Goal: Information Seeking & Learning: Learn about a topic

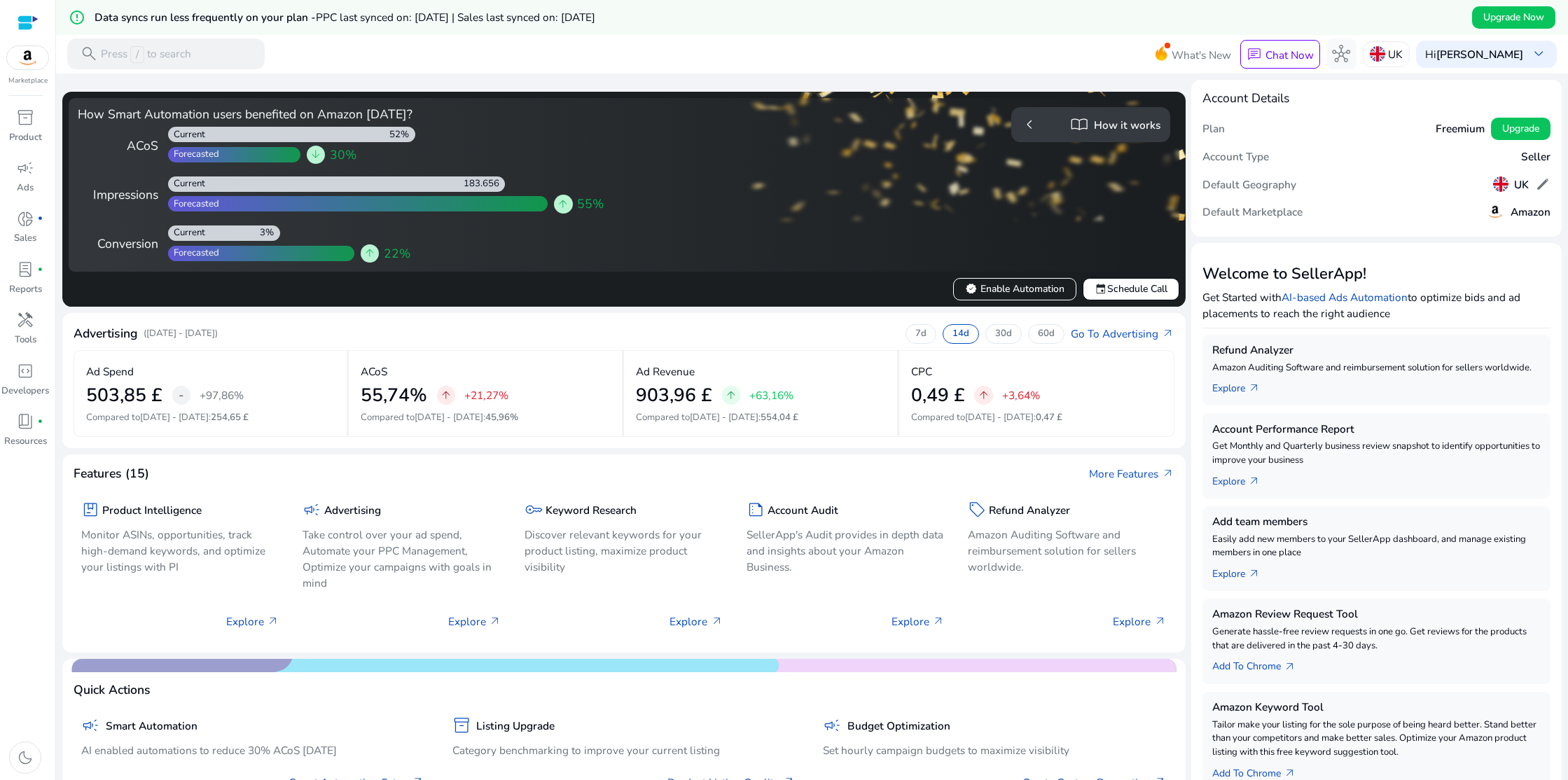
click at [1080, 129] on span "import_contacts" at bounding box center [1078, 124] width 18 height 18
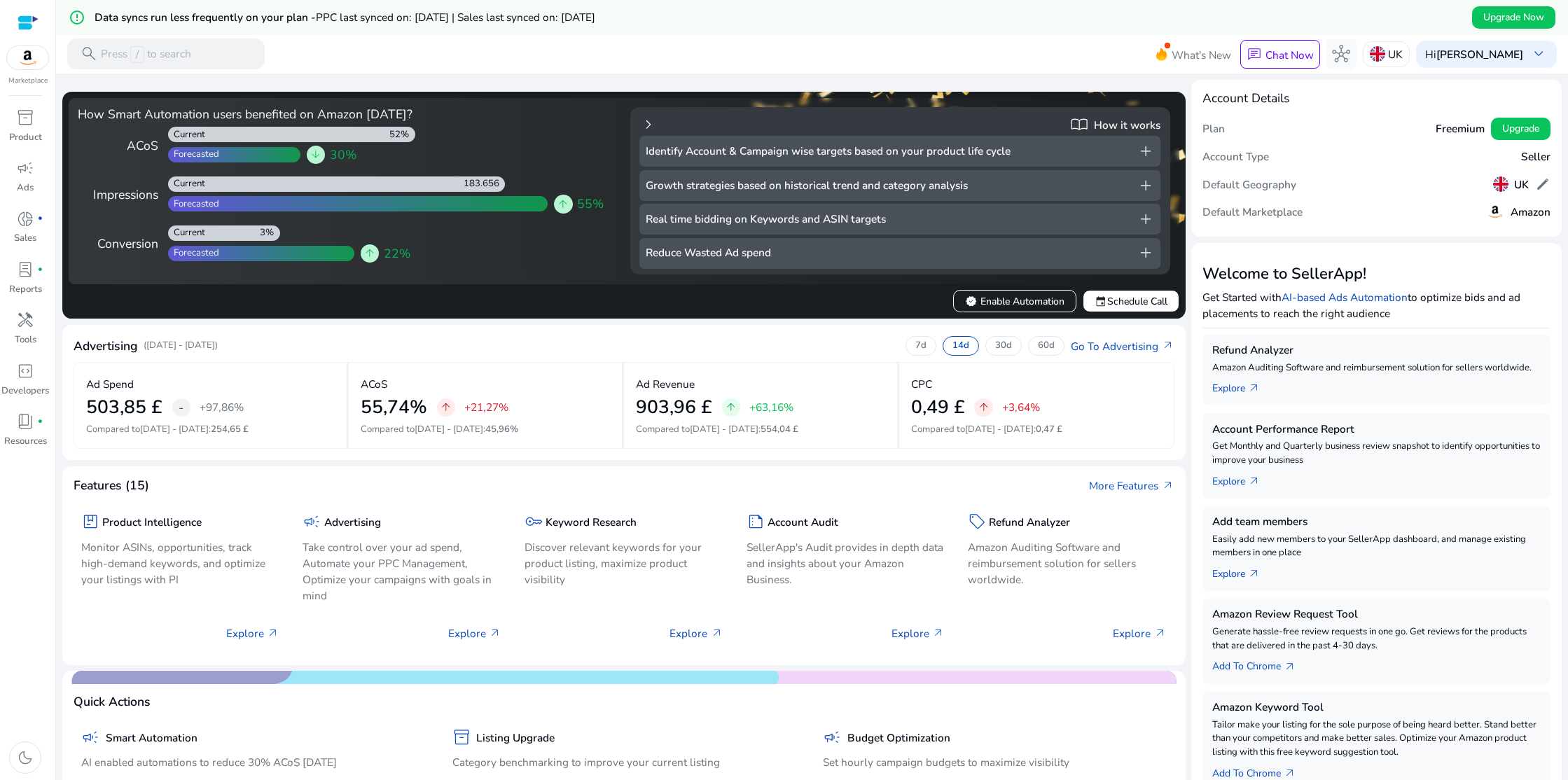
click at [1142, 253] on span "add" at bounding box center [1145, 253] width 18 height 18
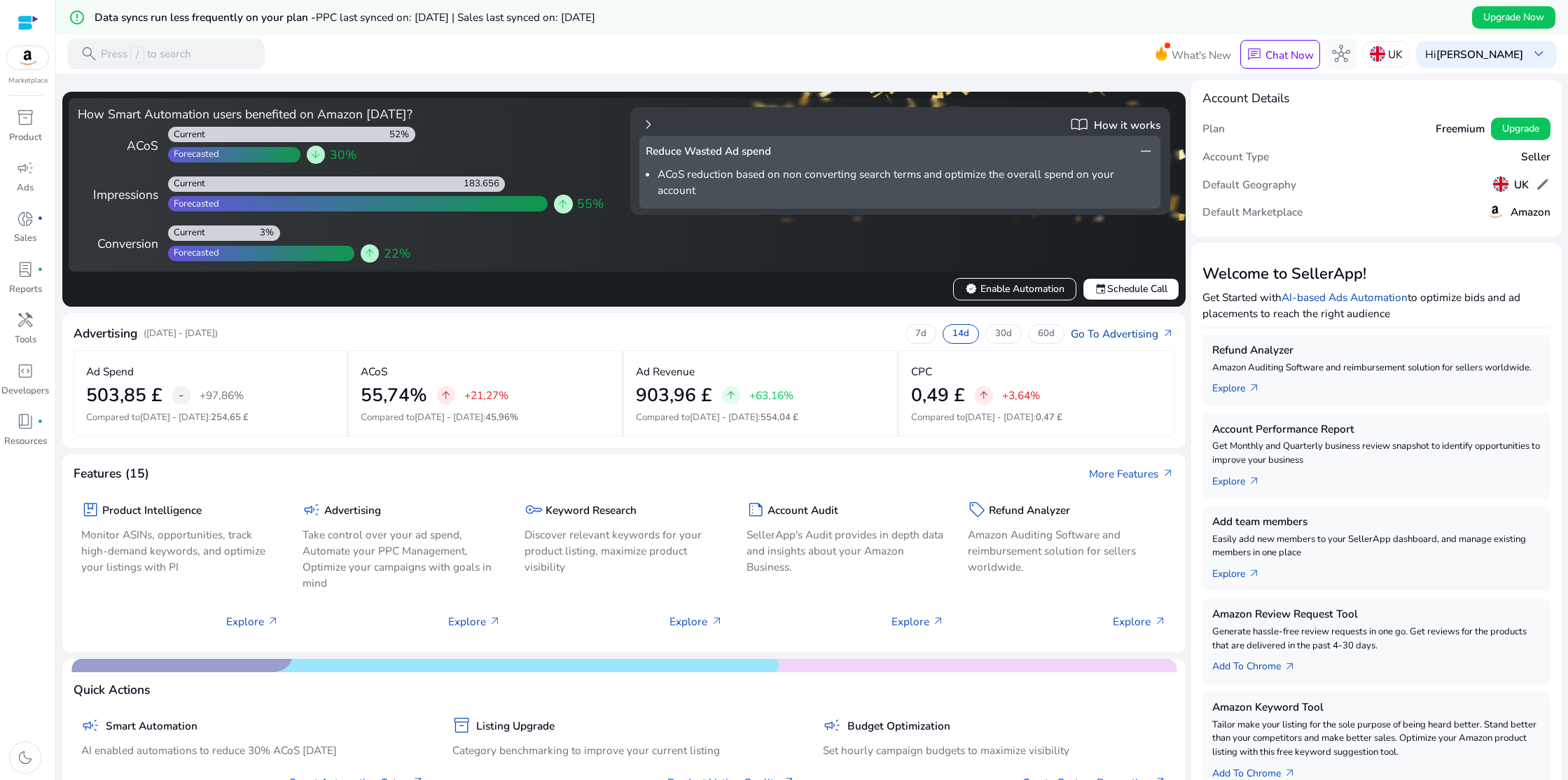
click at [1118, 337] on link "Go To Advertising arrow_outward" at bounding box center [1122, 333] width 103 height 16
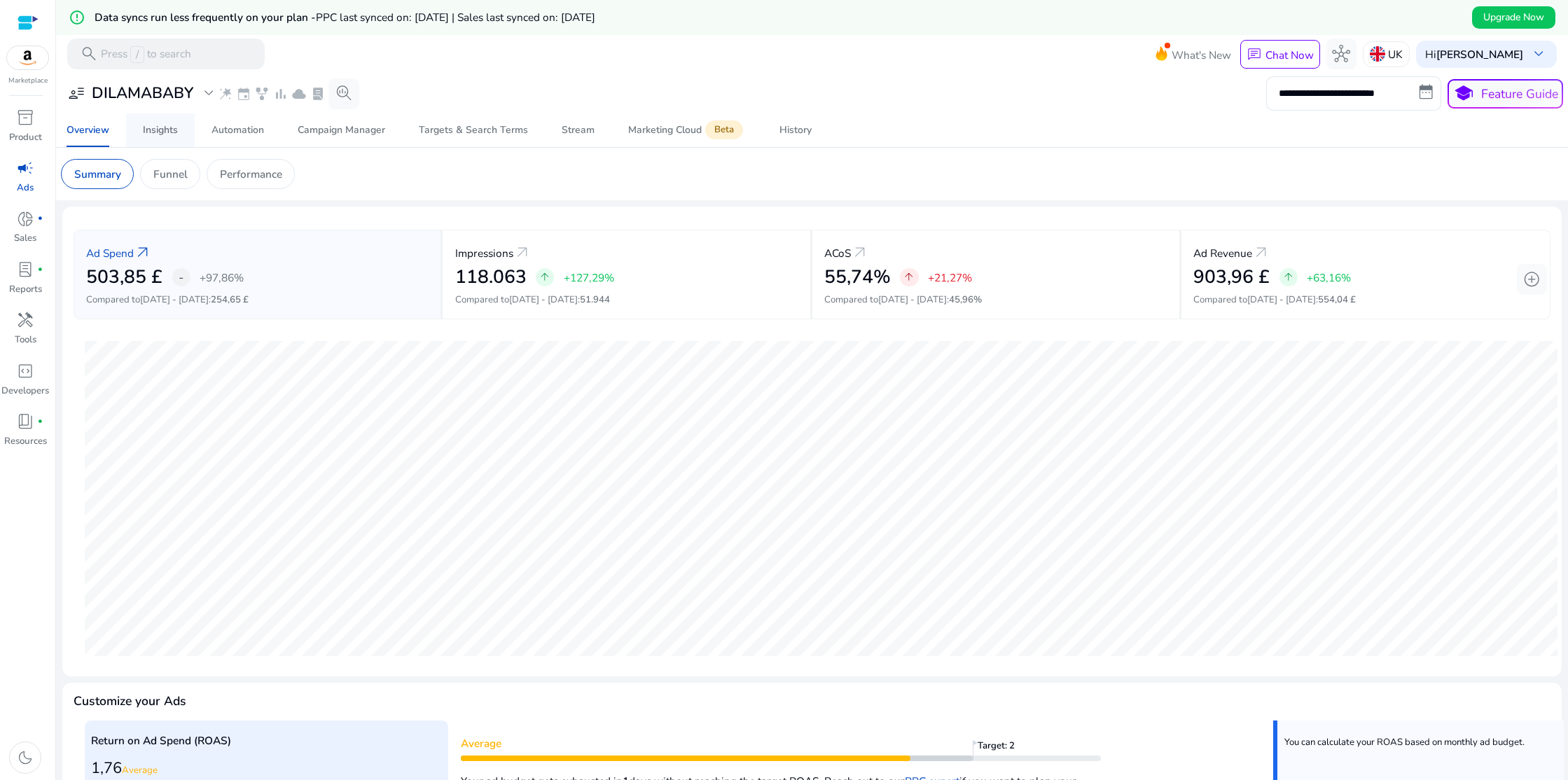
click at [176, 135] on div "Insights" at bounding box center [161, 130] width 35 height 10
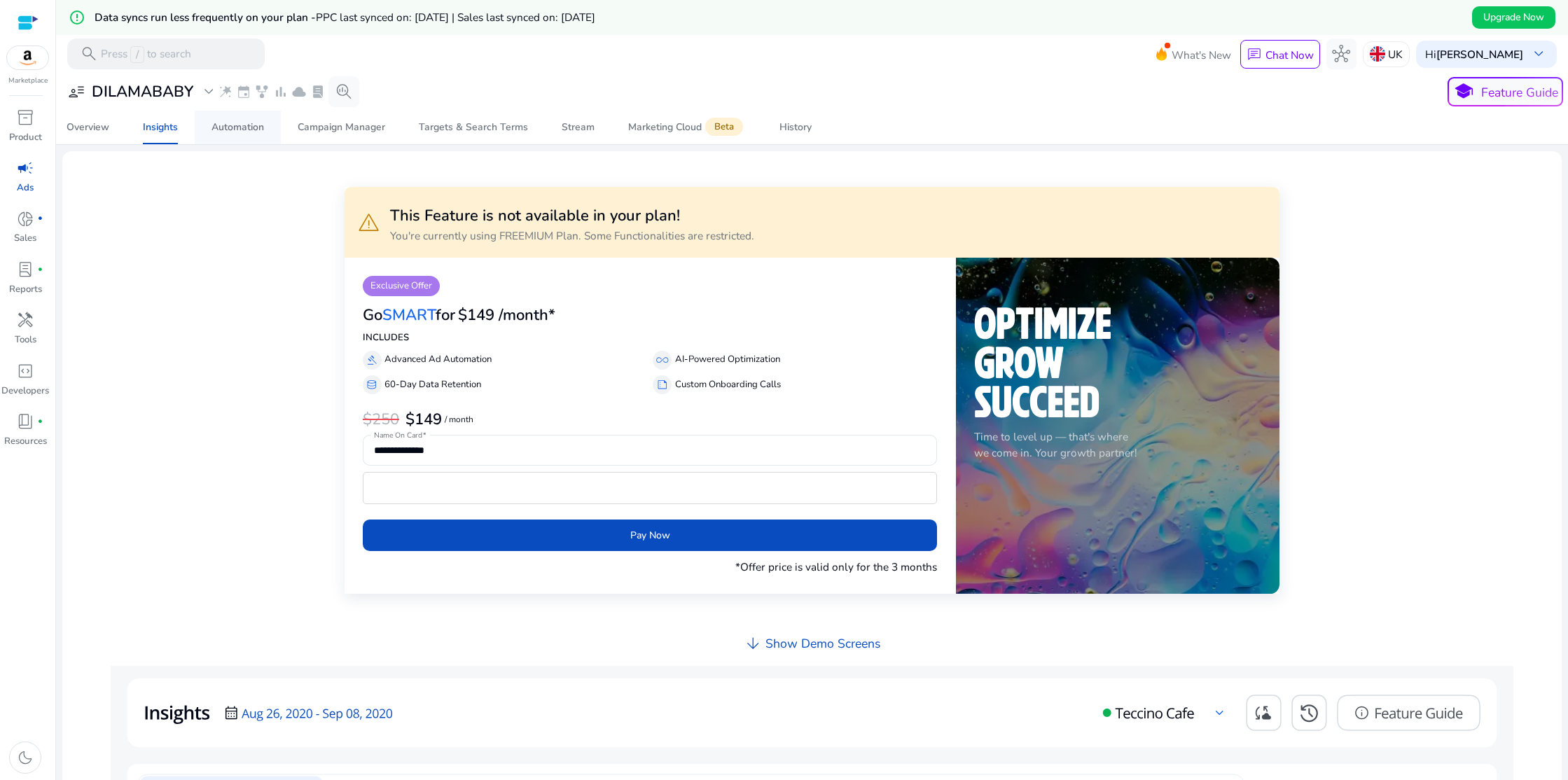
click at [232, 129] on div "Automation" at bounding box center [237, 128] width 52 height 10
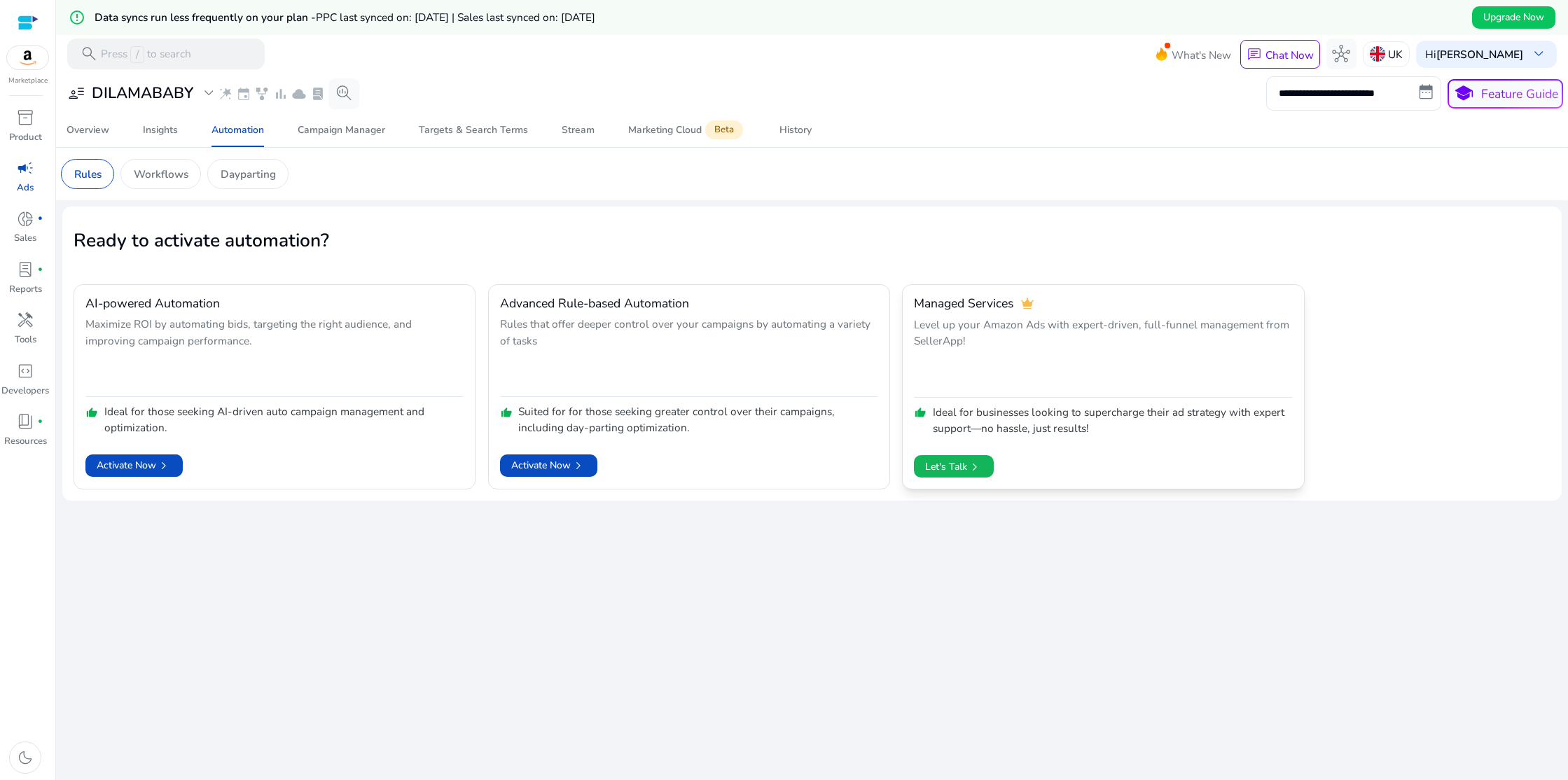
click at [974, 467] on span "chevron_right" at bounding box center [975, 467] width 15 height 15
click at [341, 127] on div "Campaign Manager" at bounding box center [341, 130] width 87 height 10
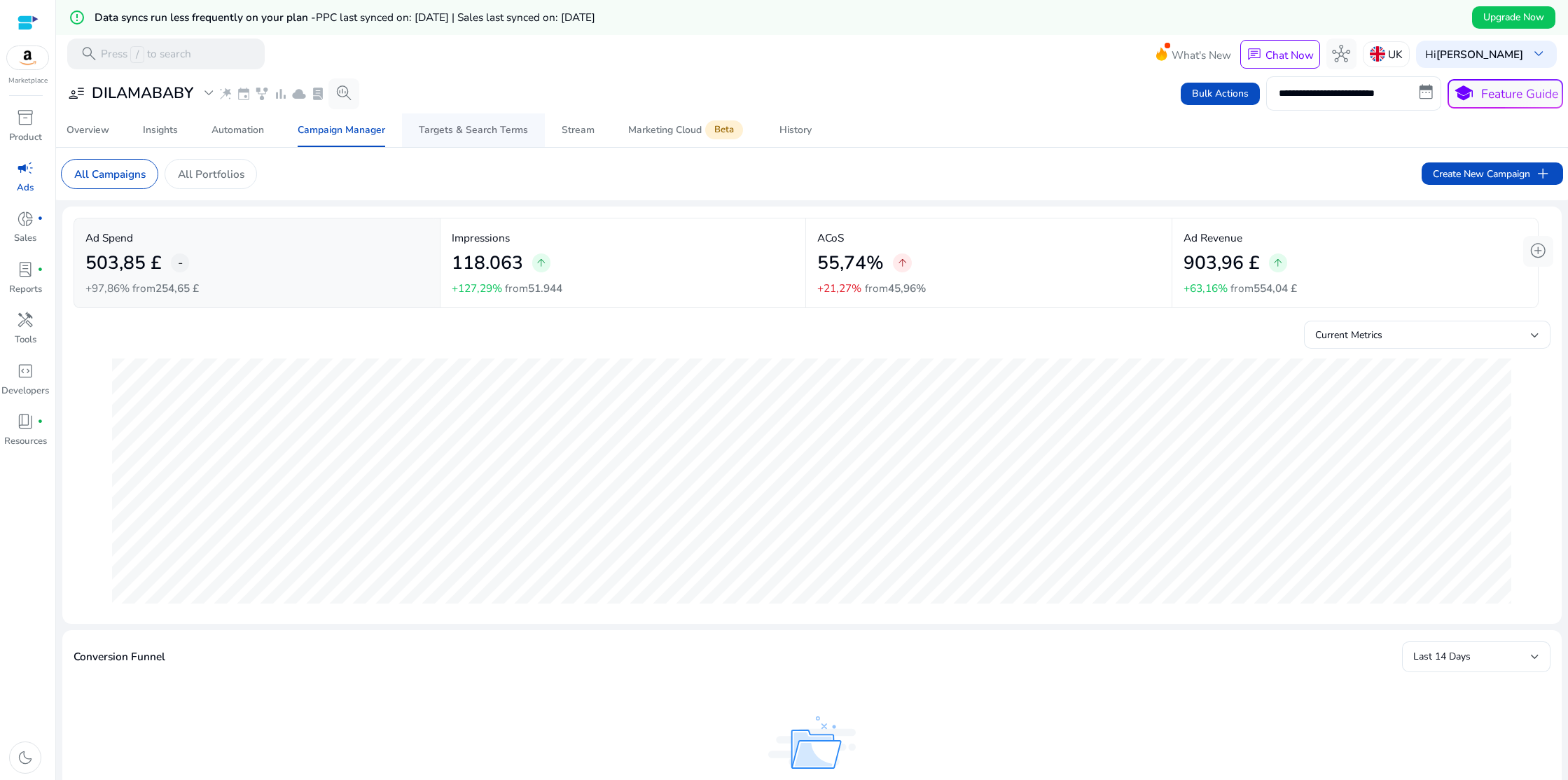
click at [494, 133] on div "Targets & Search Terms" at bounding box center [473, 130] width 109 height 10
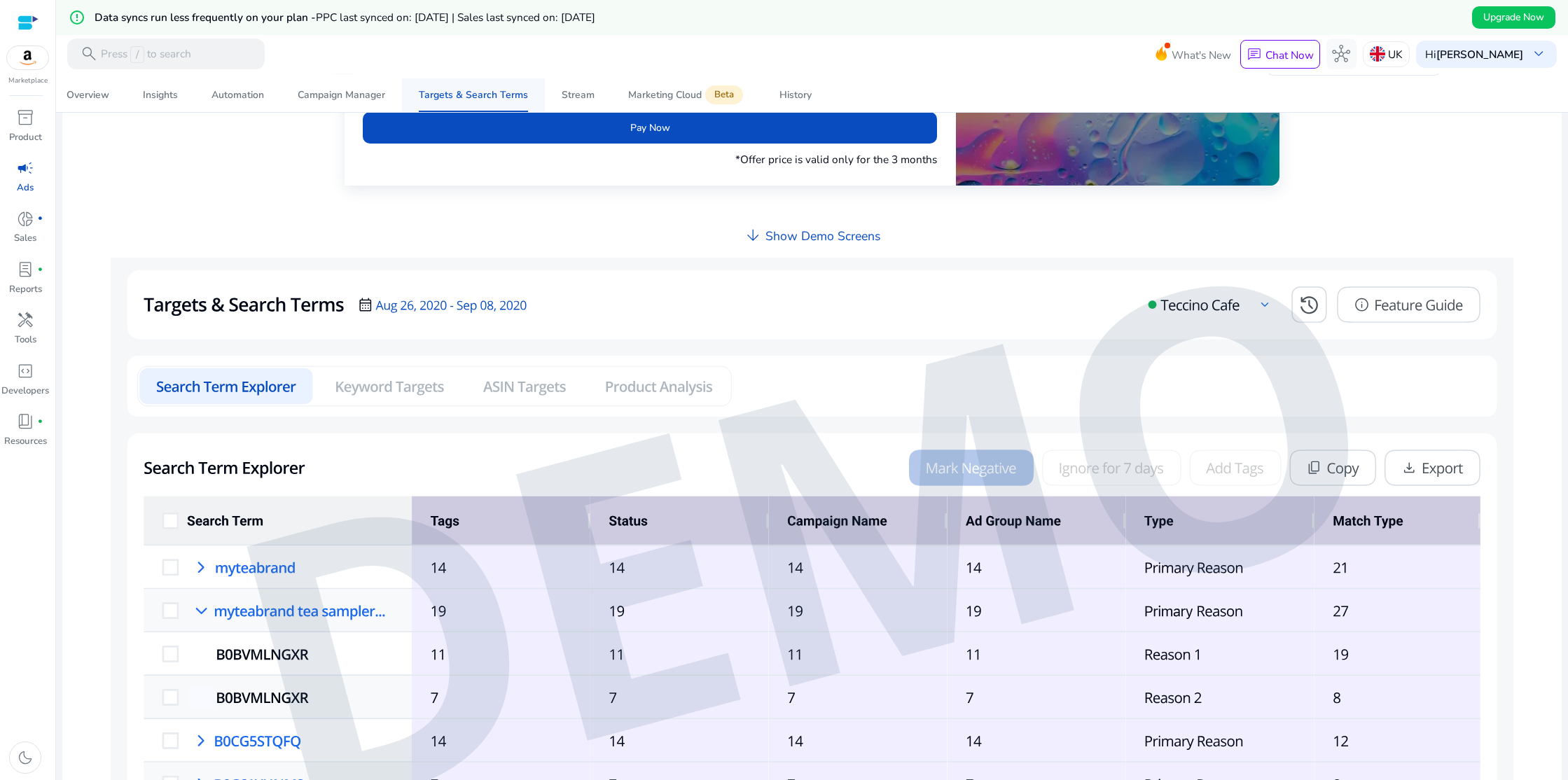
scroll to position [474, 0]
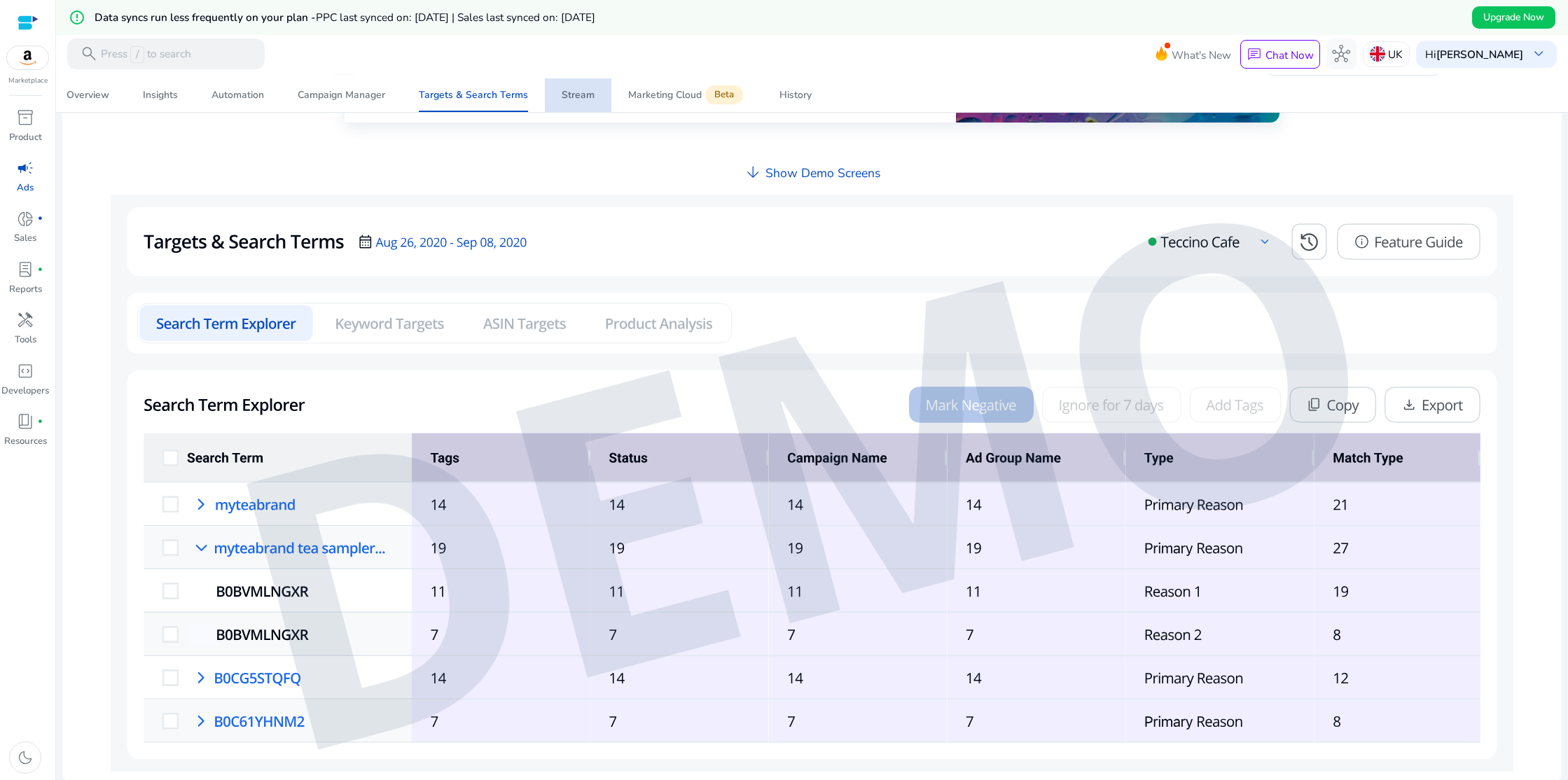
click at [566, 100] on div "Stream" at bounding box center [578, 95] width 33 height 10
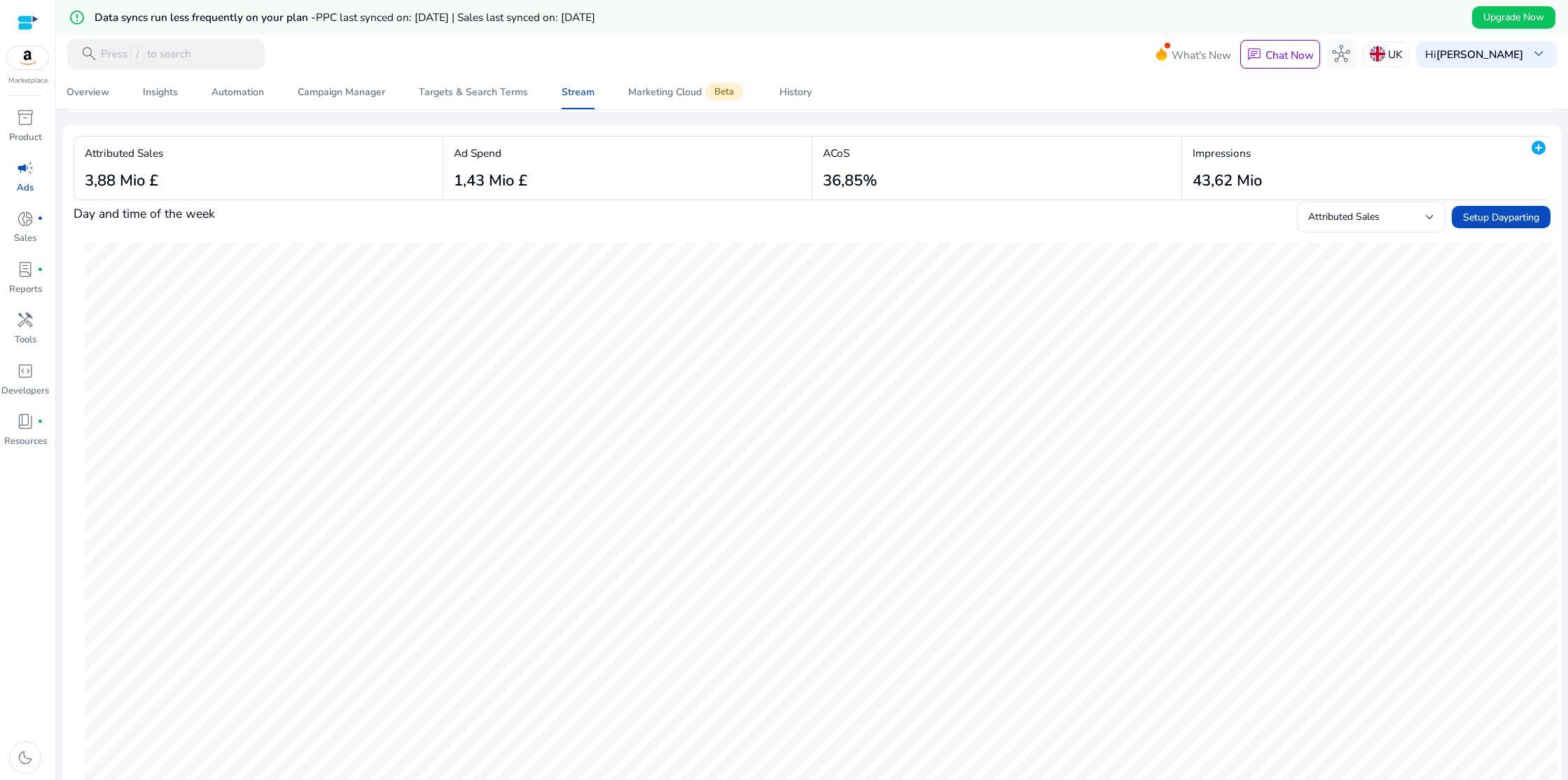
scroll to position [165, 0]
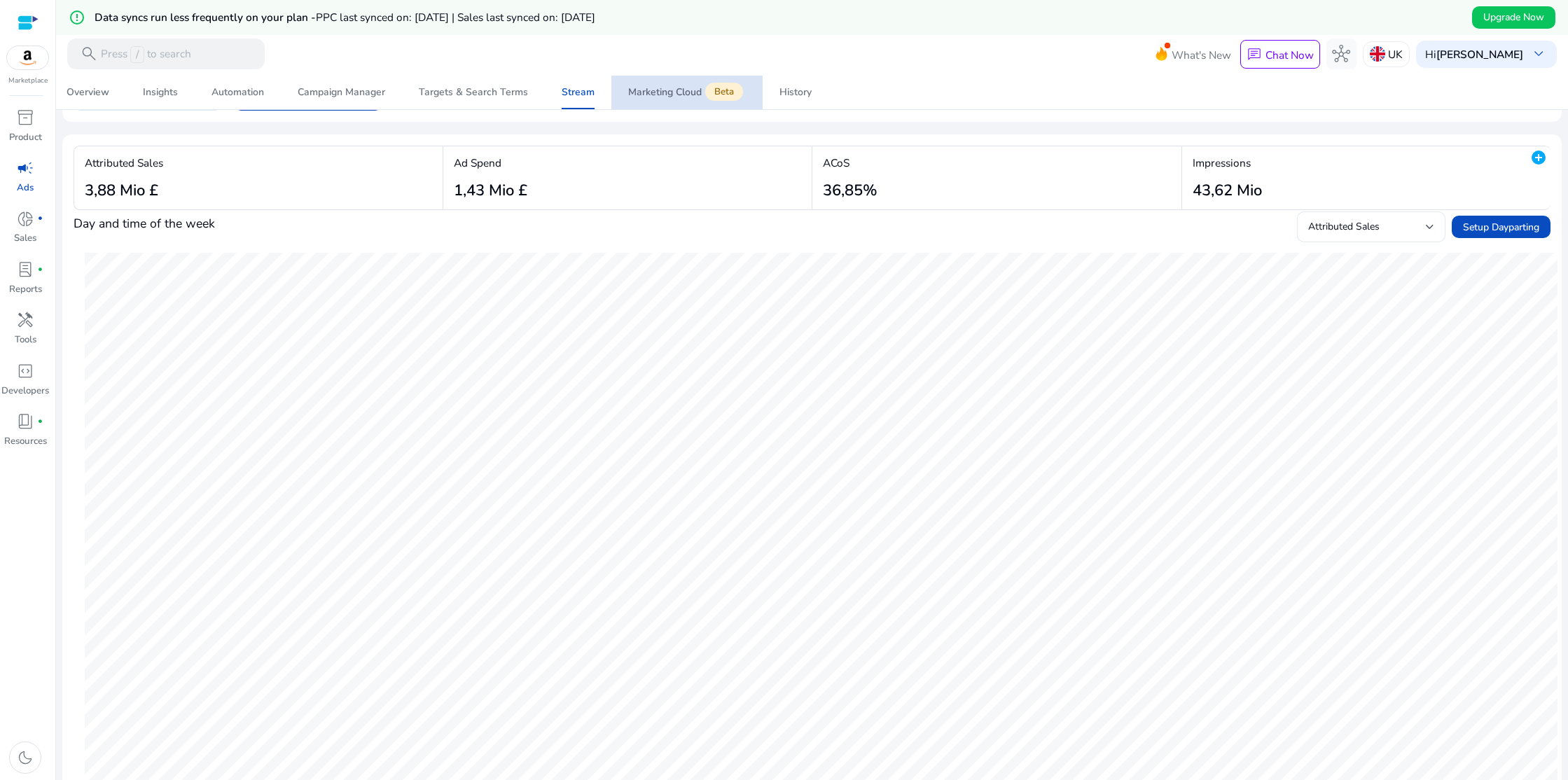
click at [652, 92] on div "Marketing Cloud Beta" at bounding box center [687, 92] width 118 height 13
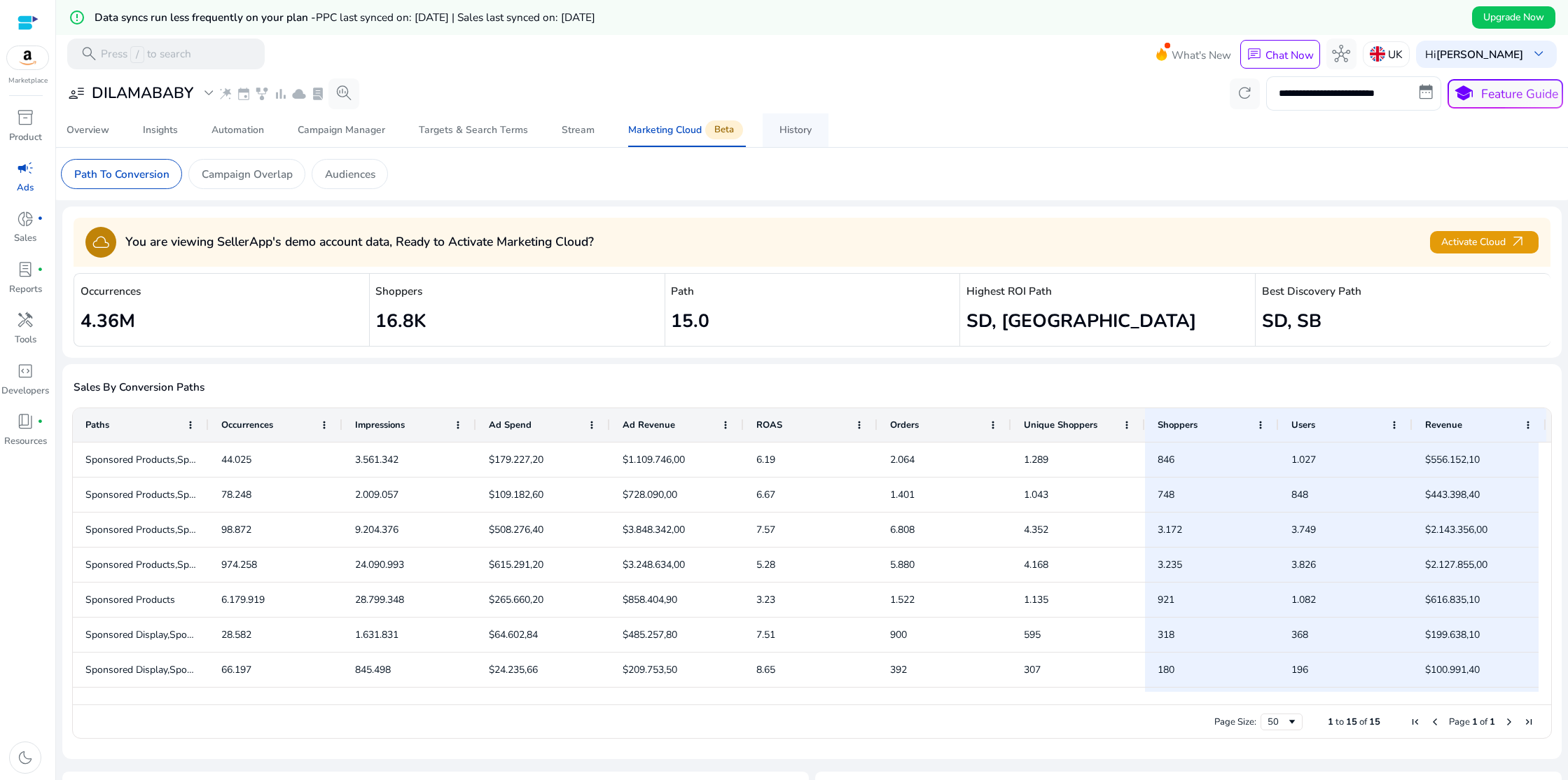
click at [786, 133] on div "History" at bounding box center [795, 130] width 32 height 10
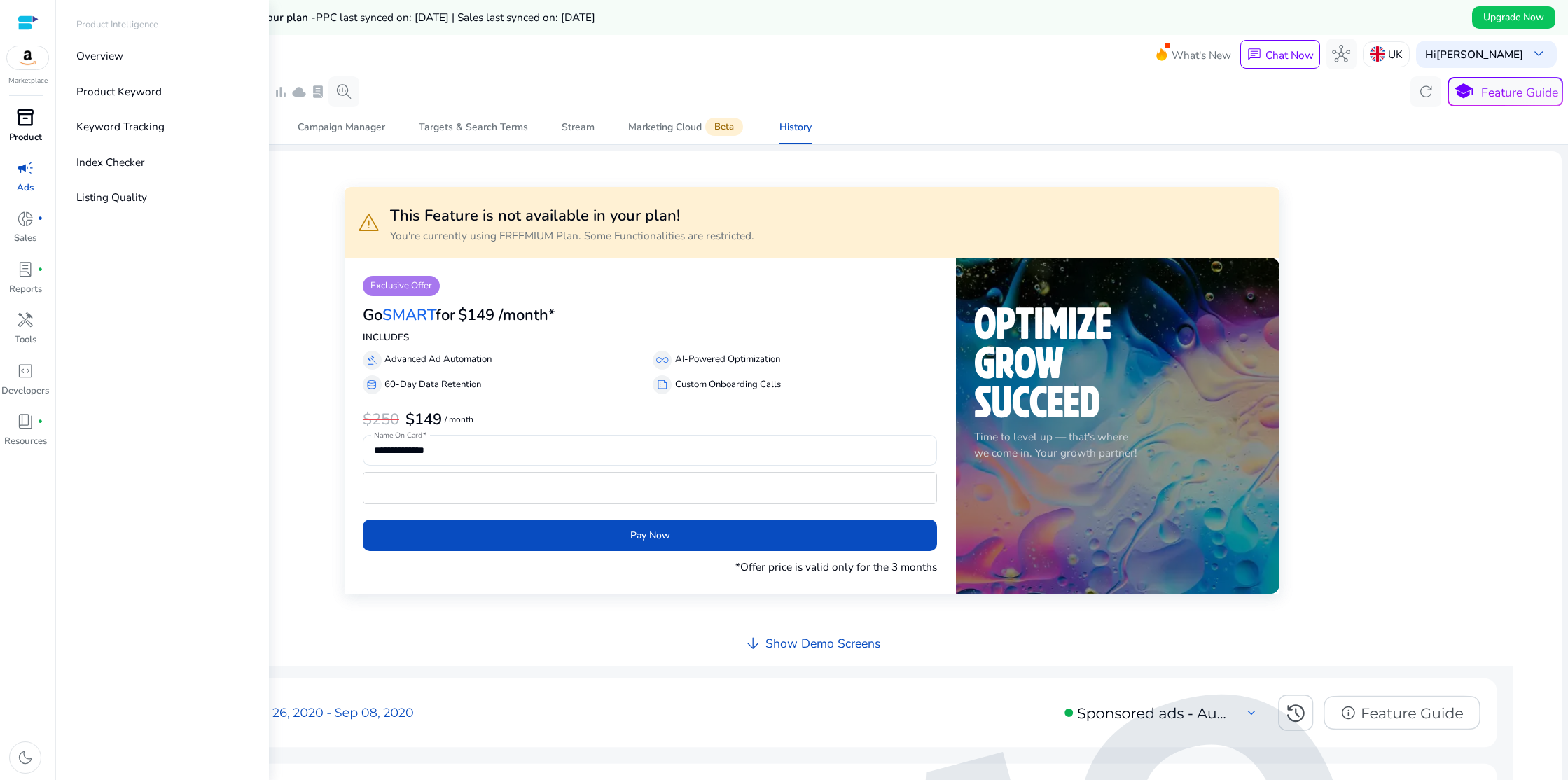
click at [22, 128] on div "inventory_2" at bounding box center [25, 117] width 43 height 24
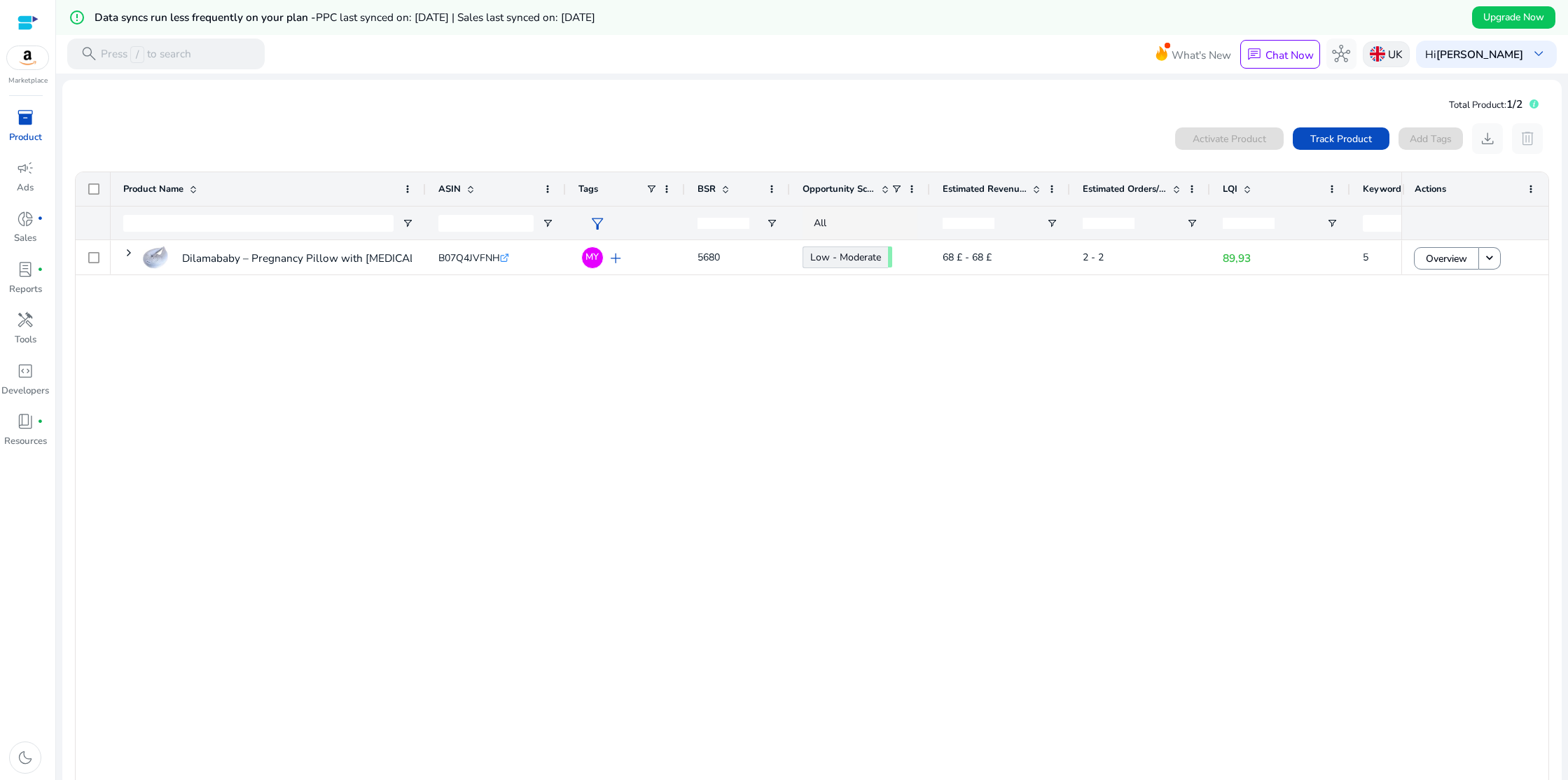
click at [1384, 52] on img at bounding box center [1377, 54] width 15 height 15
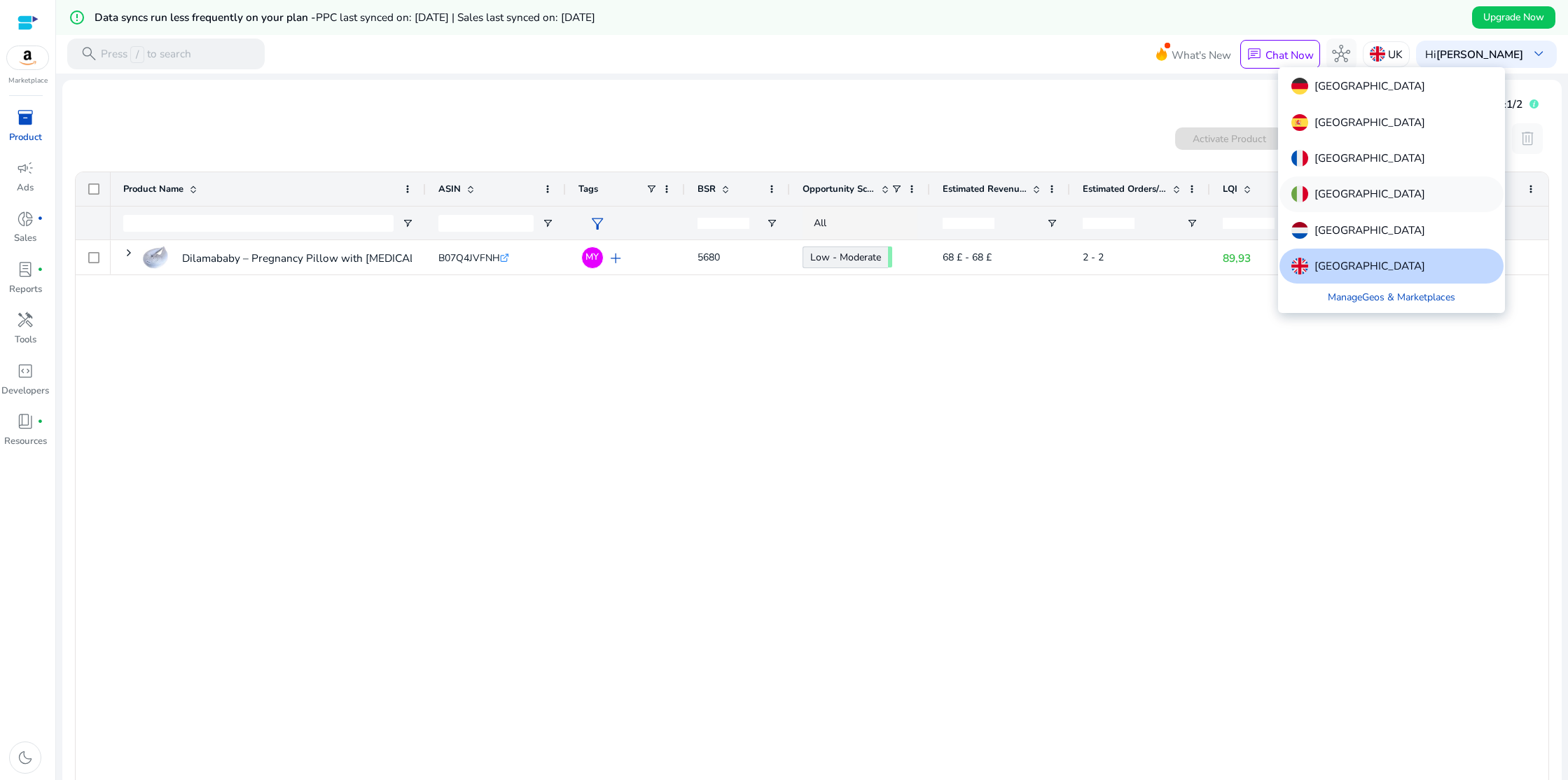
click at [1366, 190] on div "[GEOGRAPHIC_DATA]" at bounding box center [1391, 194] width 224 height 35
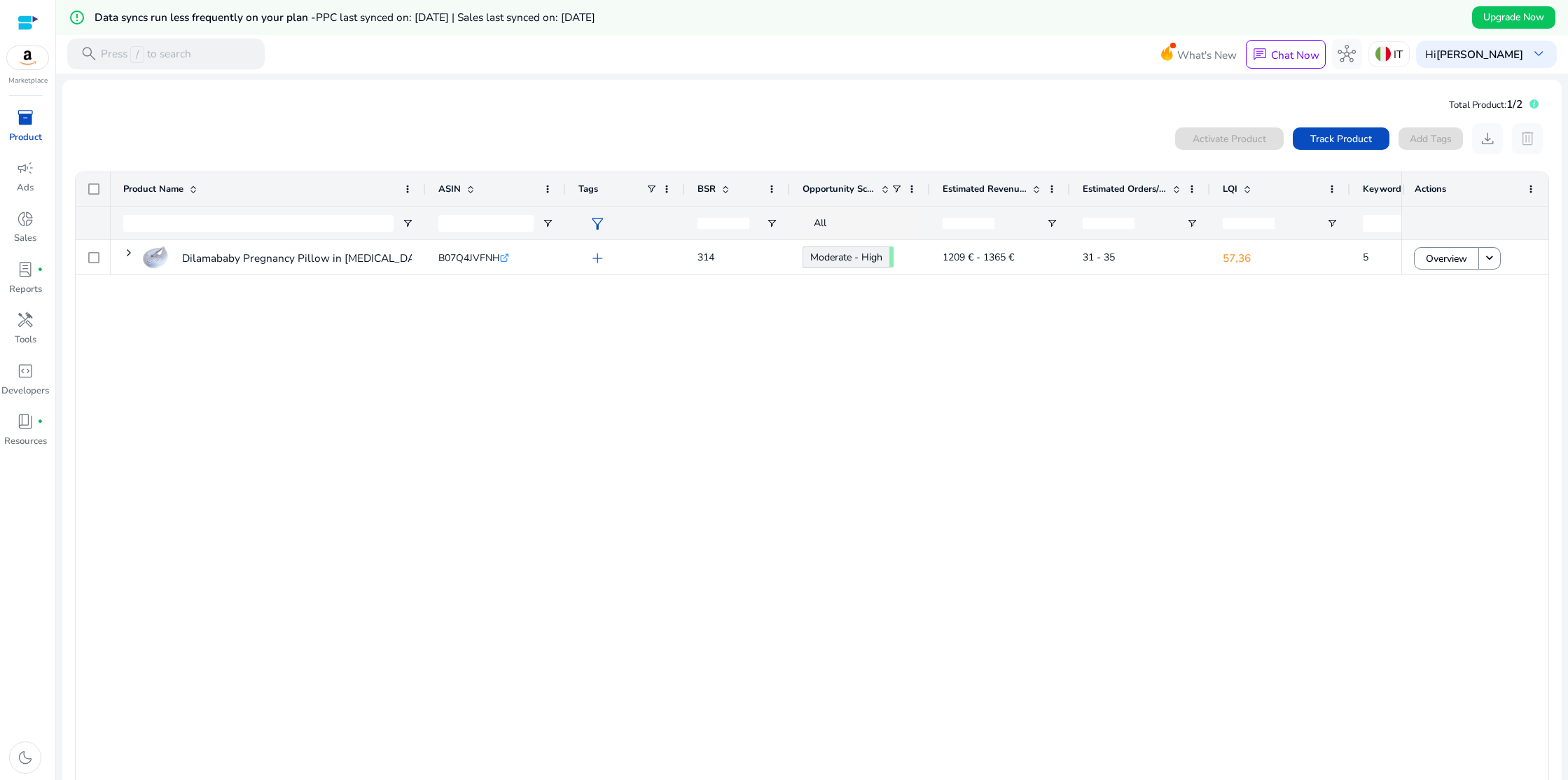
click at [1228, 189] on span "LQI" at bounding box center [1229, 189] width 15 height 13
click at [1319, 145] on span "Track Product" at bounding box center [1341, 138] width 62 height 15
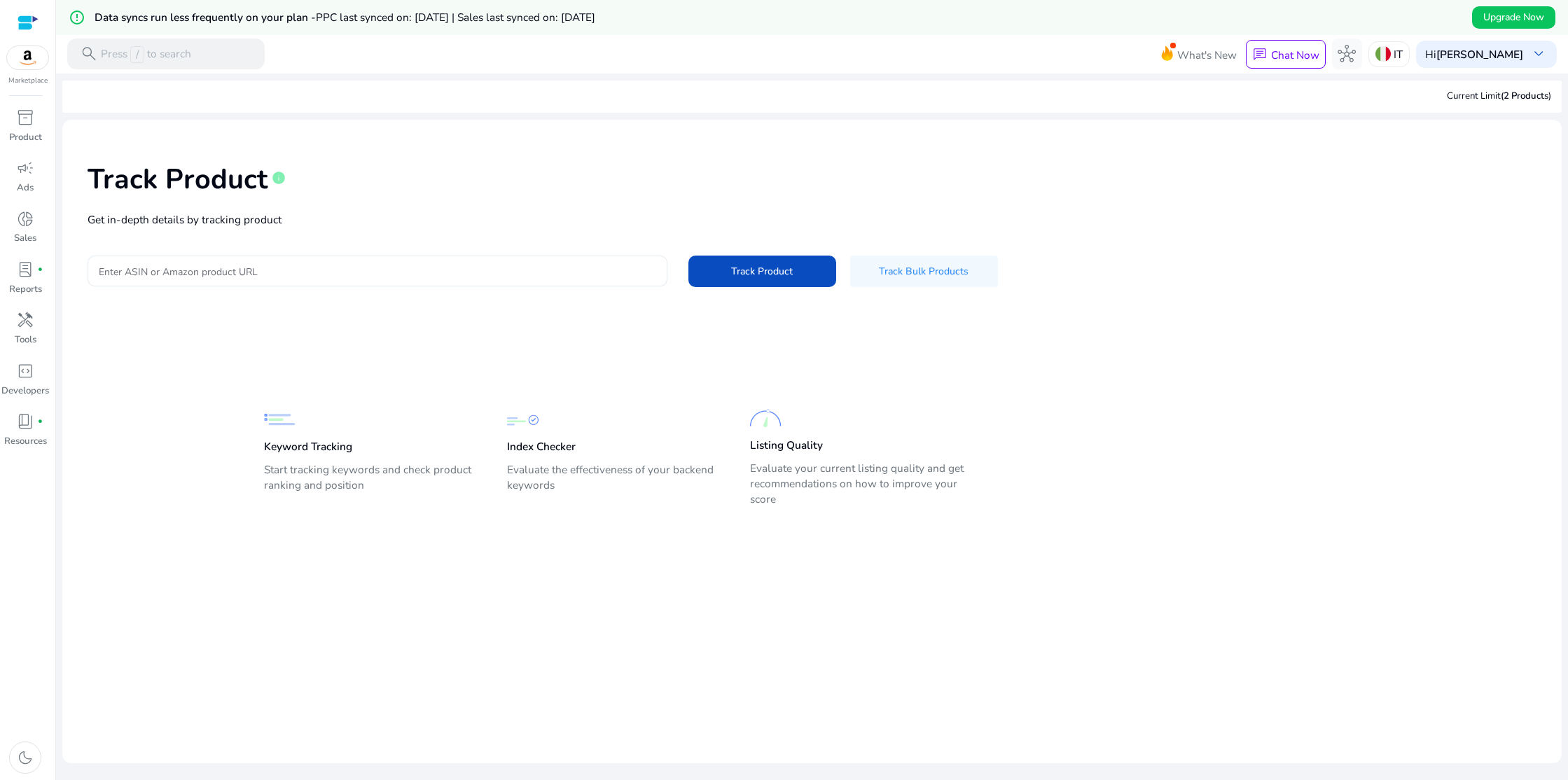
click at [313, 277] on input "Enter ASIN or Amazon product URL" at bounding box center [377, 271] width 558 height 15
click at [346, 239] on div "Track Product info Get in-depth details by tracking product Enter ASIN or Amazo…" at bounding box center [812, 223] width 1477 height 184
click at [224, 273] on input "Enter ASIN or Amazon product URL" at bounding box center [377, 271] width 558 height 15
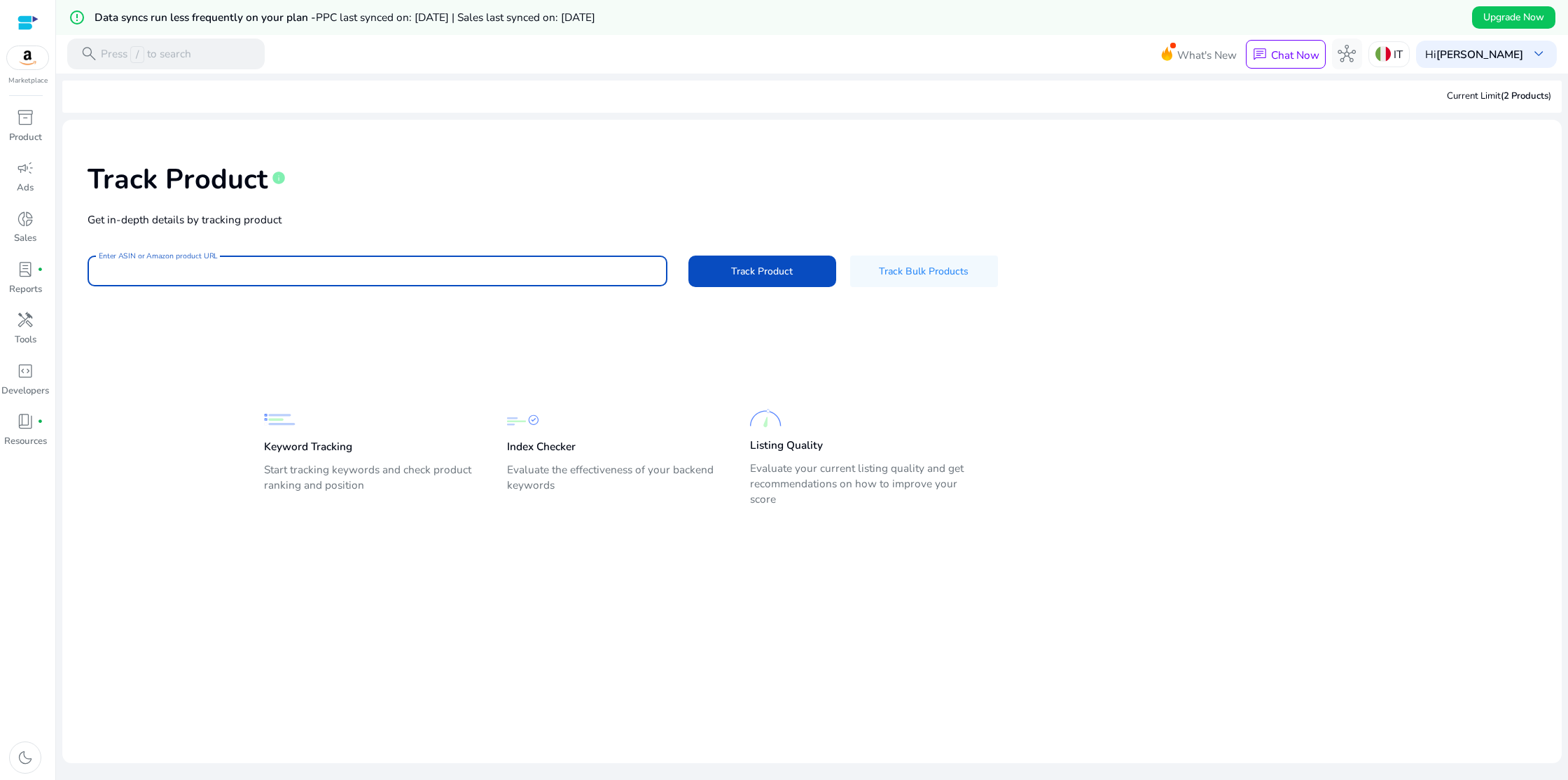
paste input "**********"
click at [721, 279] on span at bounding box center [762, 271] width 148 height 34
type input "**********"
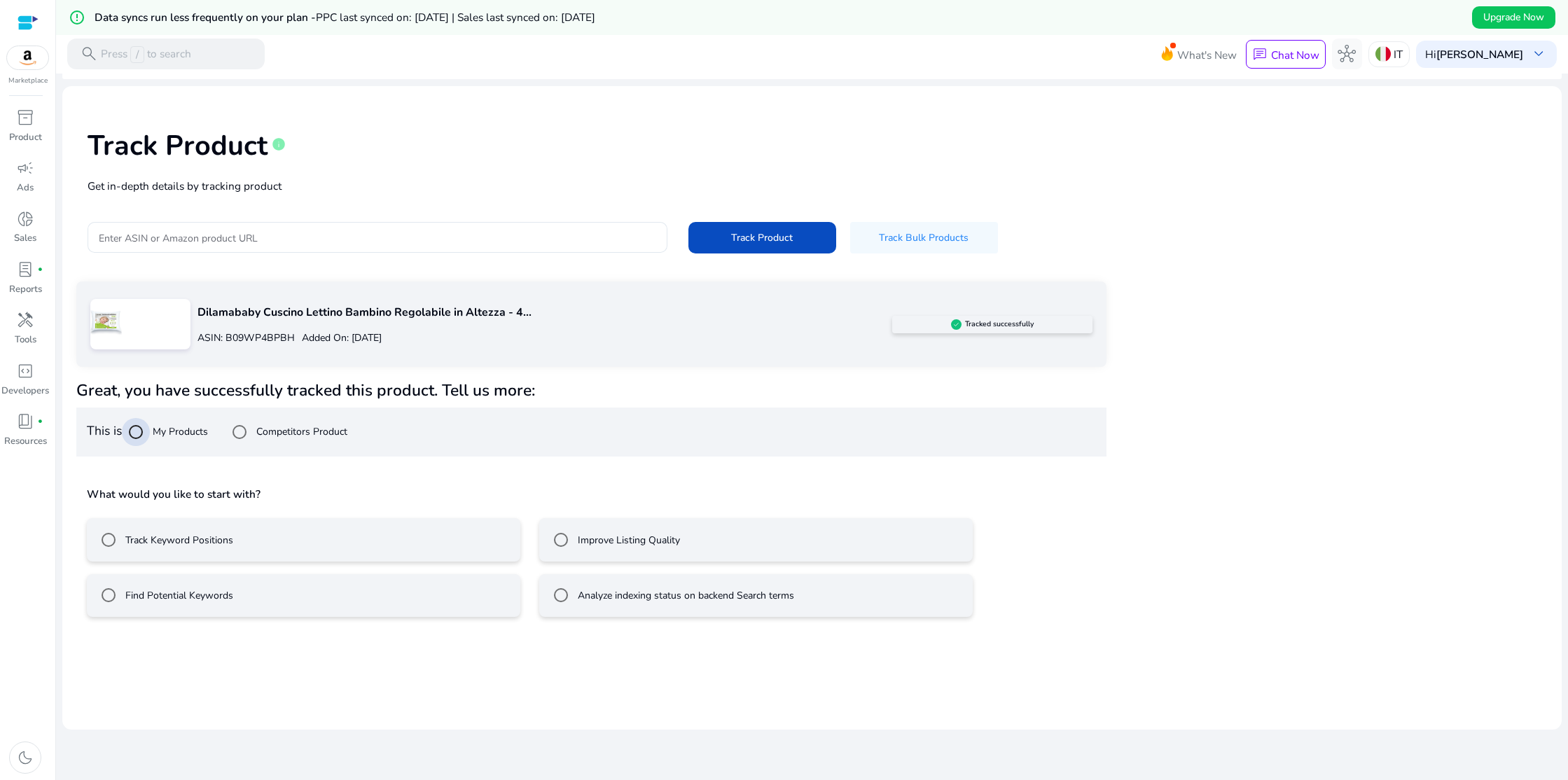
scroll to position [35, 0]
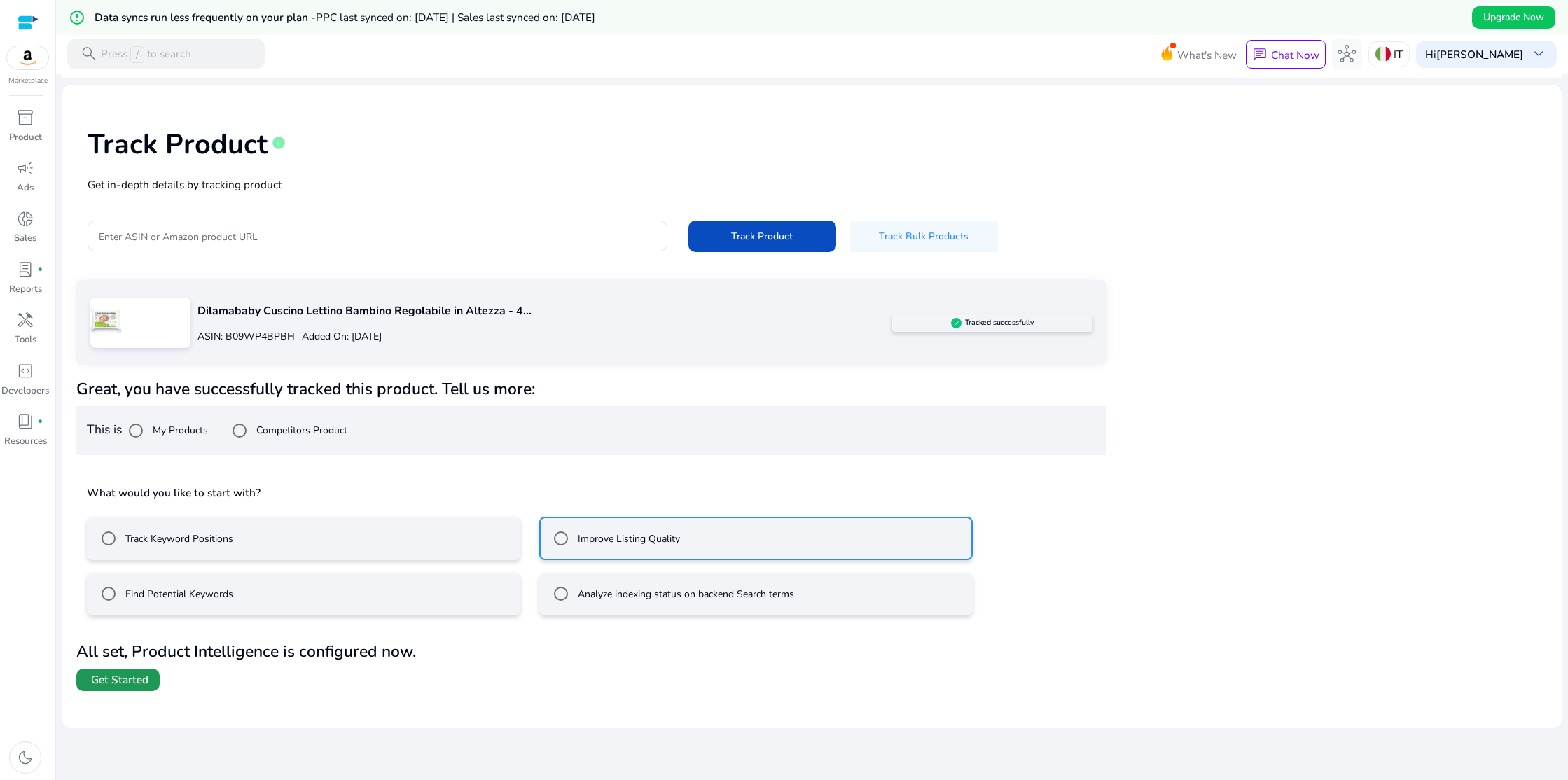
click at [126, 682] on span "Get Started" at bounding box center [119, 679] width 57 height 15
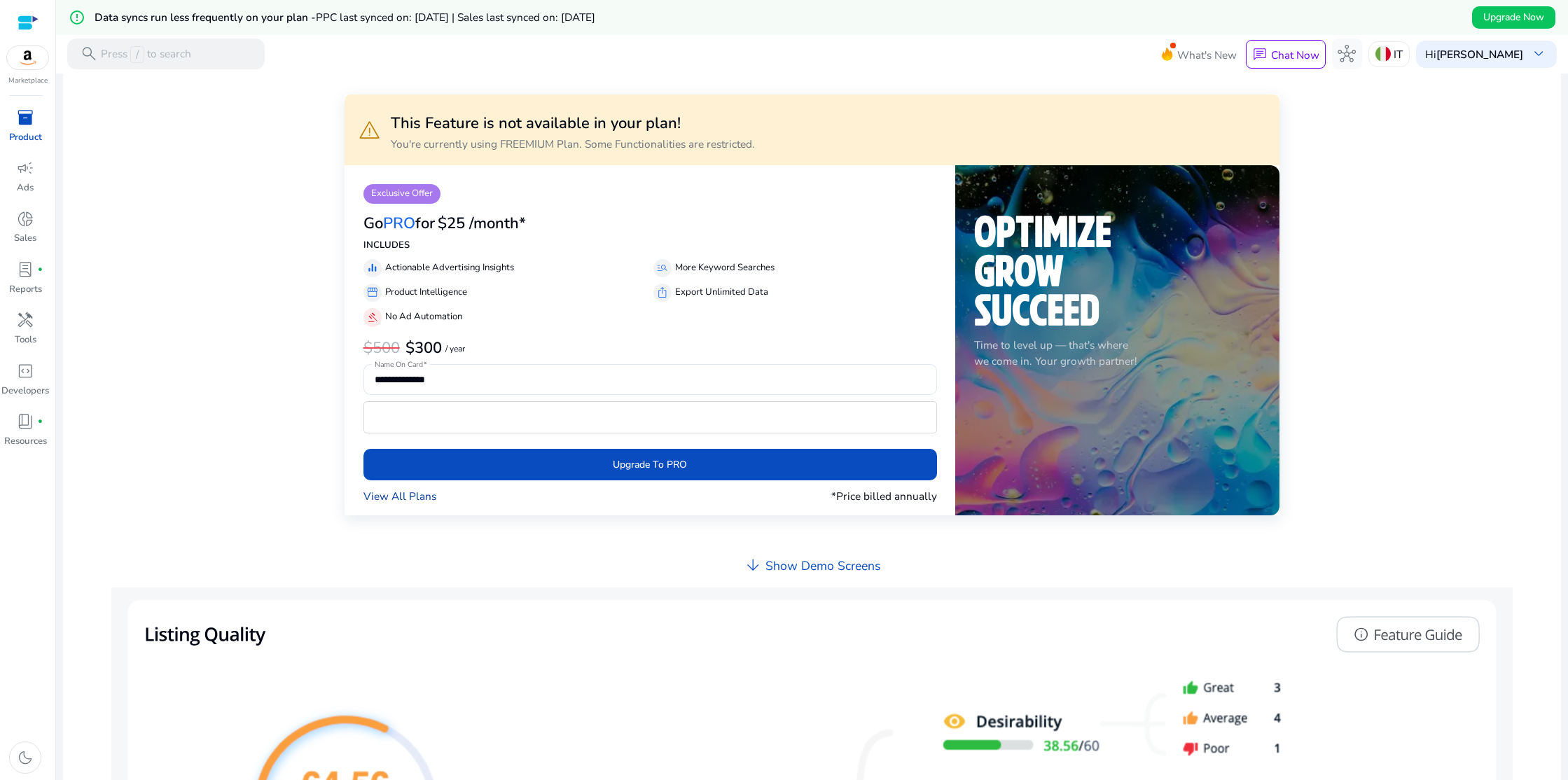
scroll to position [215, 0]
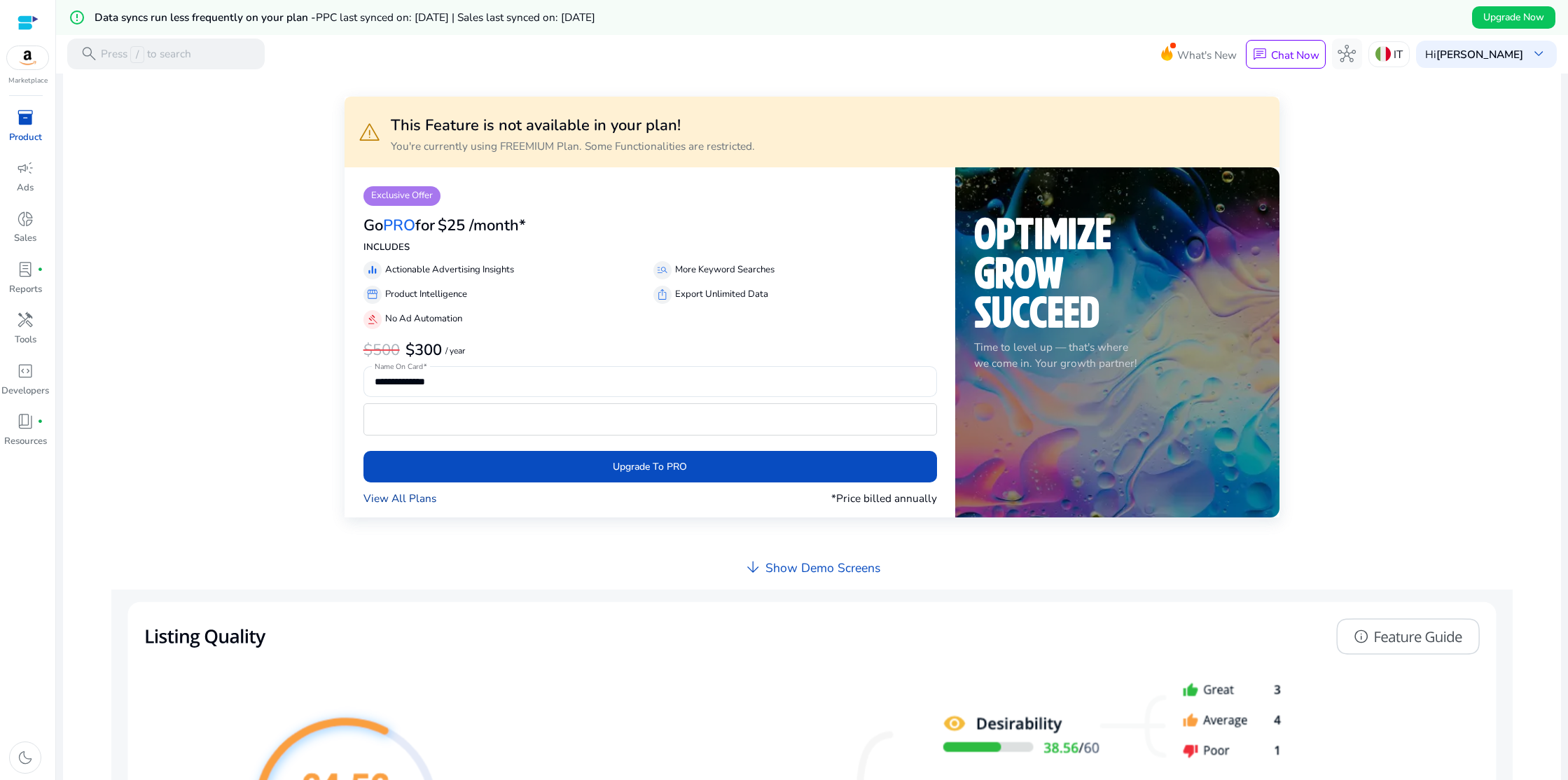
click at [392, 497] on link "View All Plans" at bounding box center [399, 497] width 73 height 16
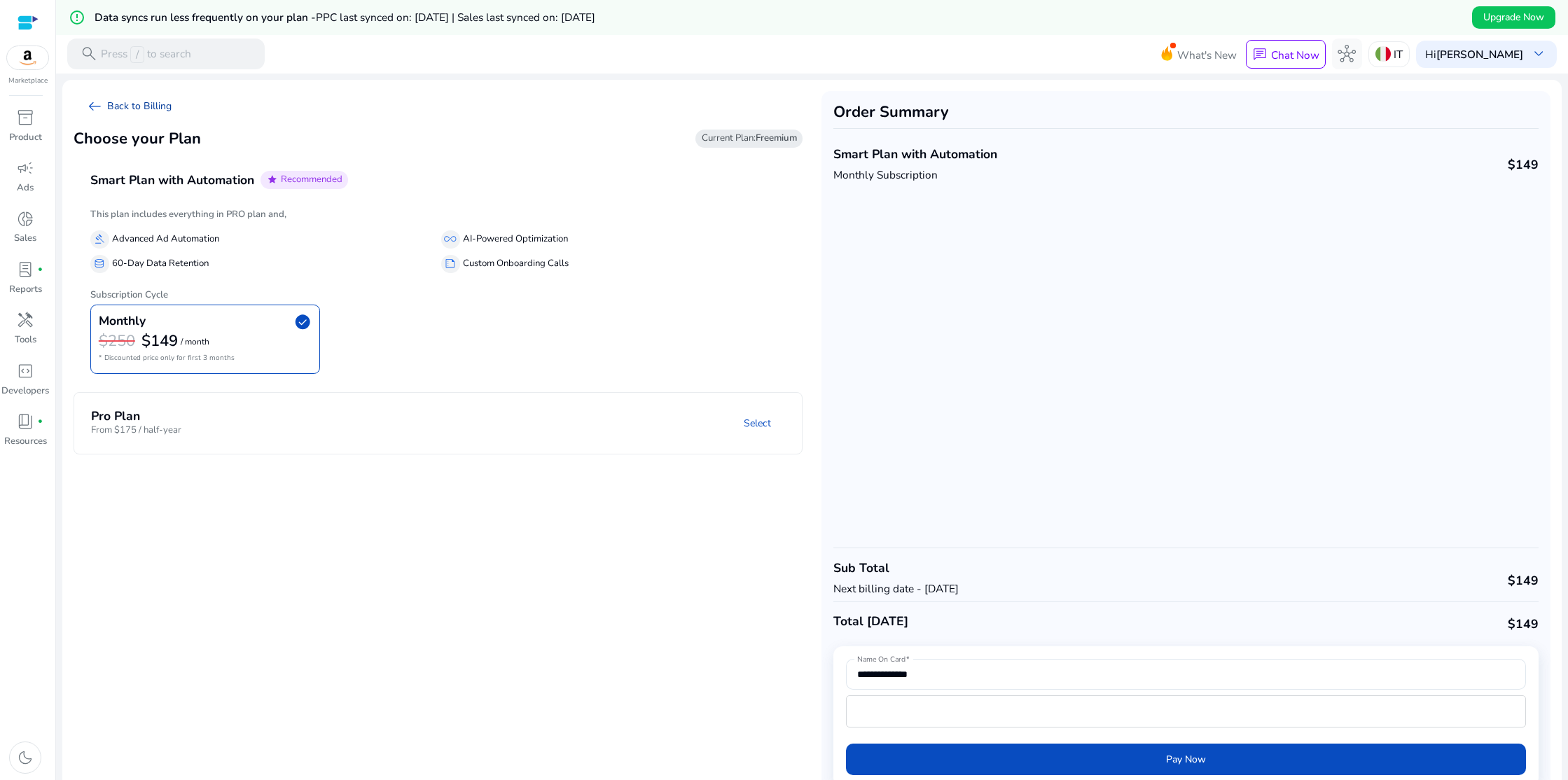
click at [118, 103] on link "arrow_left_alt Back to Billing" at bounding box center [129, 106] width 110 height 31
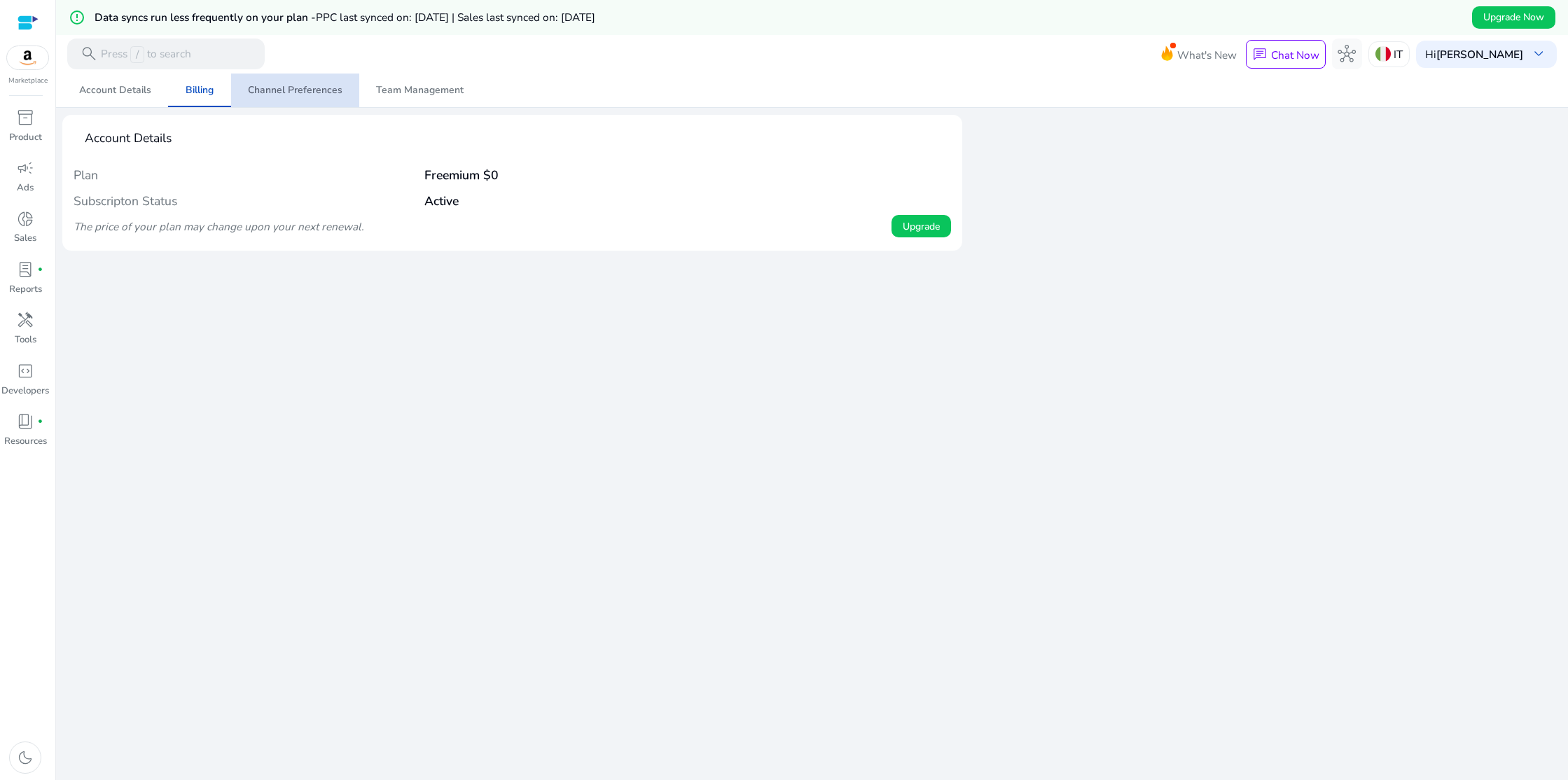
click at [295, 95] on span "Channel Preferences" at bounding box center [295, 90] width 95 height 10
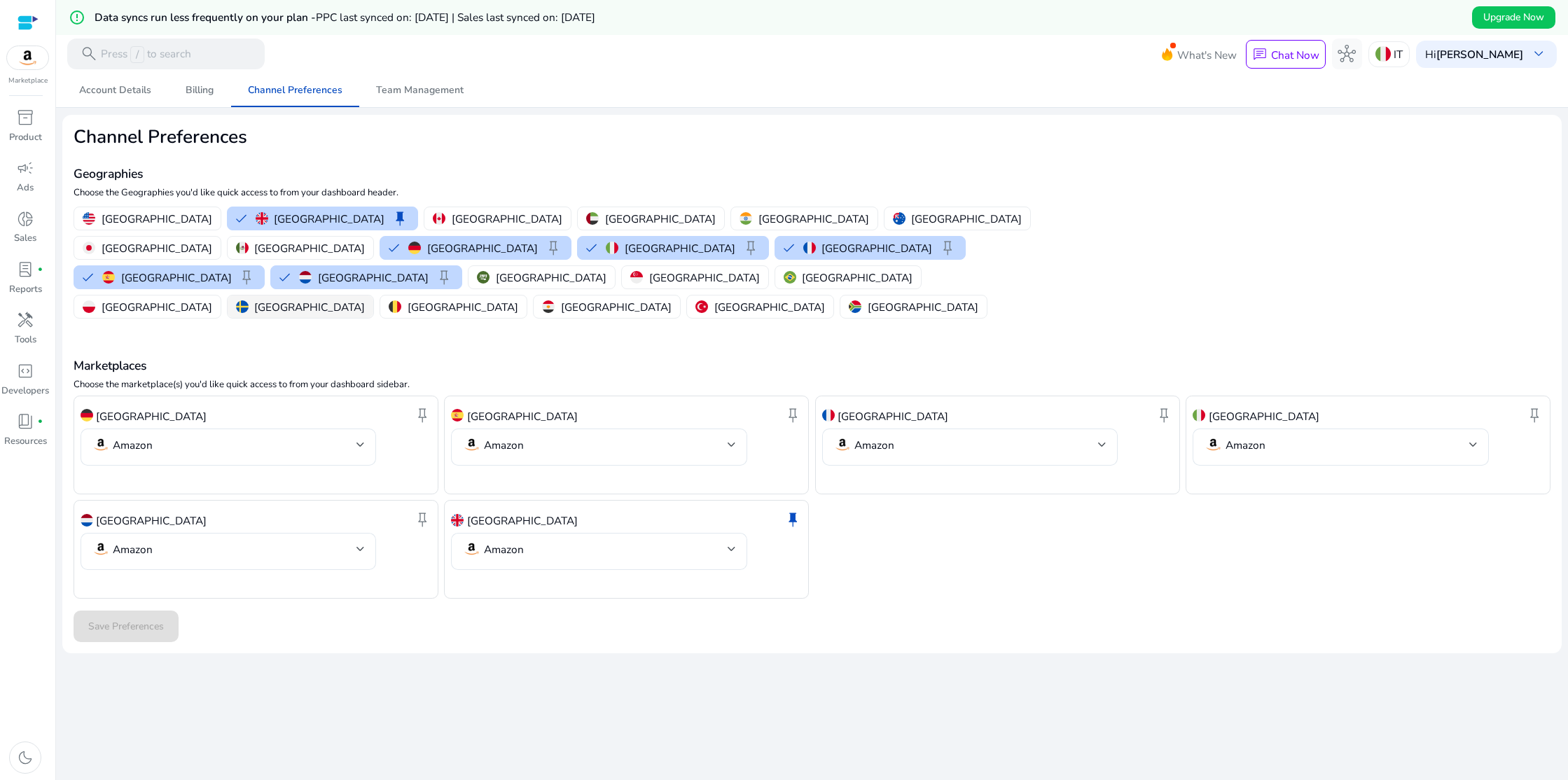
click at [365, 300] on p "[GEOGRAPHIC_DATA]" at bounding box center [310, 307] width 110 height 15
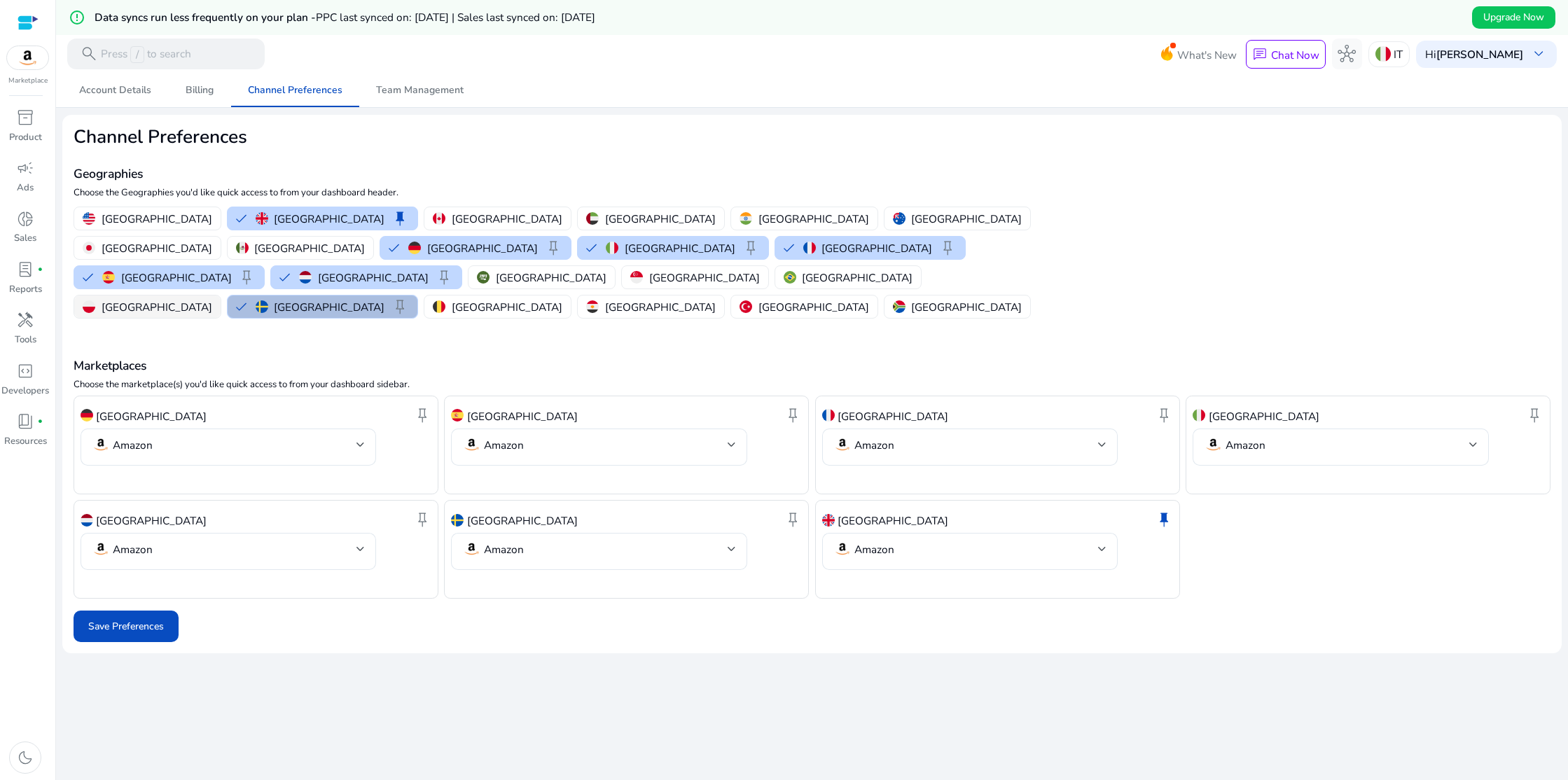
click at [212, 300] on p "[GEOGRAPHIC_DATA]" at bounding box center [157, 307] width 110 height 15
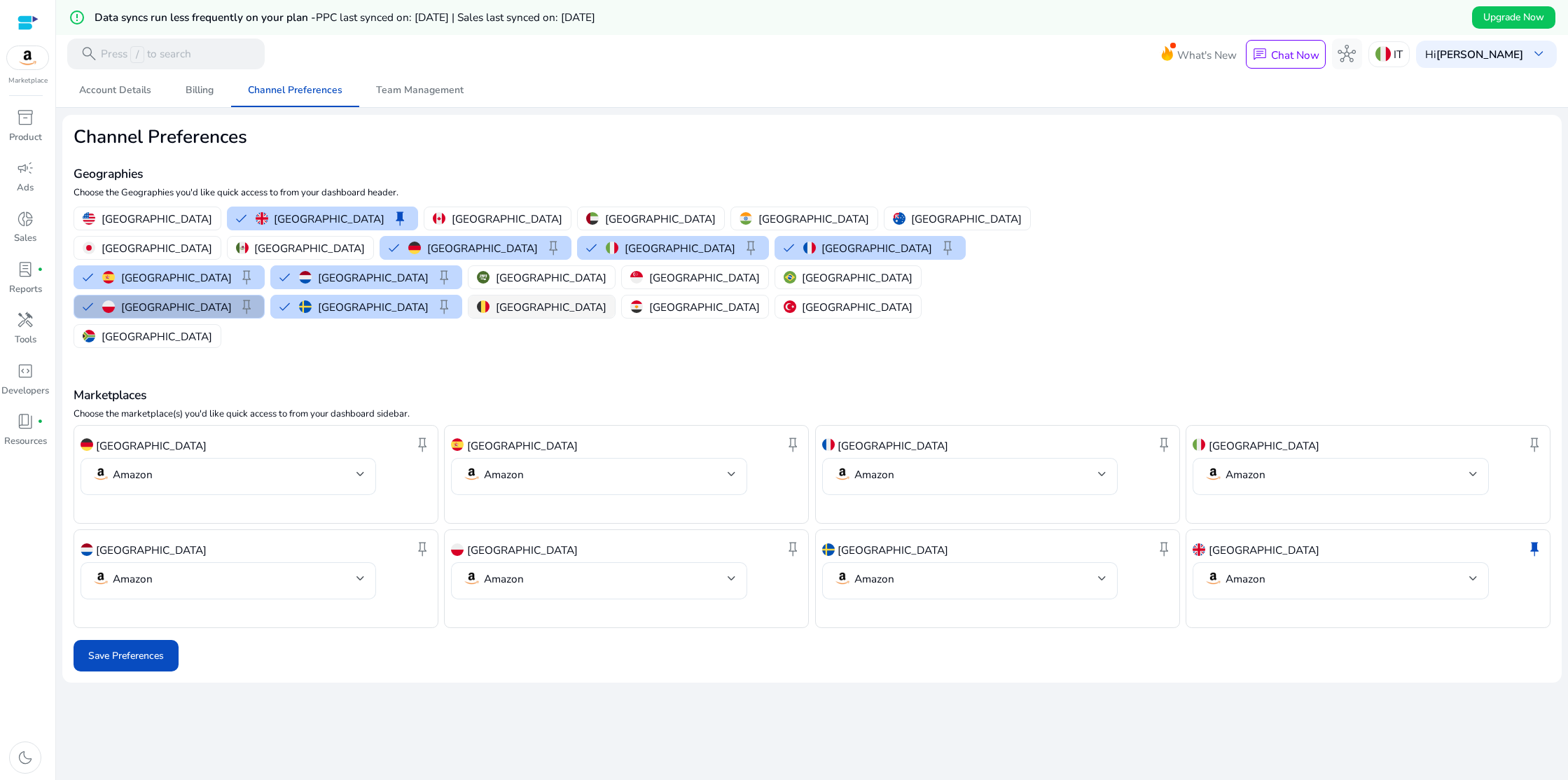
click at [496, 300] on p "[GEOGRAPHIC_DATA]" at bounding box center [551, 307] width 110 height 15
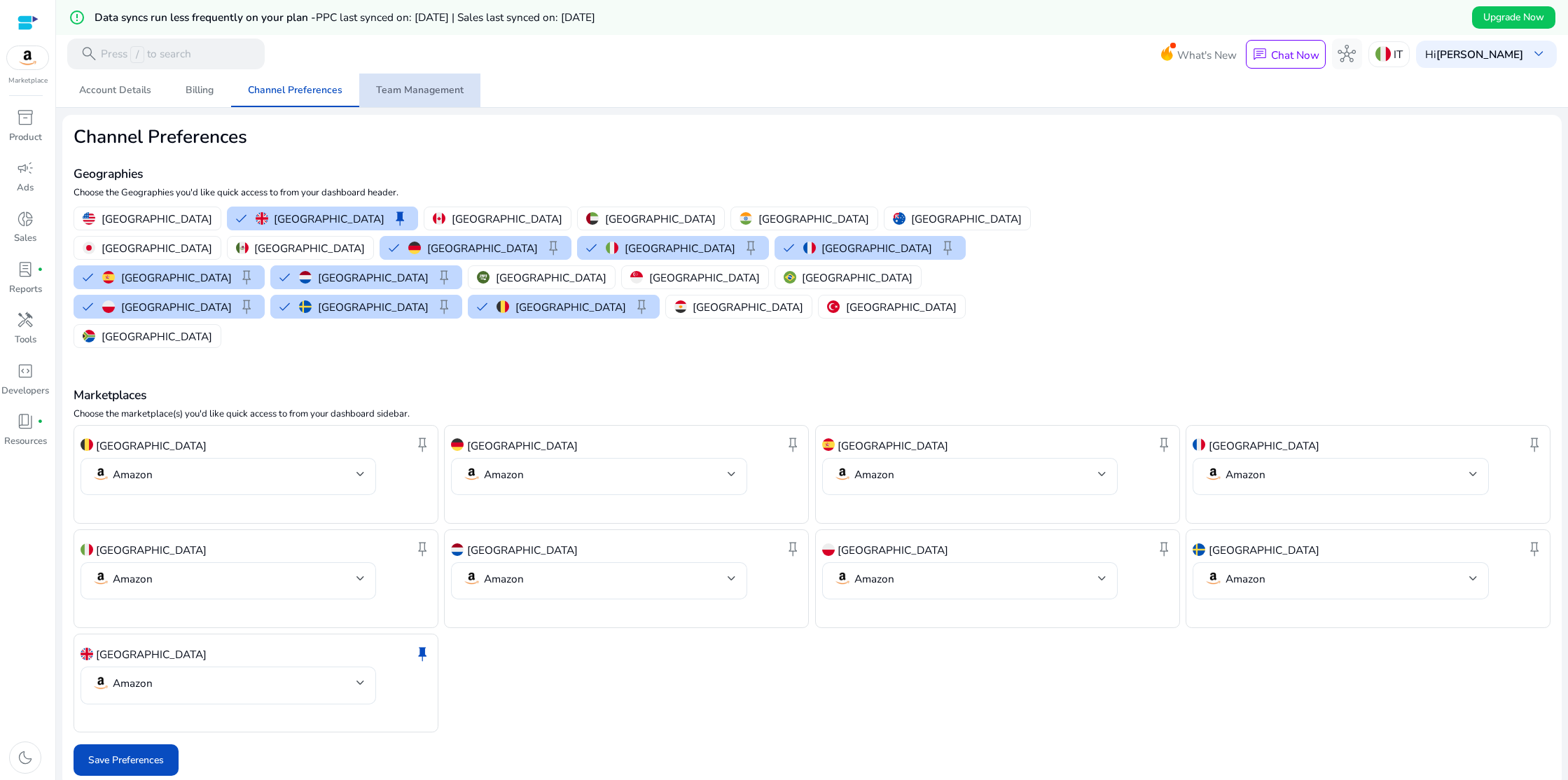
click at [425, 95] on span "Team Management" at bounding box center [419, 90] width 87 height 10
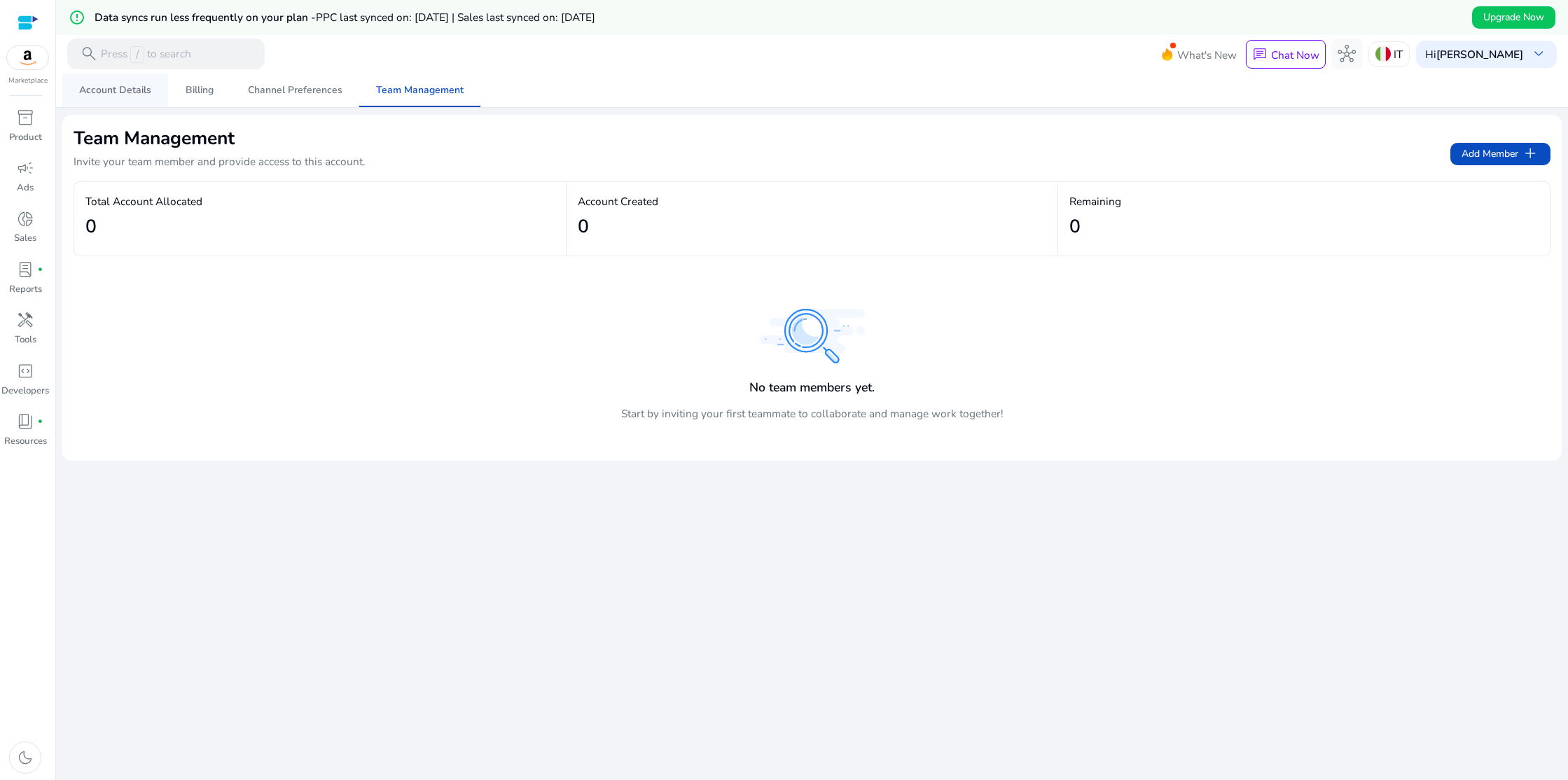
click at [142, 92] on span "Account Details" at bounding box center [115, 90] width 73 height 10
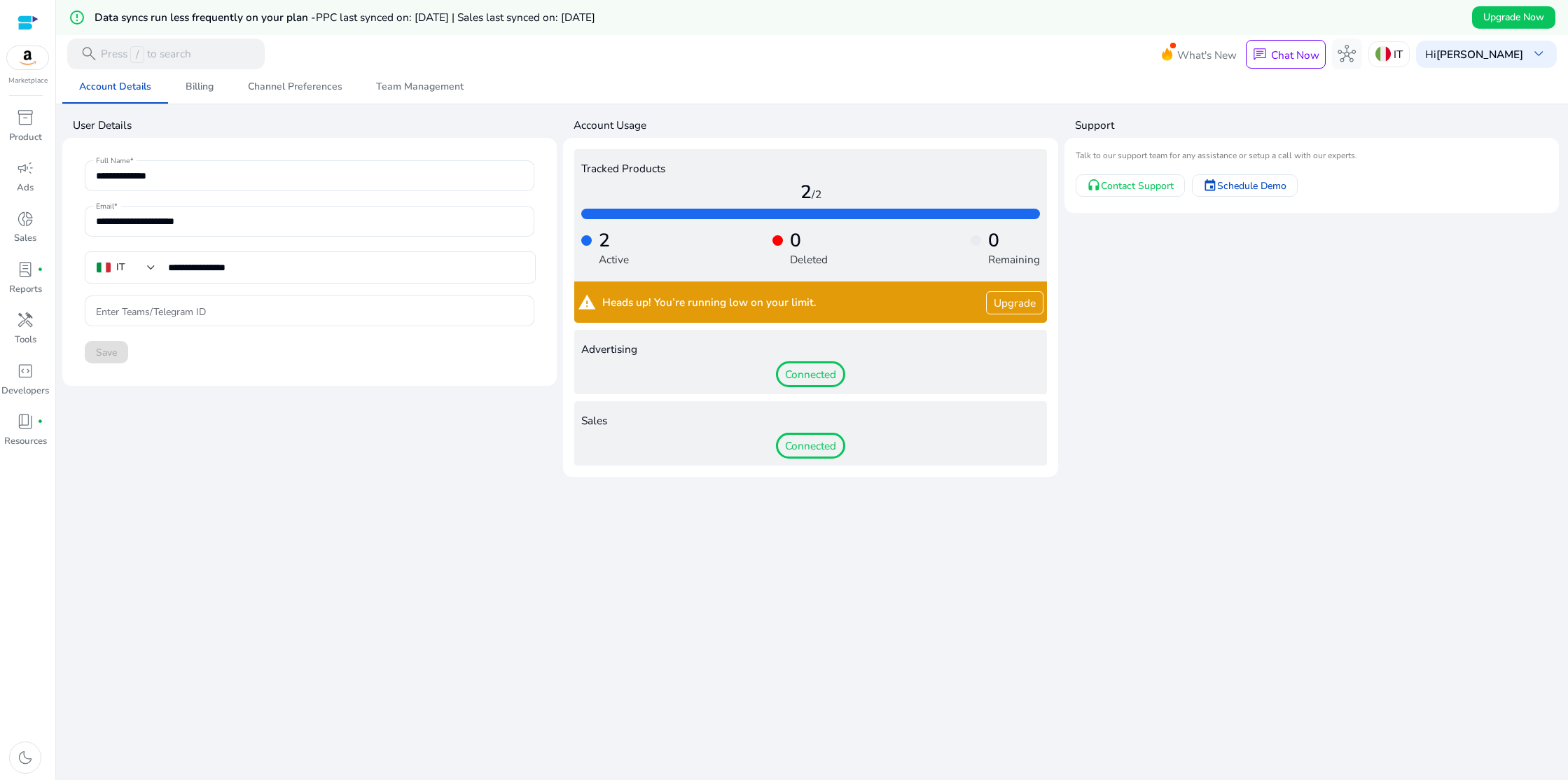
click at [806, 442] on span "Connected" at bounding box center [811, 445] width 70 height 26
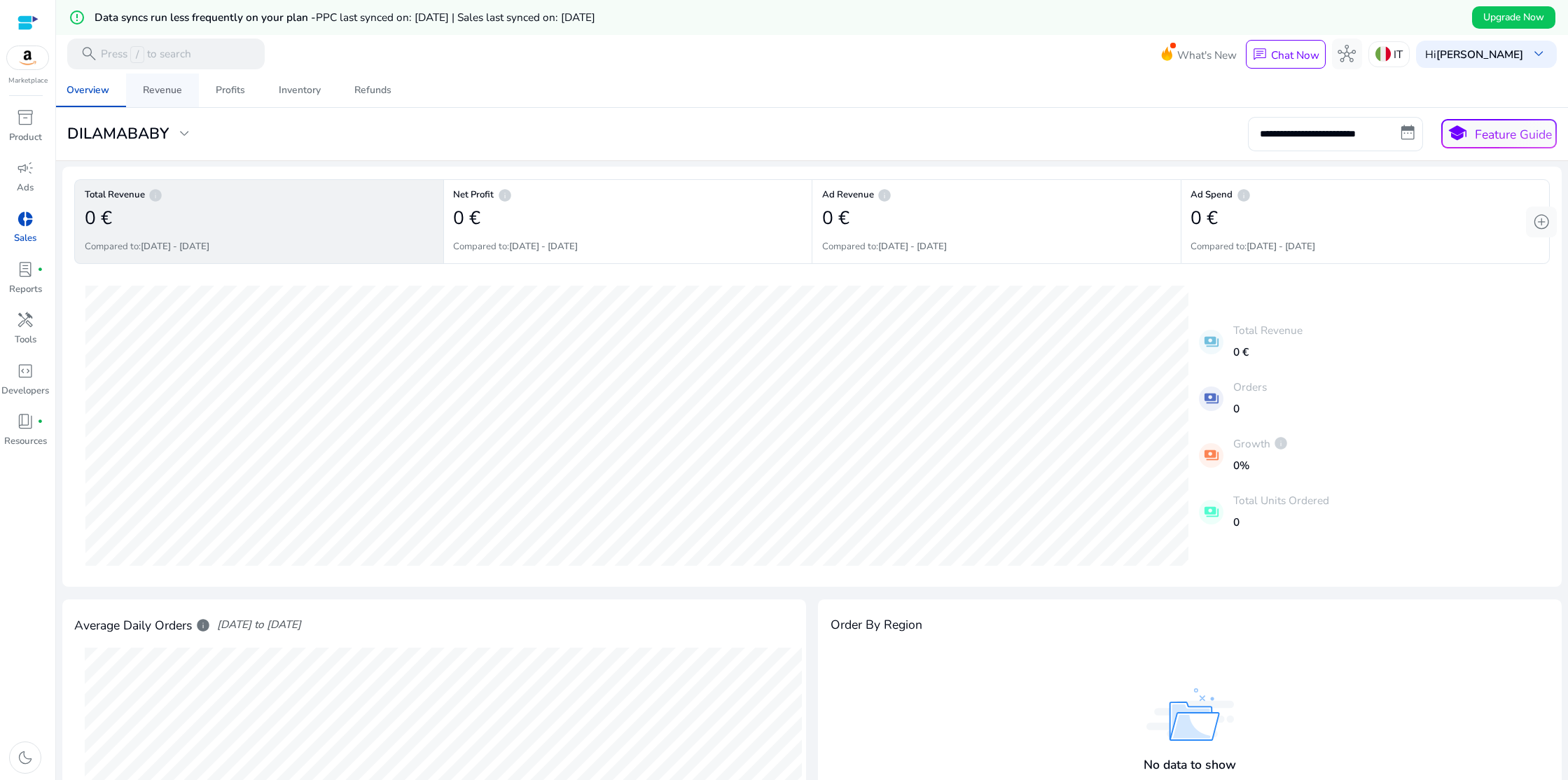
click at [173, 95] on div "Revenue" at bounding box center [163, 90] width 40 height 10
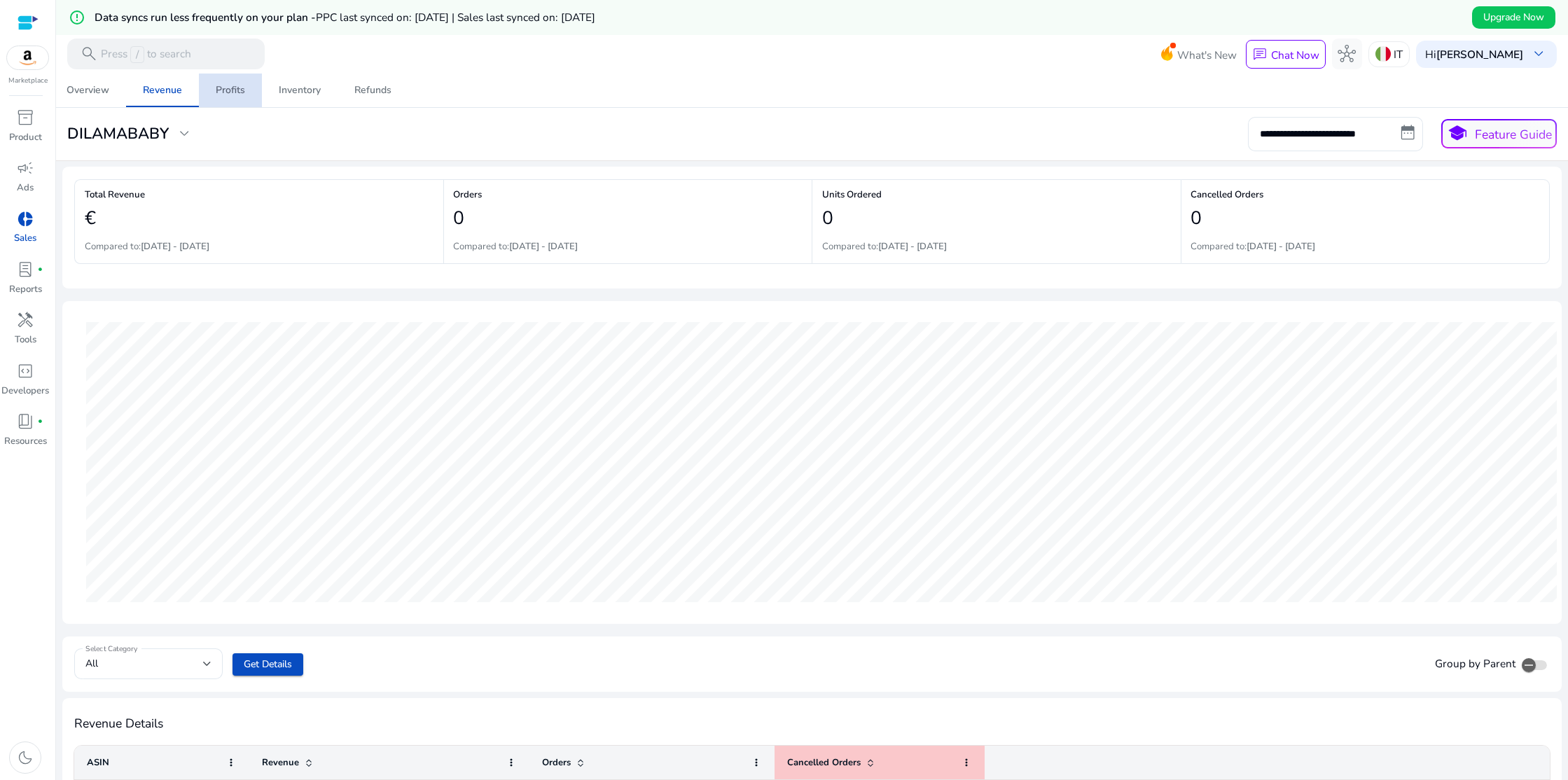
click at [236, 92] on div "Profits" at bounding box center [230, 90] width 29 height 10
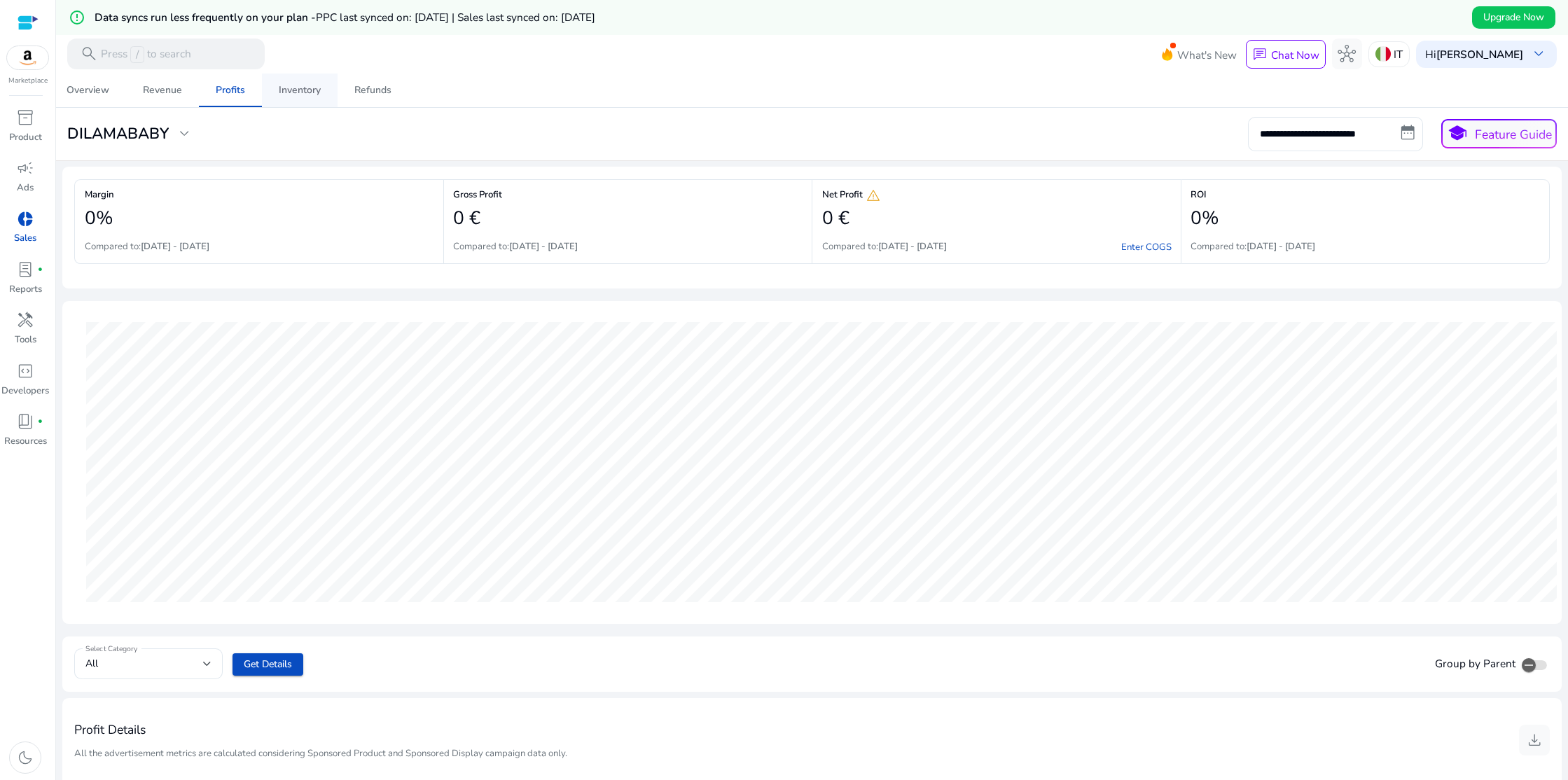
click at [311, 100] on span "Inventory" at bounding box center [299, 90] width 42 height 34
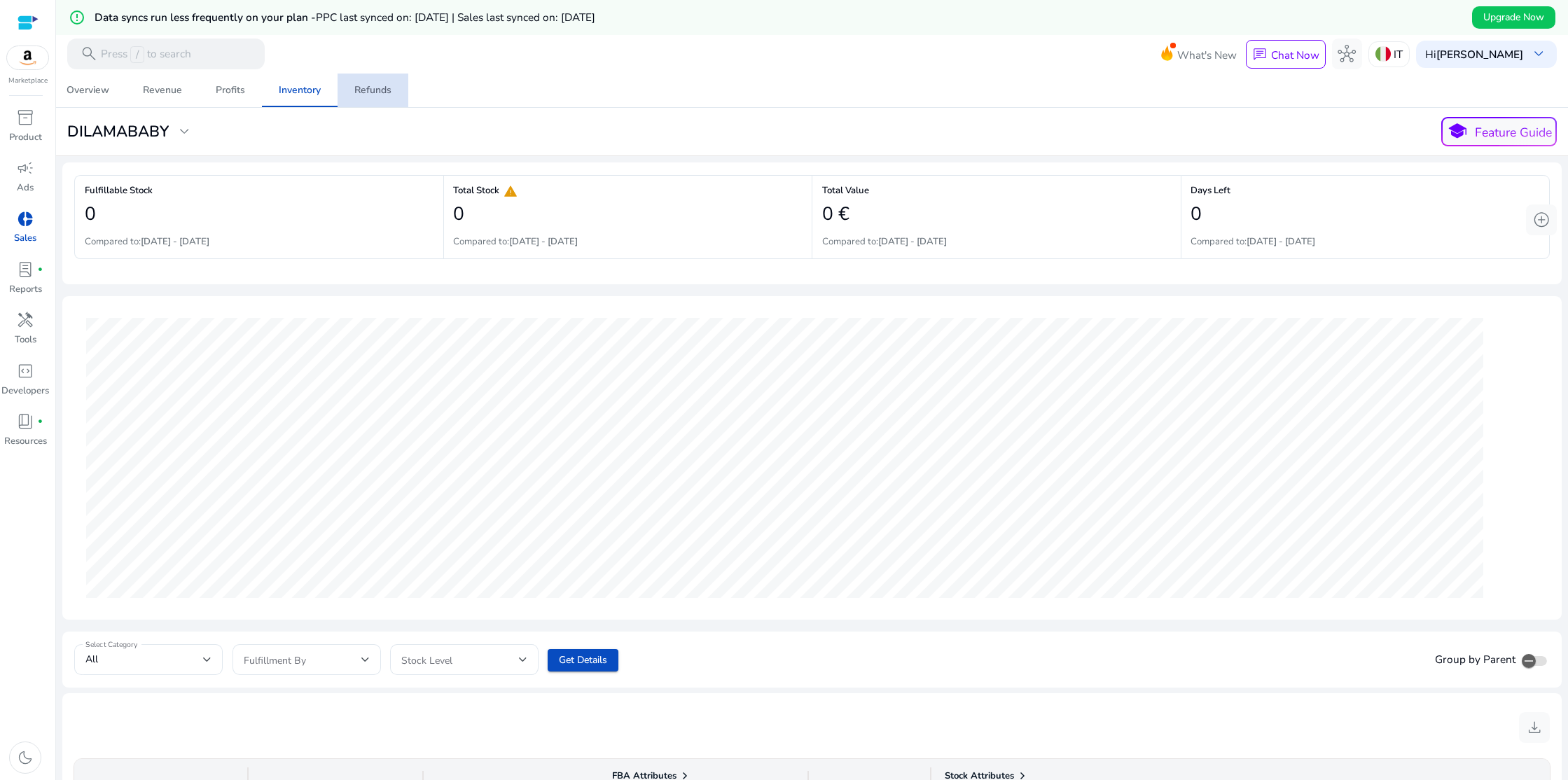
click at [364, 95] on div "Refunds" at bounding box center [373, 90] width 37 height 10
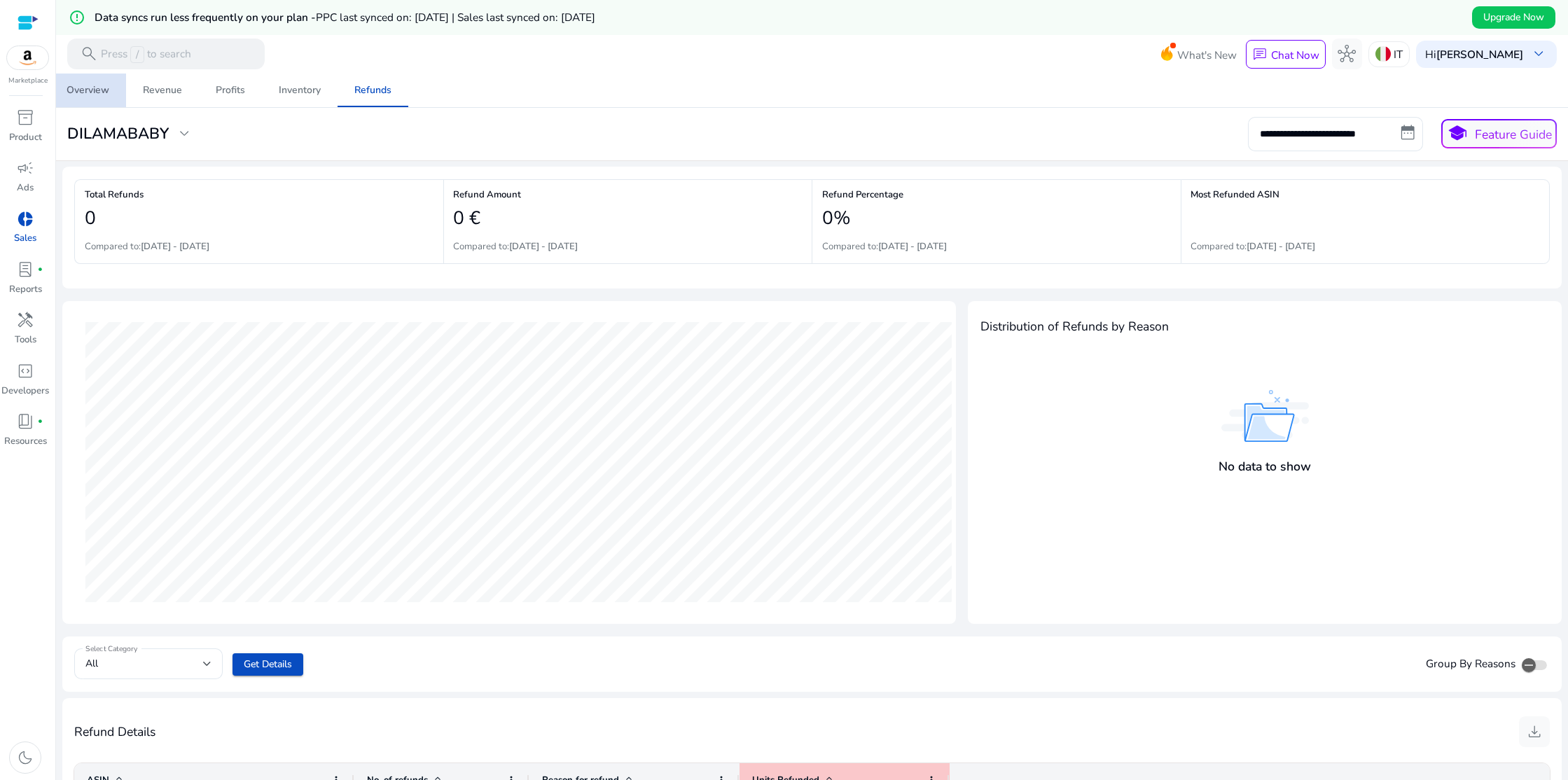
click at [114, 93] on link "Overview" at bounding box center [87, 90] width 76 height 34
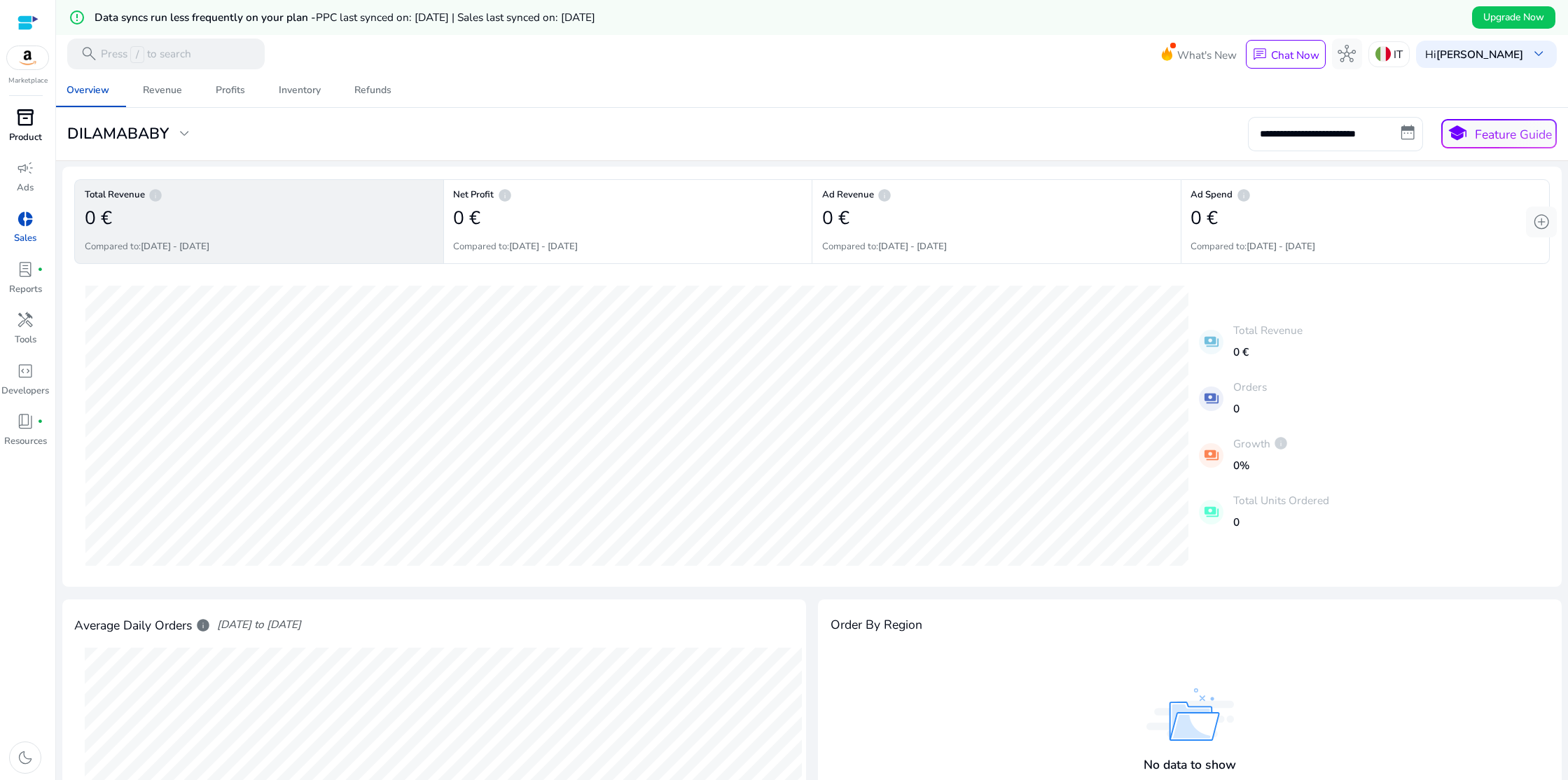
click at [29, 120] on span "inventory_2" at bounding box center [25, 117] width 18 height 18
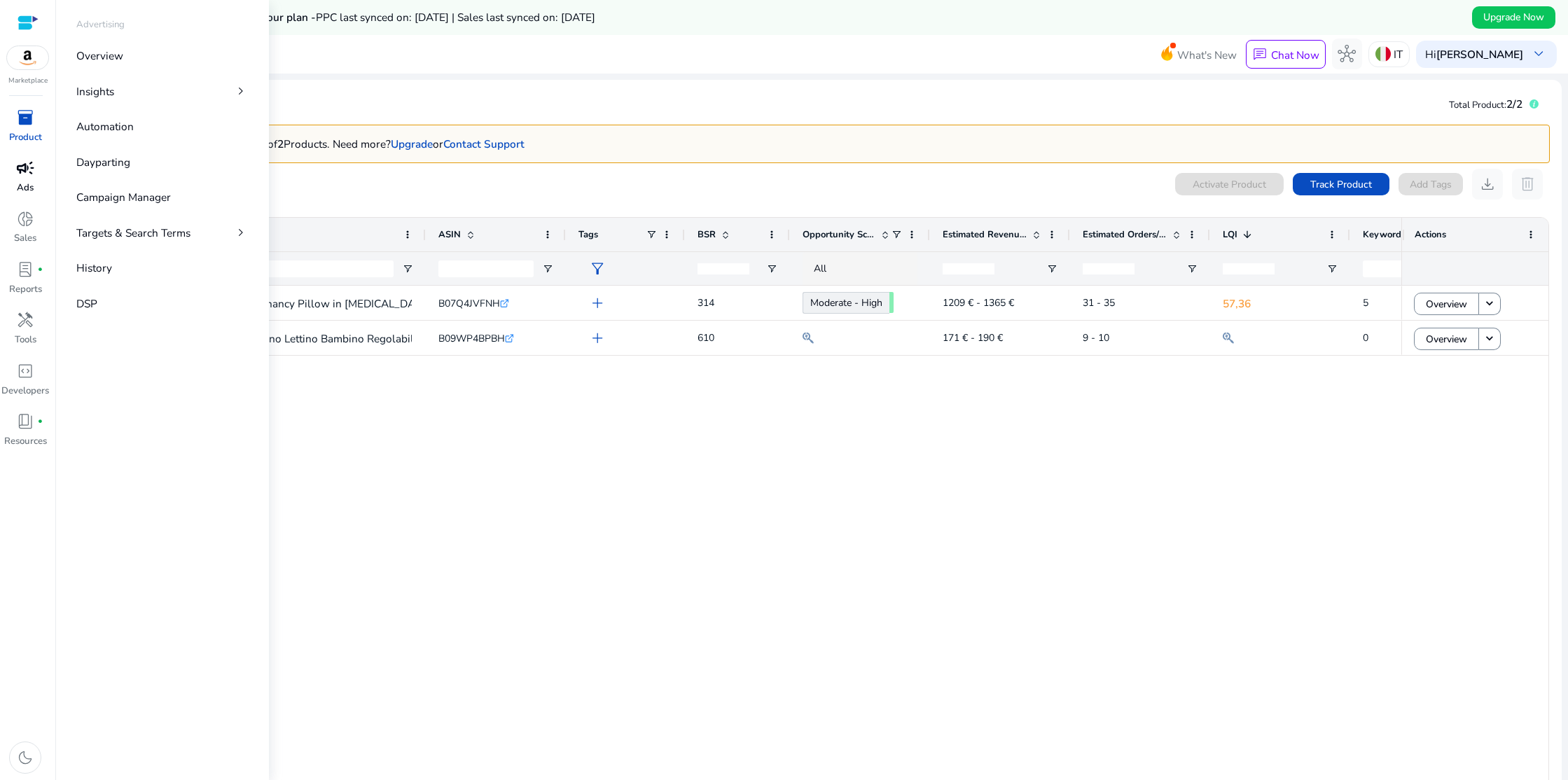
click at [19, 173] on span "campaign" at bounding box center [25, 167] width 18 height 18
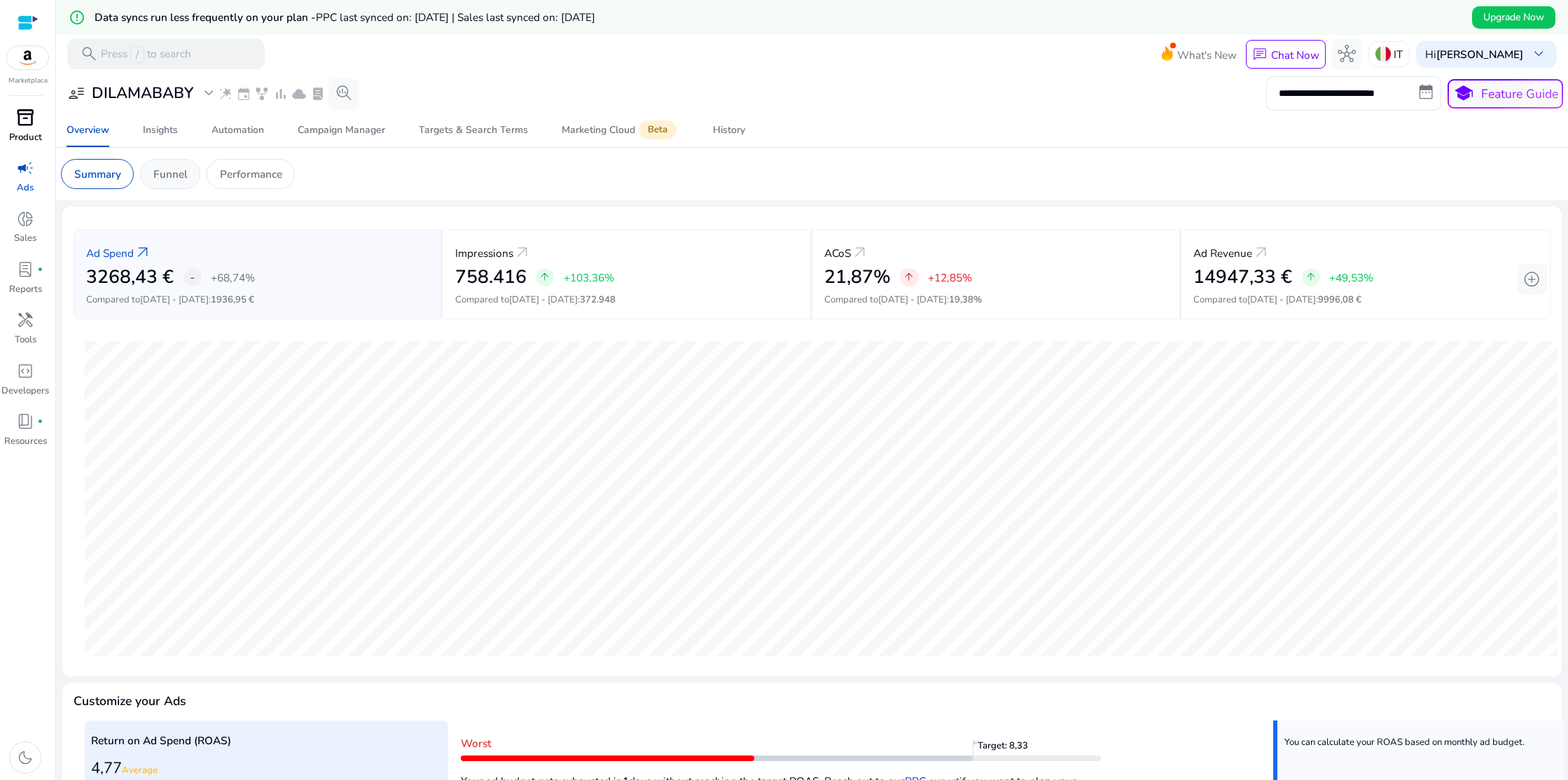
click at [168, 178] on p "Funnel" at bounding box center [169, 173] width 34 height 16
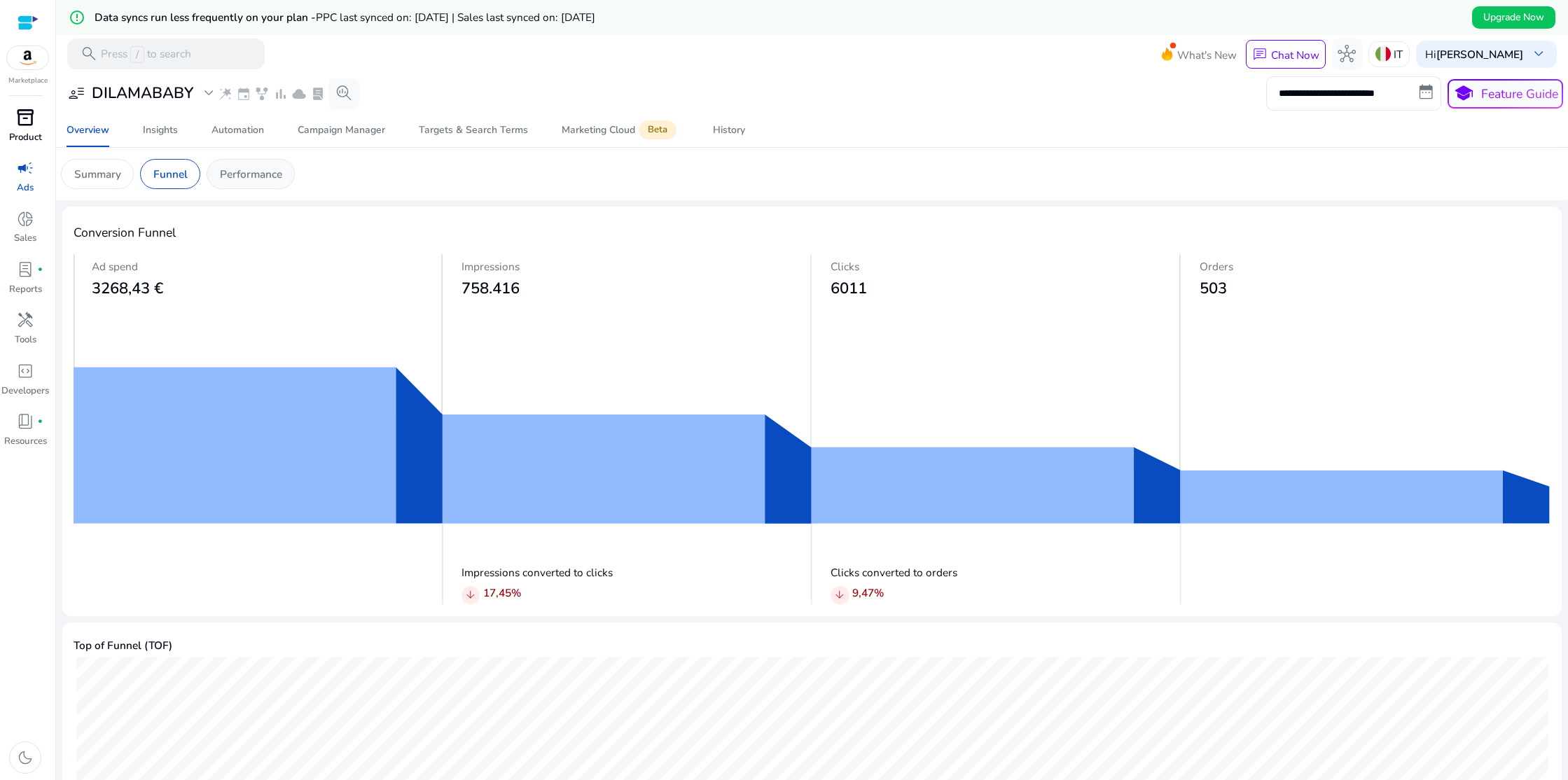
click at [277, 181] on p "Performance" at bounding box center [251, 173] width 62 height 16
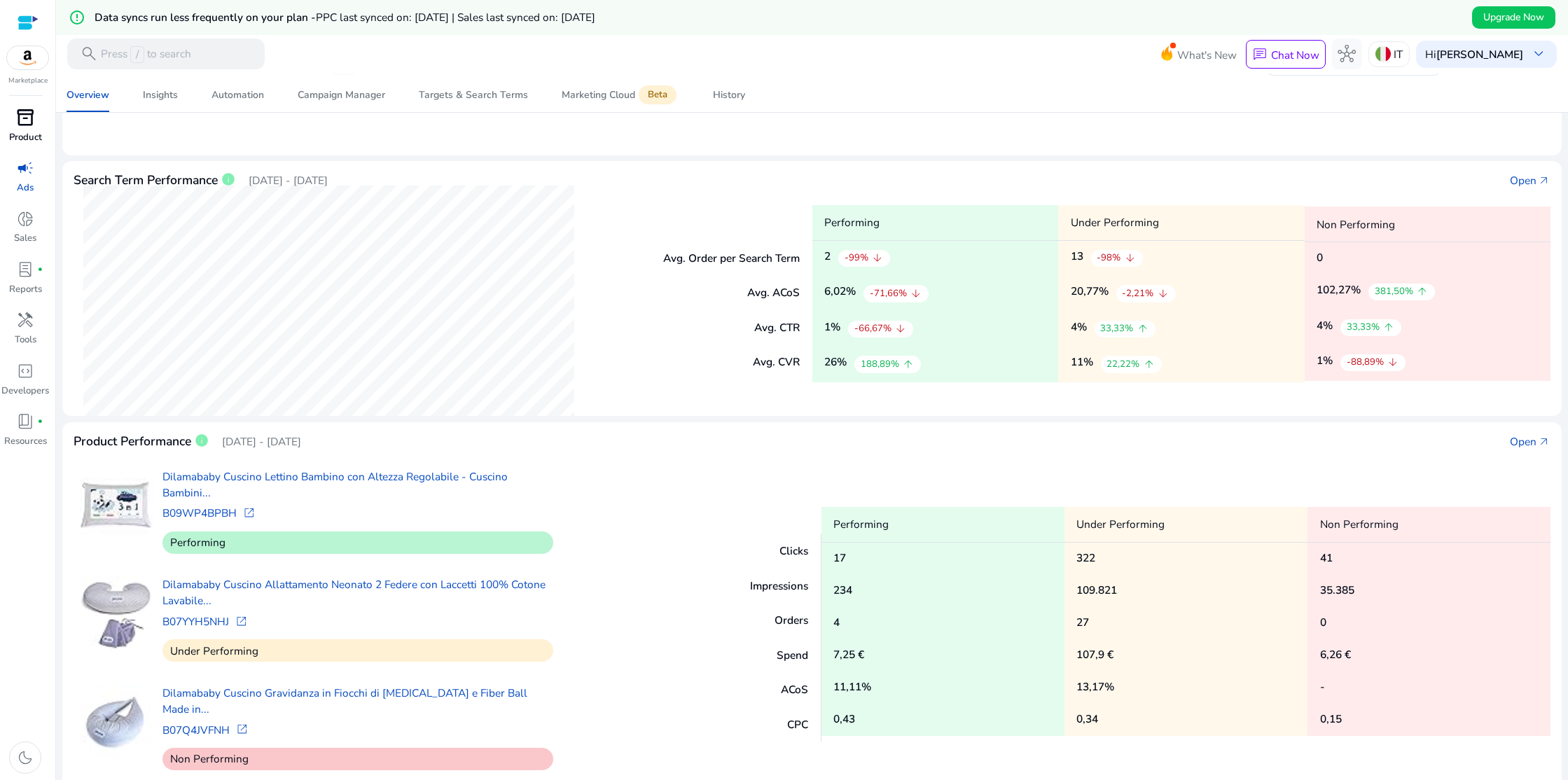
scroll to position [273, 0]
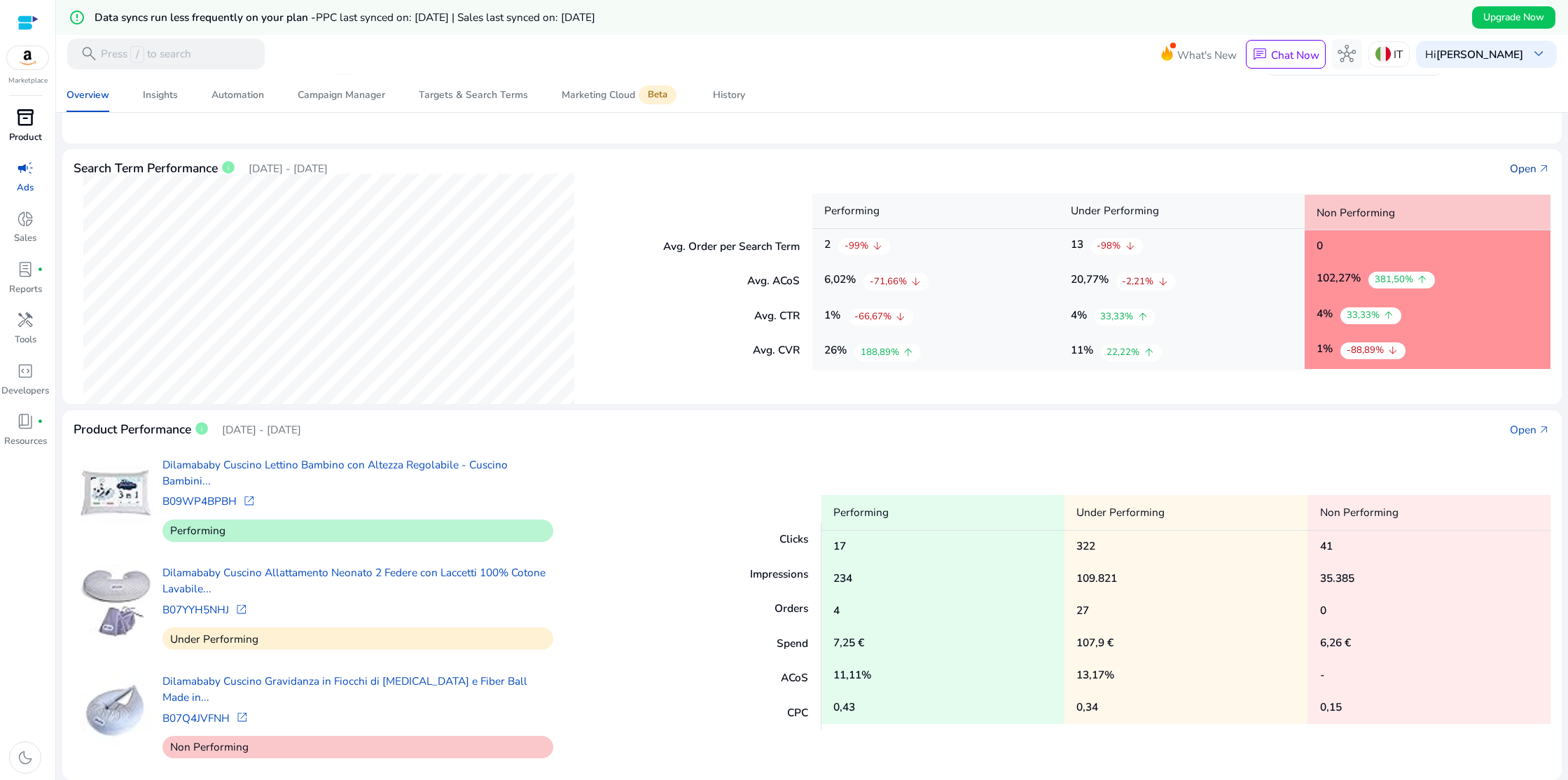
click at [1523, 166] on div "Open" at bounding box center [1523, 168] width 26 height 16
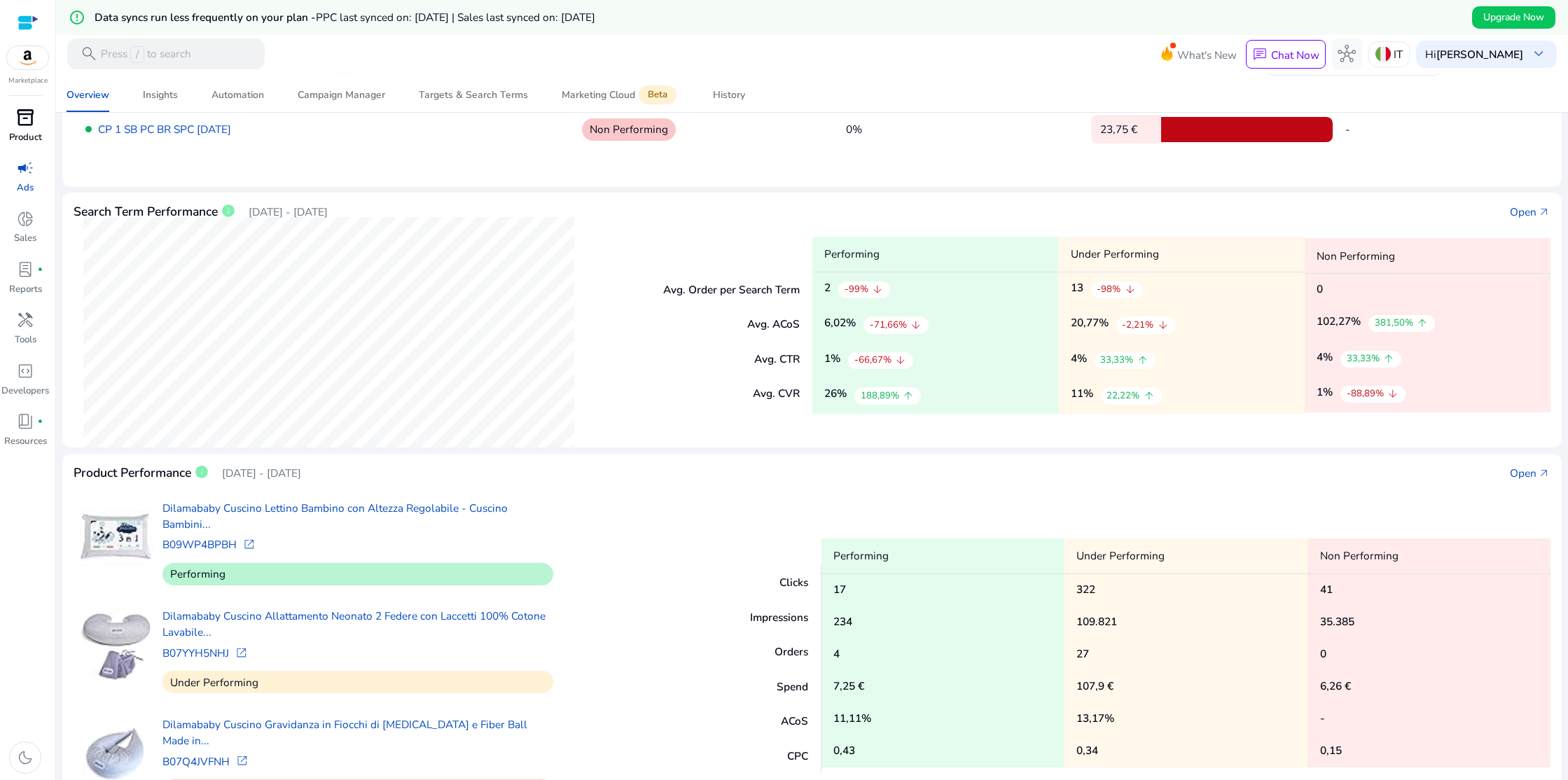
scroll to position [273, 0]
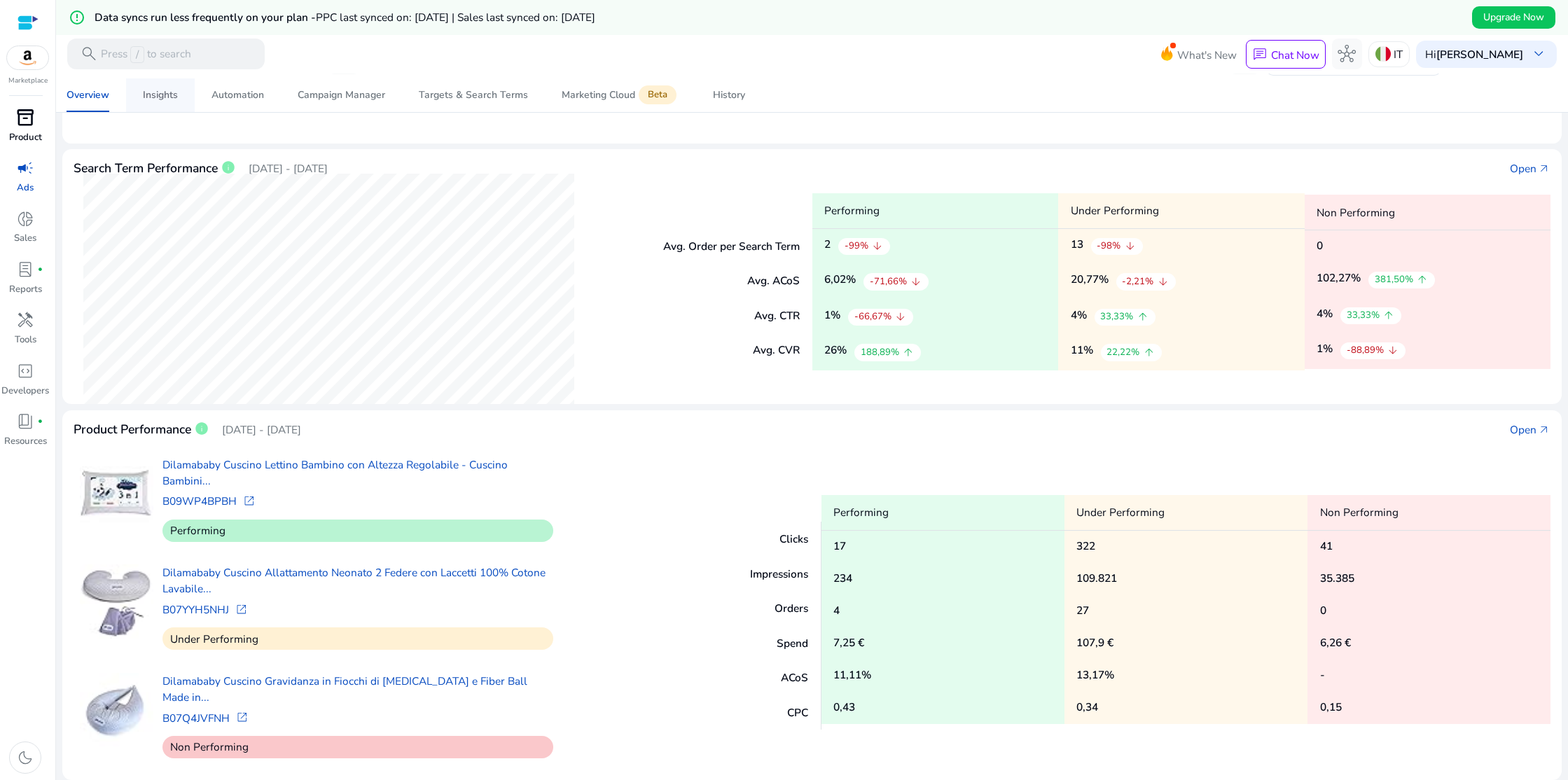
click at [164, 95] on div "Insights" at bounding box center [161, 95] width 35 height 10
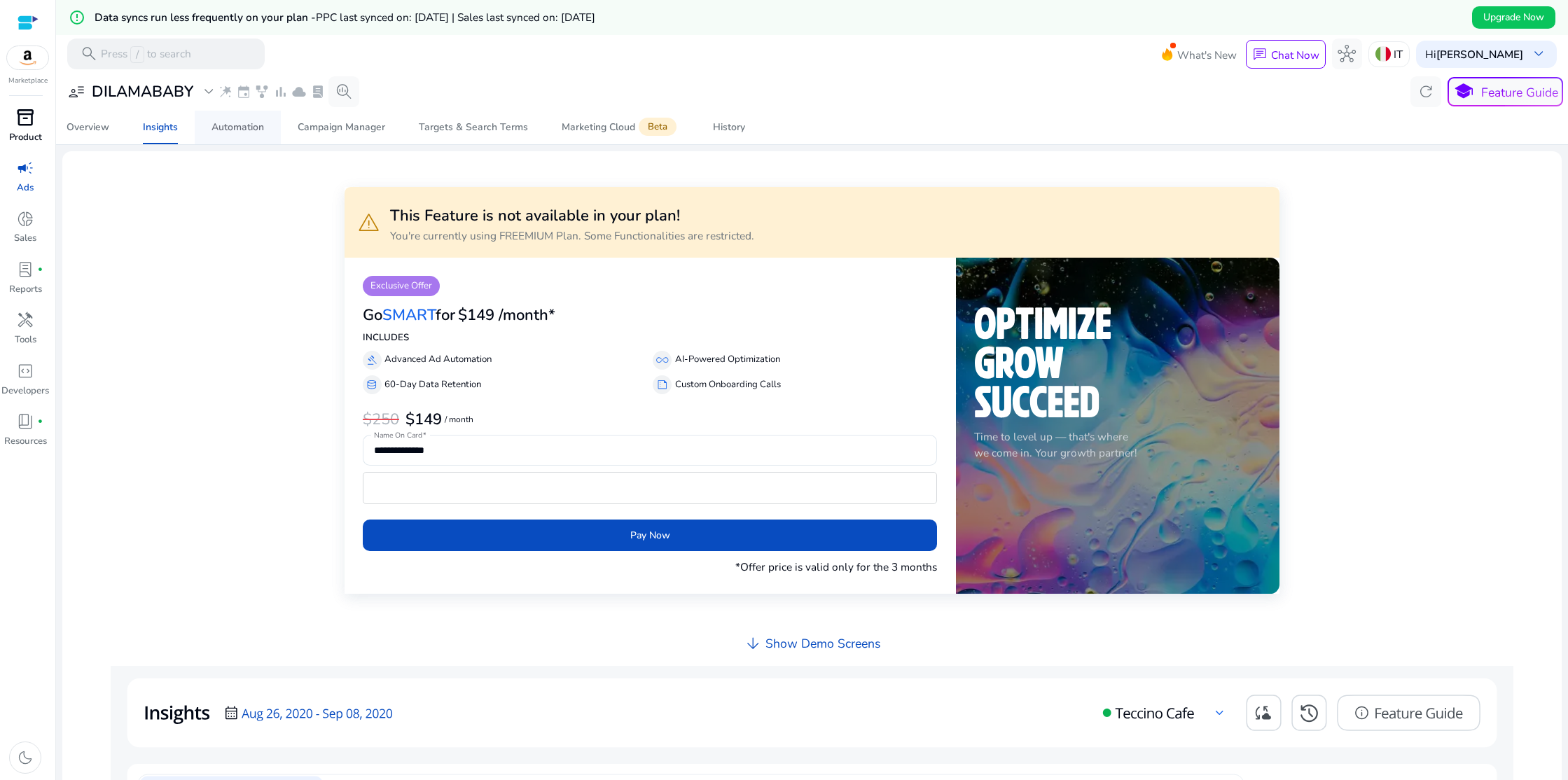
click at [236, 125] on div "Automation" at bounding box center [237, 128] width 52 height 10
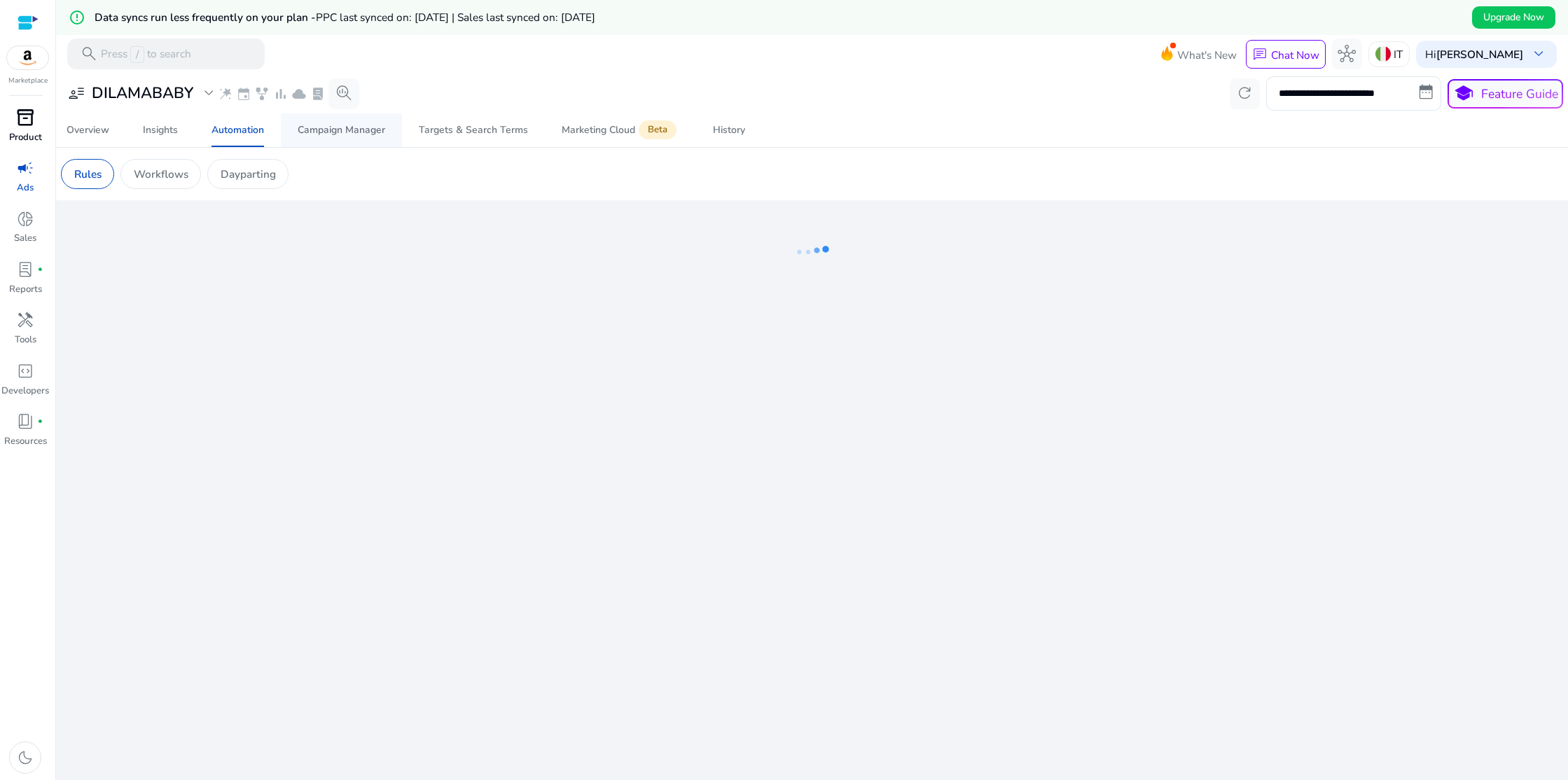
click at [324, 133] on div "Campaign Manager" at bounding box center [341, 130] width 87 height 10
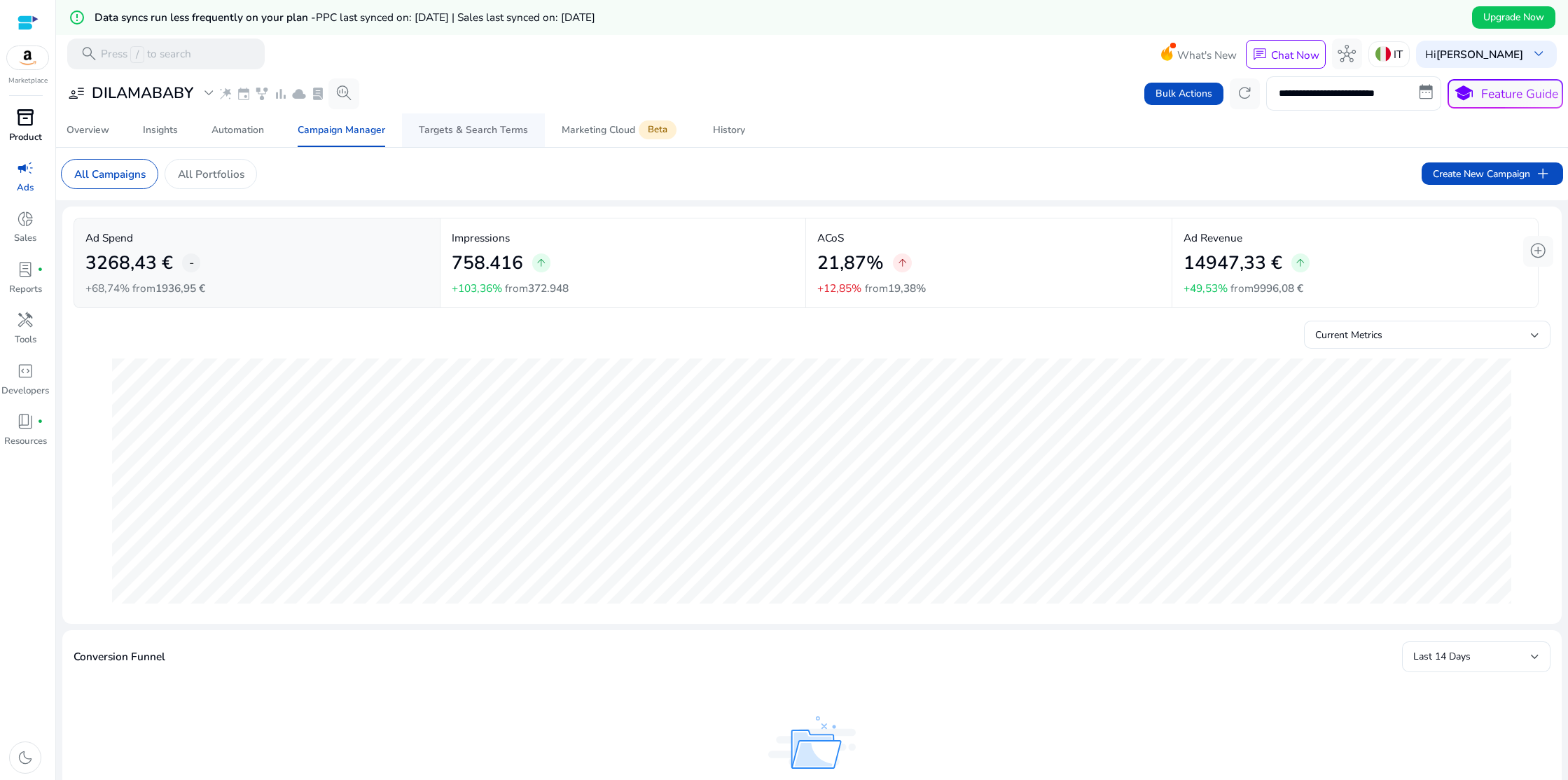
click at [457, 135] on div "Targets & Search Terms" at bounding box center [473, 130] width 109 height 10
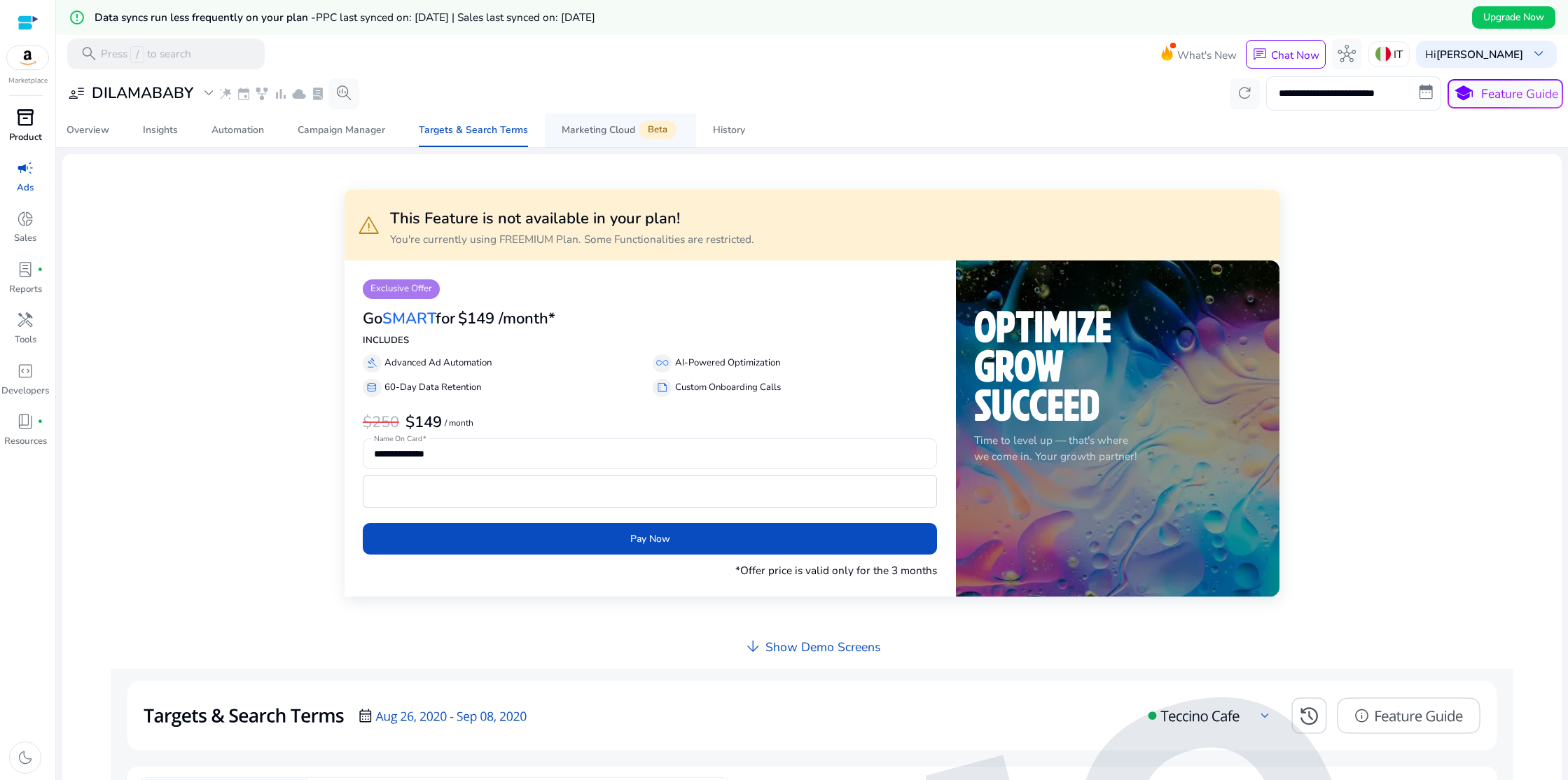
click at [575, 133] on div "Marketing Cloud Beta" at bounding box center [620, 130] width 118 height 13
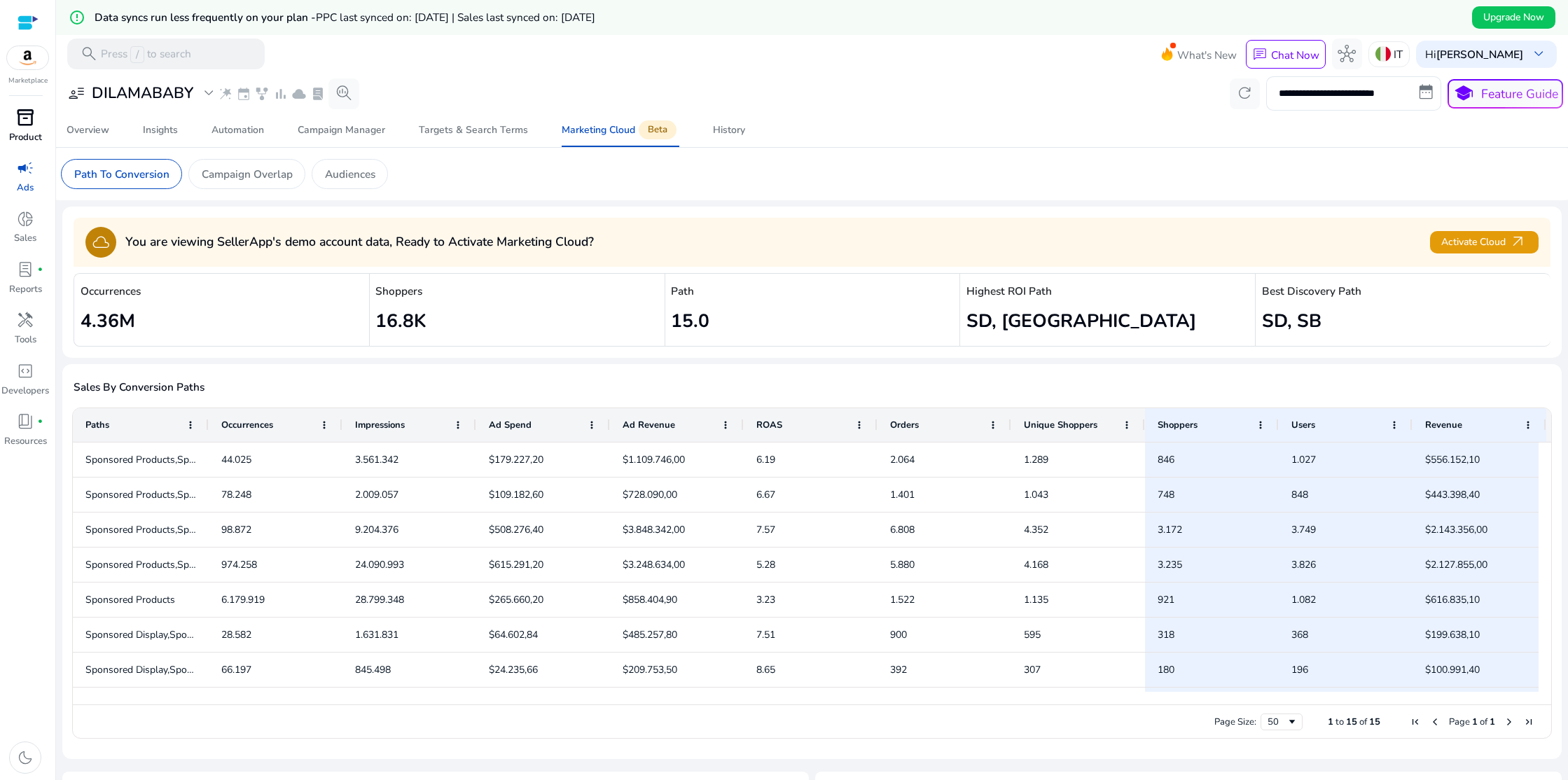
click at [547, 173] on app-sa-custom-tab "Path To Conversion Campaign Overlap Audiences" at bounding box center [812, 173] width 1502 height 30
click at [20, 225] on span "donut_small" at bounding box center [25, 219] width 18 height 18
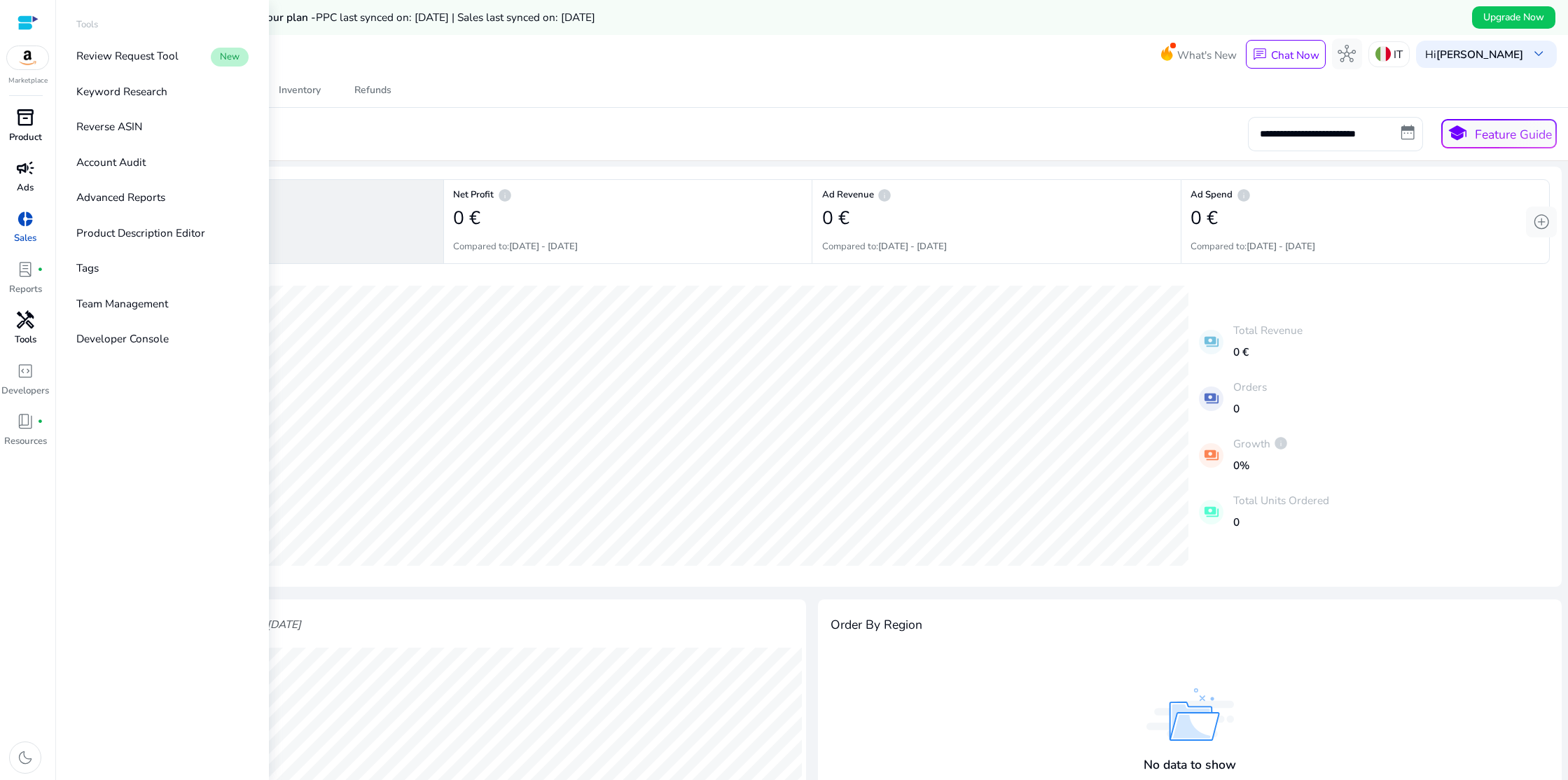
click at [28, 336] on p "Tools" at bounding box center [25, 340] width 21 height 14
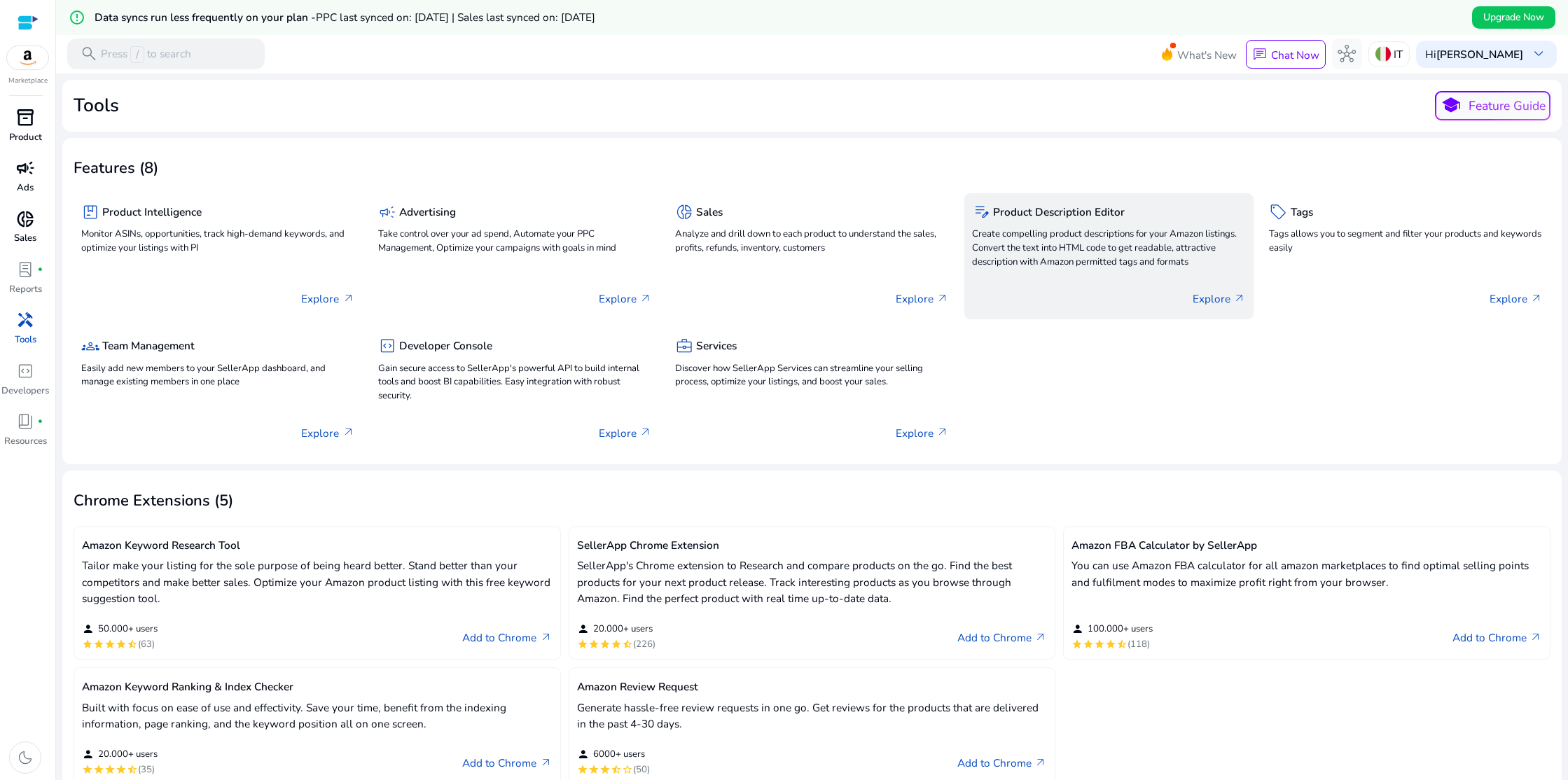
click at [1196, 292] on p "Explore arrow_outward" at bounding box center [1219, 298] width 53 height 16
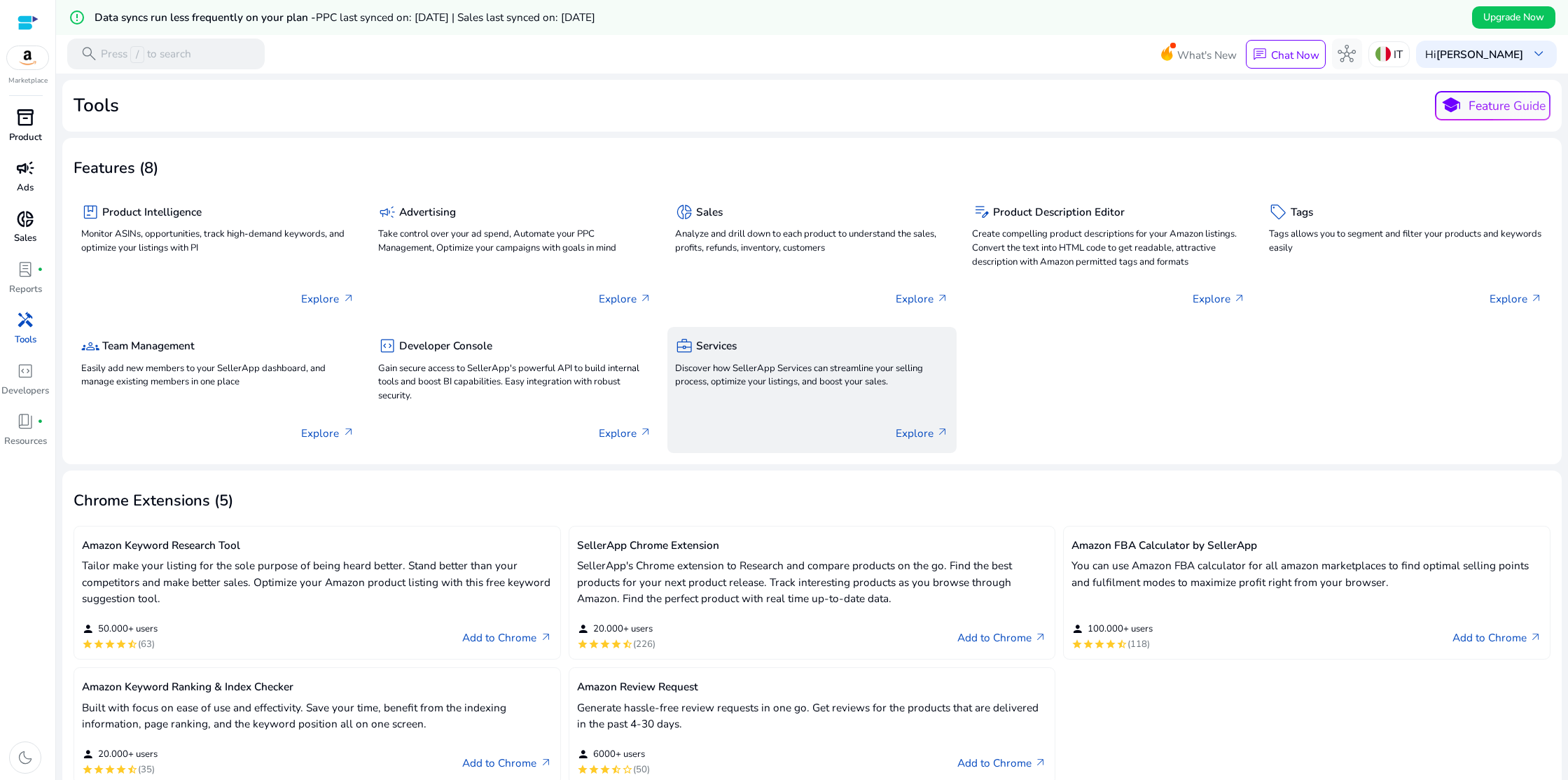
click at [918, 432] on p "Explore arrow_outward" at bounding box center [921, 433] width 53 height 16
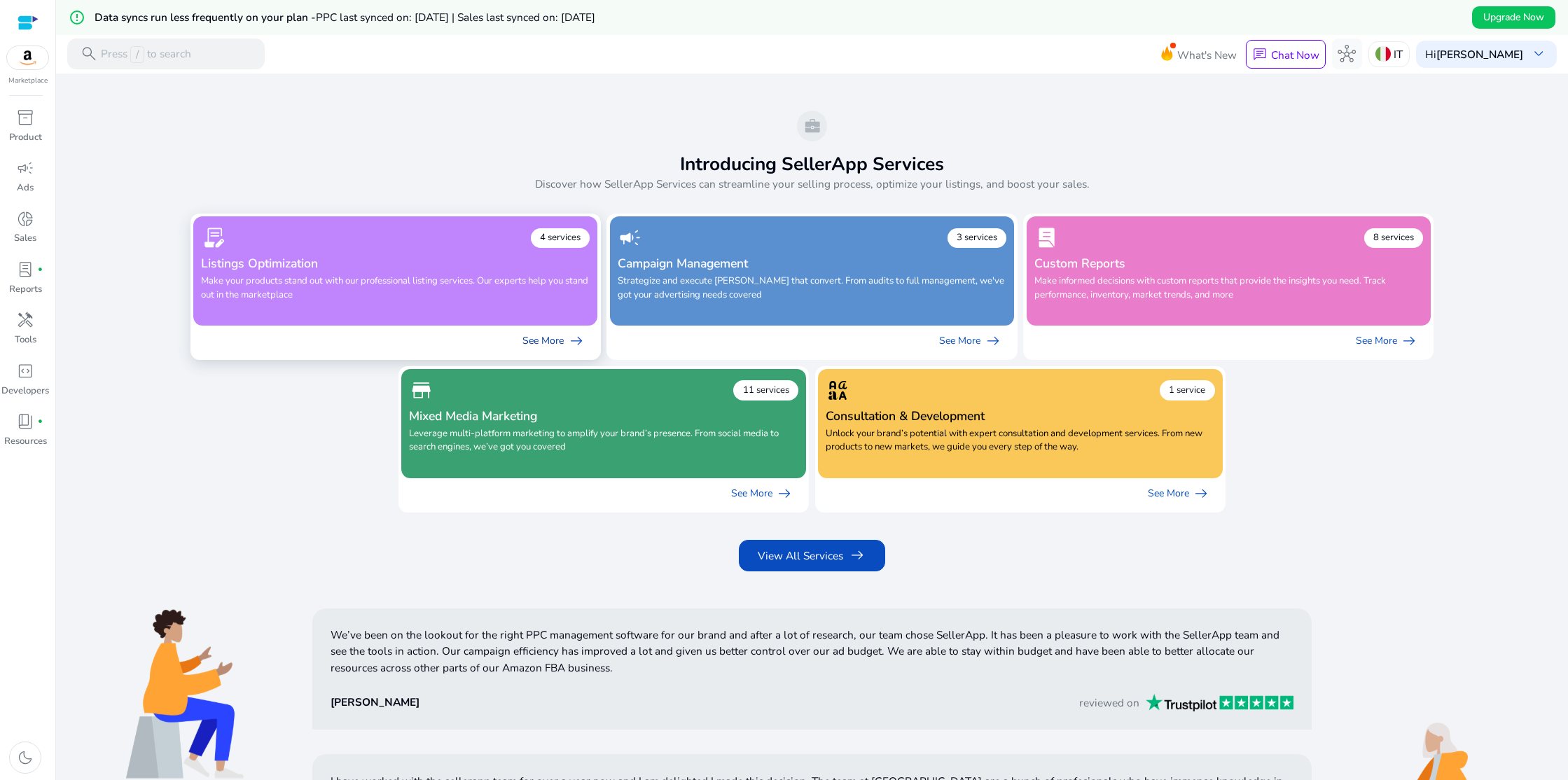
click at [557, 338] on link "See More arrow_right_alt" at bounding box center [554, 341] width 87 height 31
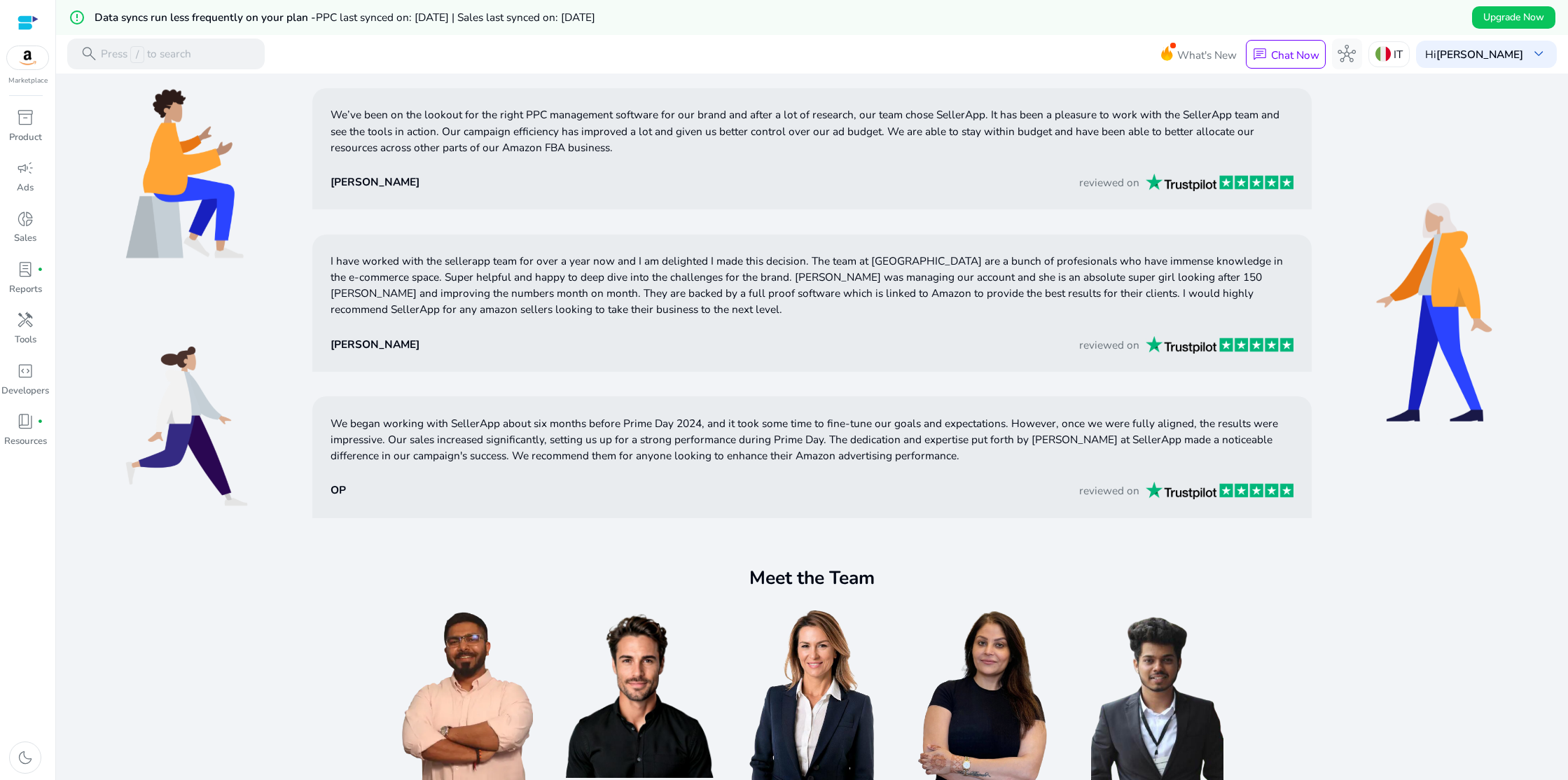
scroll to position [252, 0]
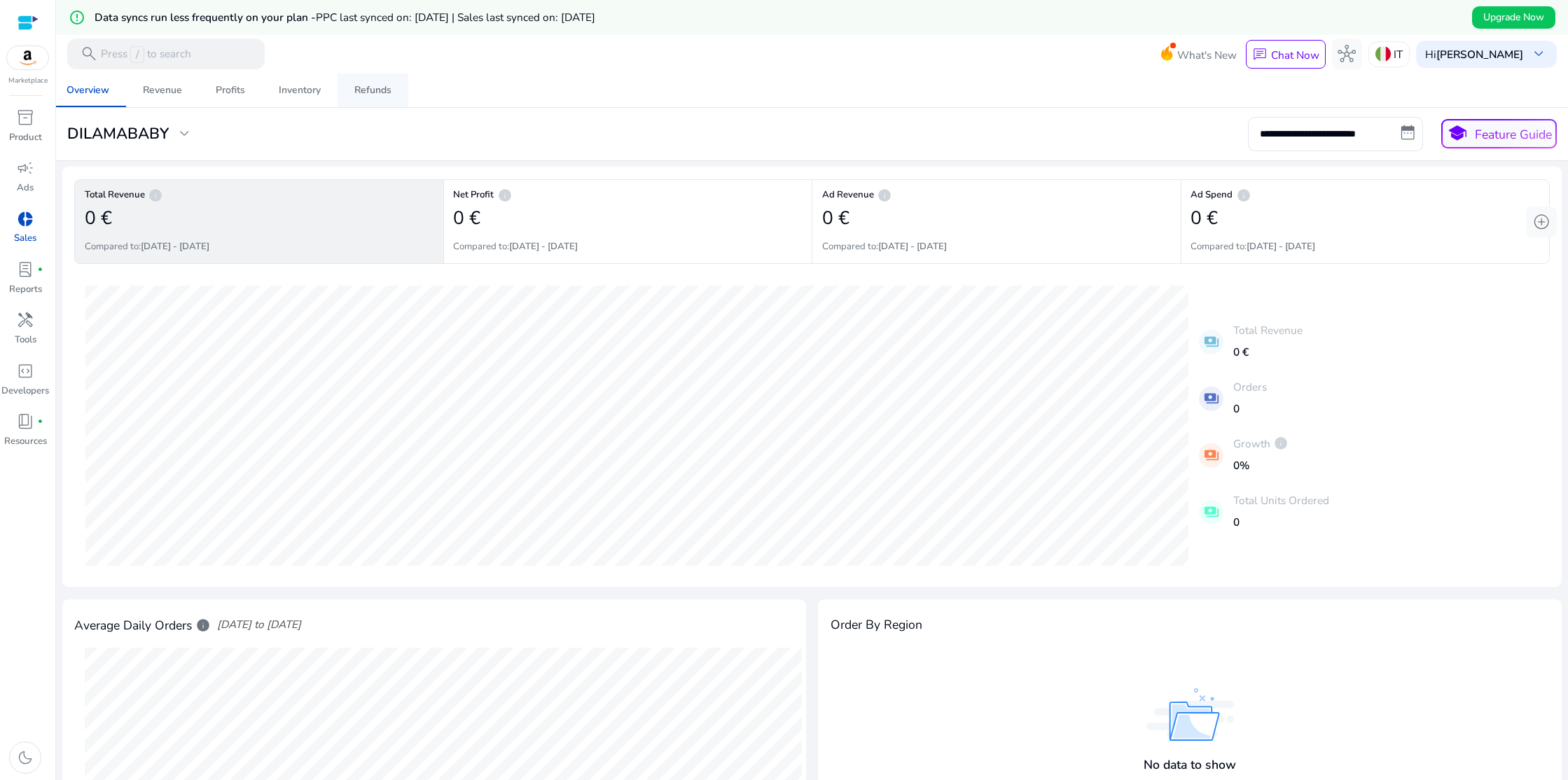
click at [365, 82] on span "Refunds" at bounding box center [373, 90] width 37 height 34
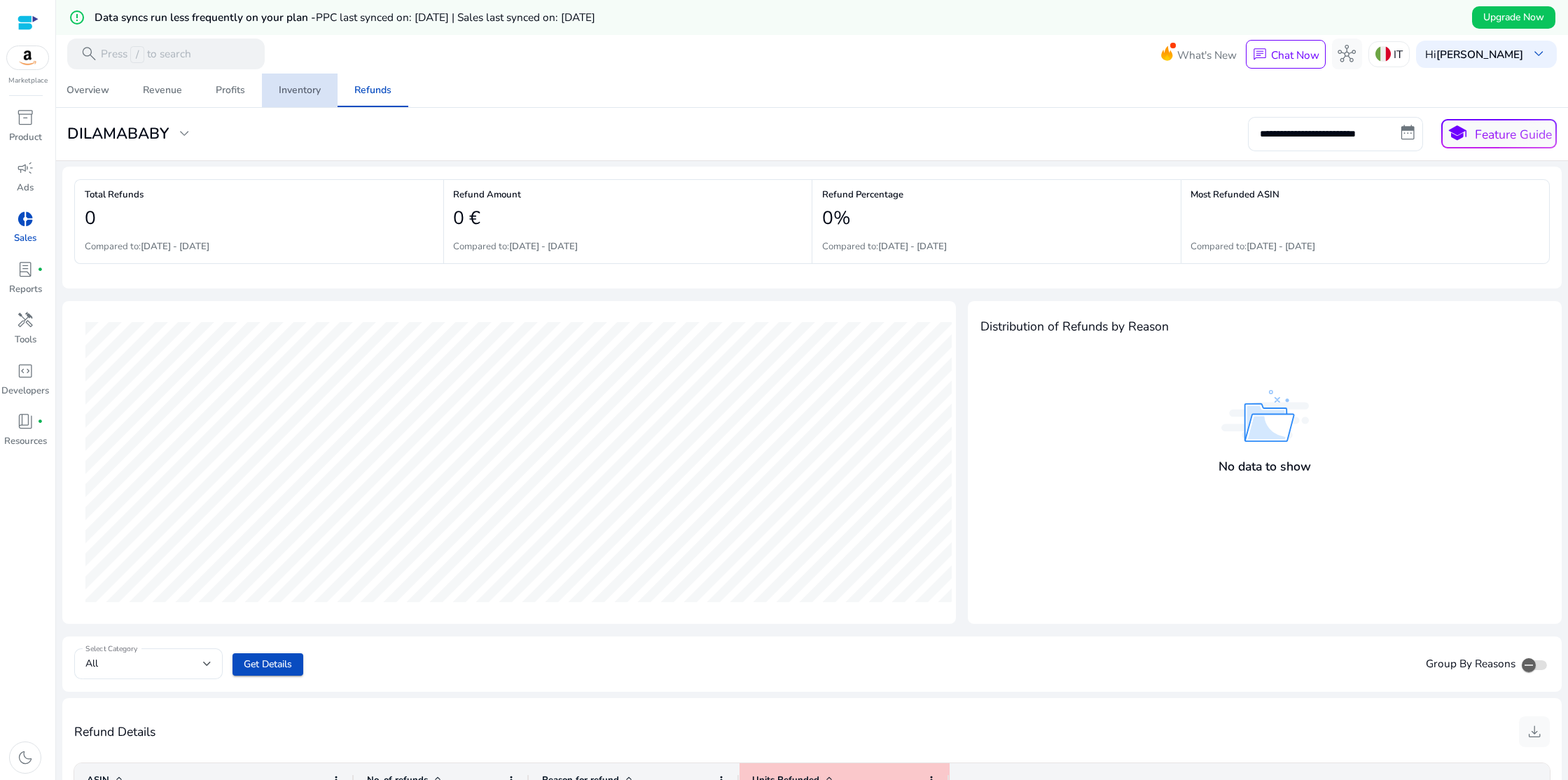
click at [299, 99] on span "Inventory" at bounding box center [299, 90] width 42 height 34
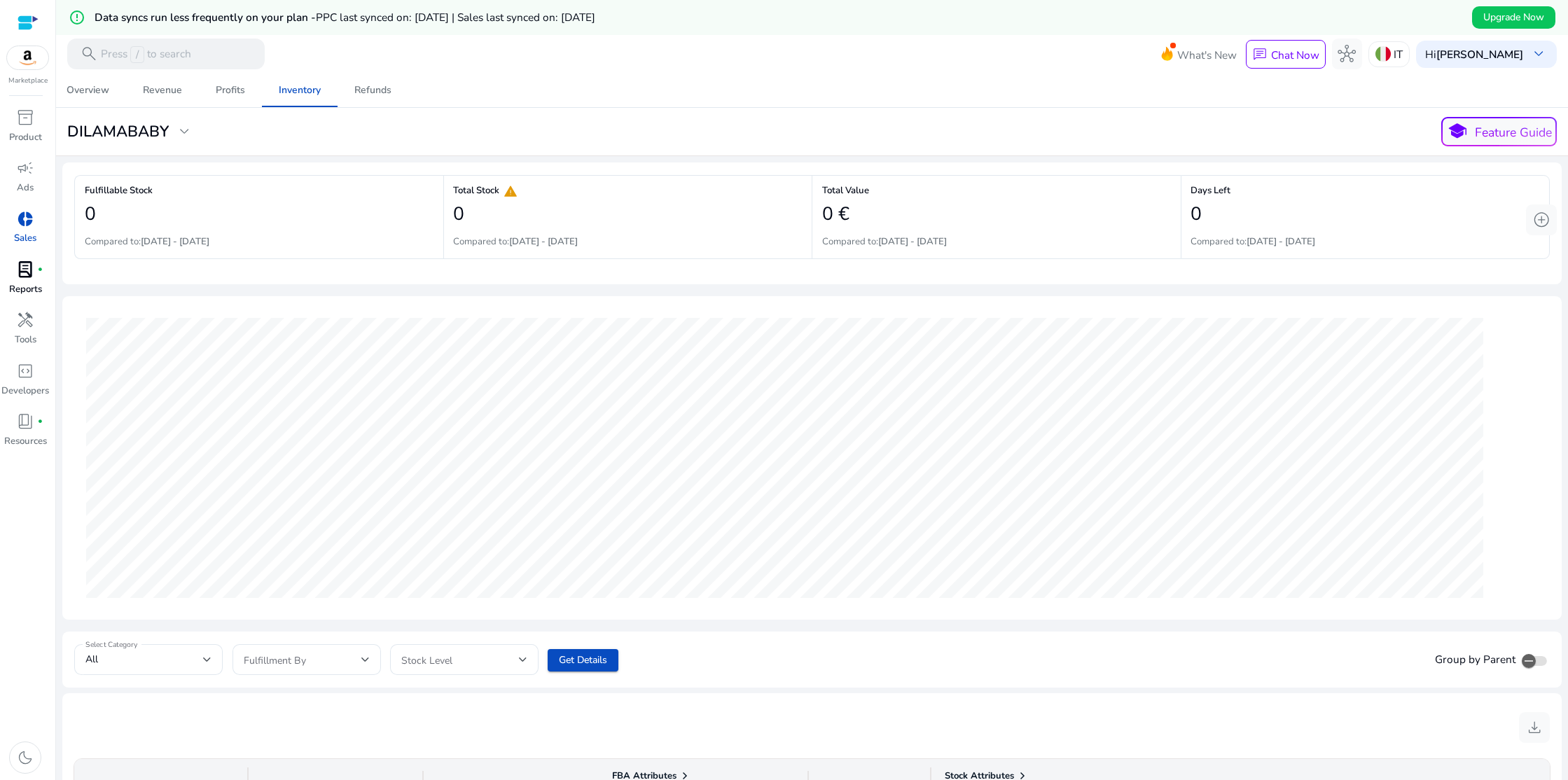
click at [28, 274] on span "lab_profile" at bounding box center [25, 269] width 18 height 18
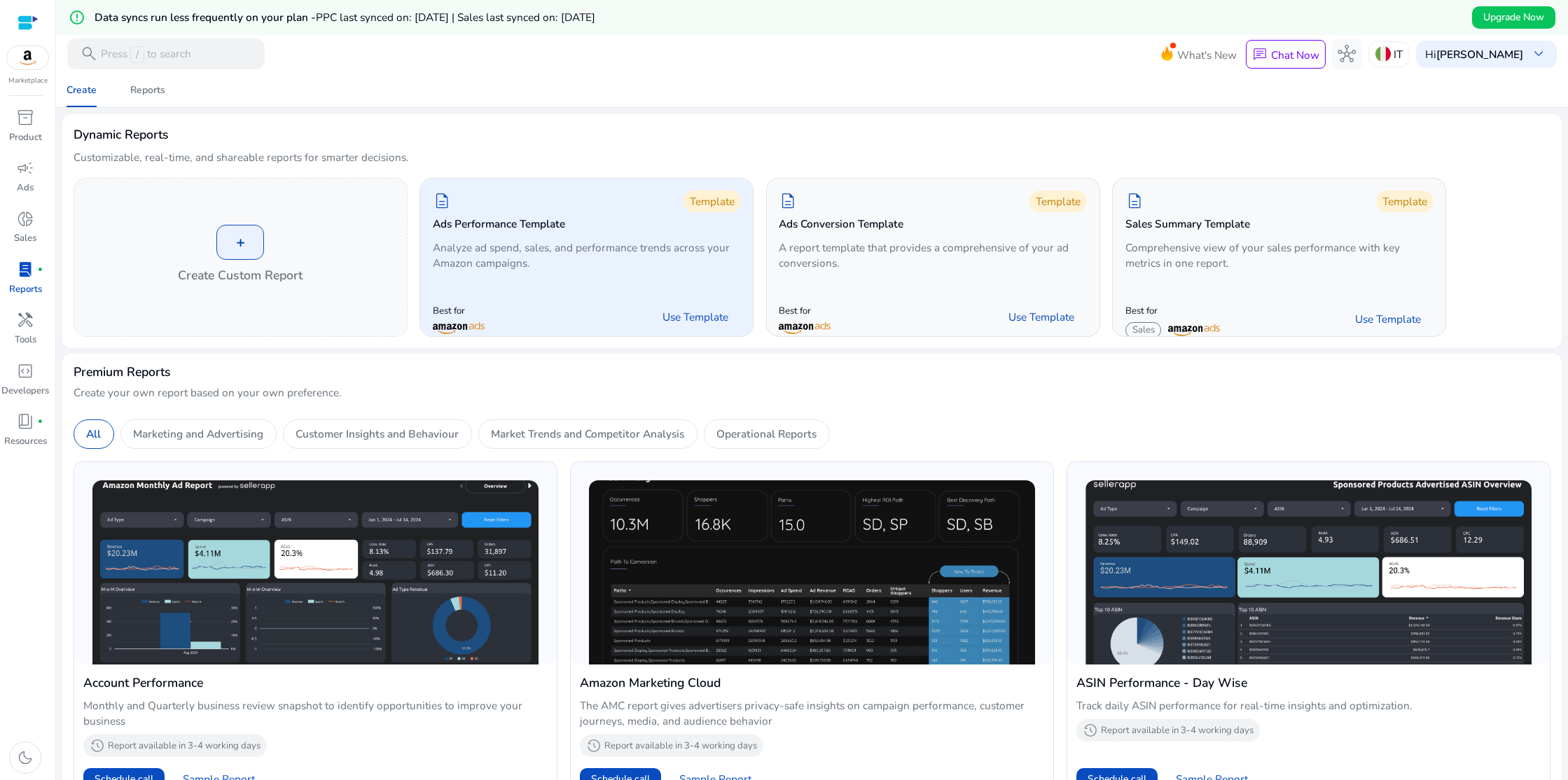
click at [711, 198] on div "Template" at bounding box center [711, 201] width 57 height 21
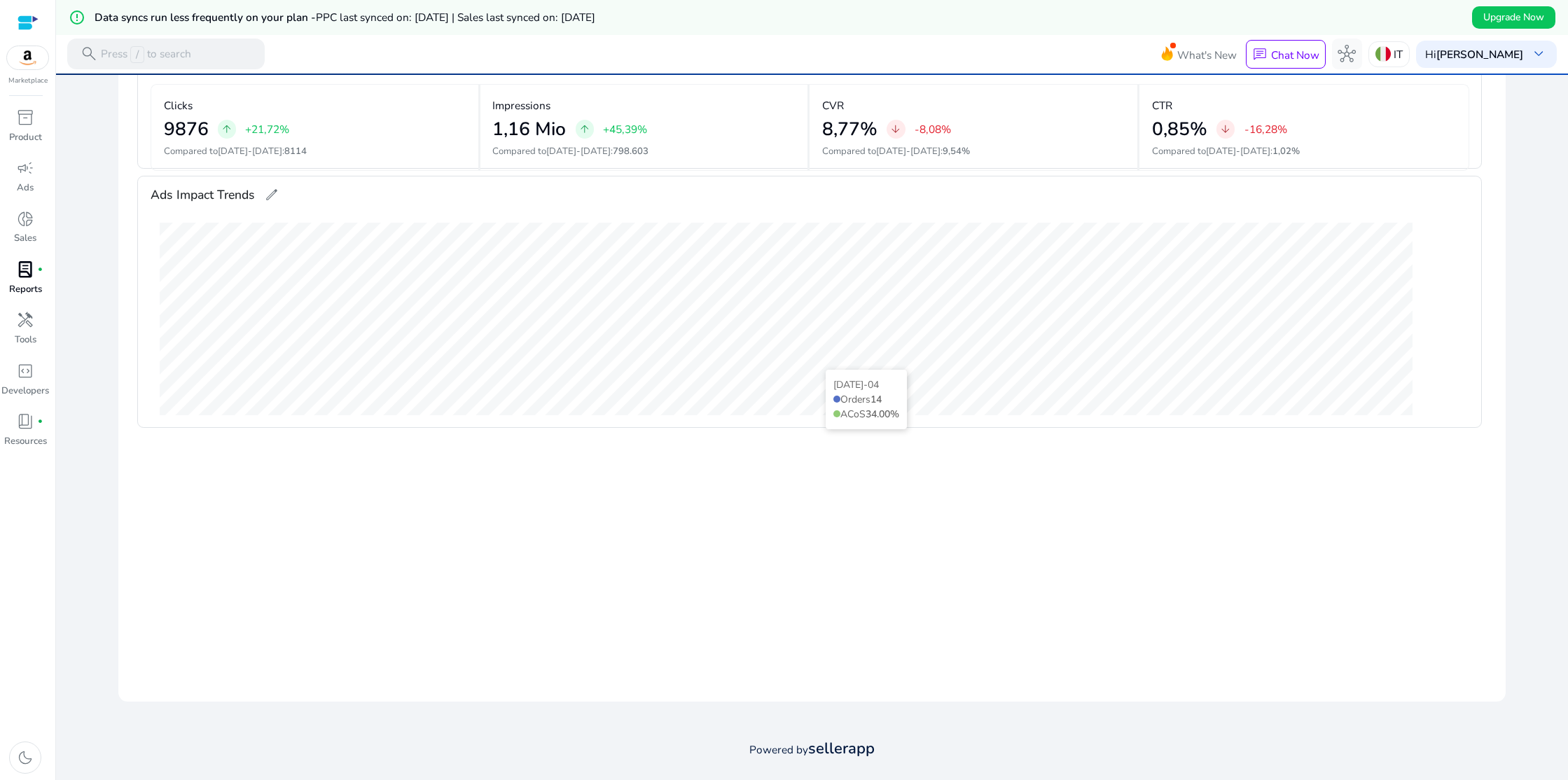
scroll to position [416, 0]
click at [1462, 200] on span at bounding box center [1463, 198] width 34 height 34
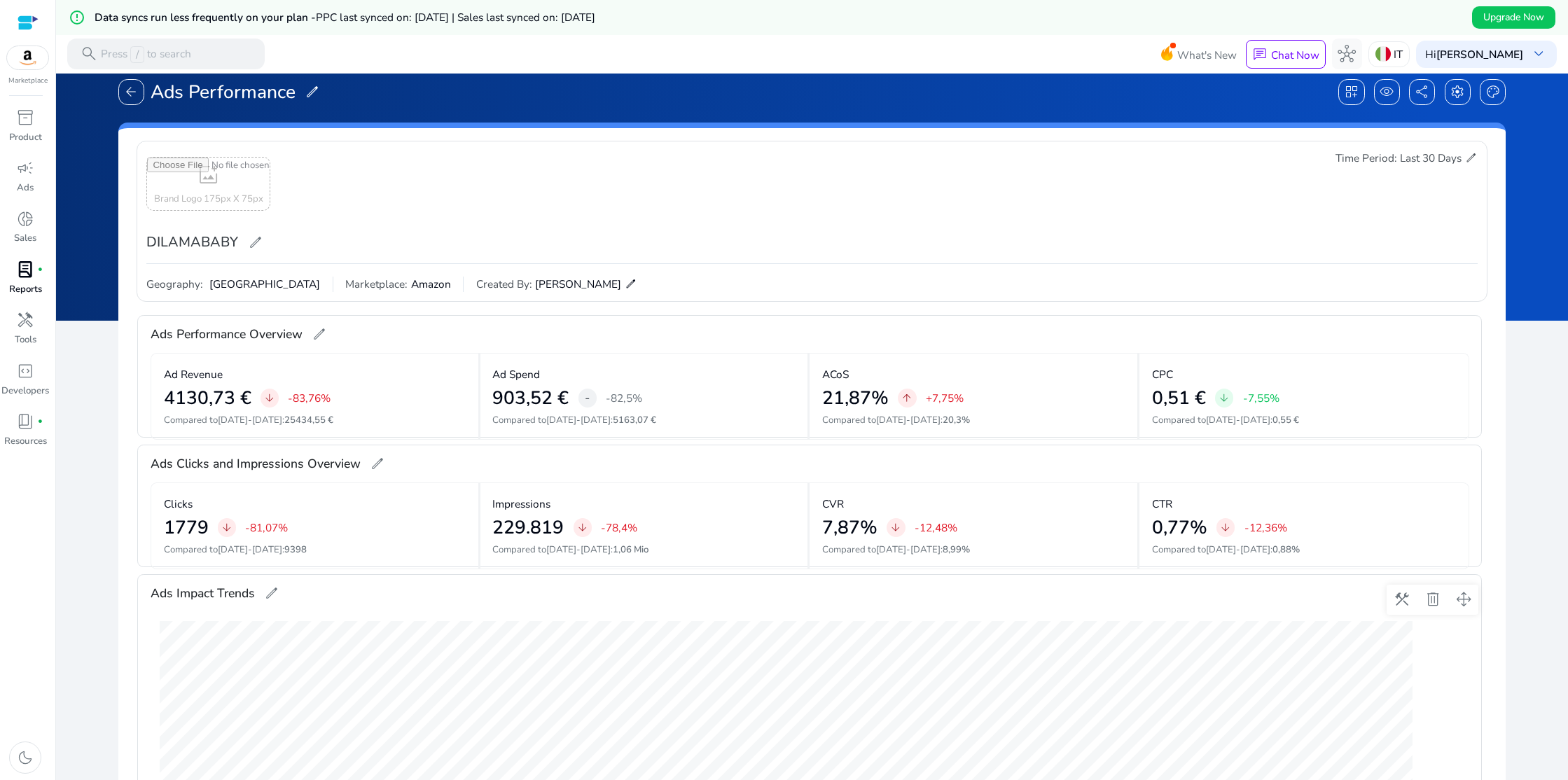
scroll to position [0, 0]
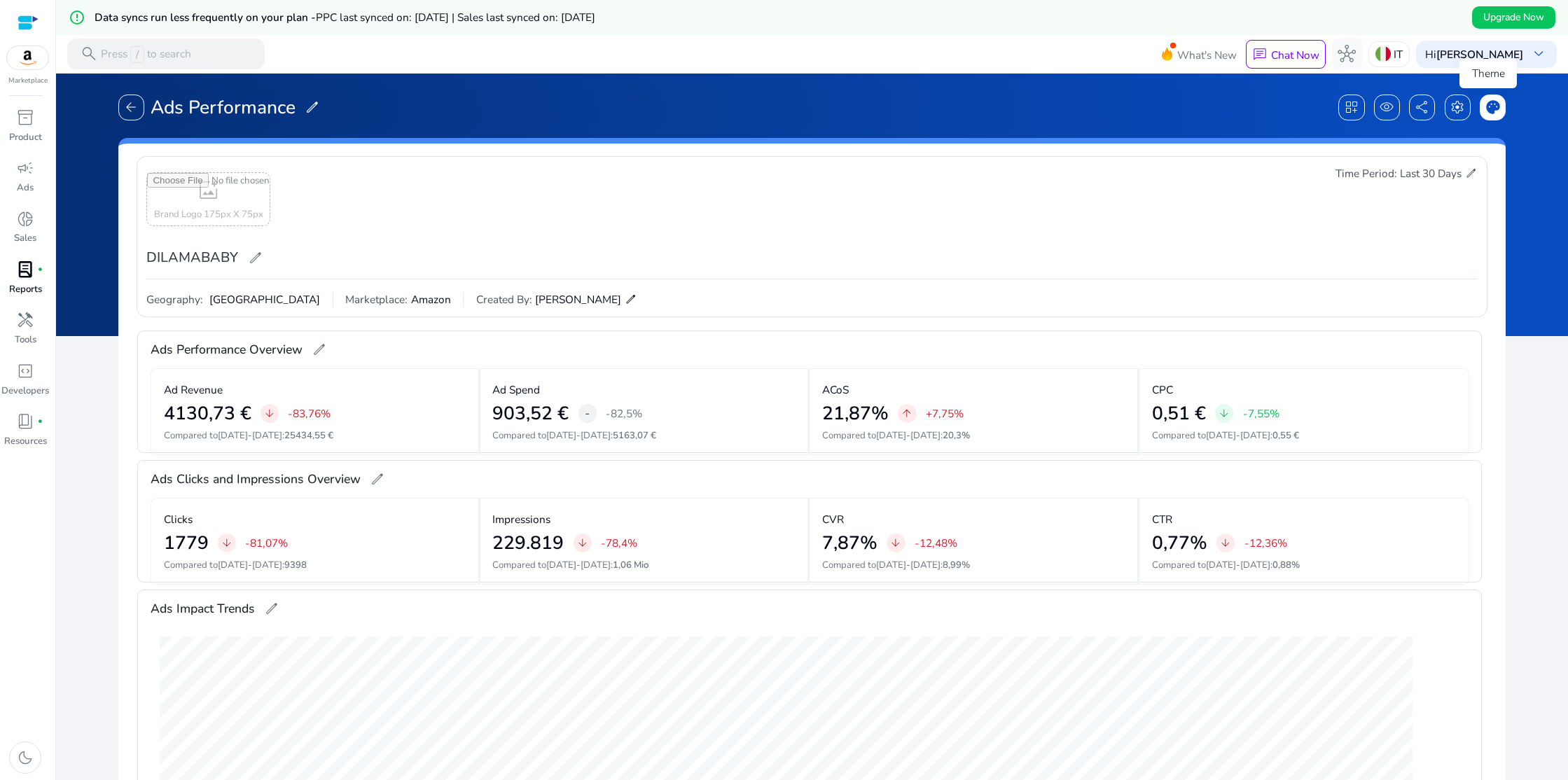
click at [1485, 109] on span "palette" at bounding box center [1493, 107] width 15 height 15
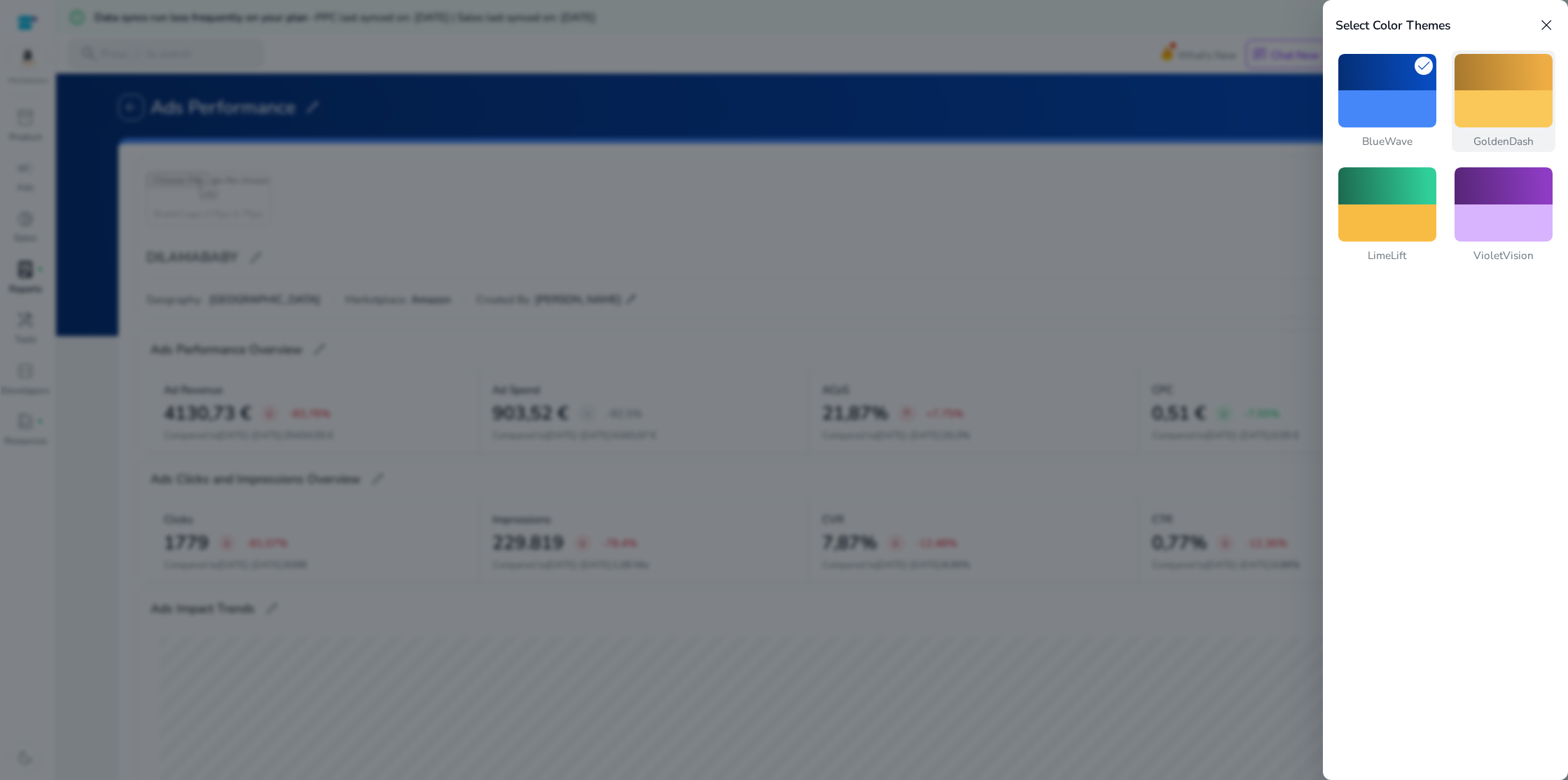
click at [1485, 111] on div at bounding box center [1502, 108] width 98 height 37
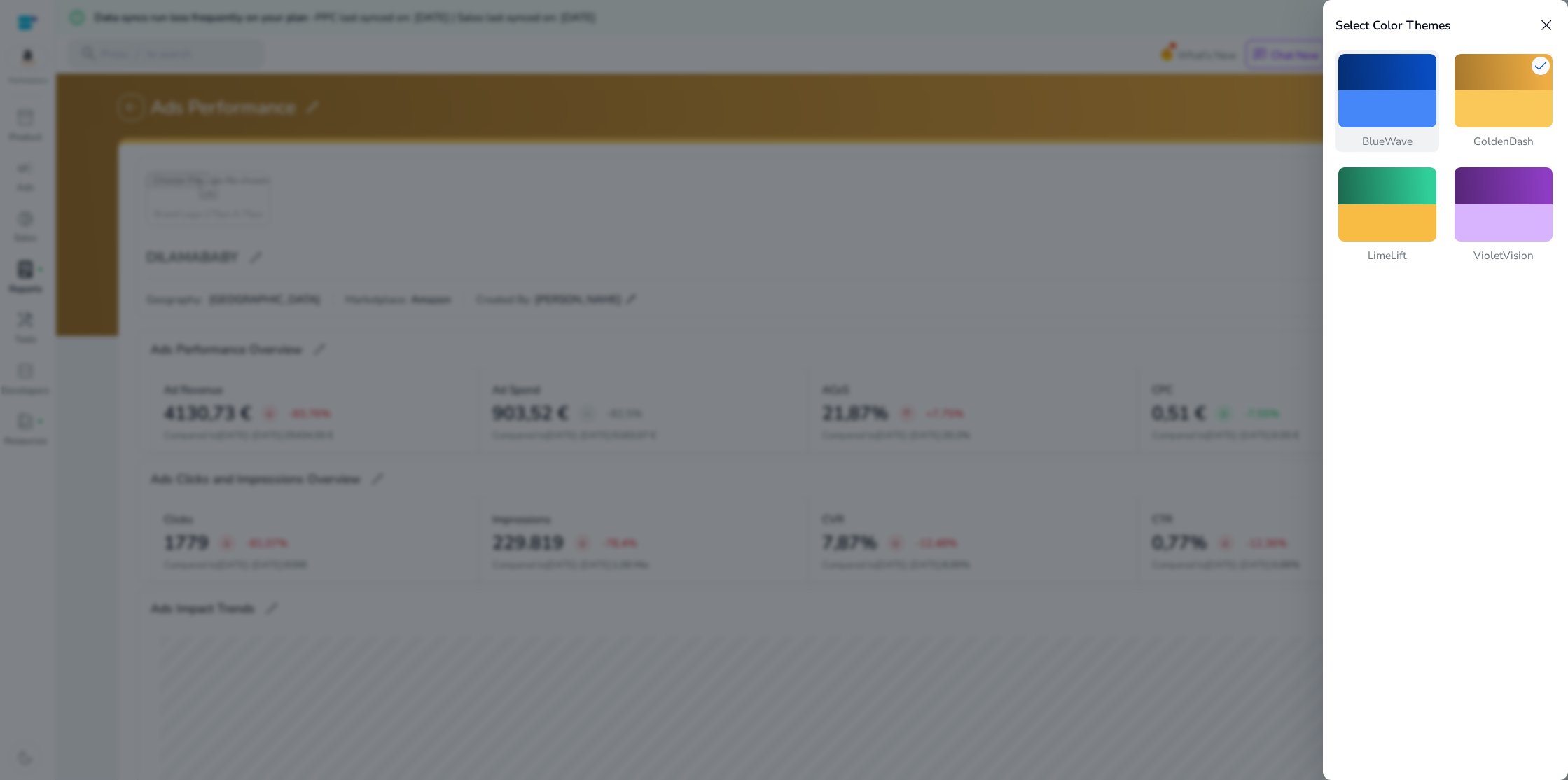
click at [1407, 101] on div at bounding box center [1386, 108] width 98 height 37
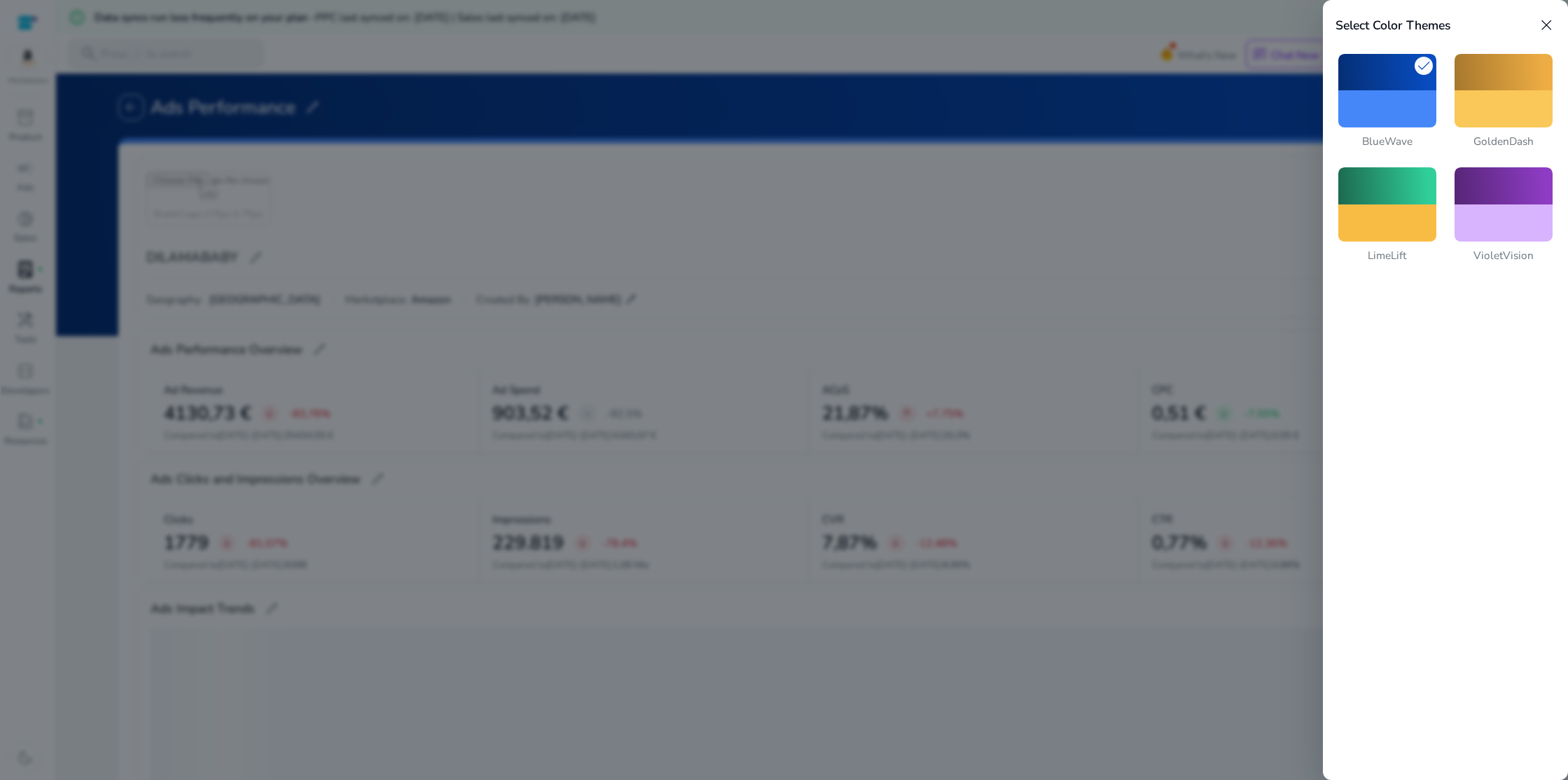
click at [1191, 173] on div at bounding box center [784, 390] width 1568 height 780
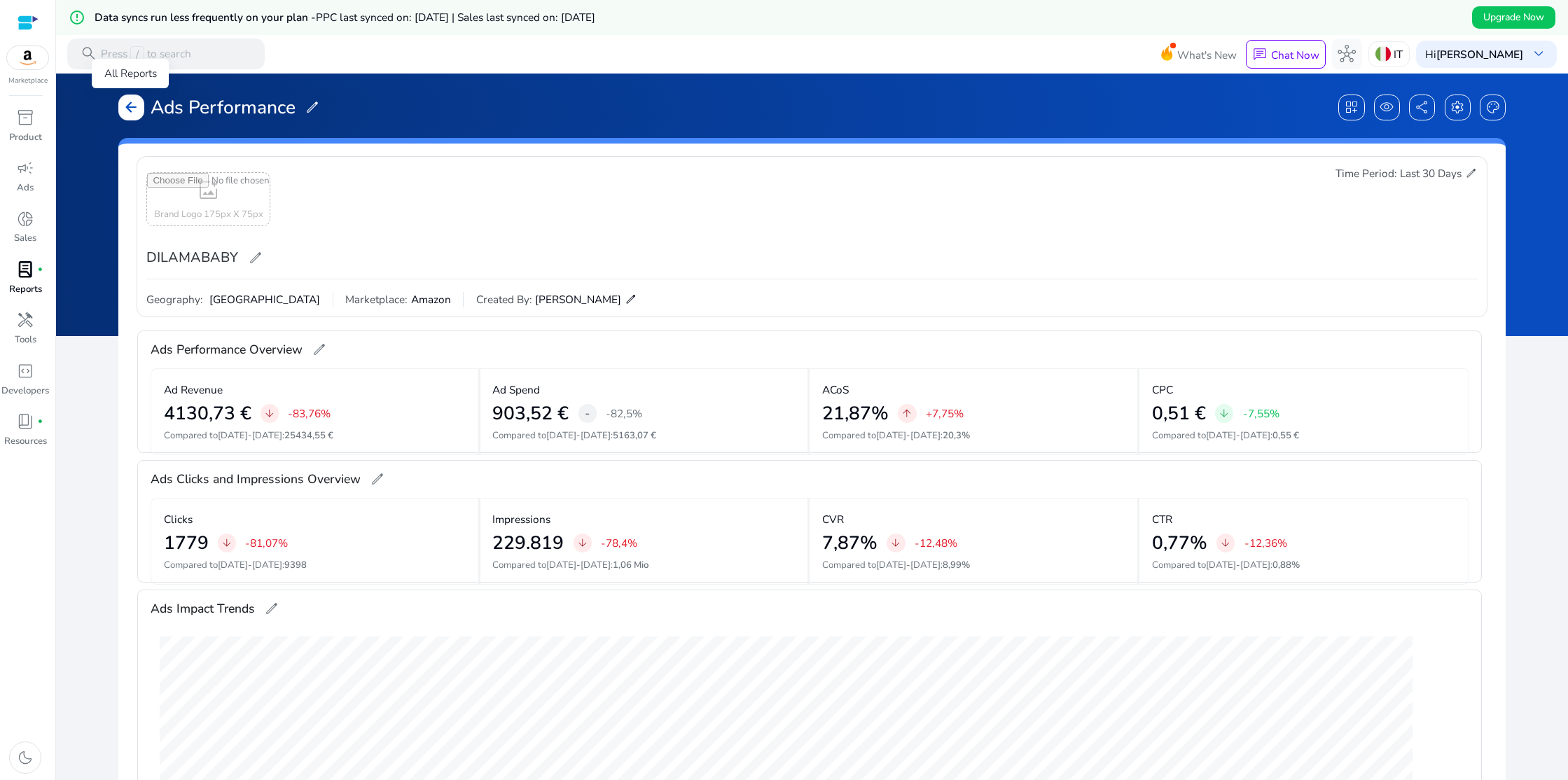
click at [133, 105] on span "arrow_back" at bounding box center [131, 107] width 15 height 15
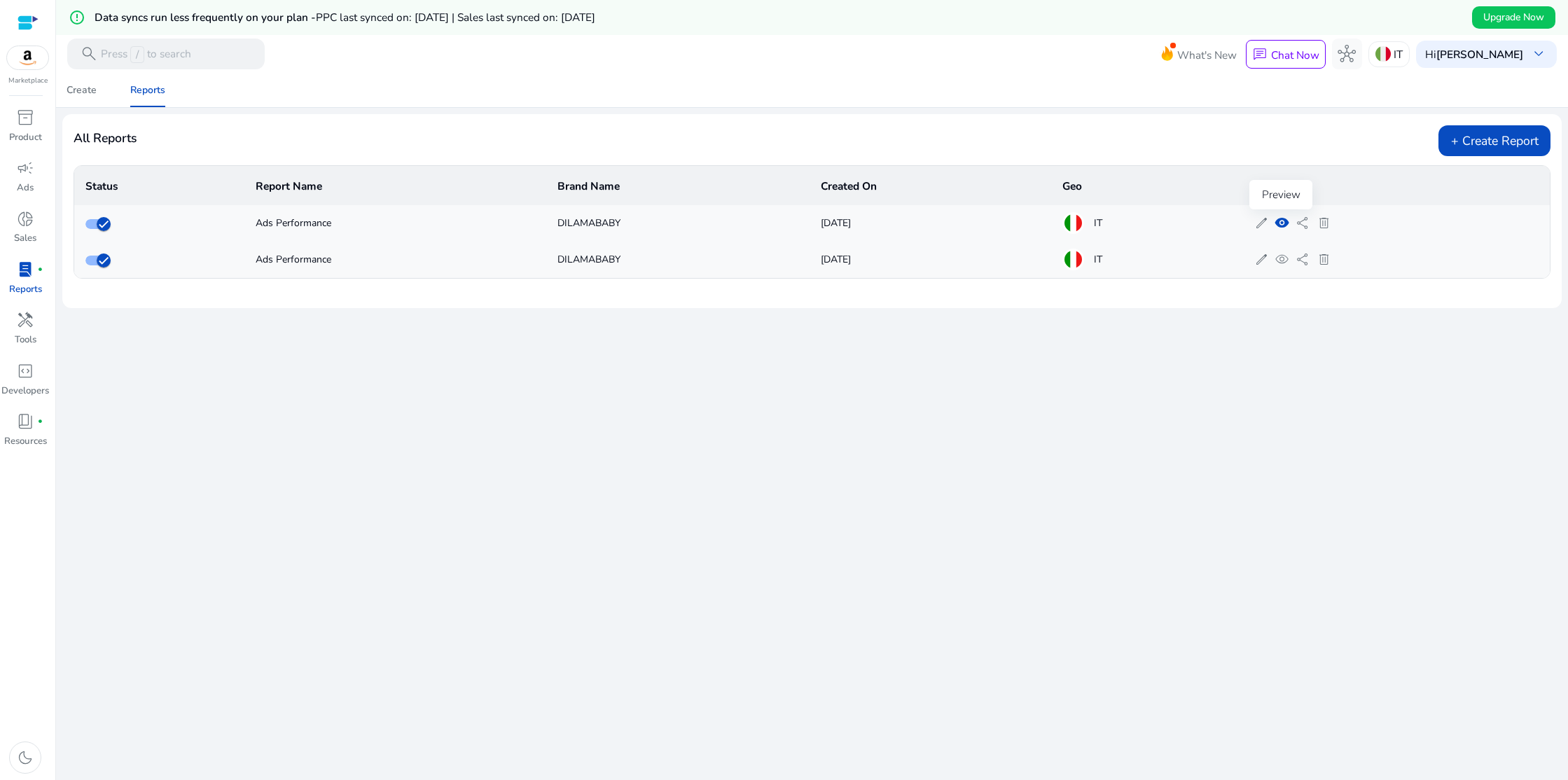
click at [1277, 222] on span "visibility" at bounding box center [1282, 223] width 15 height 15
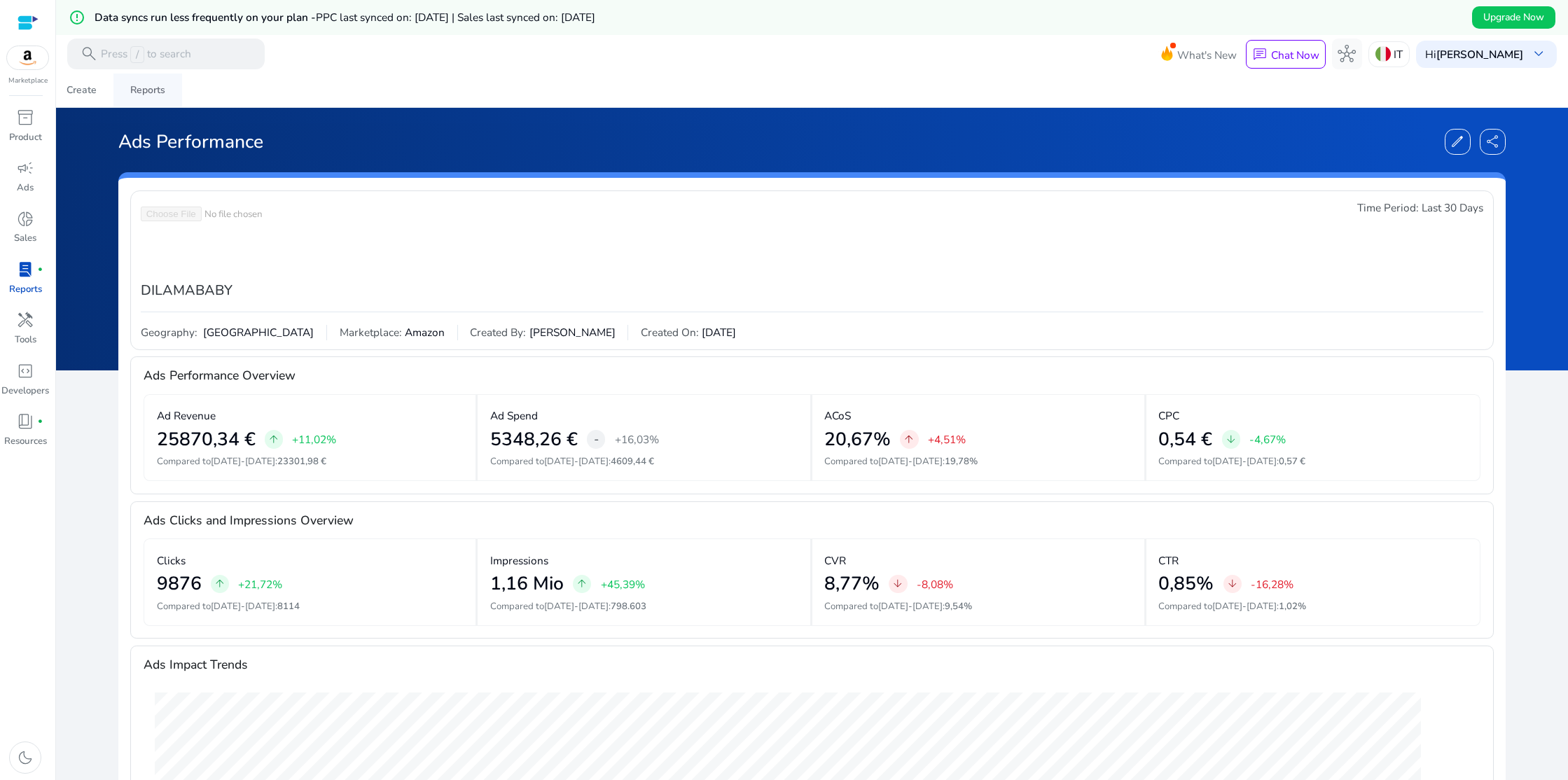
click at [138, 95] on div "Reports" at bounding box center [148, 90] width 35 height 10
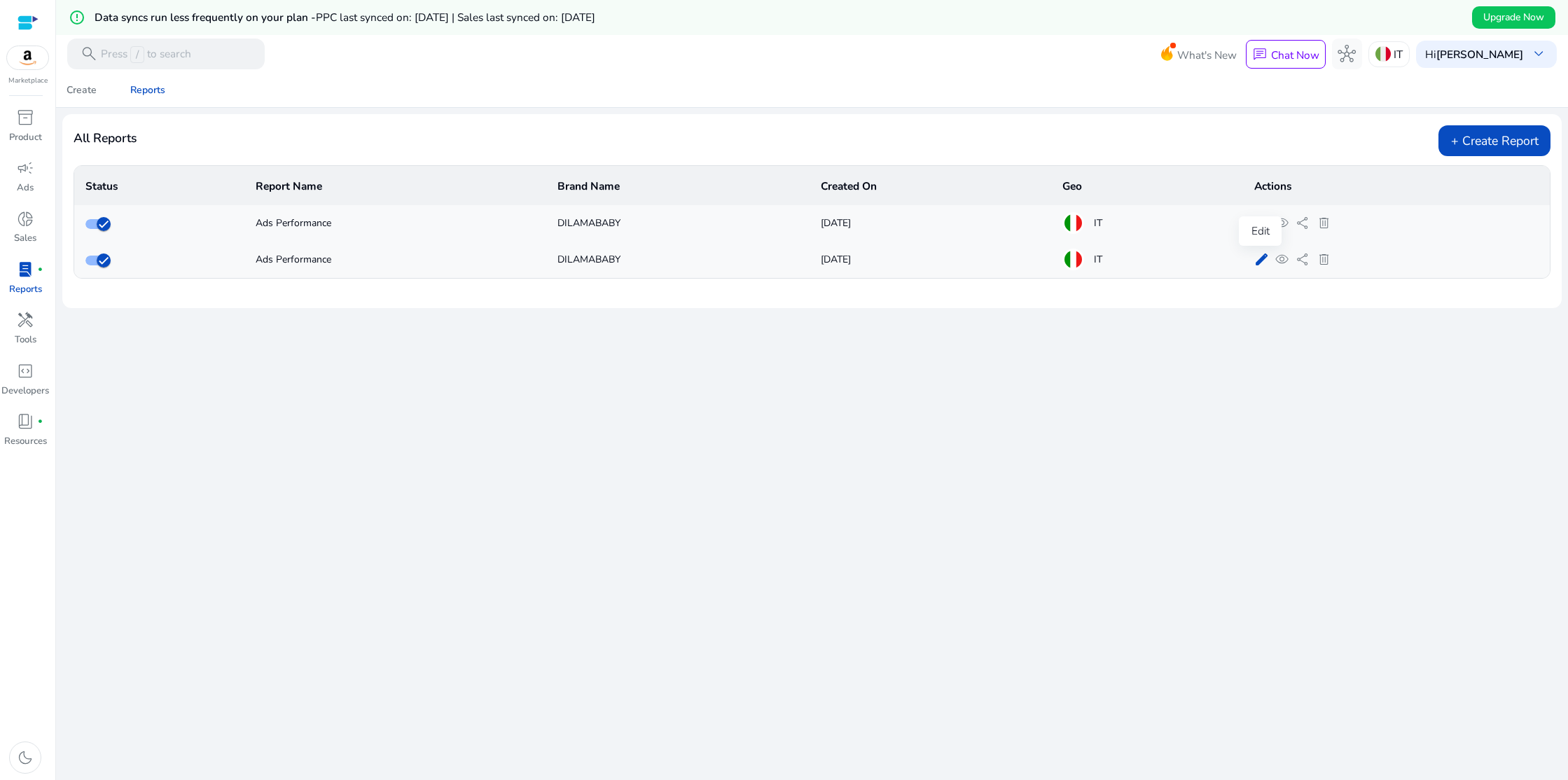
click at [1257, 258] on span "edit" at bounding box center [1261, 258] width 15 height 15
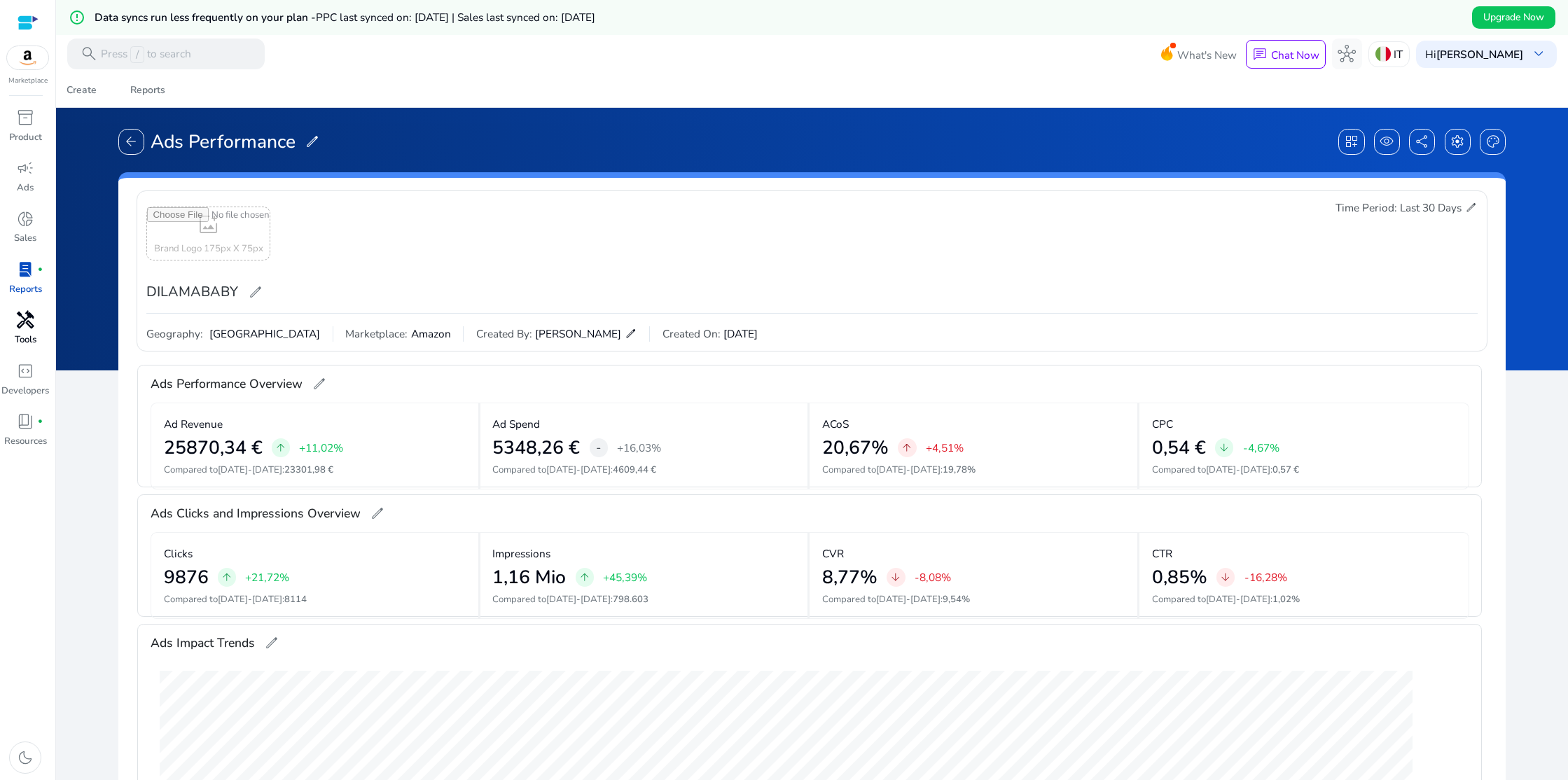
click at [21, 327] on span "handyman" at bounding box center [25, 319] width 18 height 18
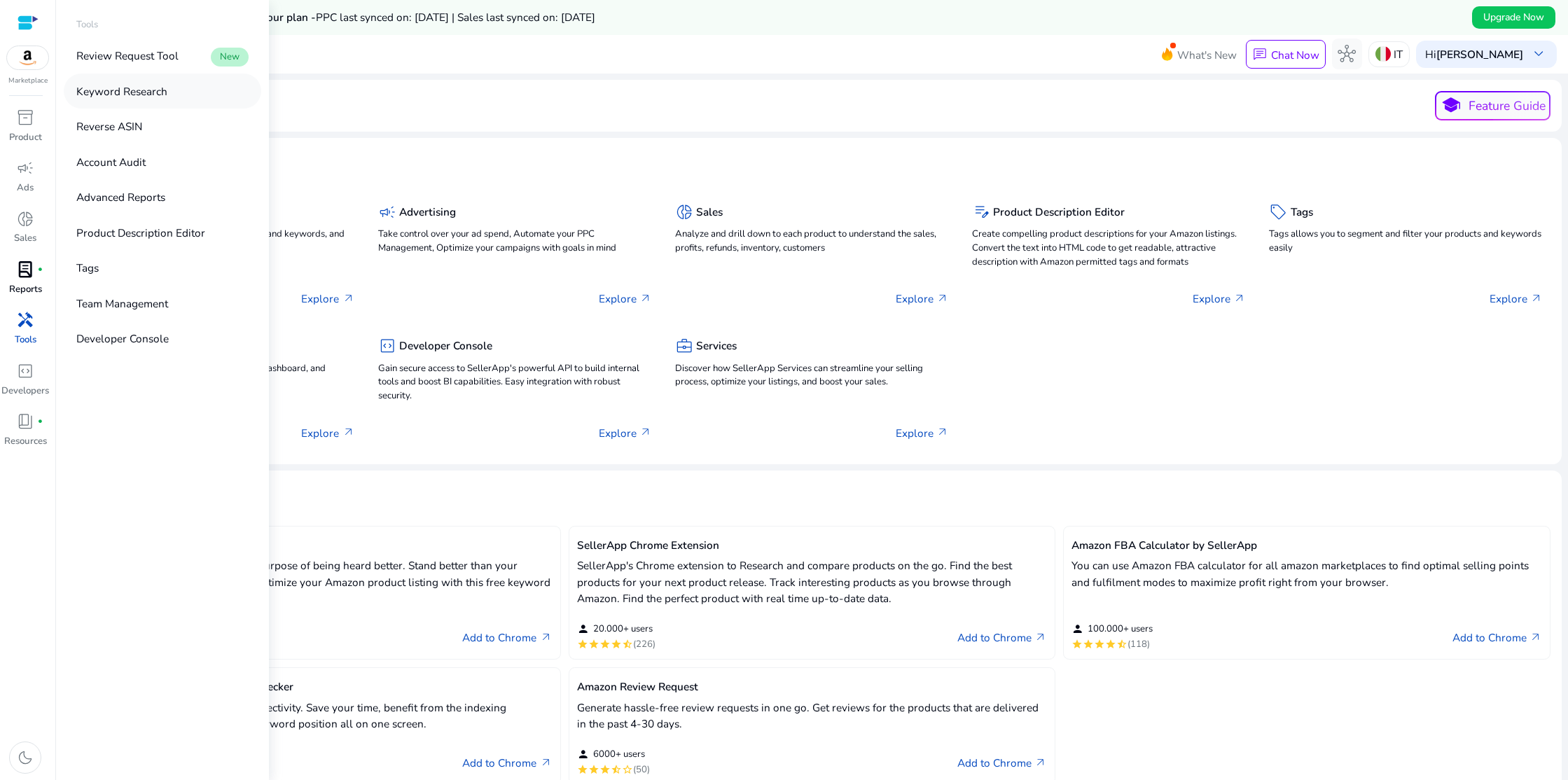
click at [144, 93] on p "Keyword Research" at bounding box center [122, 91] width 91 height 16
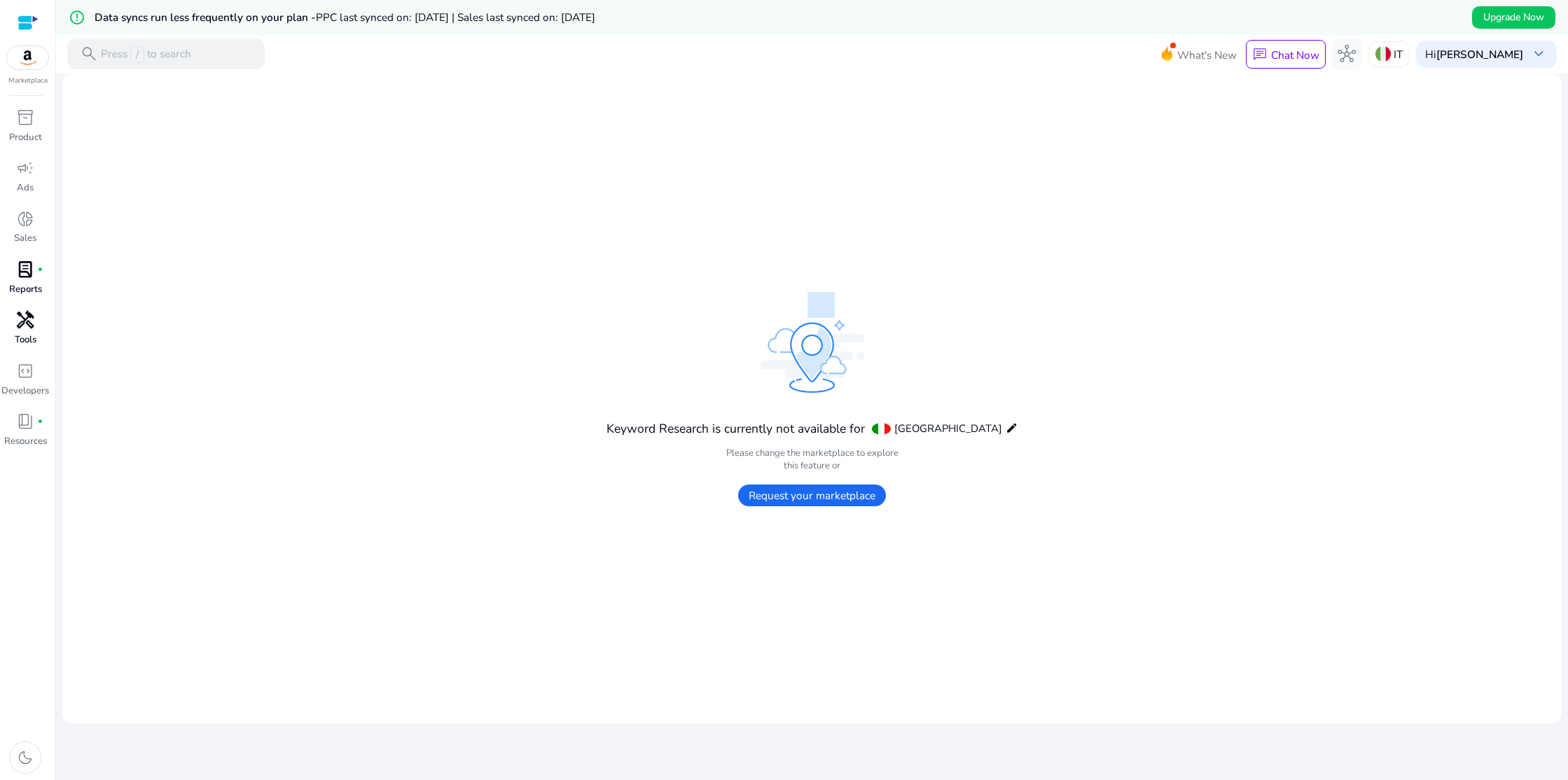
click at [809, 494] on span "Request your marketplace" at bounding box center [811, 495] width 148 height 21
click at [1396, 59] on div "IT" at bounding box center [1389, 54] width 42 height 26
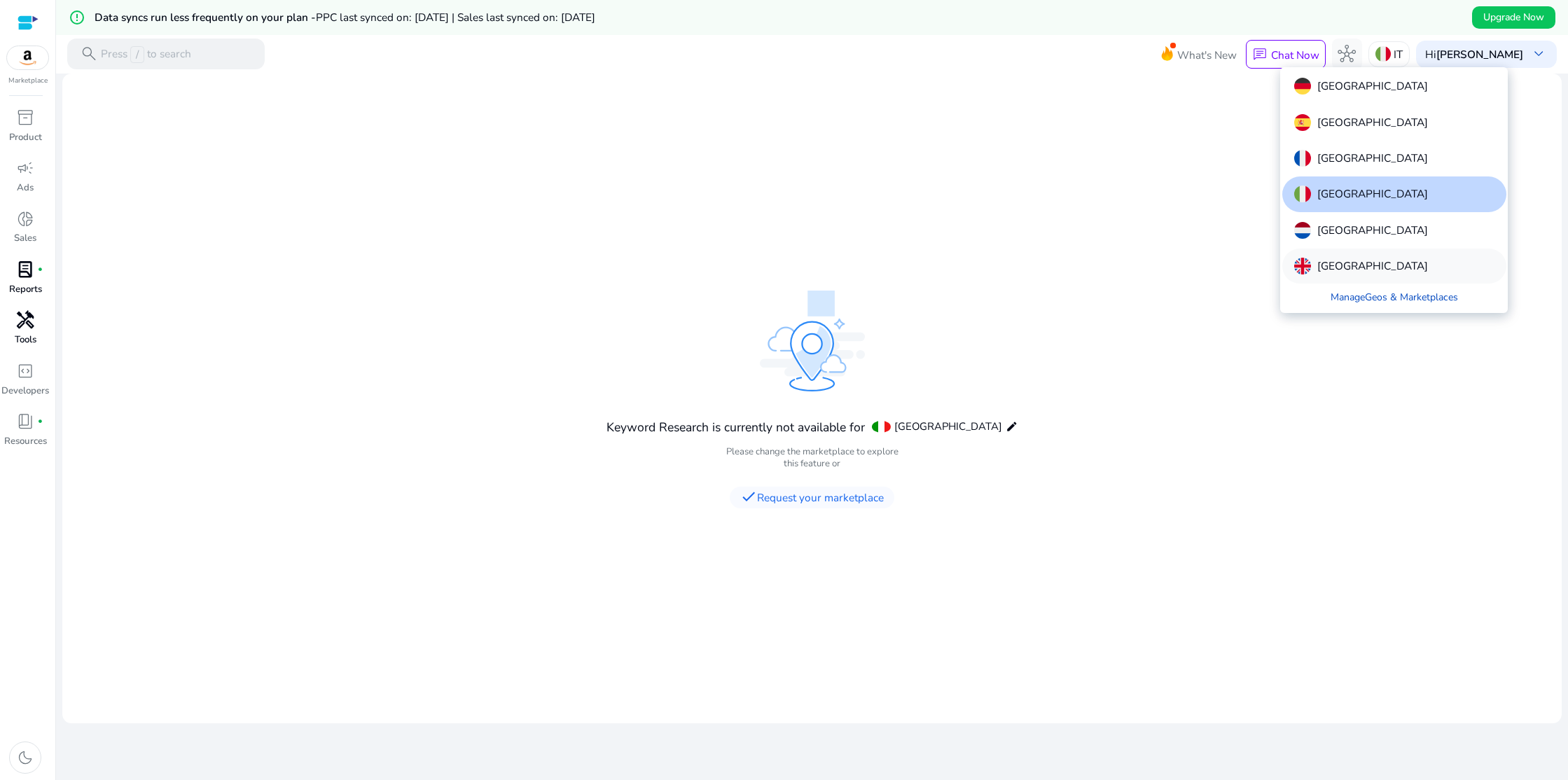
click at [1359, 263] on p "[GEOGRAPHIC_DATA]" at bounding box center [1372, 265] width 110 height 16
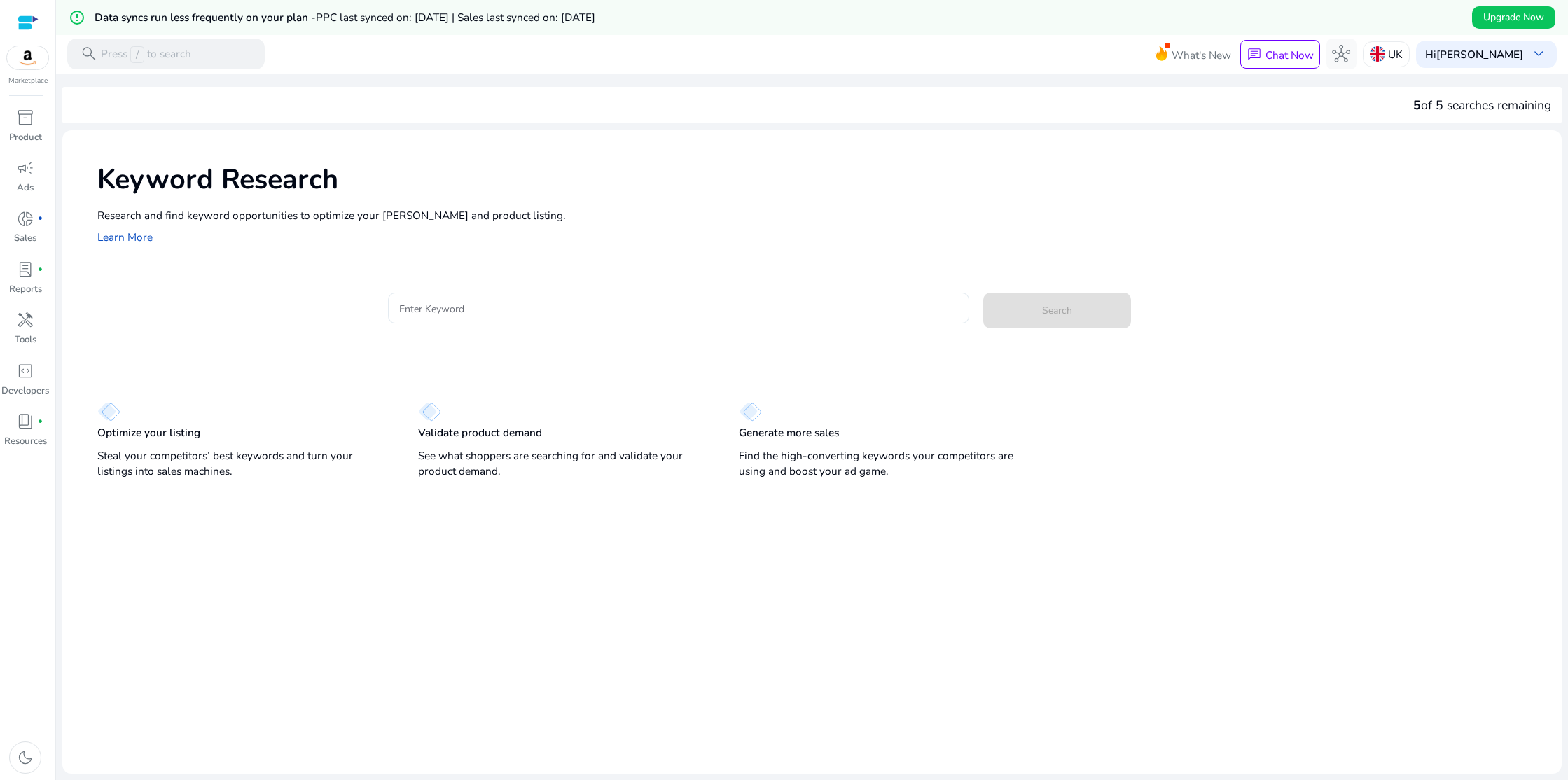
click at [472, 306] on input "Enter Keyword" at bounding box center [678, 308] width 558 height 15
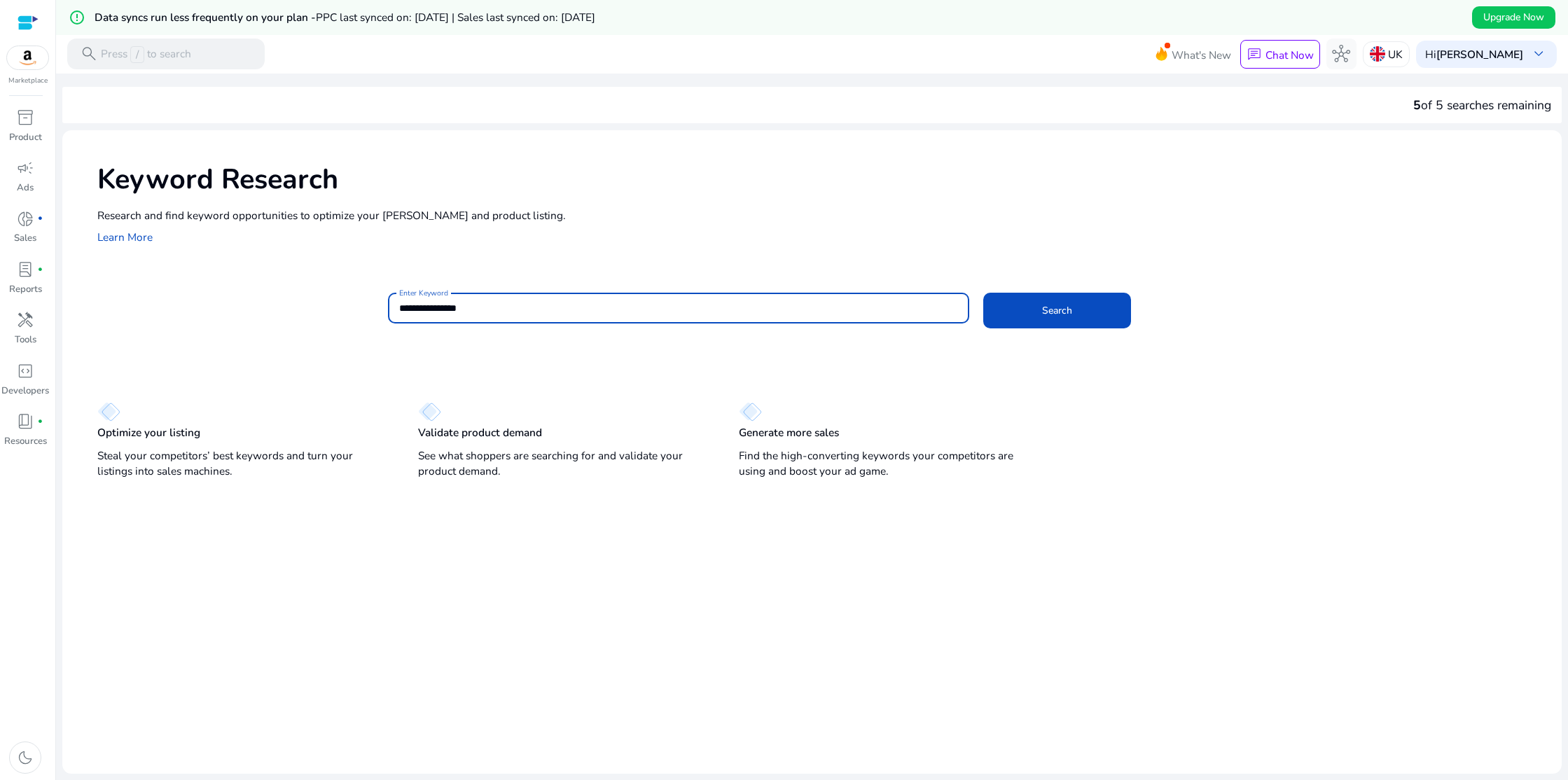
type input "**********"
click at [983, 292] on button "Search" at bounding box center [1057, 310] width 148 height 36
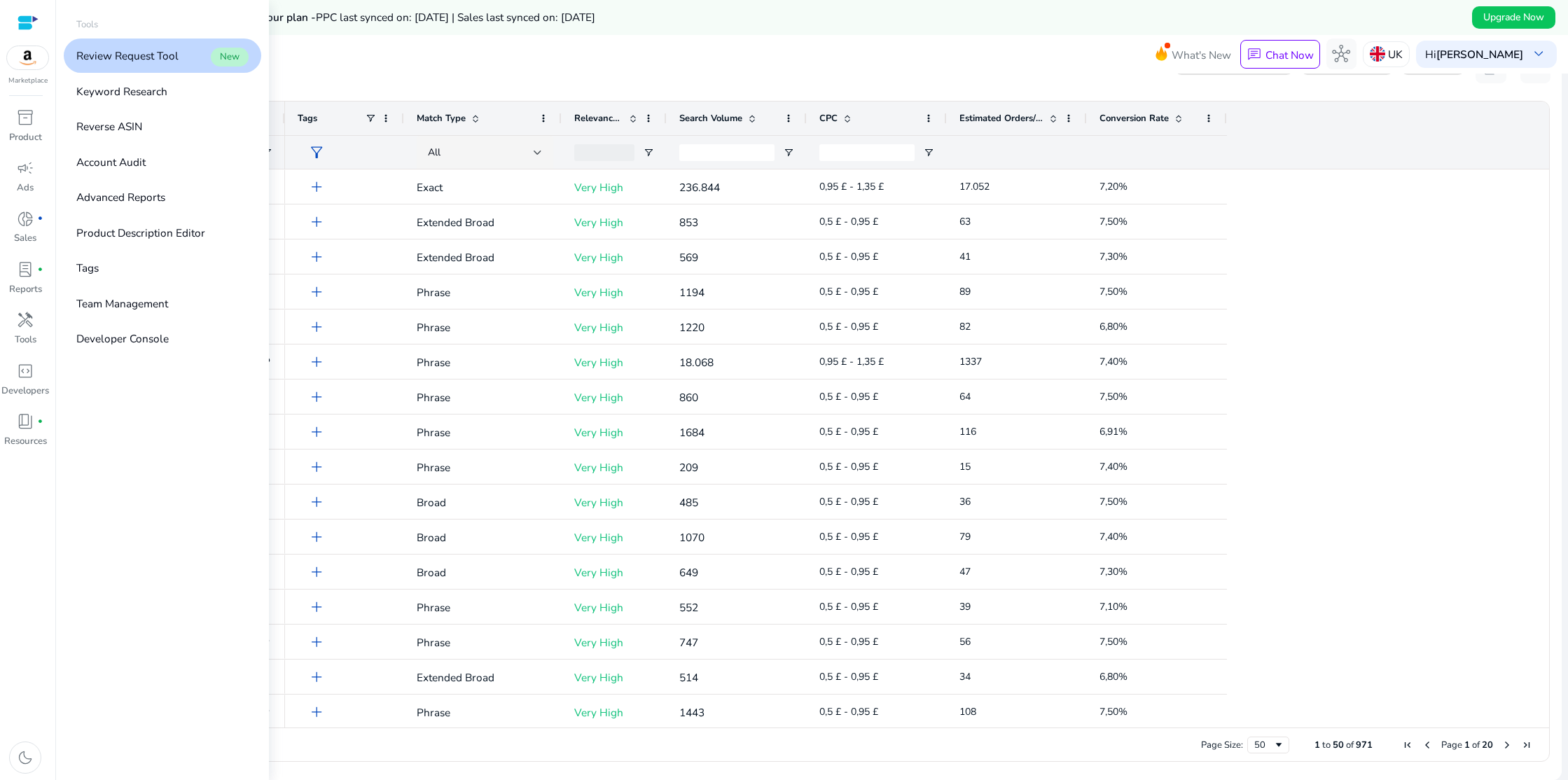
click at [120, 59] on p "Review Request Tool" at bounding box center [128, 55] width 103 height 16
click at [143, 165] on p "Account Audit" at bounding box center [111, 162] width 70 height 16
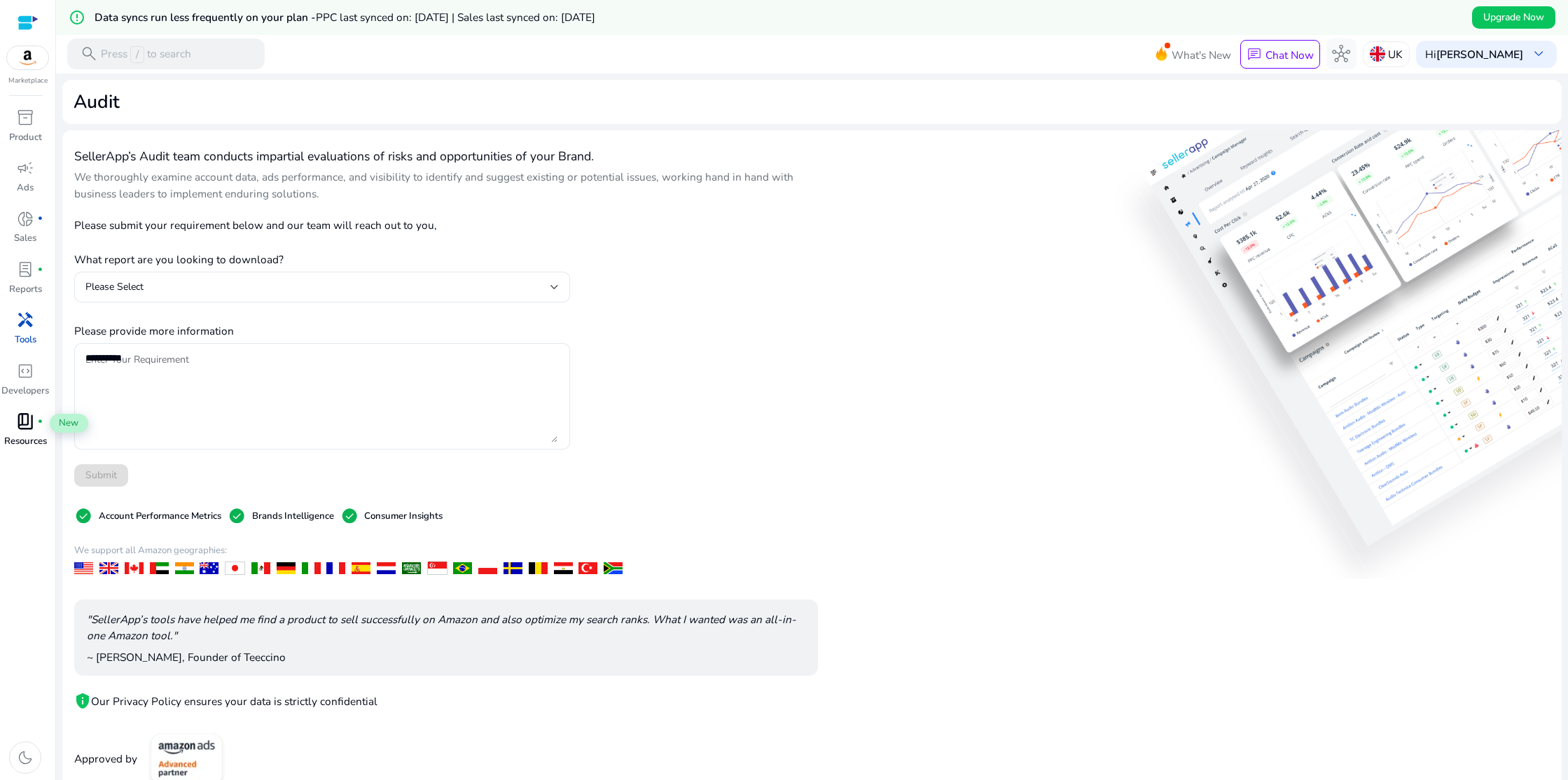
click at [24, 423] on span "book_4" at bounding box center [25, 421] width 18 height 18
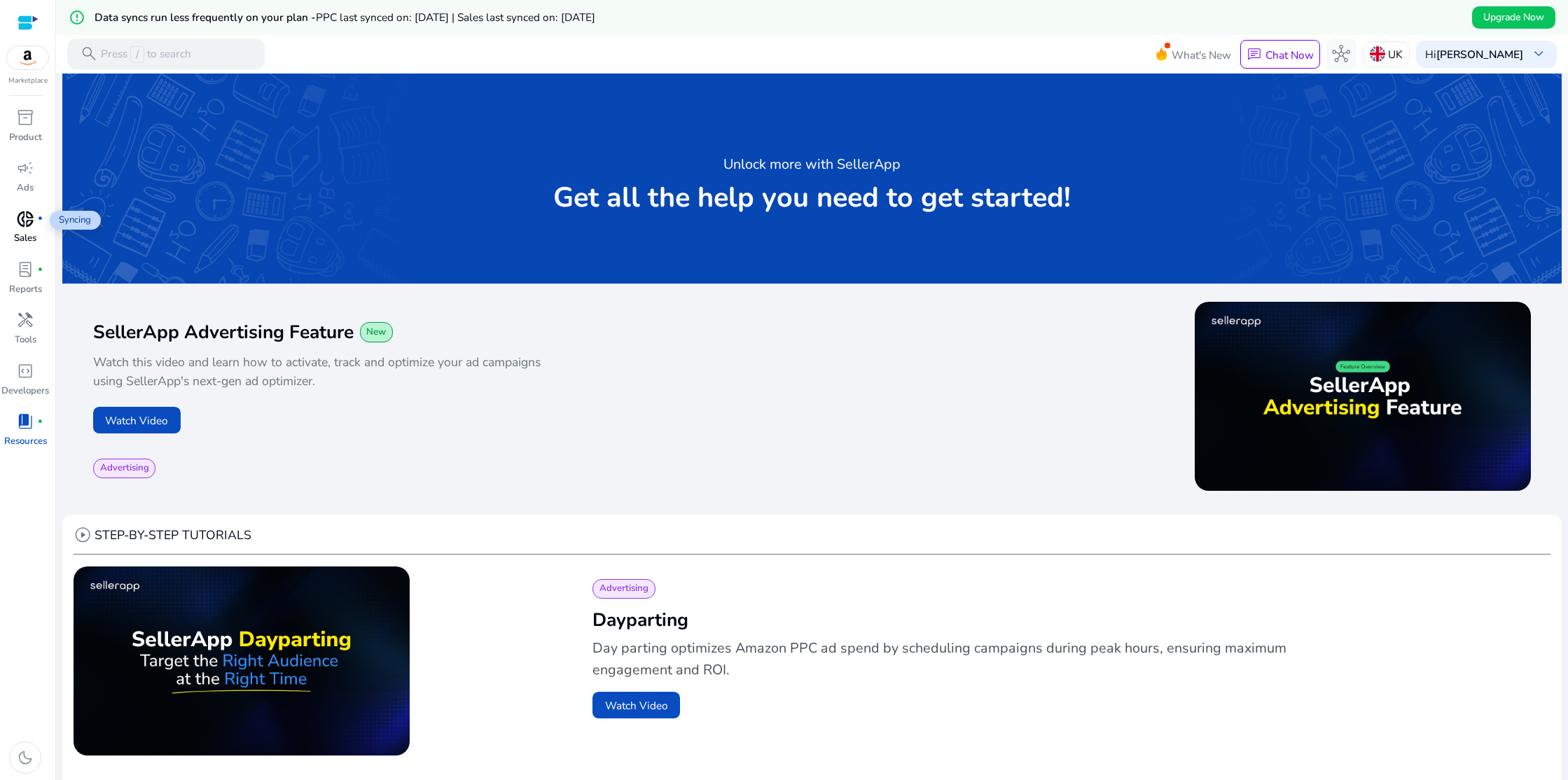
click at [36, 219] on div "donut_small fiber_manual_record" at bounding box center [25, 218] width 43 height 24
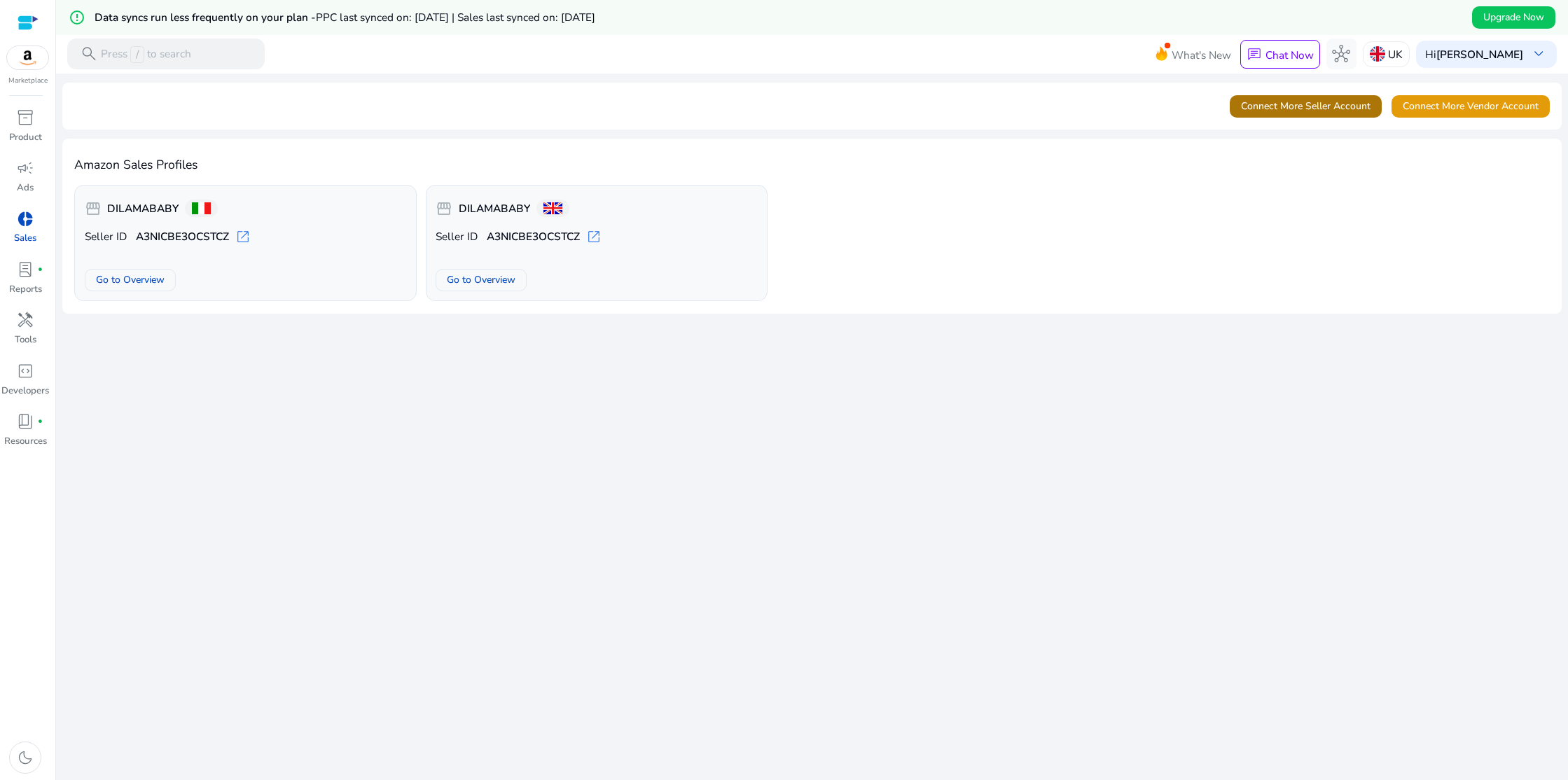
click at [1296, 112] on span "Connect More Seller Account" at bounding box center [1306, 105] width 130 height 15
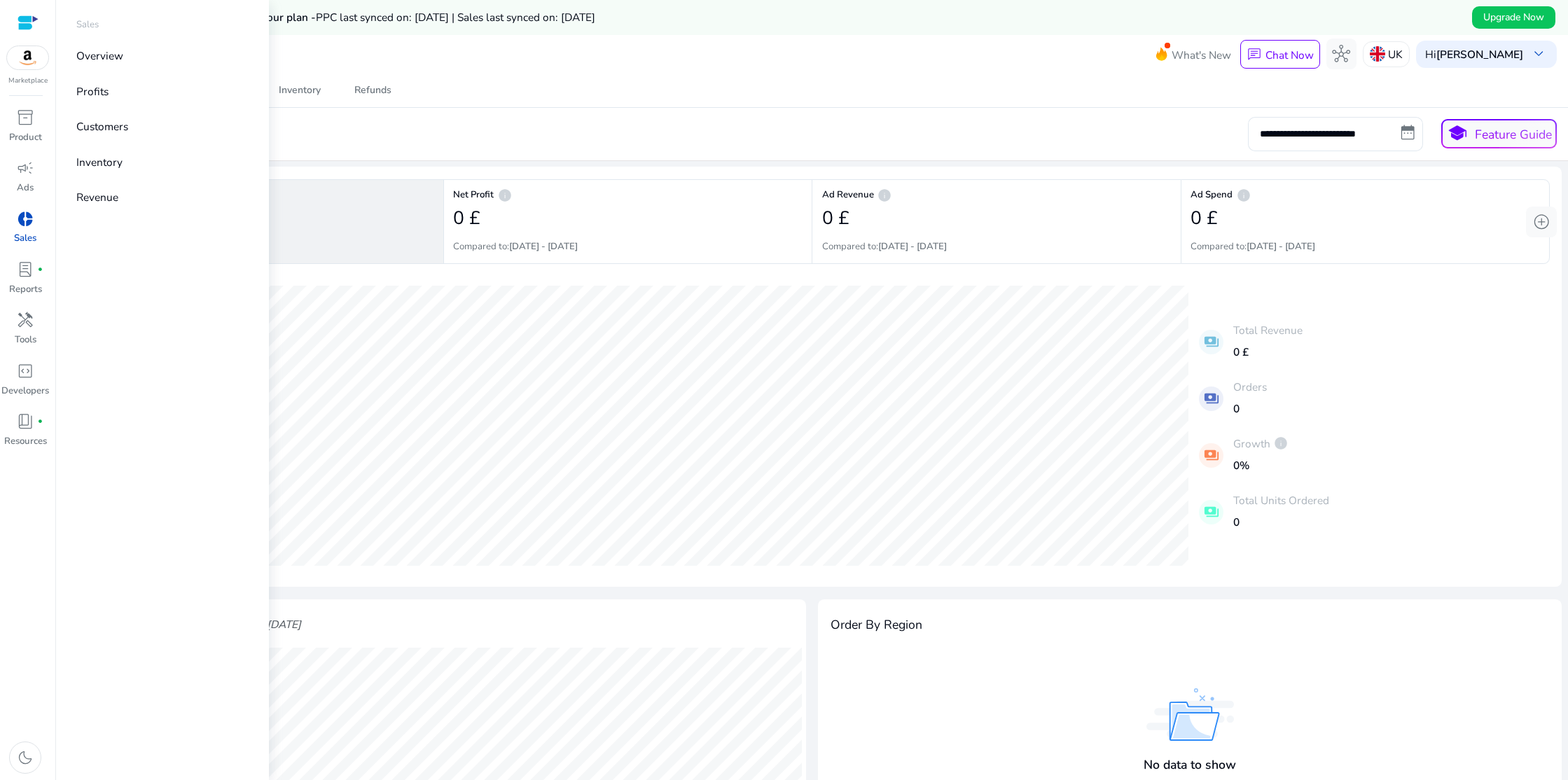
click at [31, 222] on span "donut_small" at bounding box center [25, 219] width 18 height 18
click at [27, 222] on span "donut_small" at bounding box center [25, 219] width 18 height 18
click at [120, 95] on link "Profits" at bounding box center [163, 90] width 197 height 34
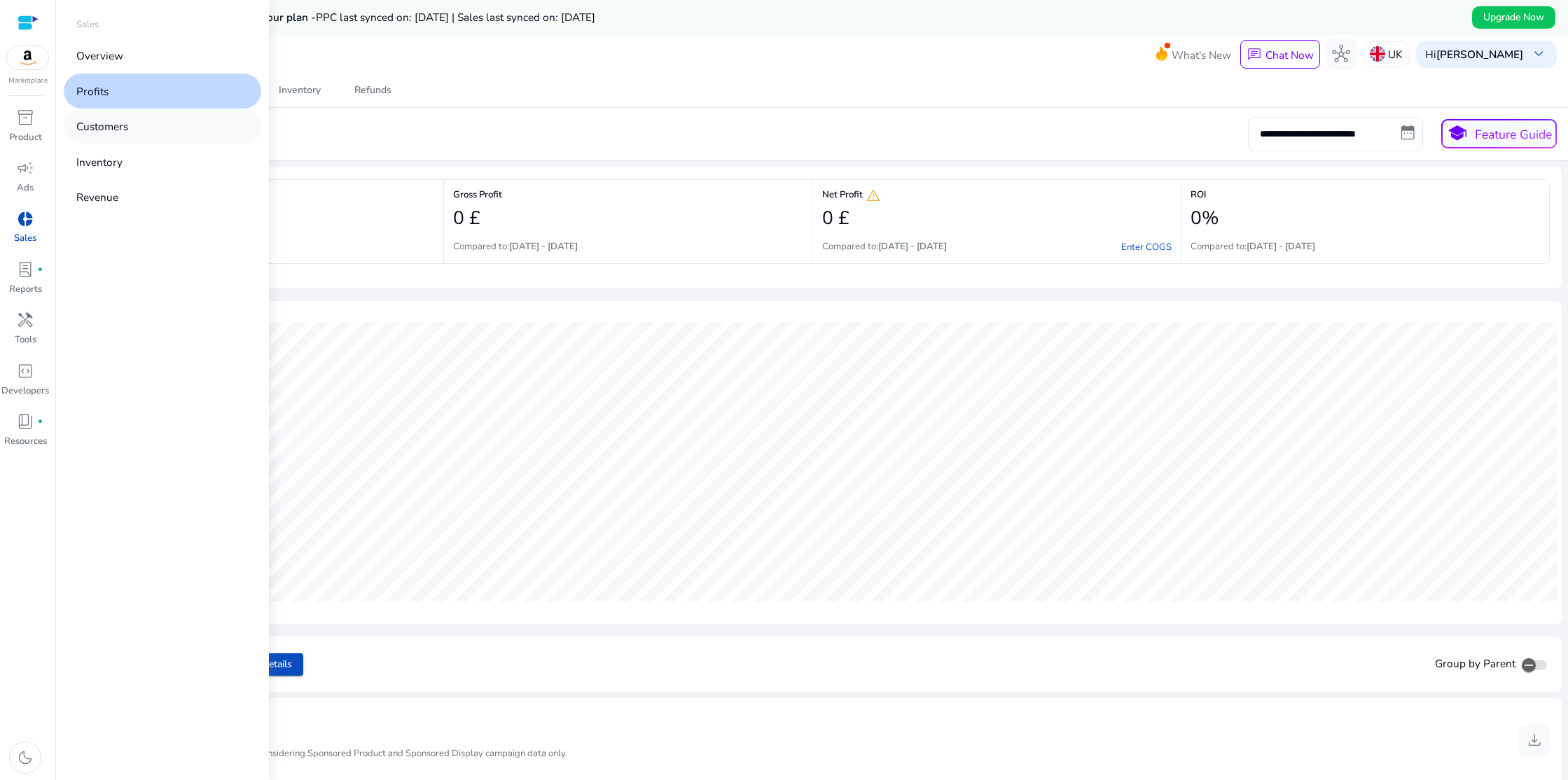
click at [116, 123] on p "Customers" at bounding box center [103, 126] width 52 height 16
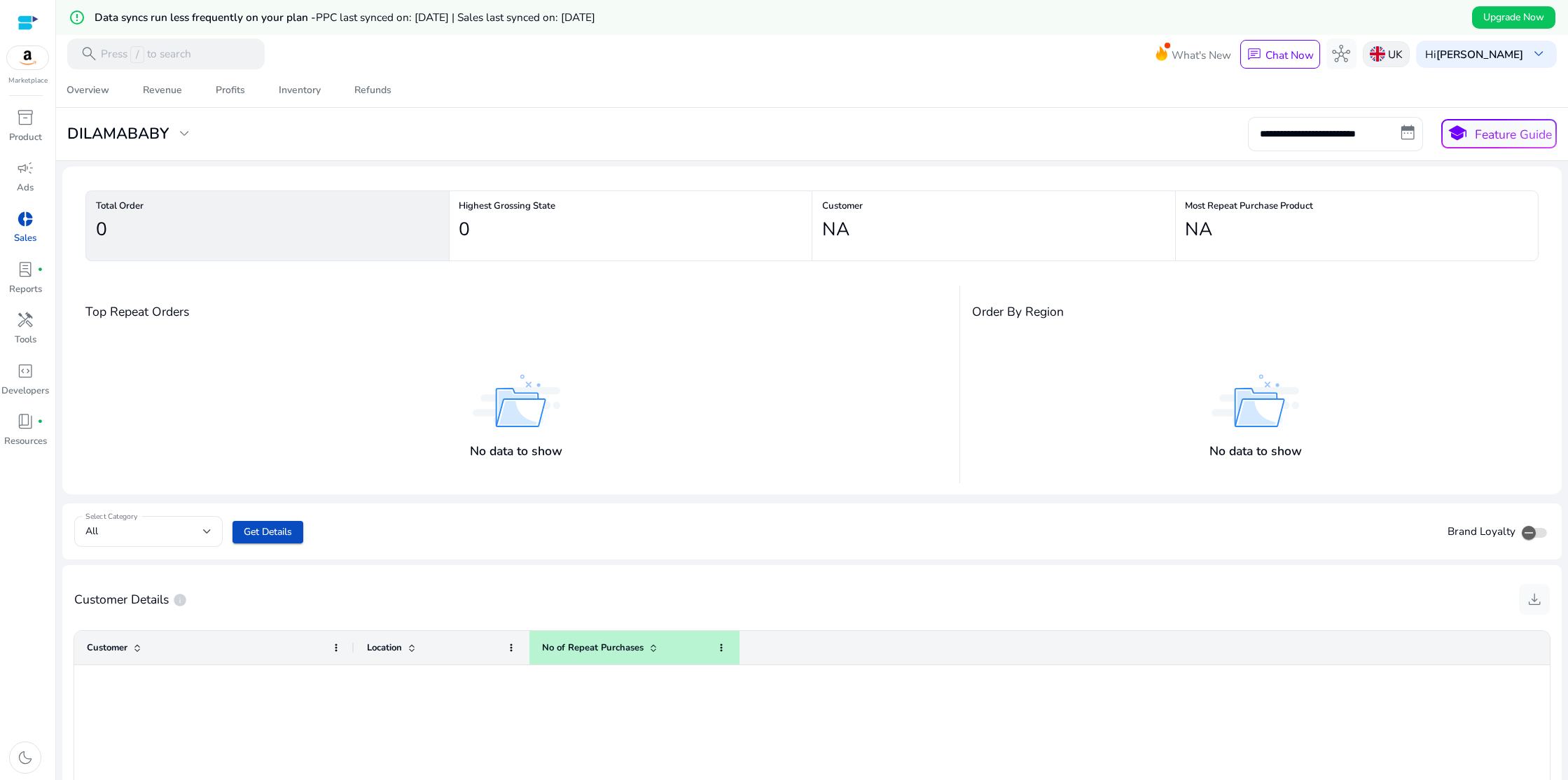
click at [1385, 52] on img at bounding box center [1377, 54] width 15 height 15
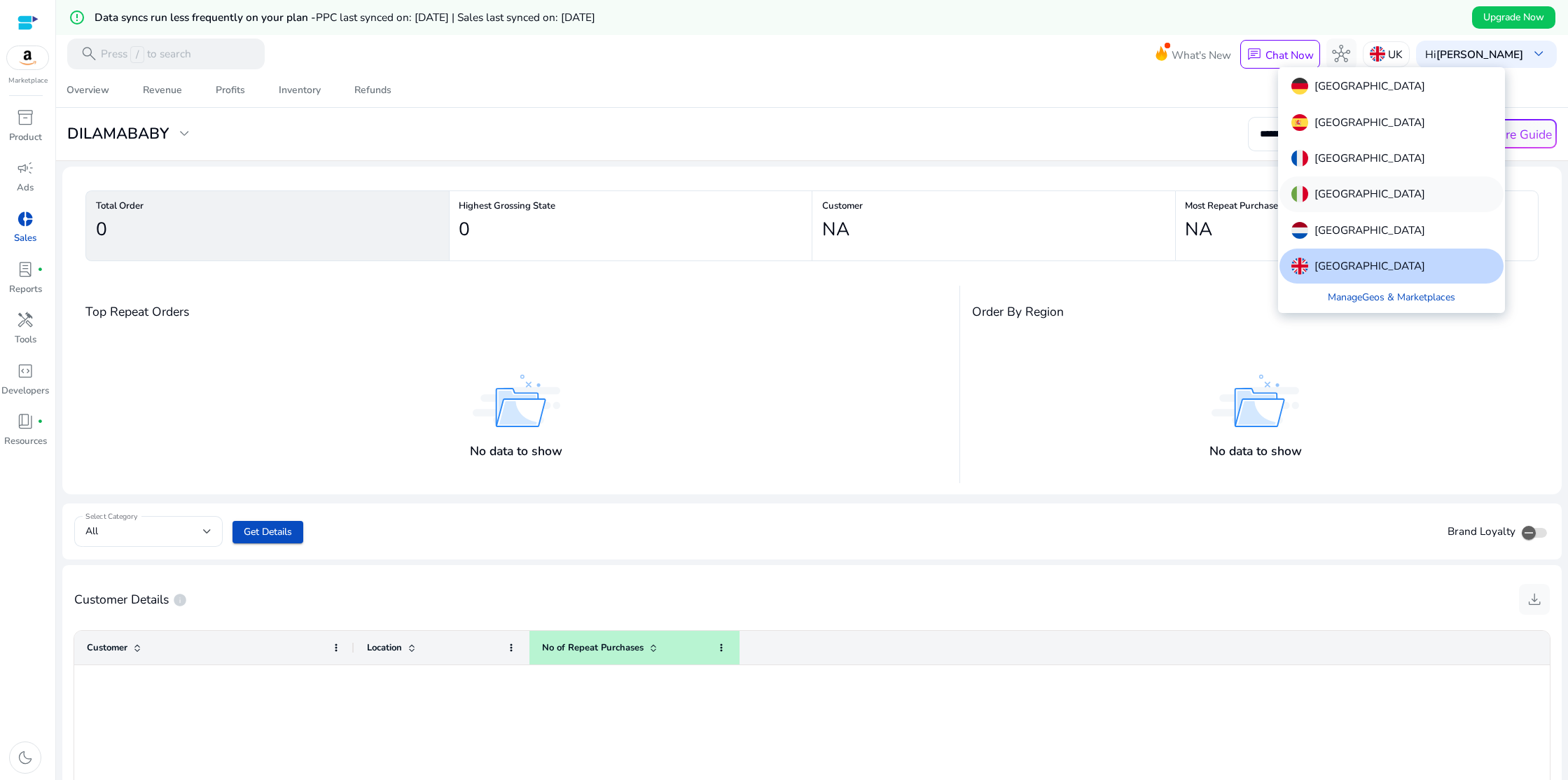
click at [1325, 198] on p "[GEOGRAPHIC_DATA]" at bounding box center [1370, 194] width 110 height 16
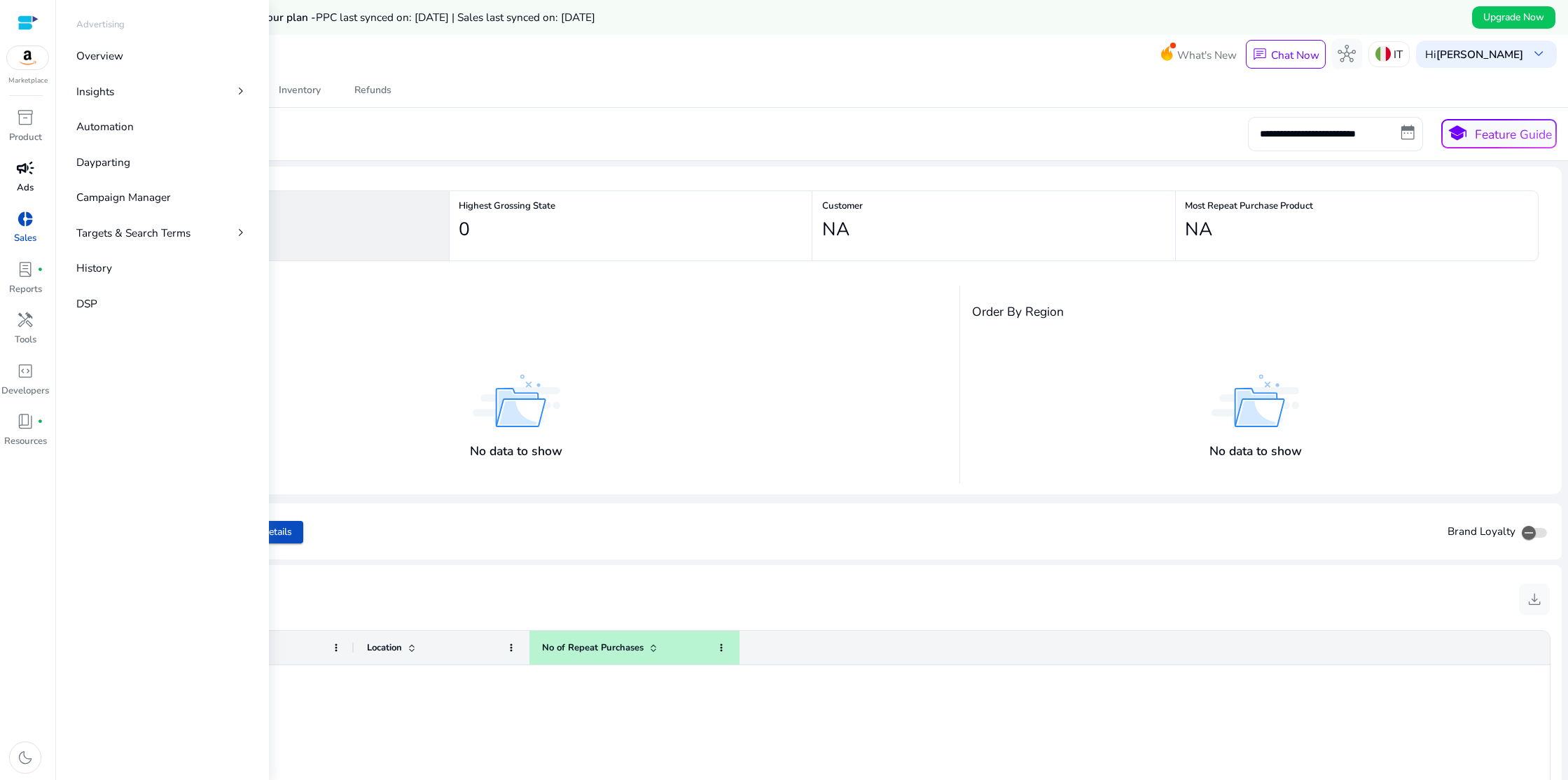
click at [31, 180] on div "campaign" at bounding box center [25, 167] width 43 height 24
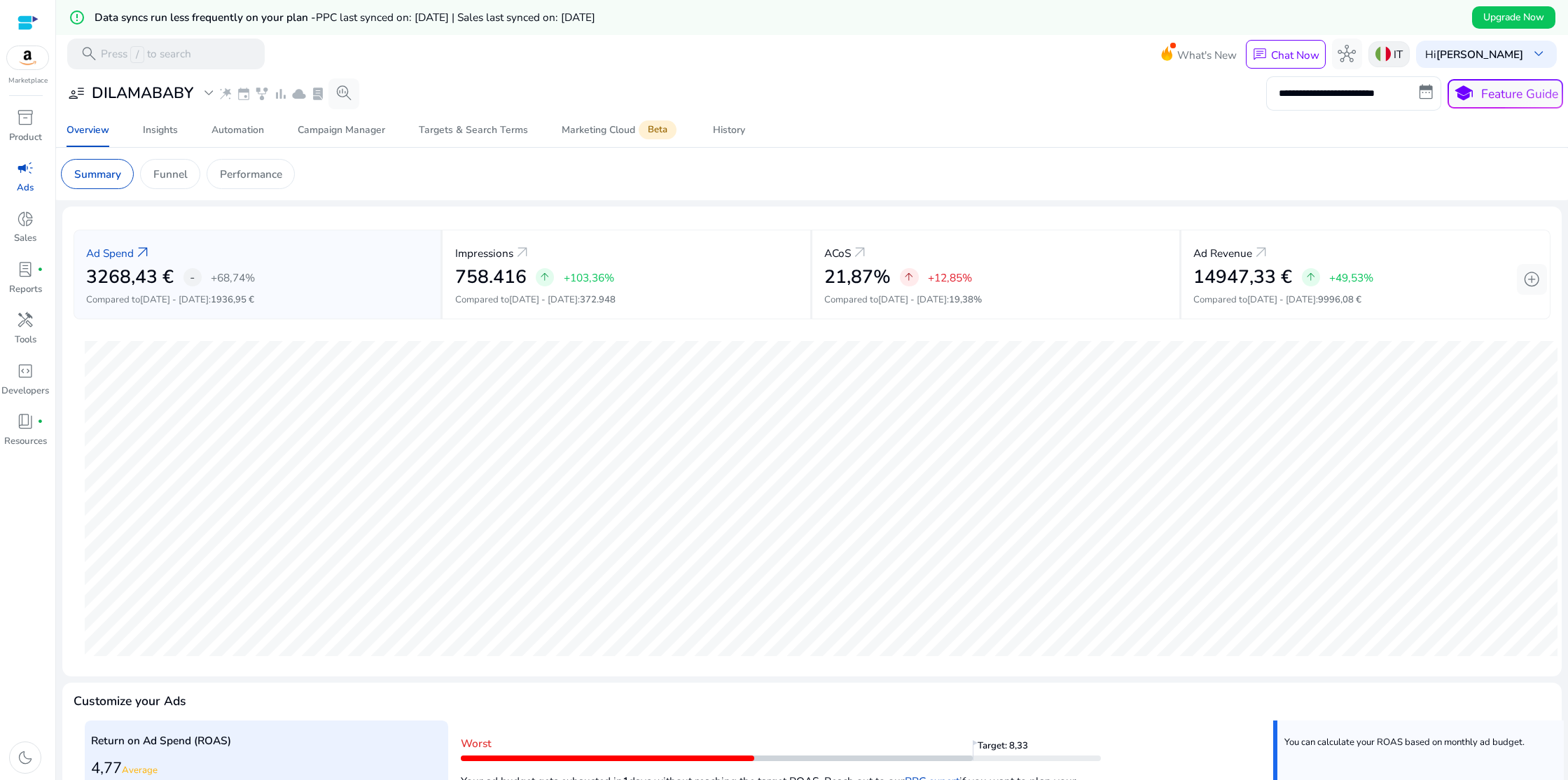
click at [1396, 57] on div "IT" at bounding box center [1389, 54] width 42 height 26
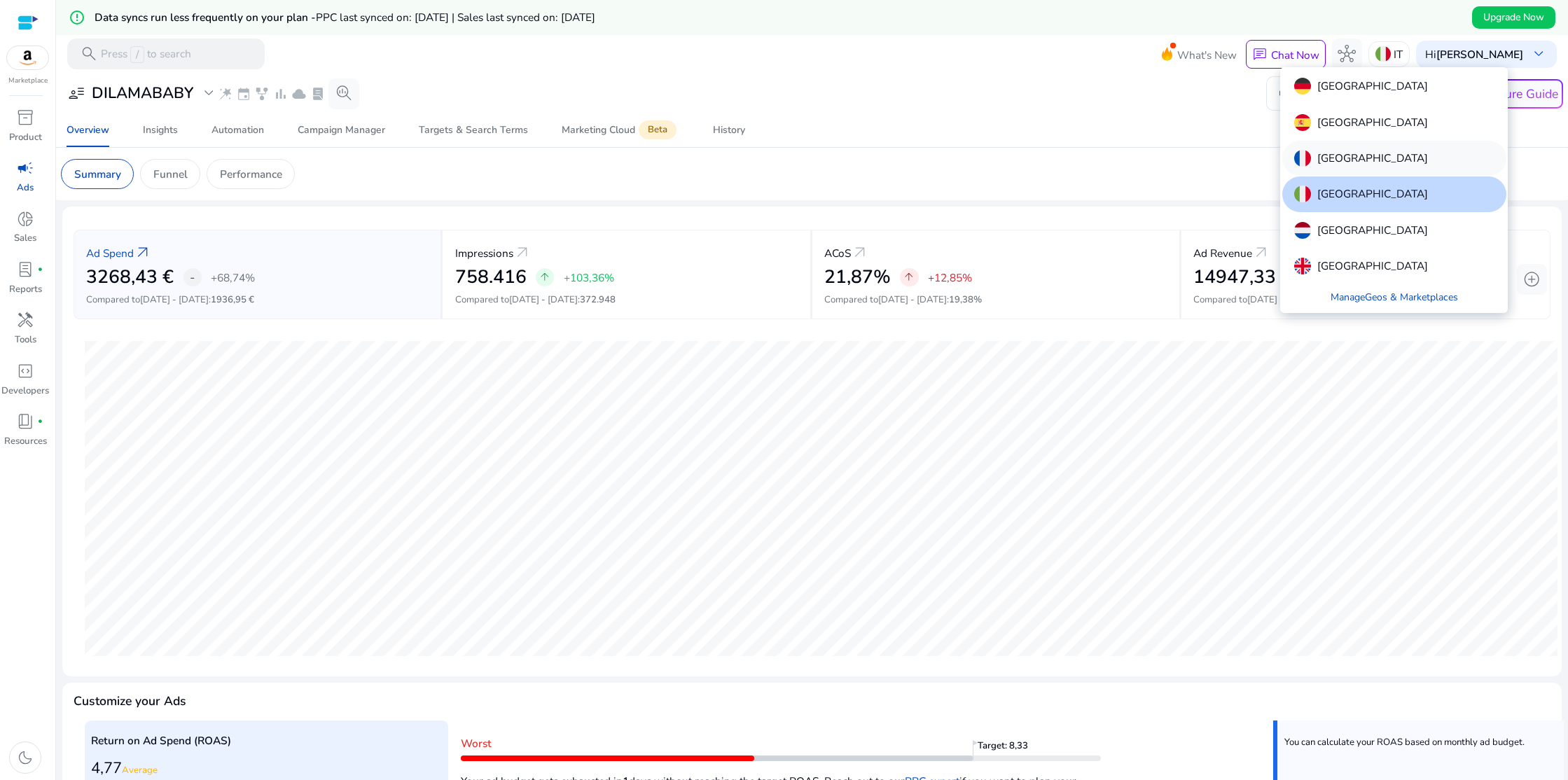
click at [1344, 157] on p "[GEOGRAPHIC_DATA]" at bounding box center [1372, 158] width 110 height 16
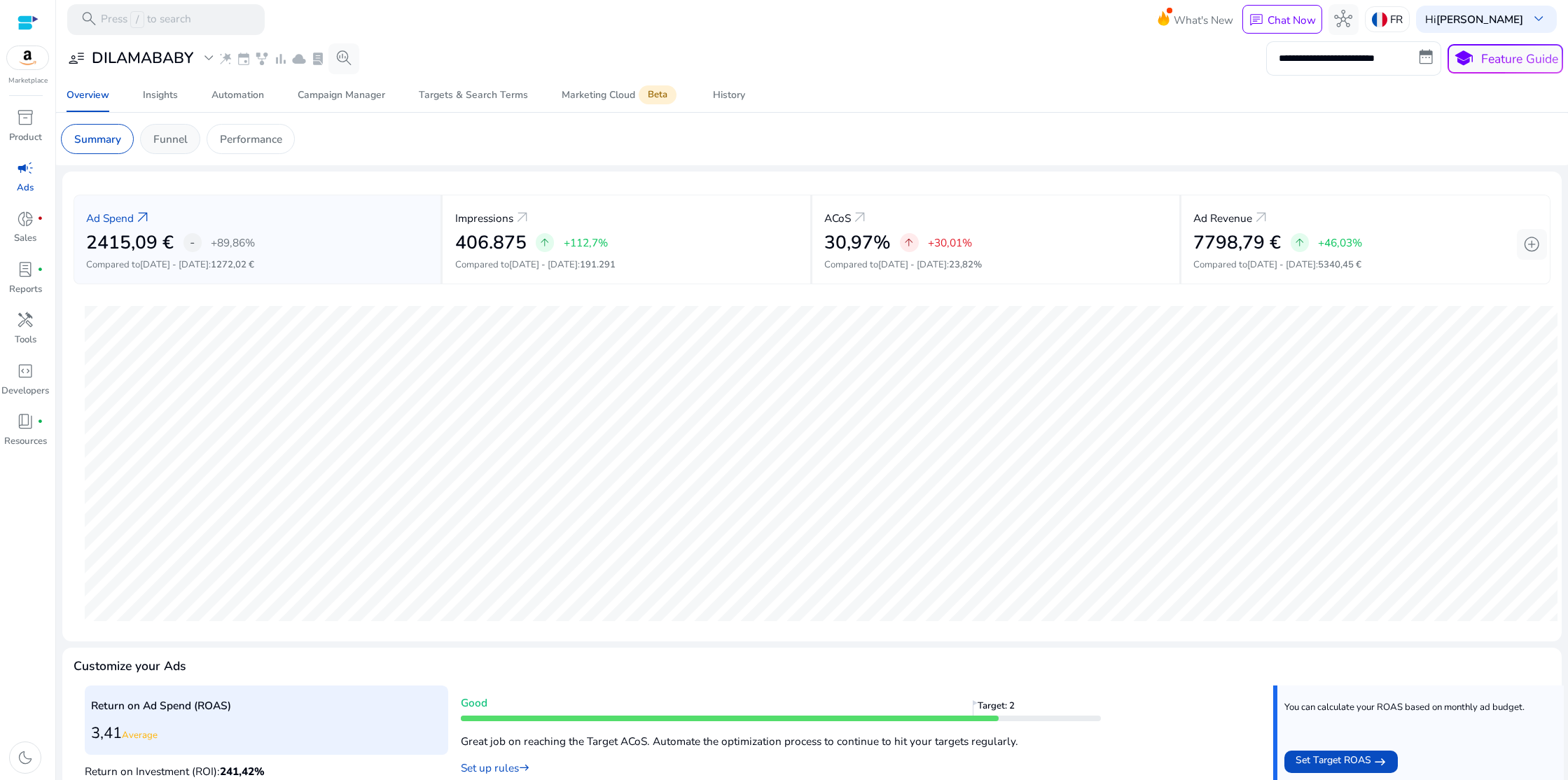
click at [178, 144] on p "Funnel" at bounding box center [169, 138] width 34 height 16
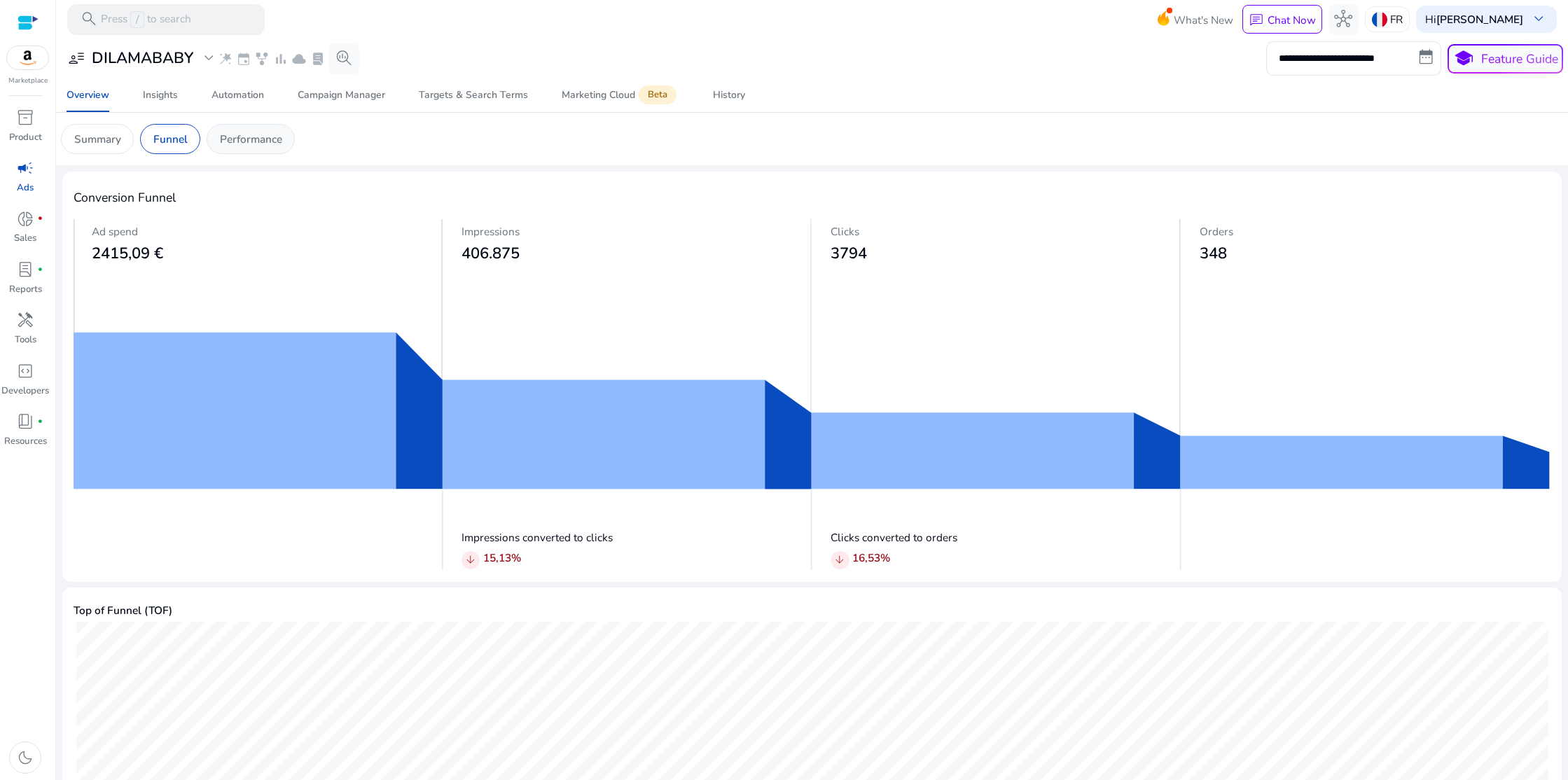
click at [254, 138] on p "Performance" at bounding box center [251, 138] width 62 height 16
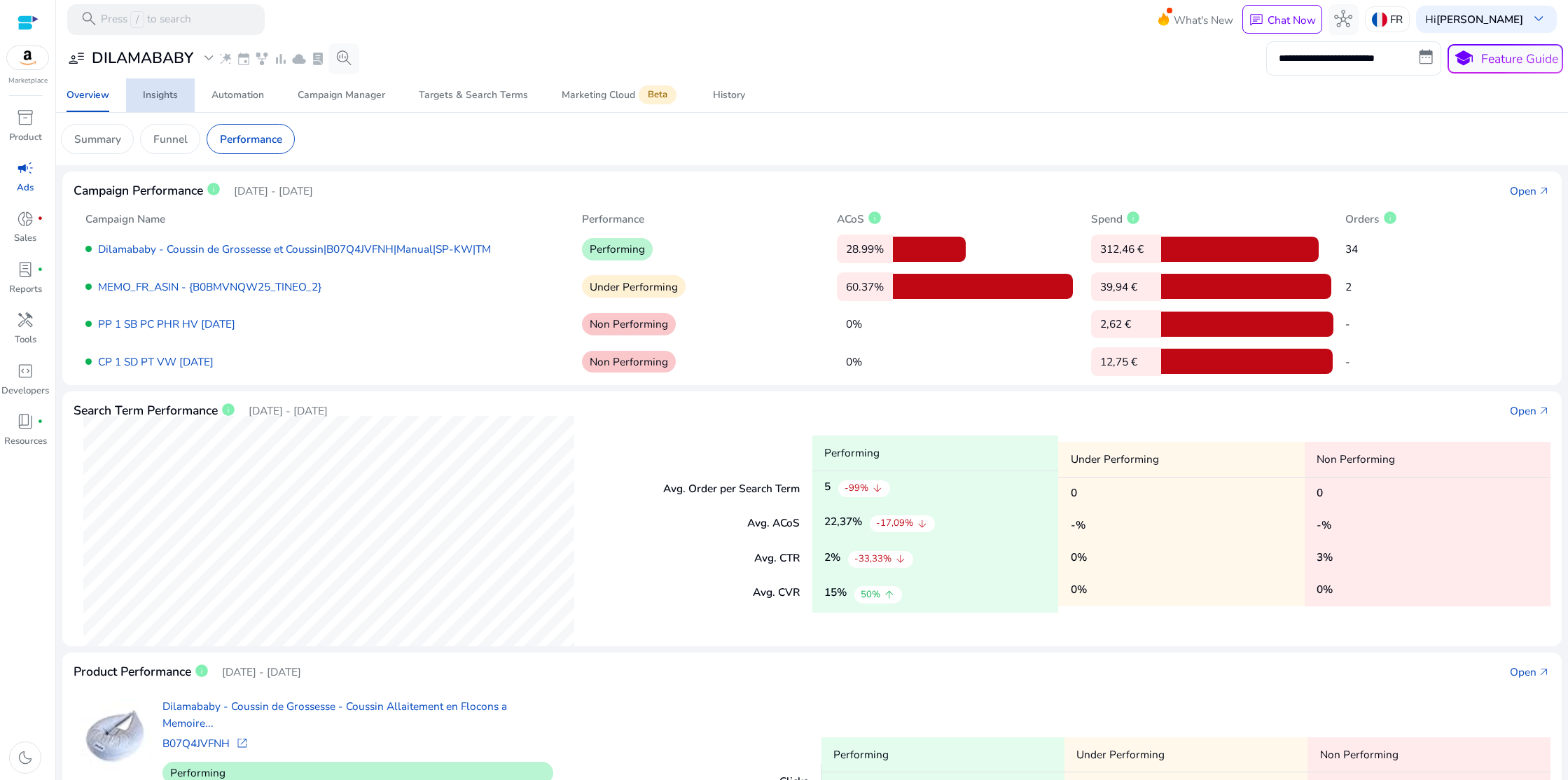
click at [153, 98] on div "Insights" at bounding box center [161, 95] width 35 height 10
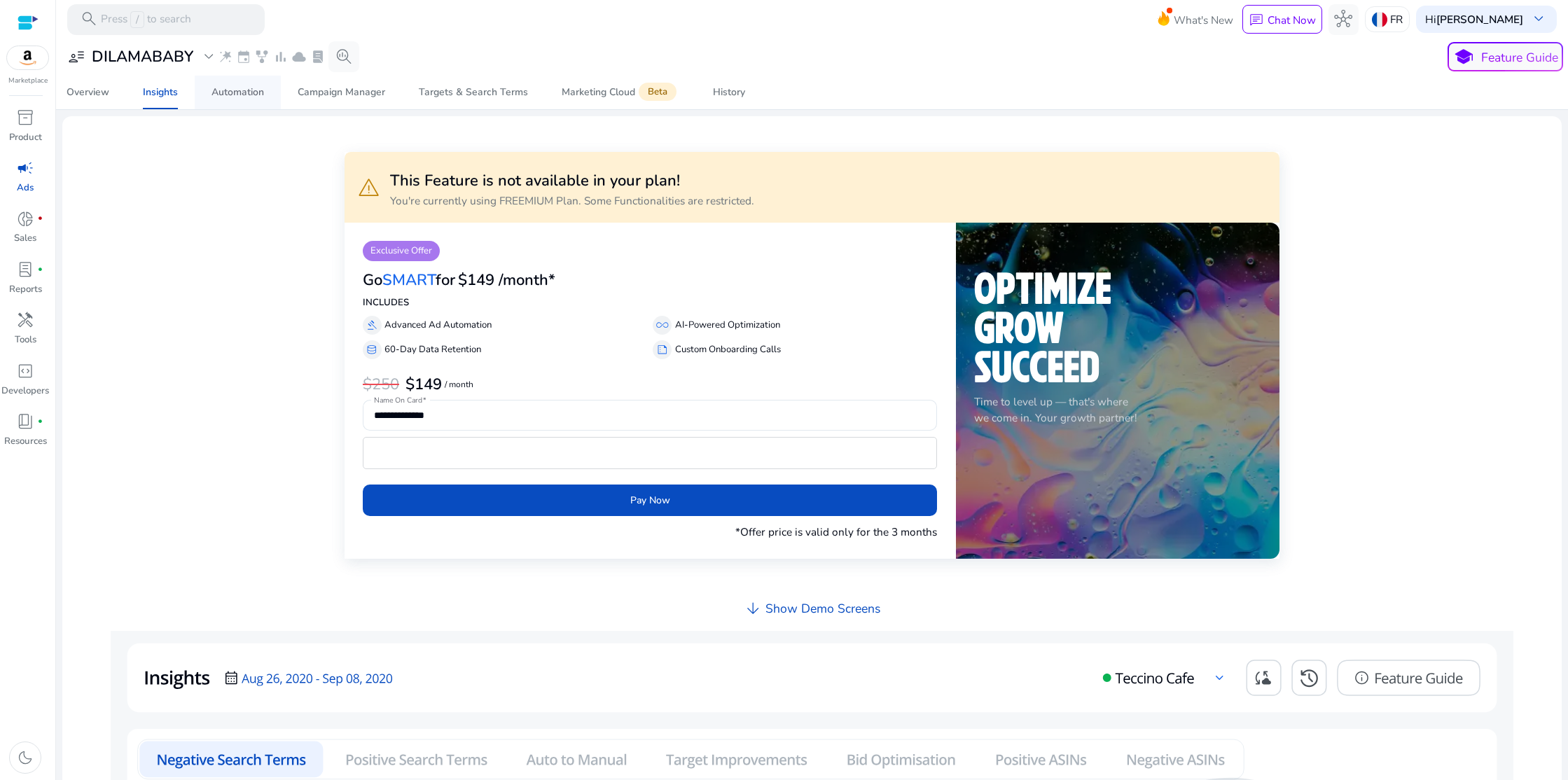
click at [227, 94] on div "Automation" at bounding box center [237, 92] width 52 height 10
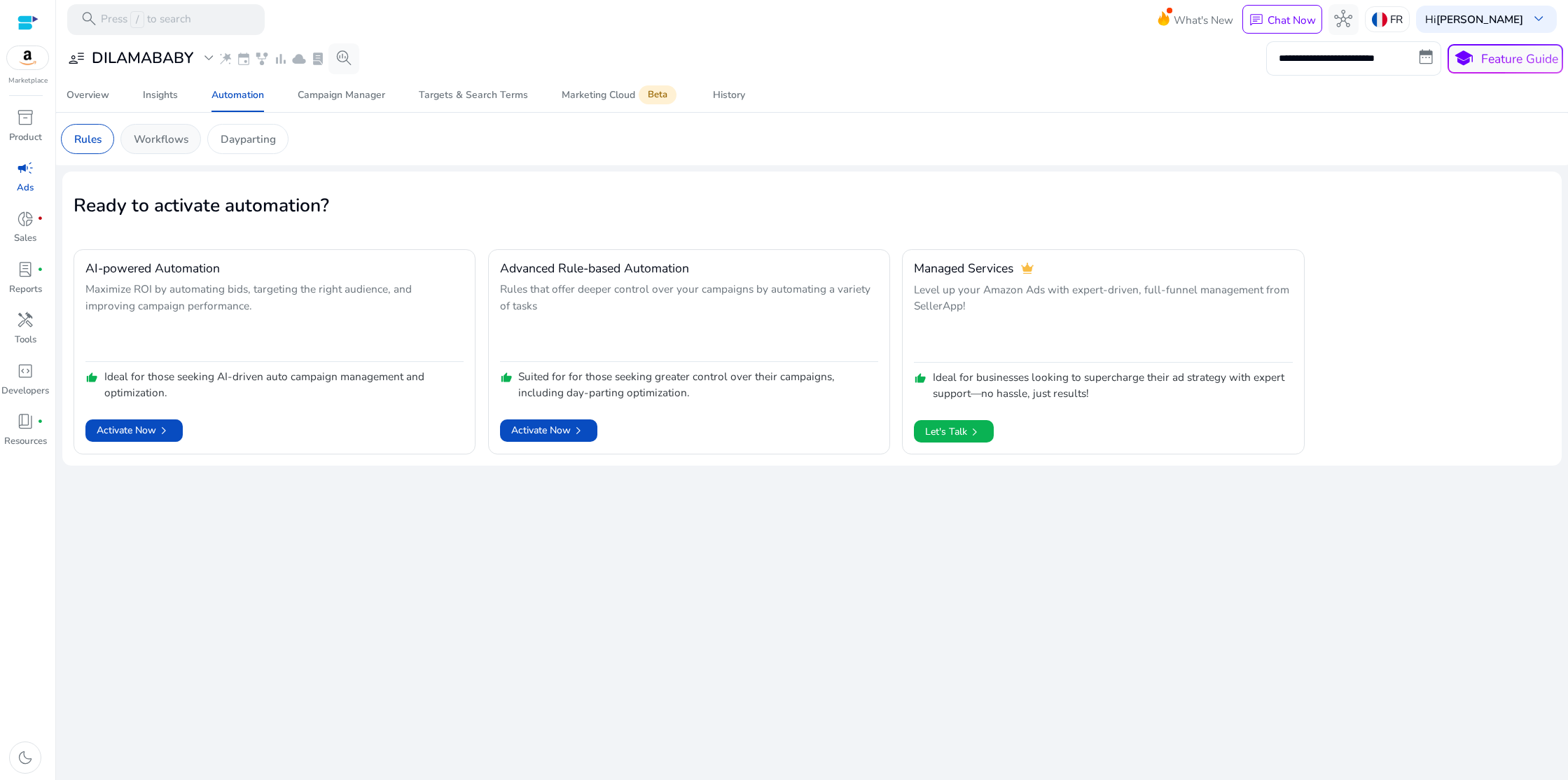
click at [173, 138] on p "Workflows" at bounding box center [161, 138] width 54 height 16
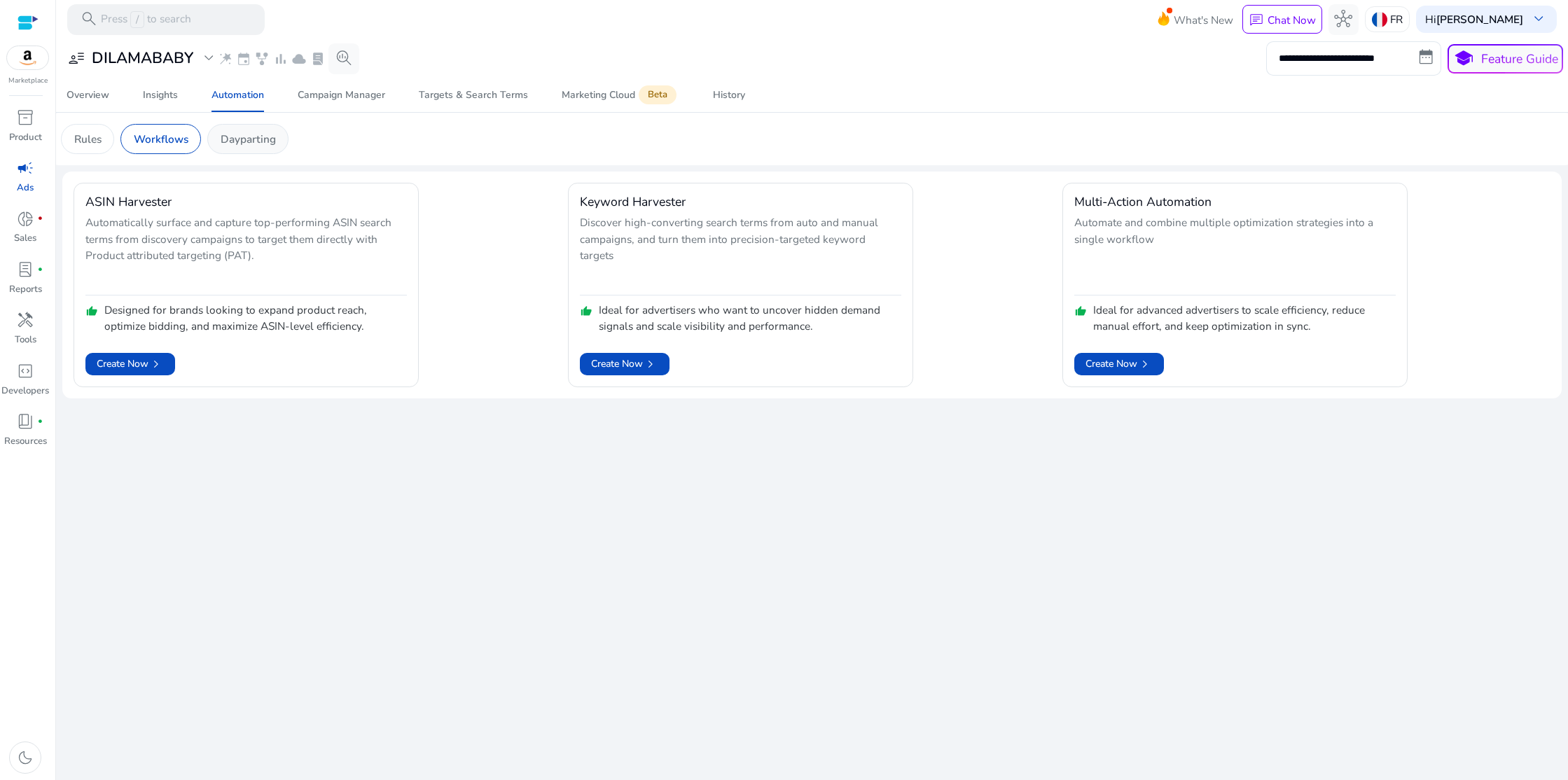
click at [239, 140] on p "Dayparting" at bounding box center [248, 138] width 55 height 16
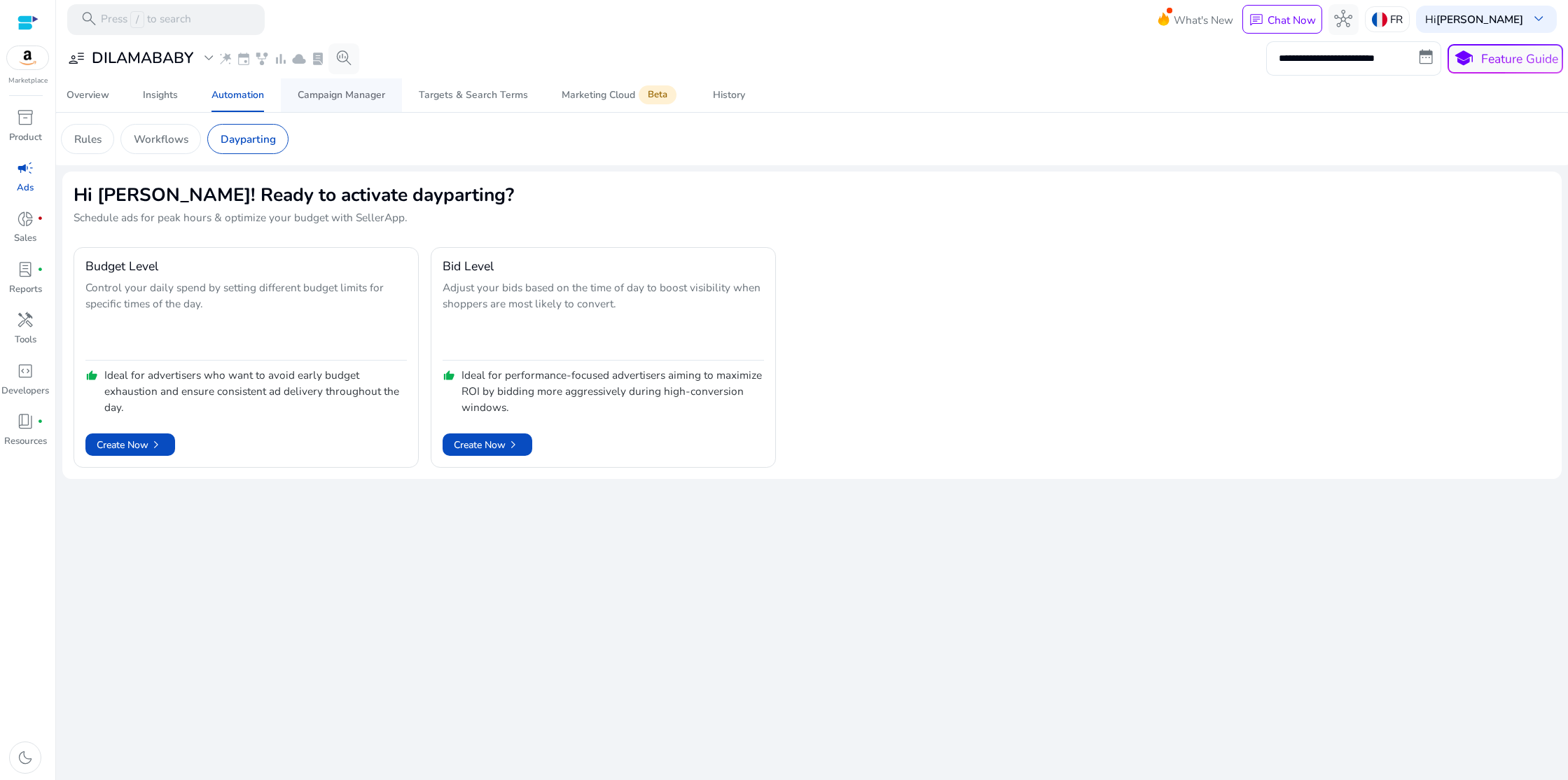
click at [368, 92] on div "Campaign Manager" at bounding box center [341, 95] width 87 height 10
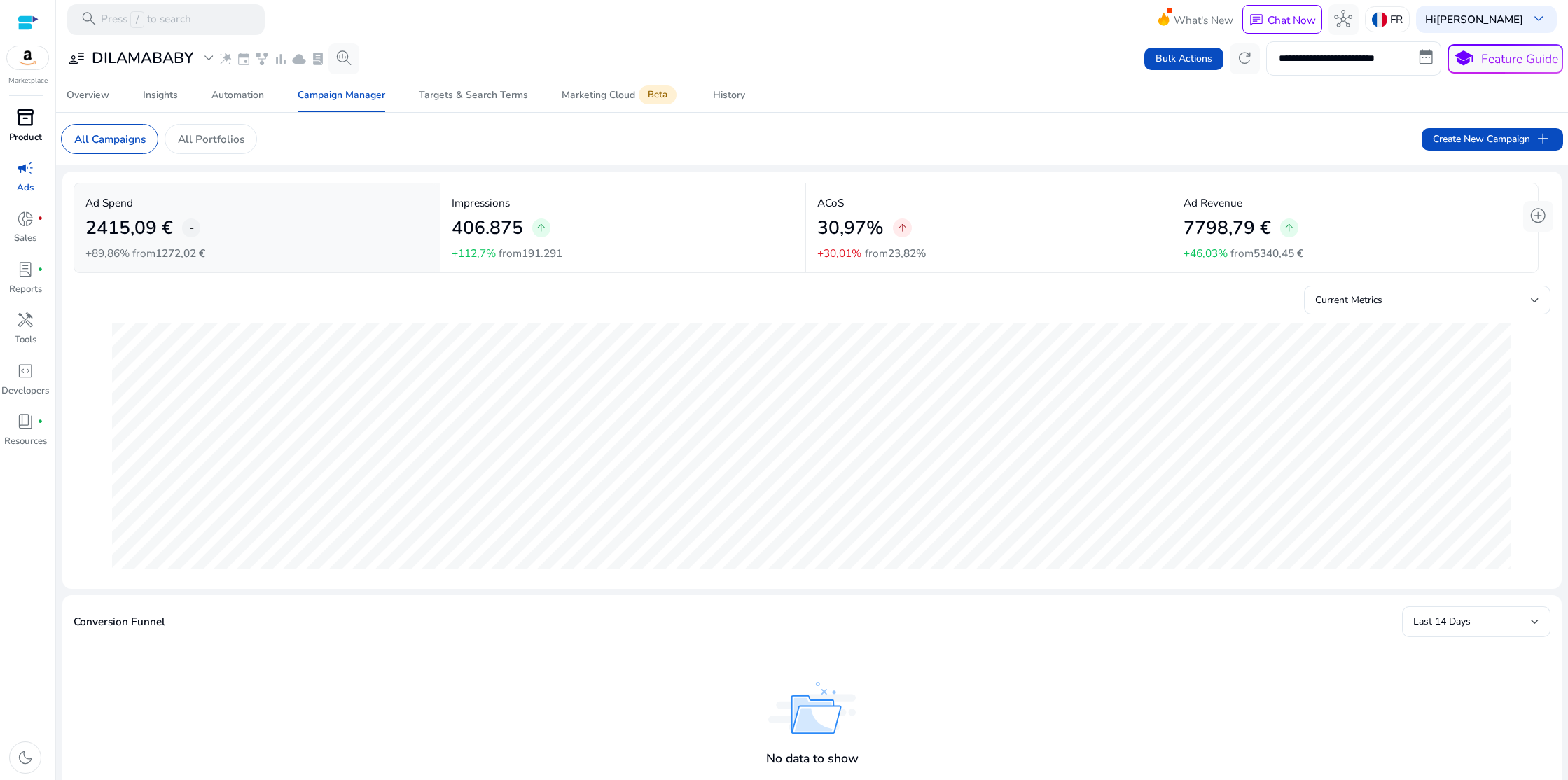
click at [24, 134] on p "Product" at bounding box center [25, 137] width 33 height 14
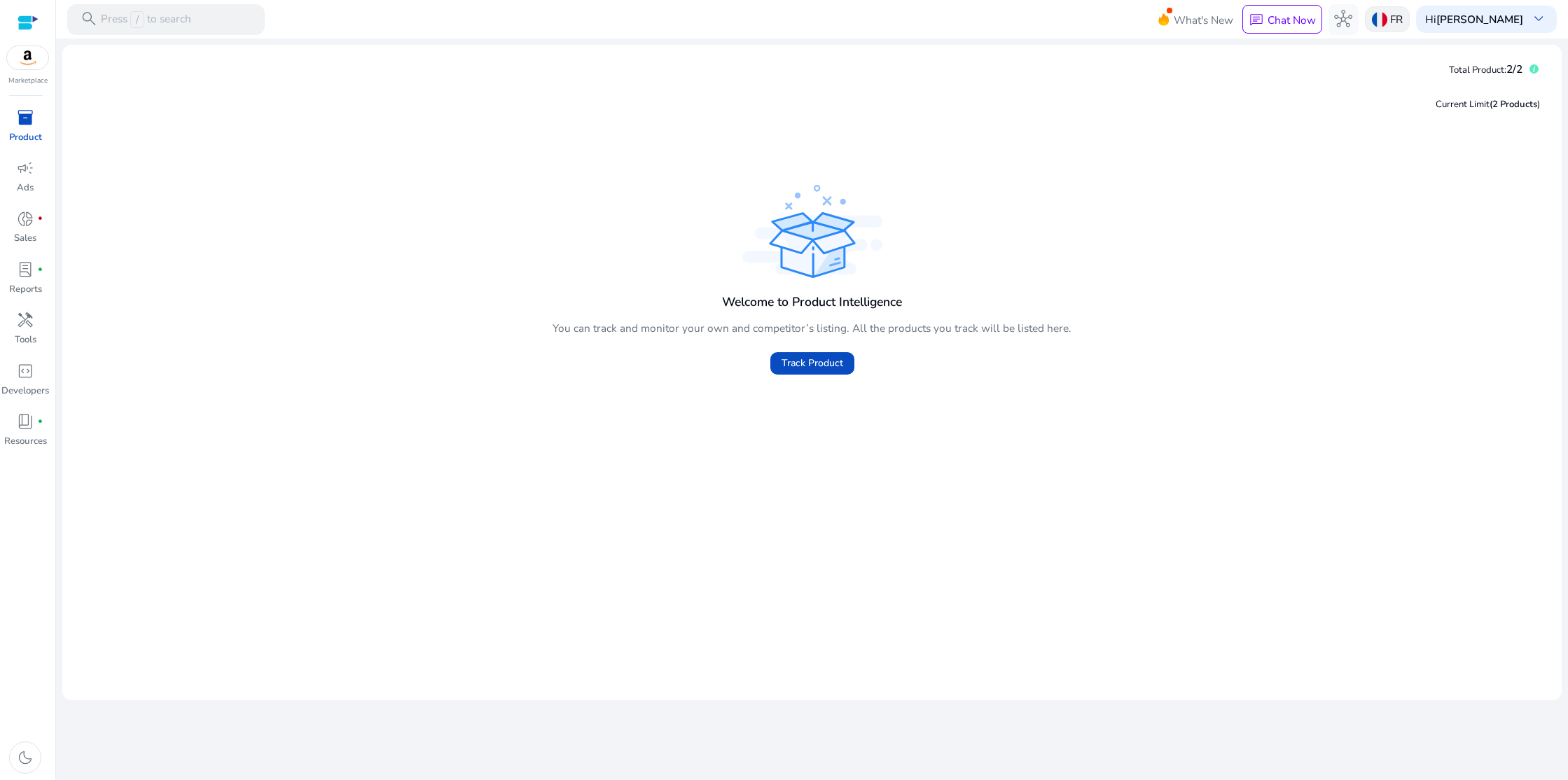
click at [1387, 15] on img at bounding box center [1379, 19] width 15 height 15
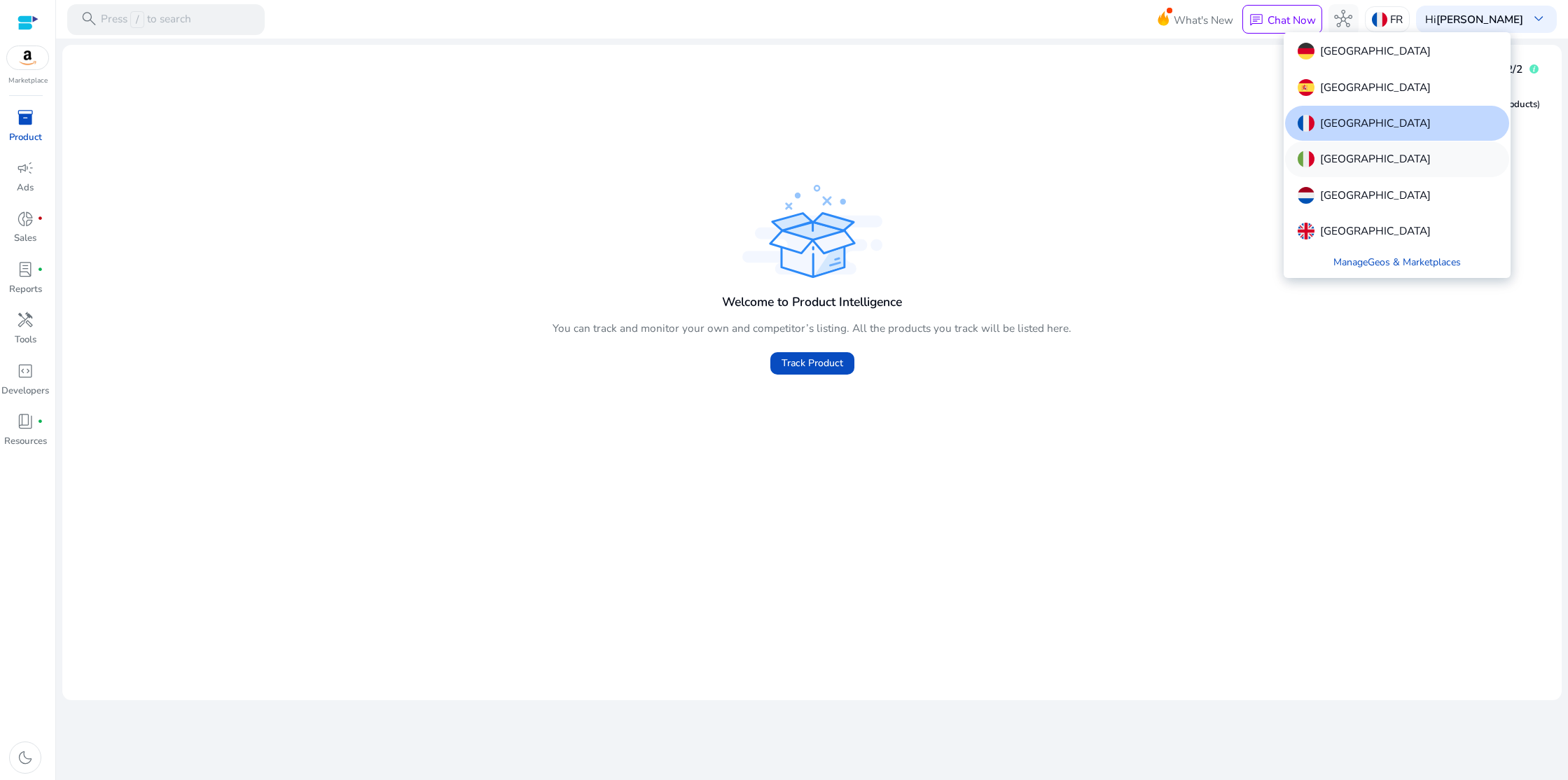
click at [1350, 151] on div "[GEOGRAPHIC_DATA]" at bounding box center [1396, 159] width 224 height 35
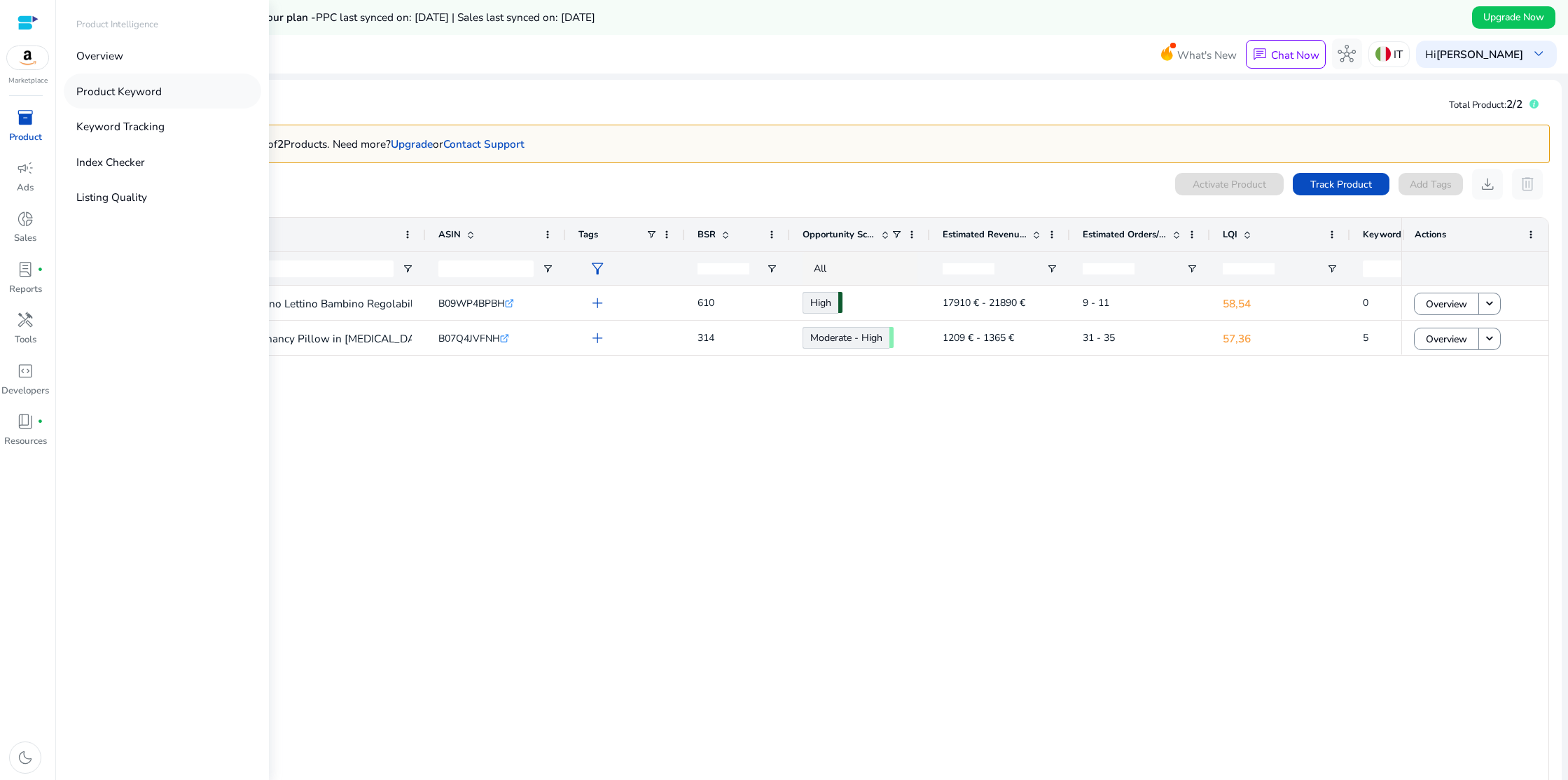
click at [118, 86] on p "Product Keyword" at bounding box center [119, 91] width 85 height 16
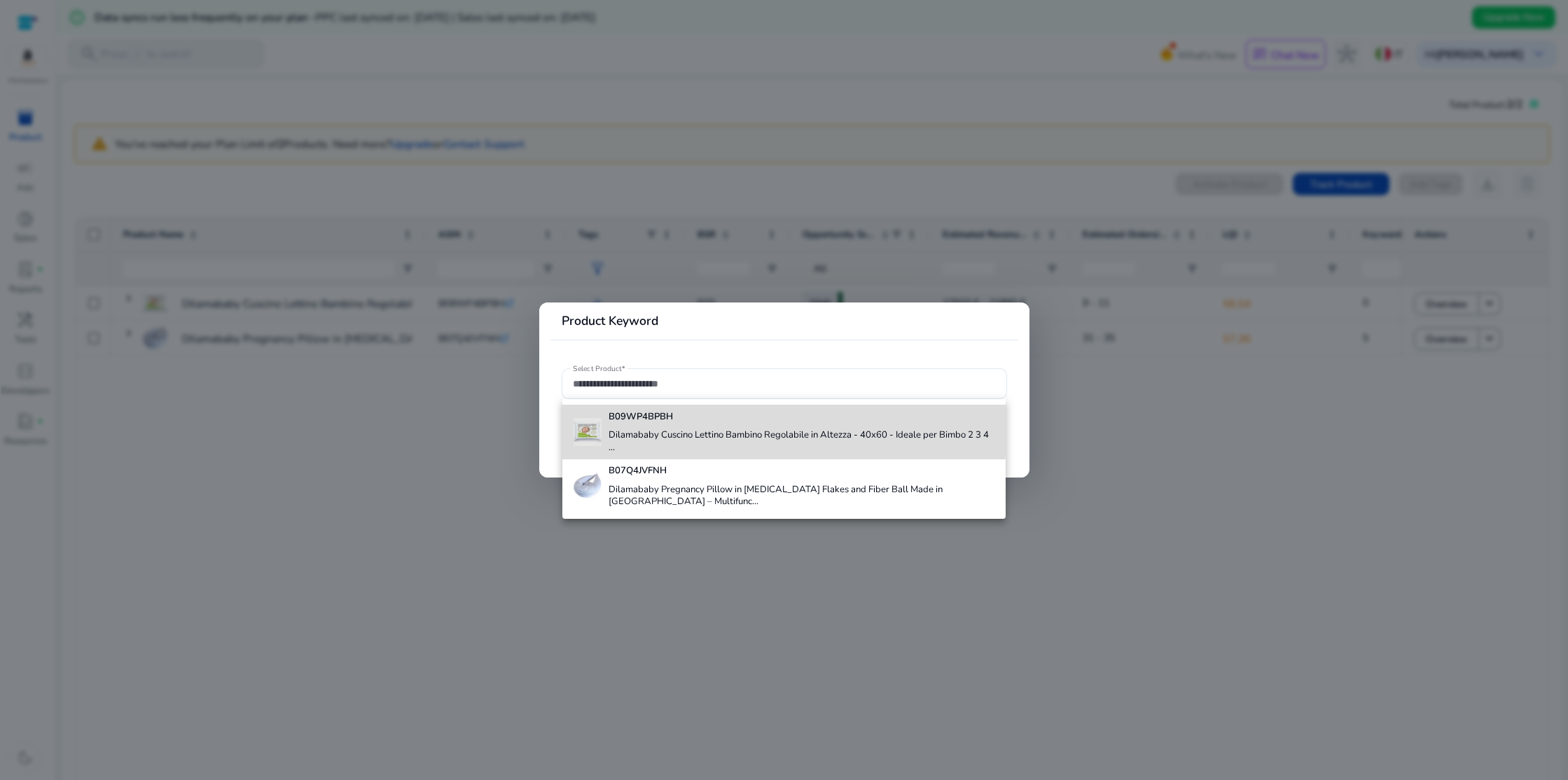
click at [615, 422] on b "B09WP4BPBH" at bounding box center [641, 416] width 65 height 13
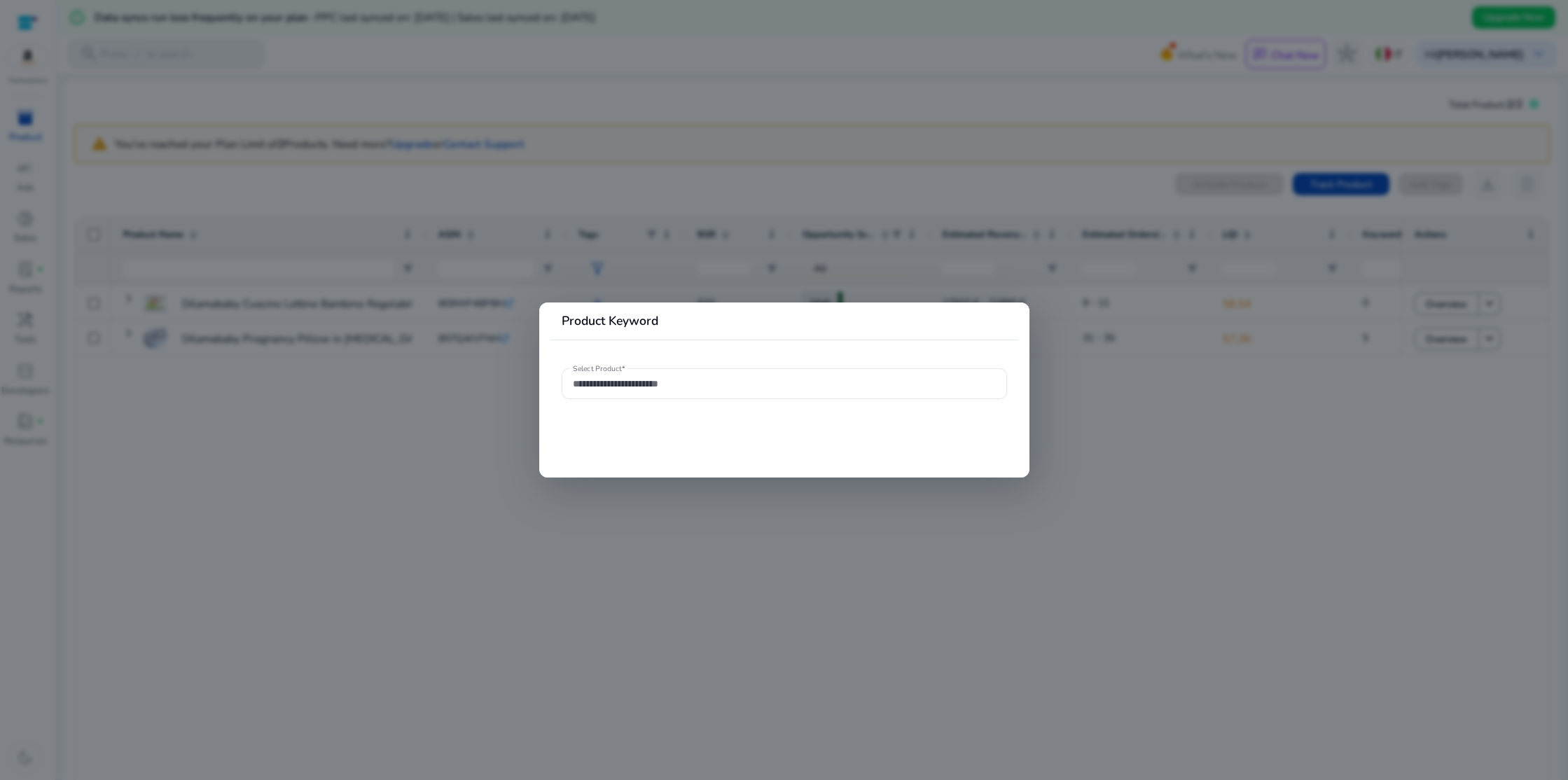
type input "**********"
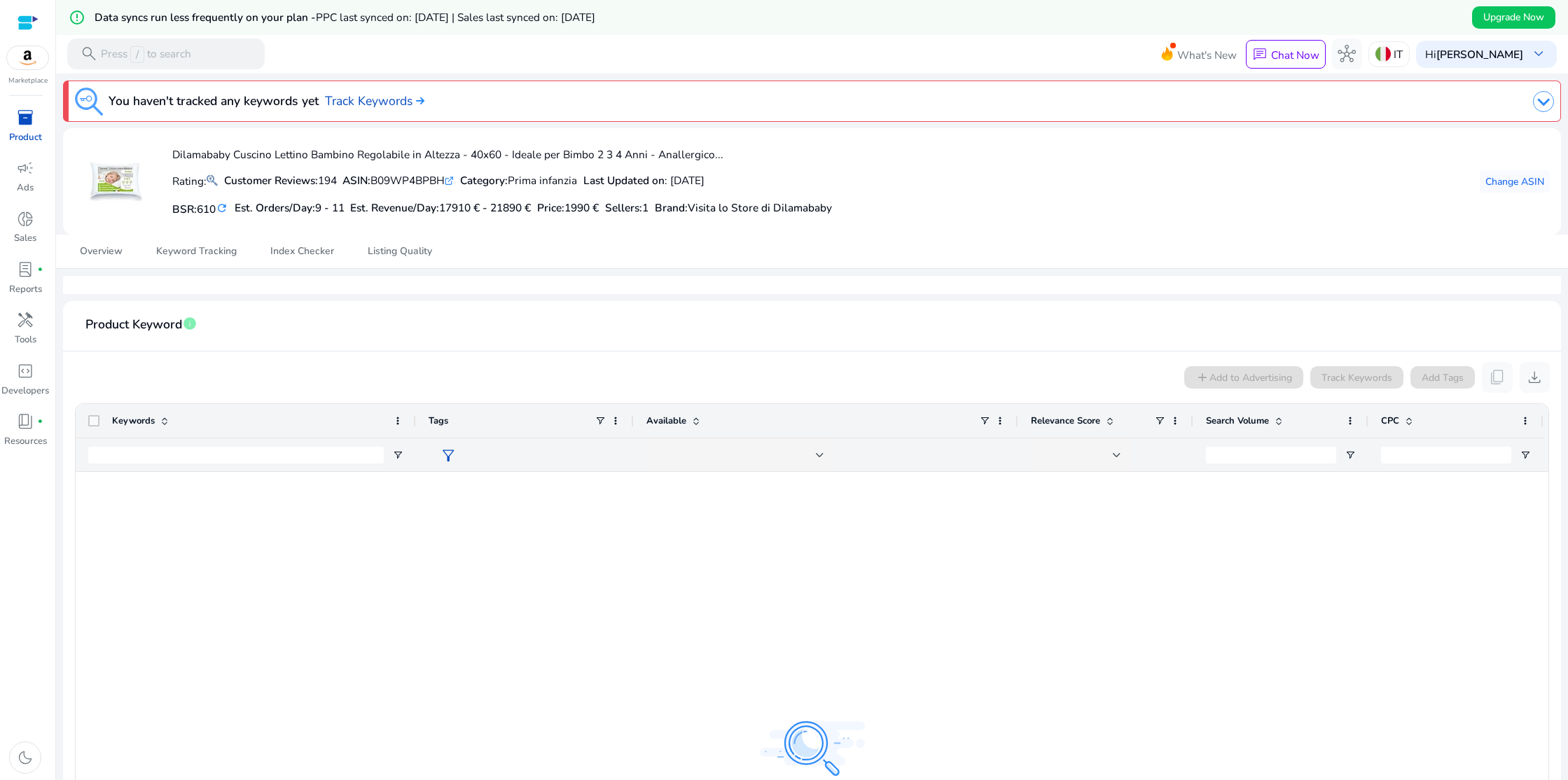
click at [203, 444] on div at bounding box center [235, 455] width 295 height 33
click at [196, 453] on input "Keywords Filter Input" at bounding box center [235, 455] width 295 height 16
click at [115, 256] on span "Overview" at bounding box center [101, 252] width 43 height 10
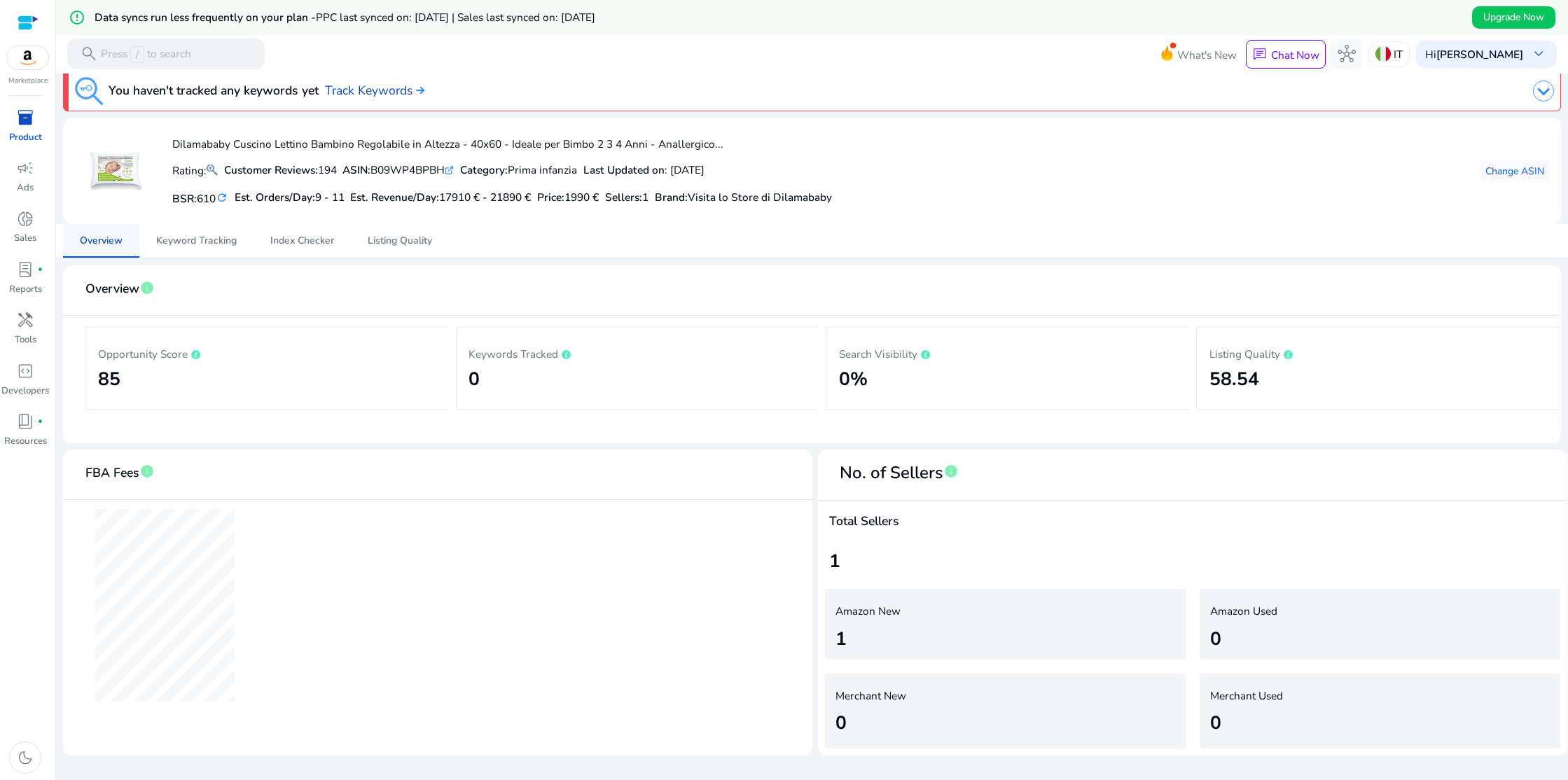
scroll to position [35, 0]
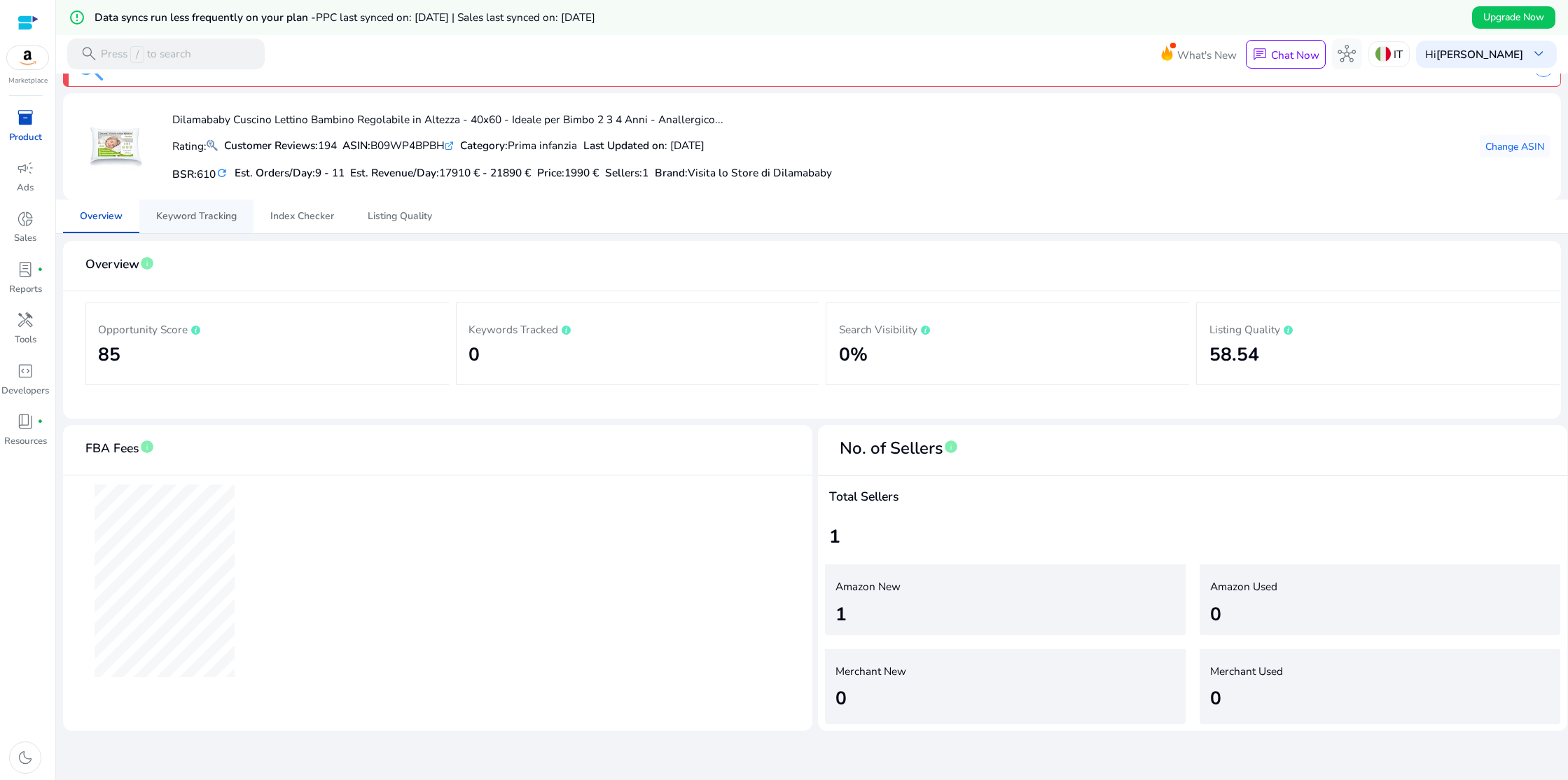
click at [197, 222] on span "Keyword Tracking" at bounding box center [196, 216] width 80 height 10
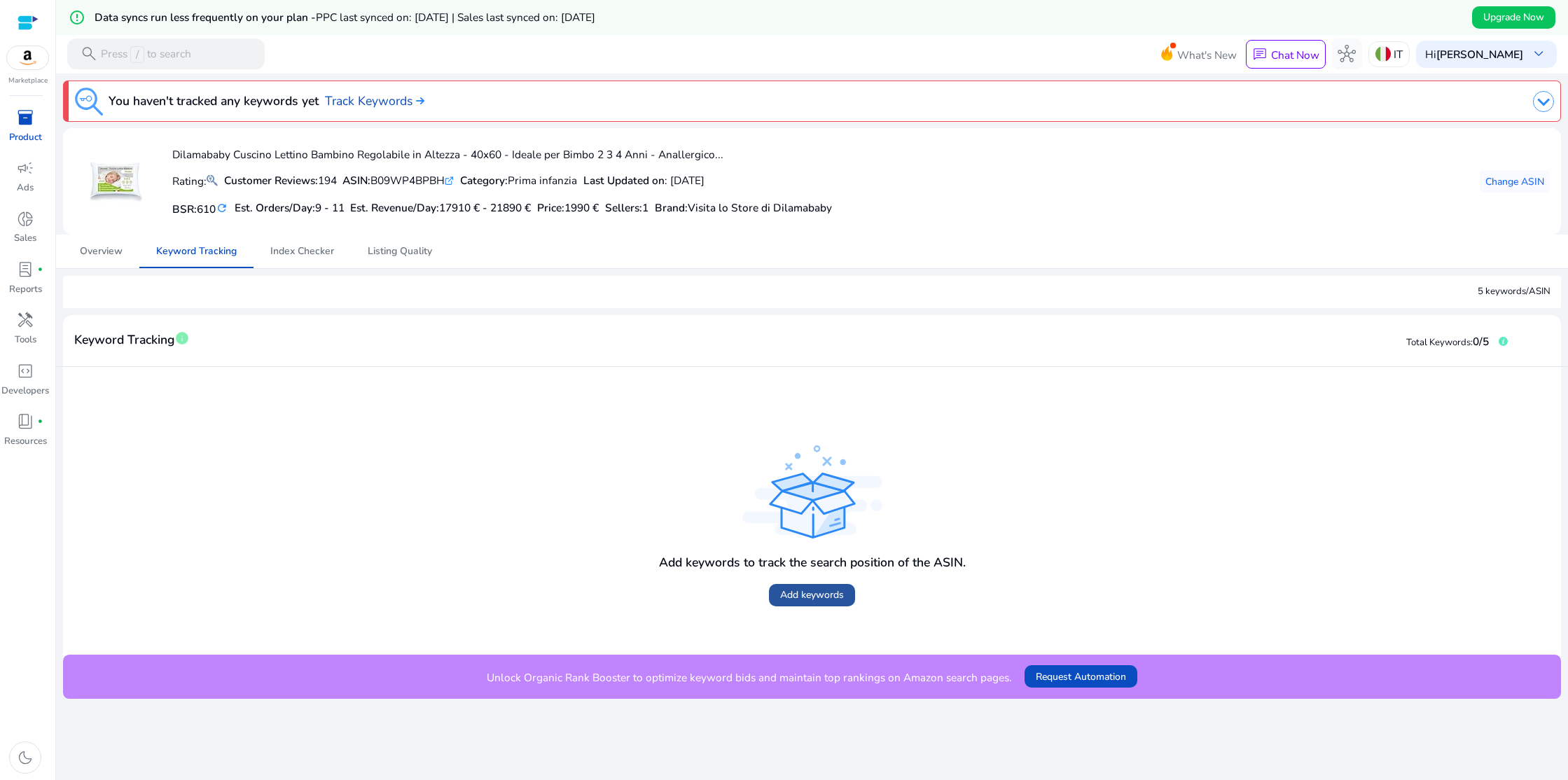
click at [826, 599] on span "Add keywords" at bounding box center [812, 594] width 64 height 15
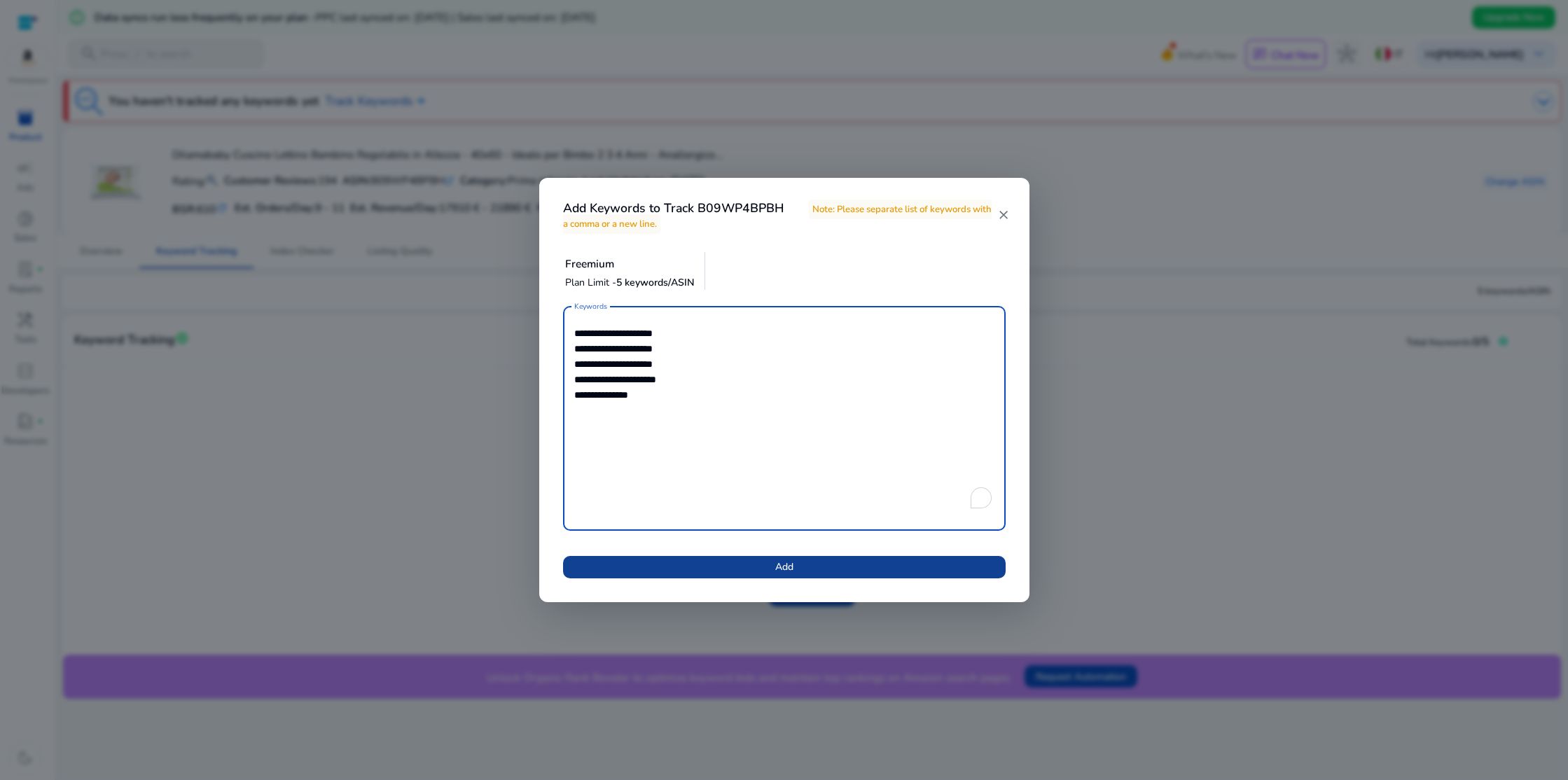
type textarea "**********"
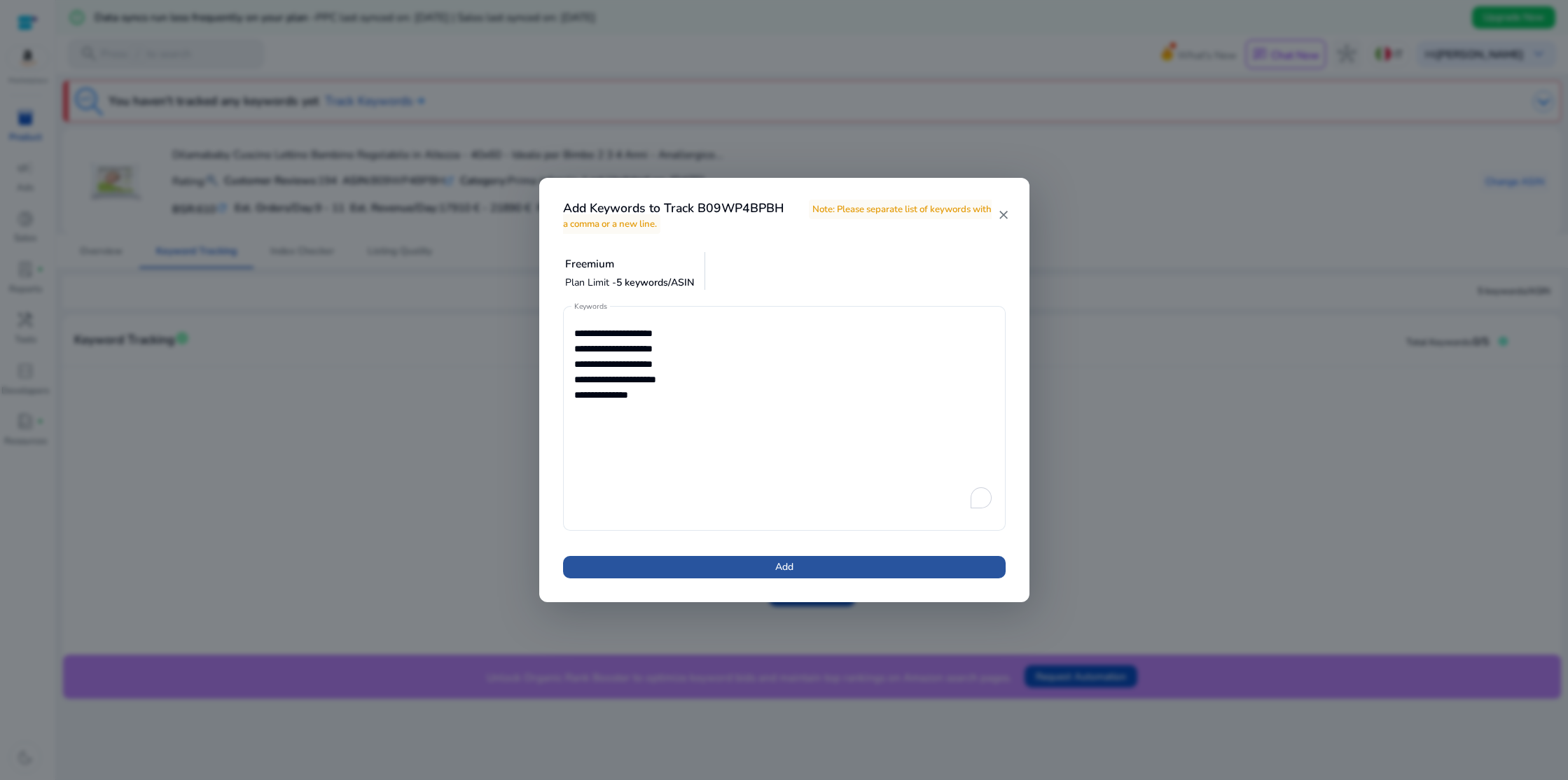
click at [776, 566] on span "Add" at bounding box center [784, 566] width 18 height 15
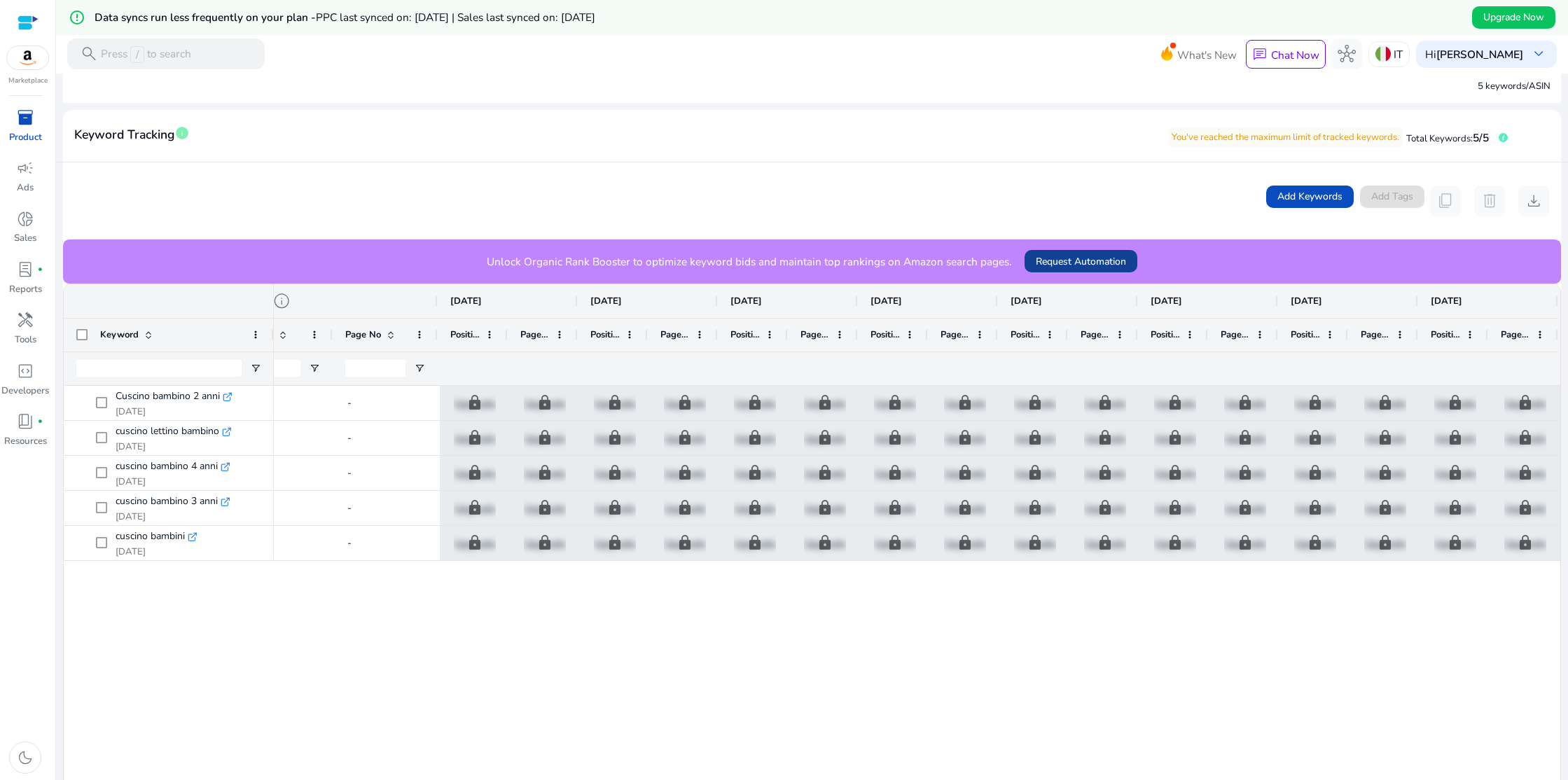
click at [1069, 257] on span "Request Automation" at bounding box center [1080, 261] width 90 height 15
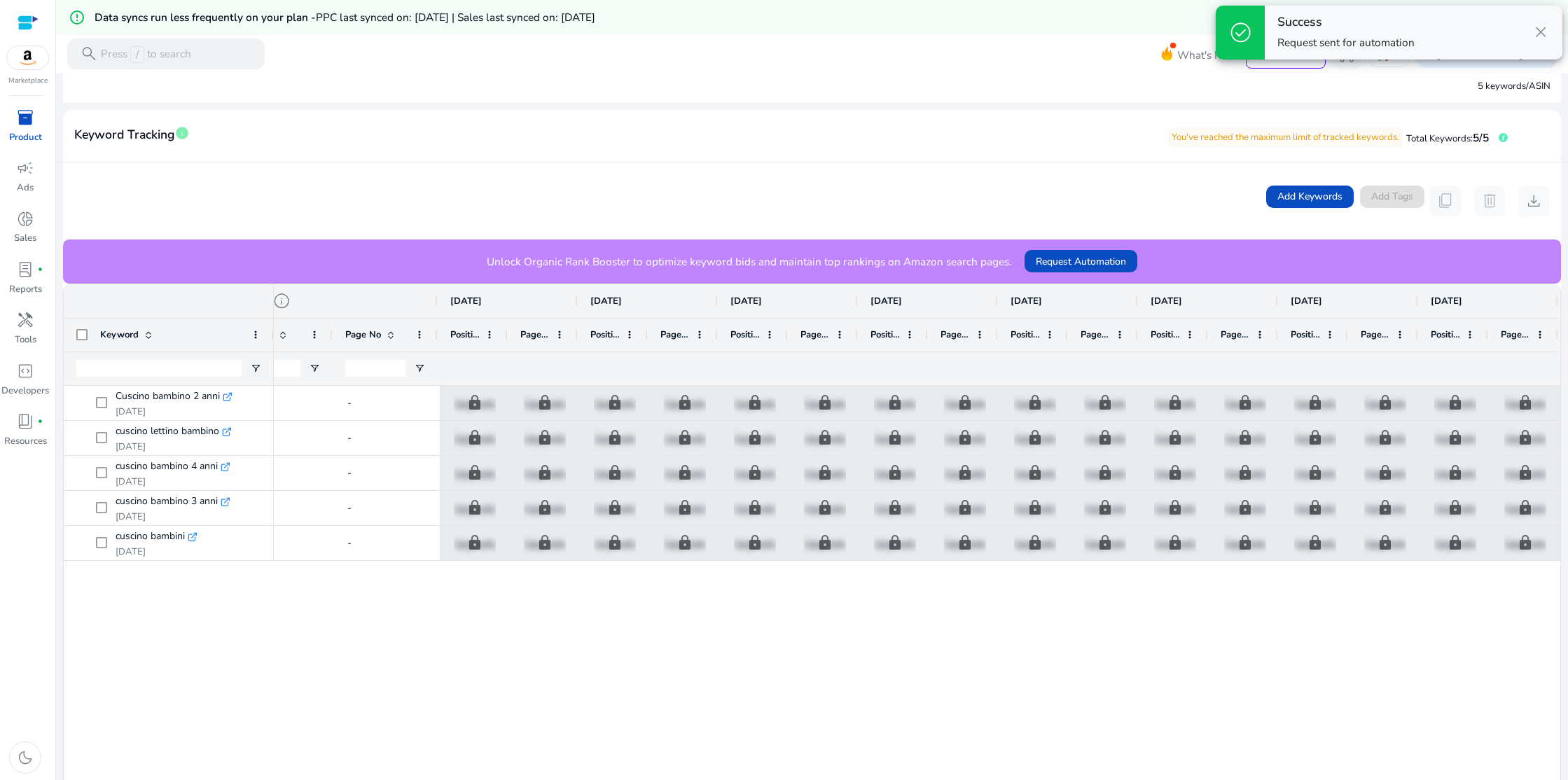
click at [1541, 34] on span "close" at bounding box center [1540, 32] width 18 height 18
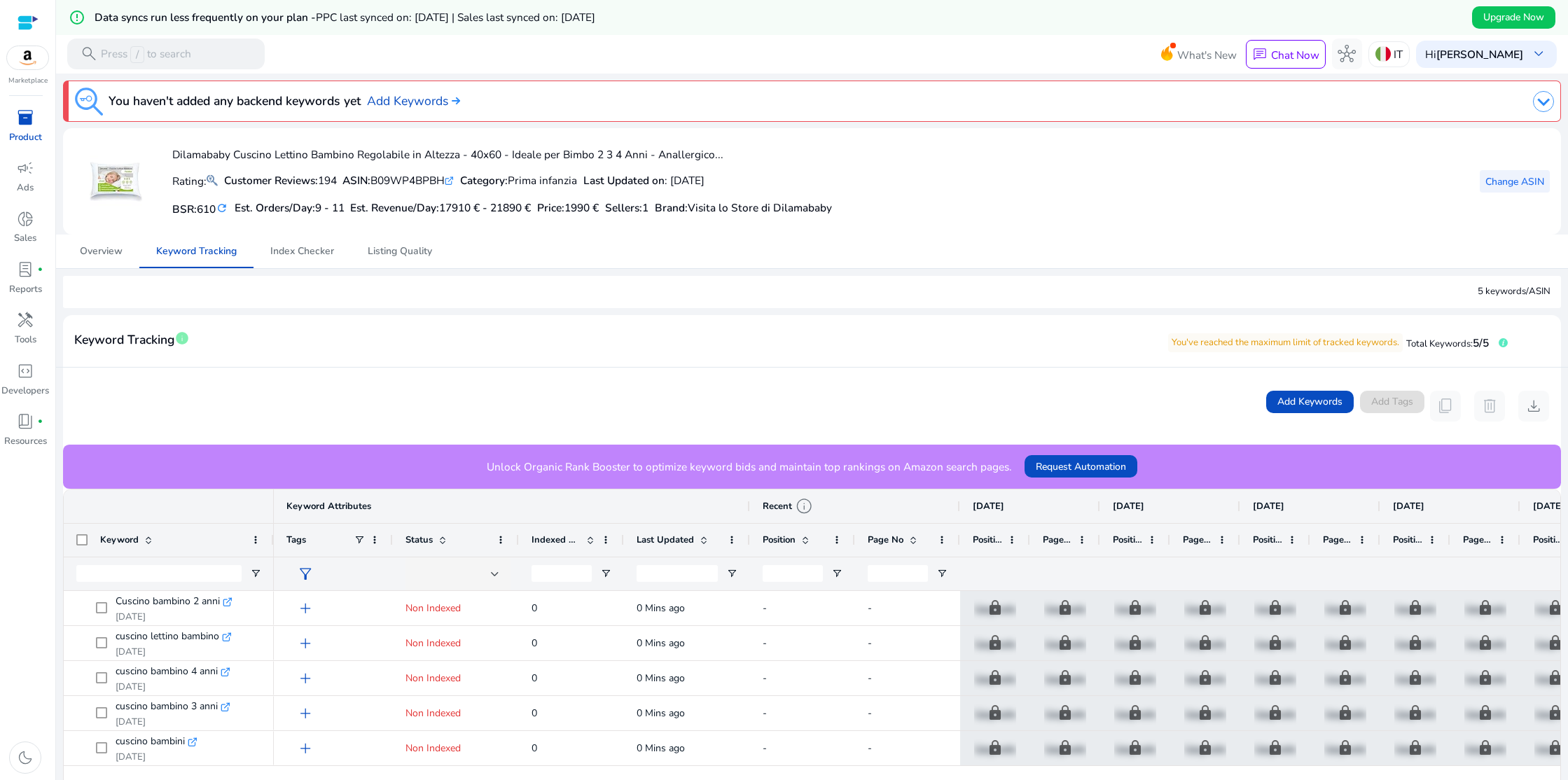
click at [1515, 187] on span "Change ASIN" at bounding box center [1514, 181] width 59 height 15
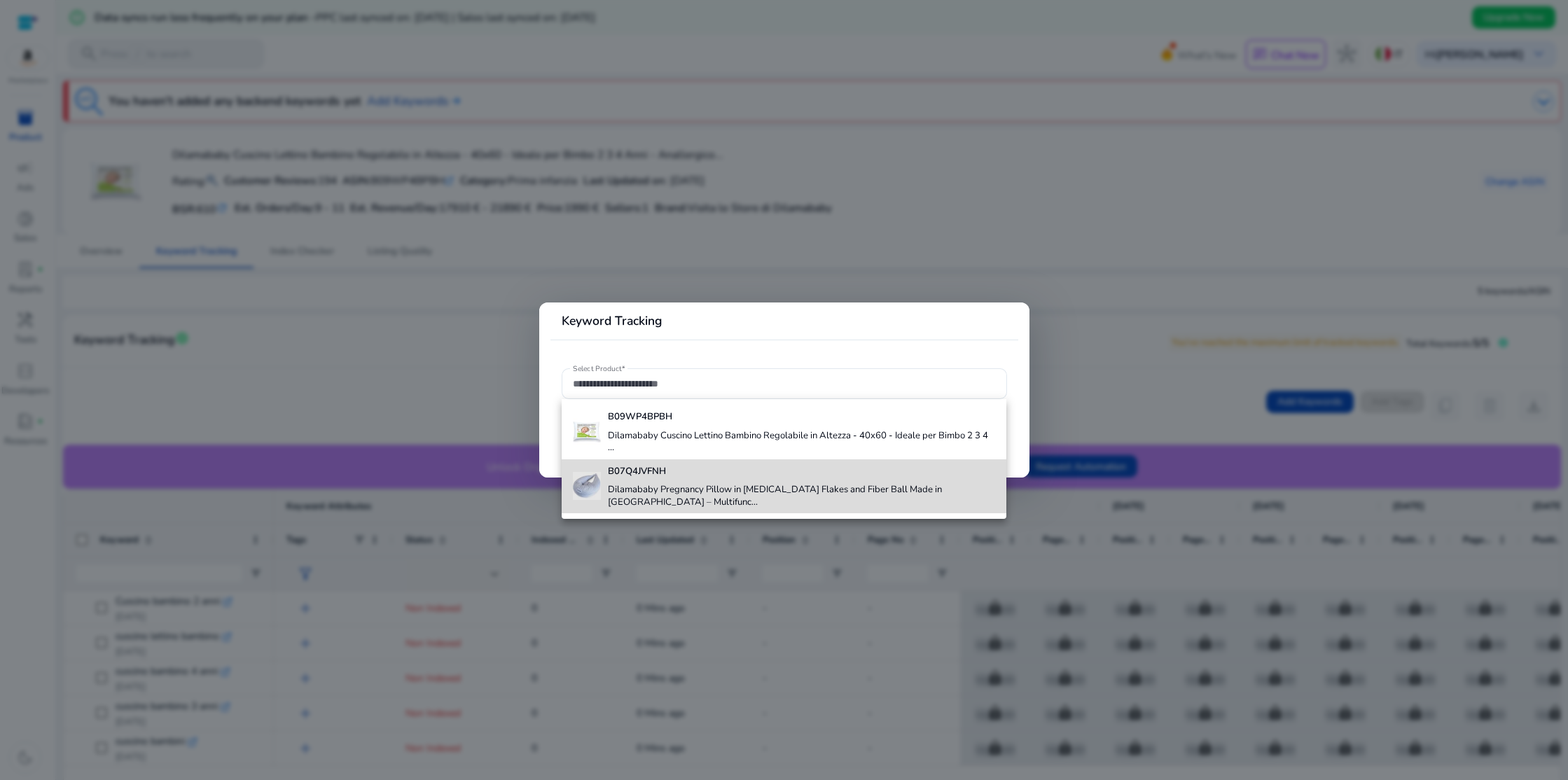
click at [744, 474] on h4 "B07Q4JVFNH" at bounding box center [801, 471] width 387 height 13
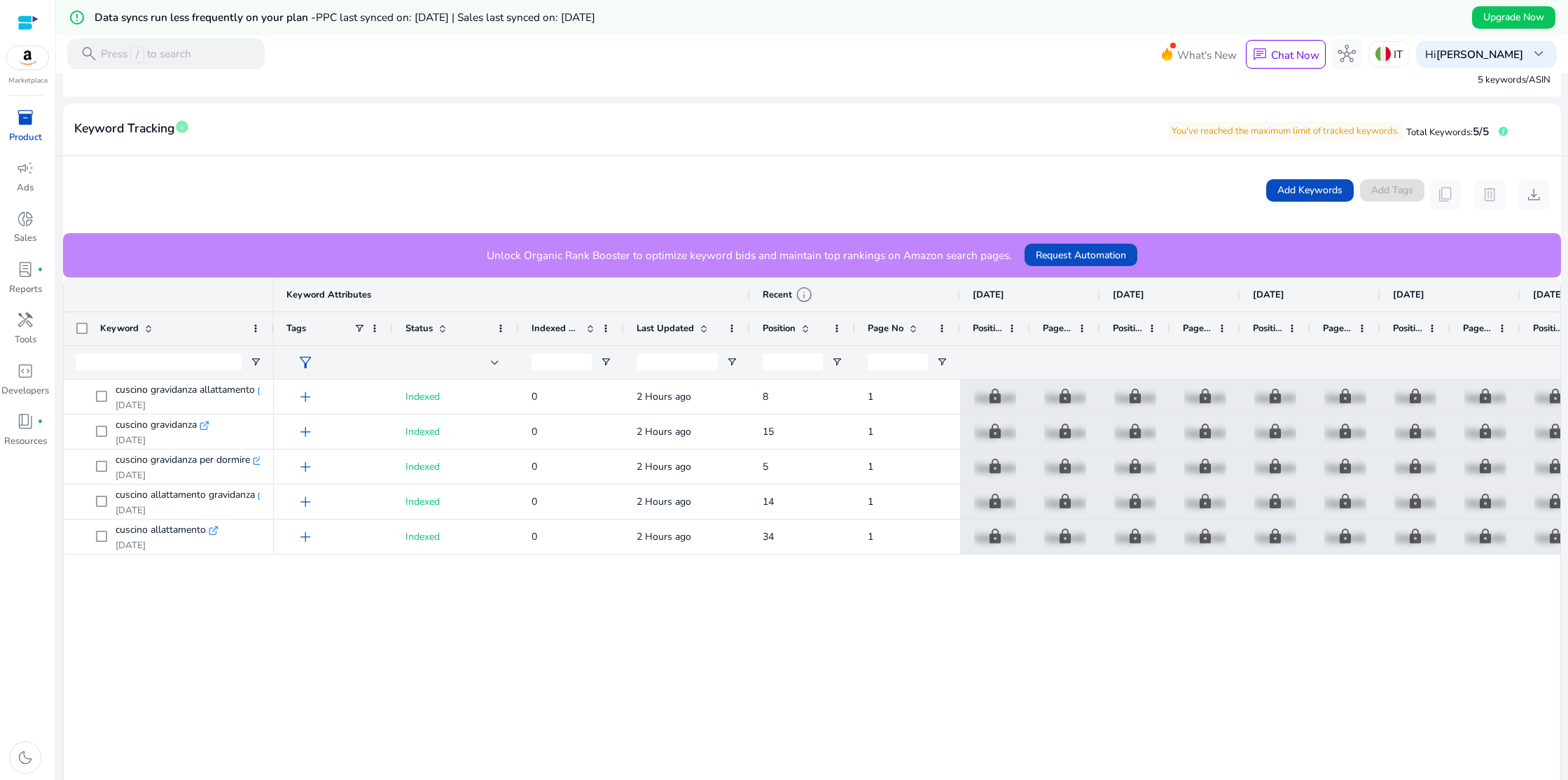
drag, startPoint x: 487, startPoint y: 250, endPoint x: 1008, endPoint y: 260, distance: 521.1
click at [1008, 260] on div "Unlock Organic Rank Booster to optimize keyword bids and maintain top rankings …" at bounding box center [811, 255] width 1497 height 45
copy p "Unlock Organic Rank Booster to optimize keyword bids and maintain top rankings …"
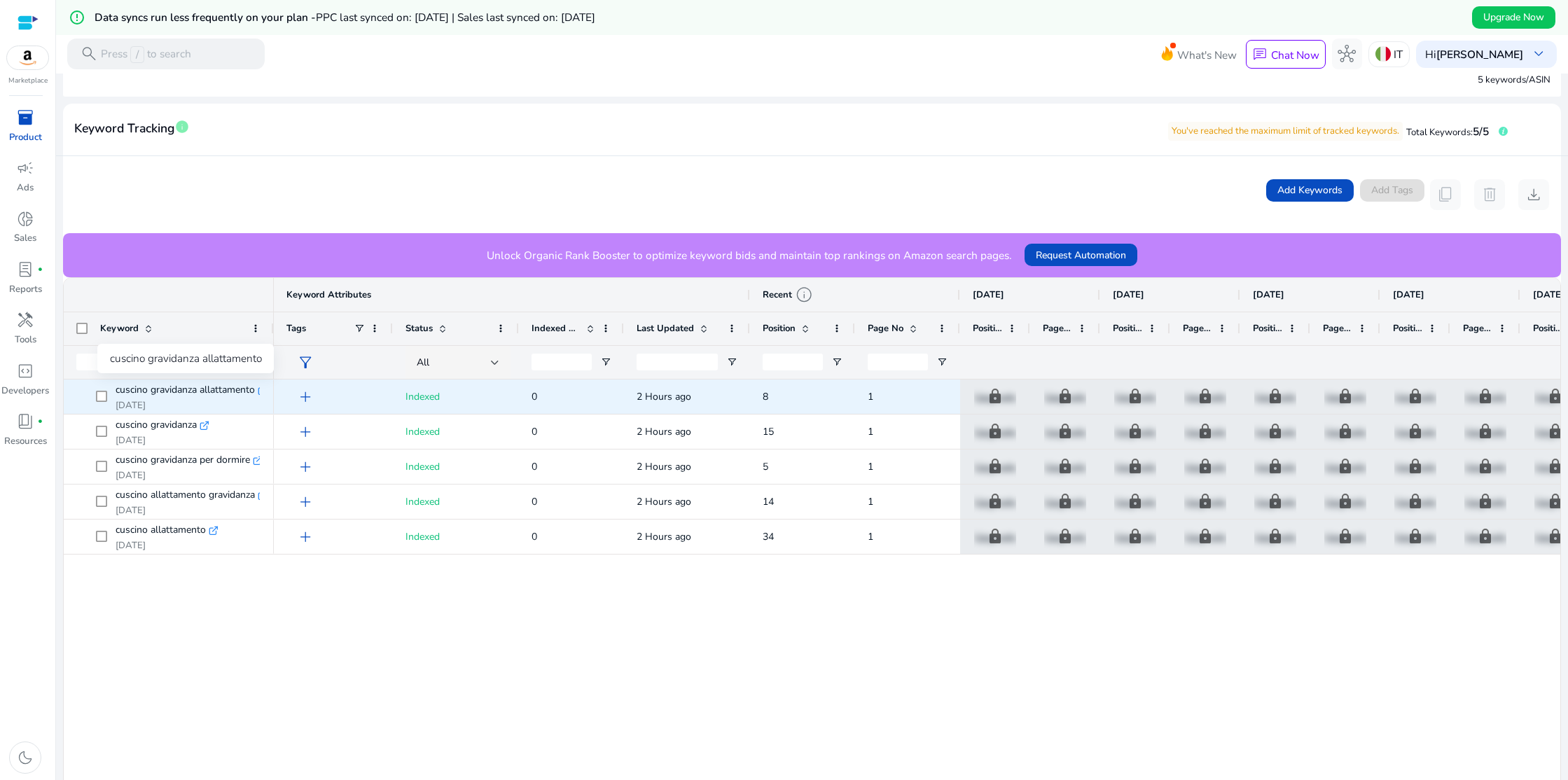
click at [201, 388] on span "cuscino gravidanza allattamento" at bounding box center [185, 390] width 139 height 21
click at [310, 399] on span "add" at bounding box center [305, 397] width 18 height 18
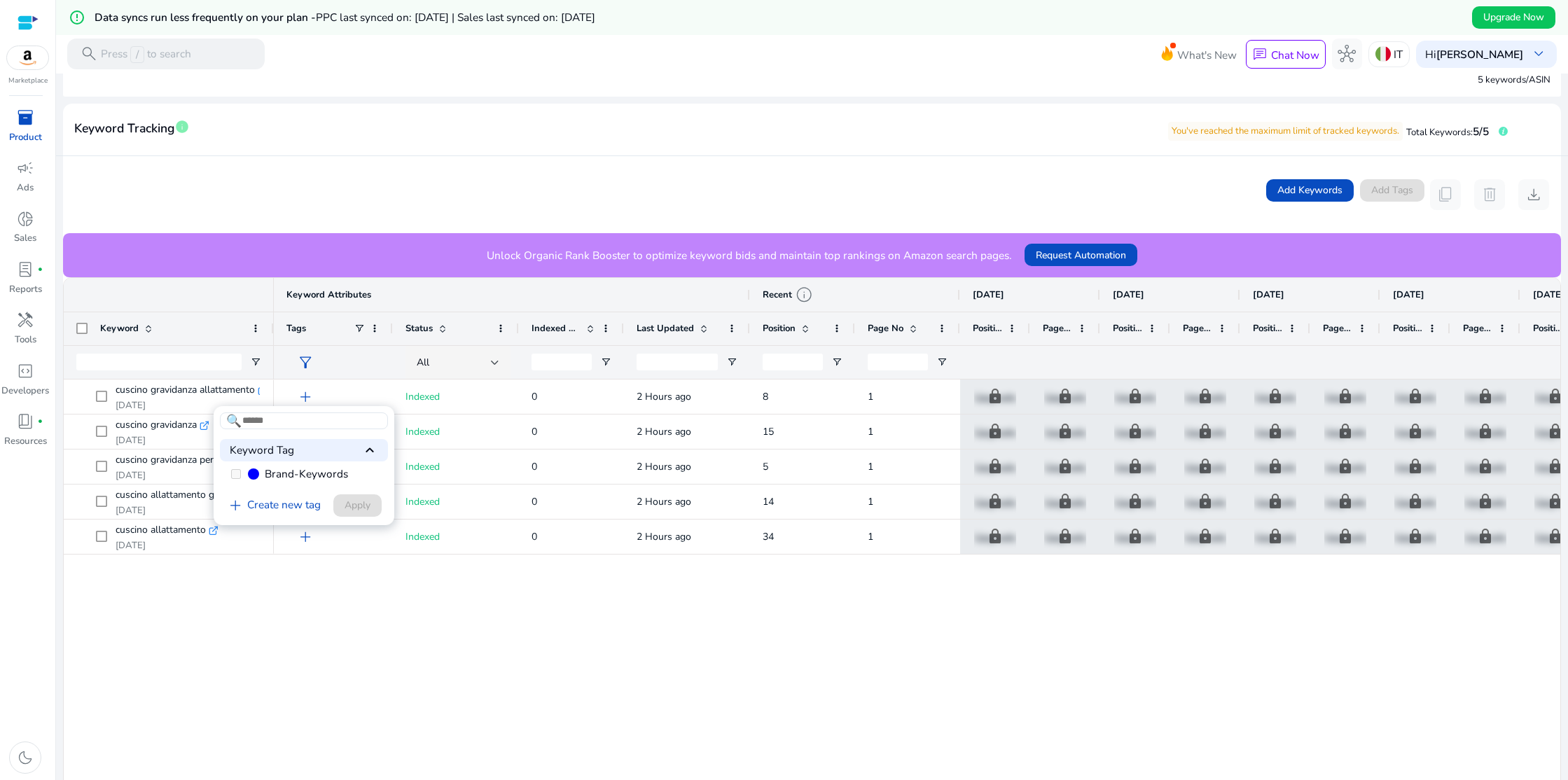
click at [310, 399] on div at bounding box center [784, 390] width 1568 height 780
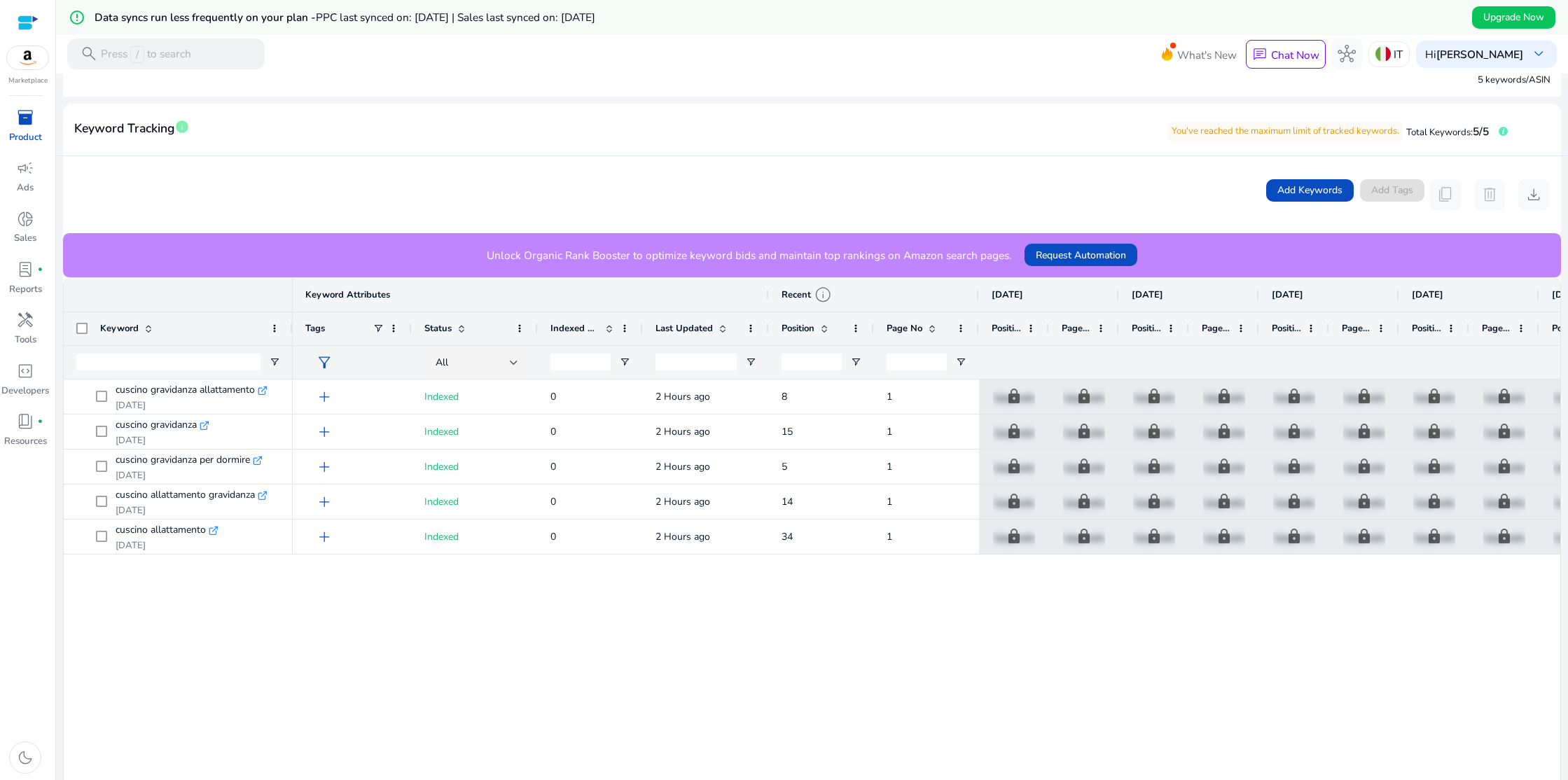
drag, startPoint x: 272, startPoint y: 325, endPoint x: 290, endPoint y: 326, distance: 18.0
click at [290, 326] on div at bounding box center [292, 329] width 6 height 33
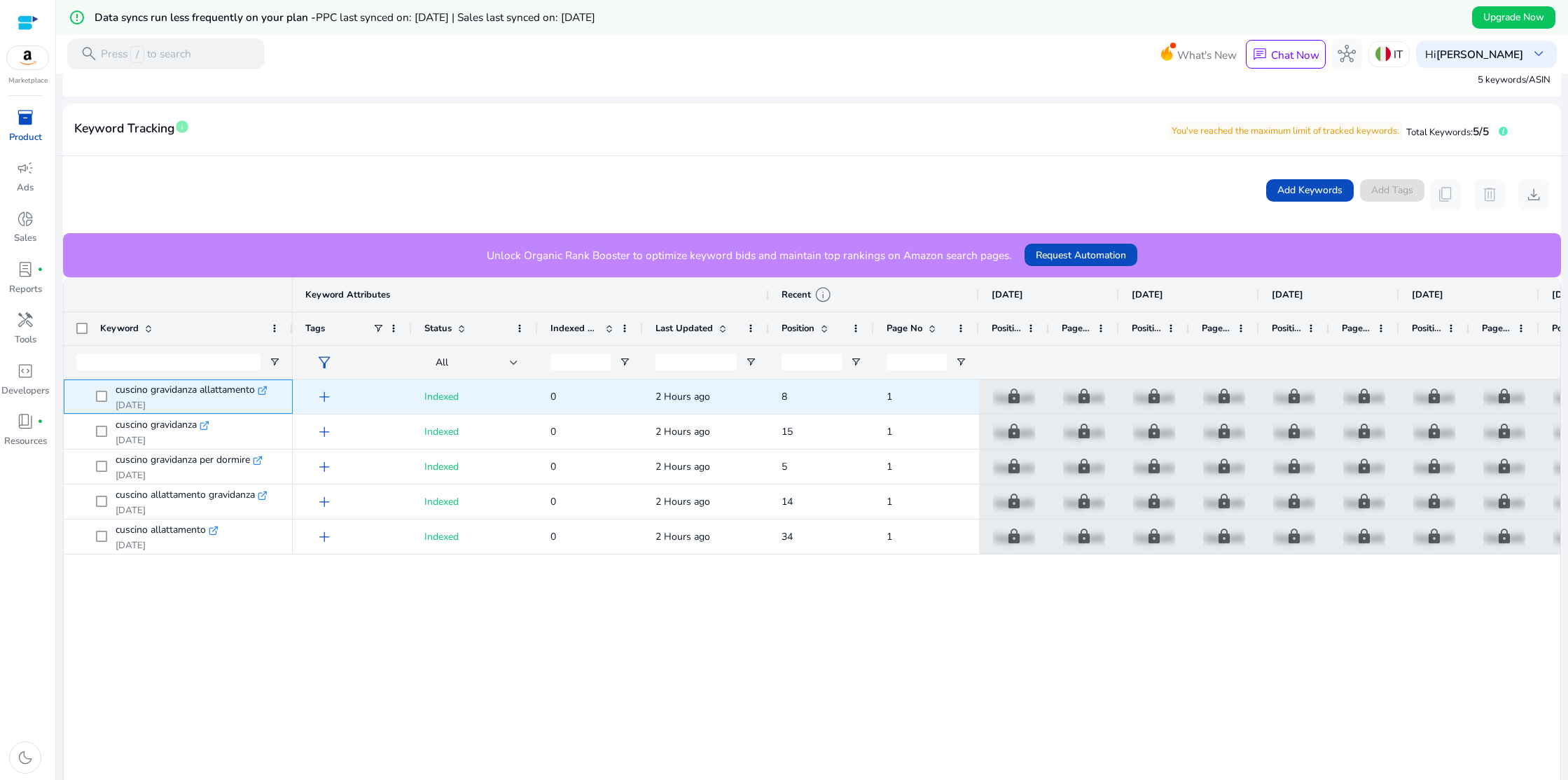
click at [265, 386] on icon ".st0{fill:#2c8af8}" at bounding box center [262, 391] width 10 height 10
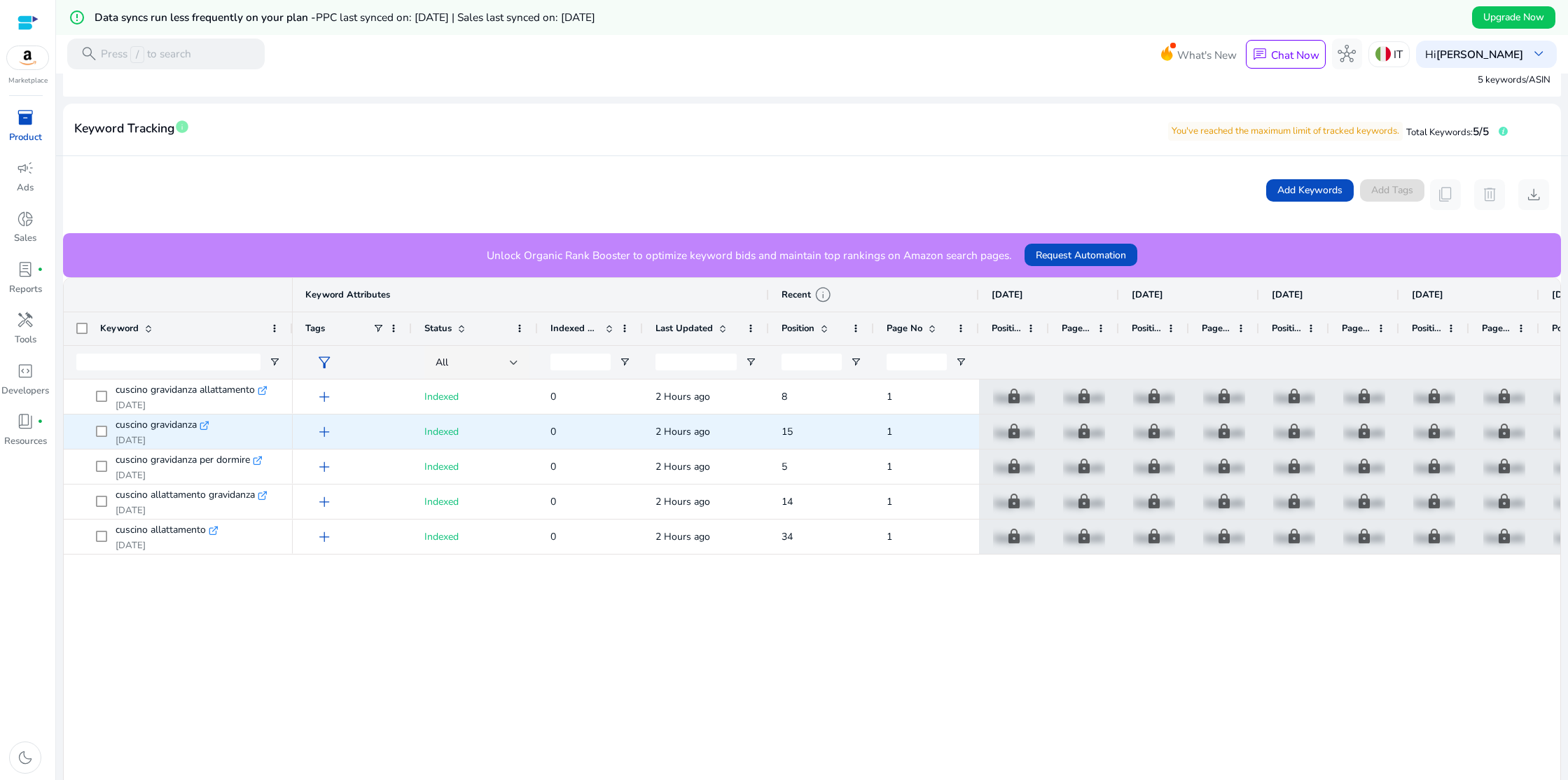
click at [204, 426] on icon at bounding box center [206, 424] width 6 height 6
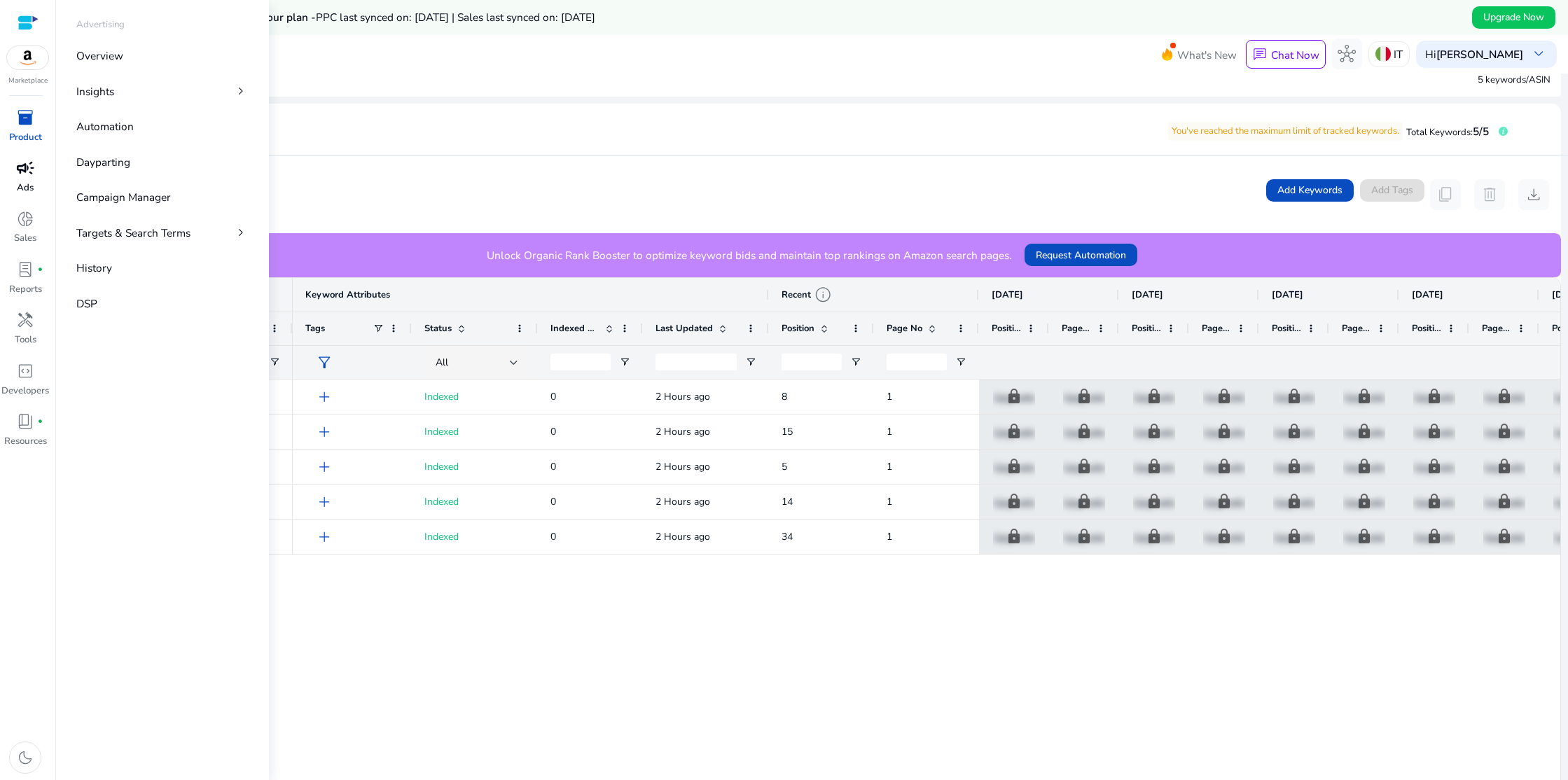
click at [27, 170] on span "campaign" at bounding box center [25, 167] width 18 height 18
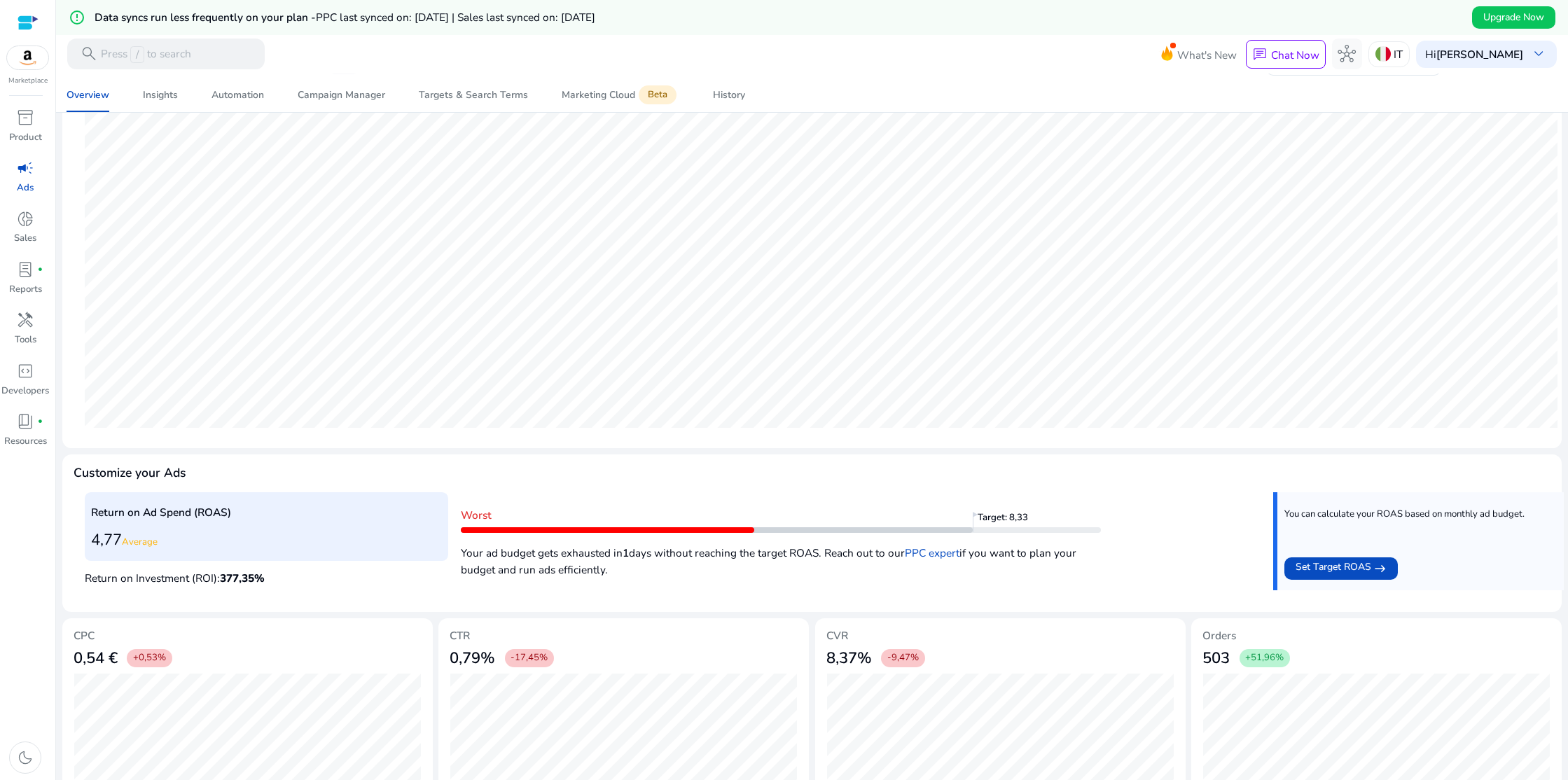
scroll to position [262, 0]
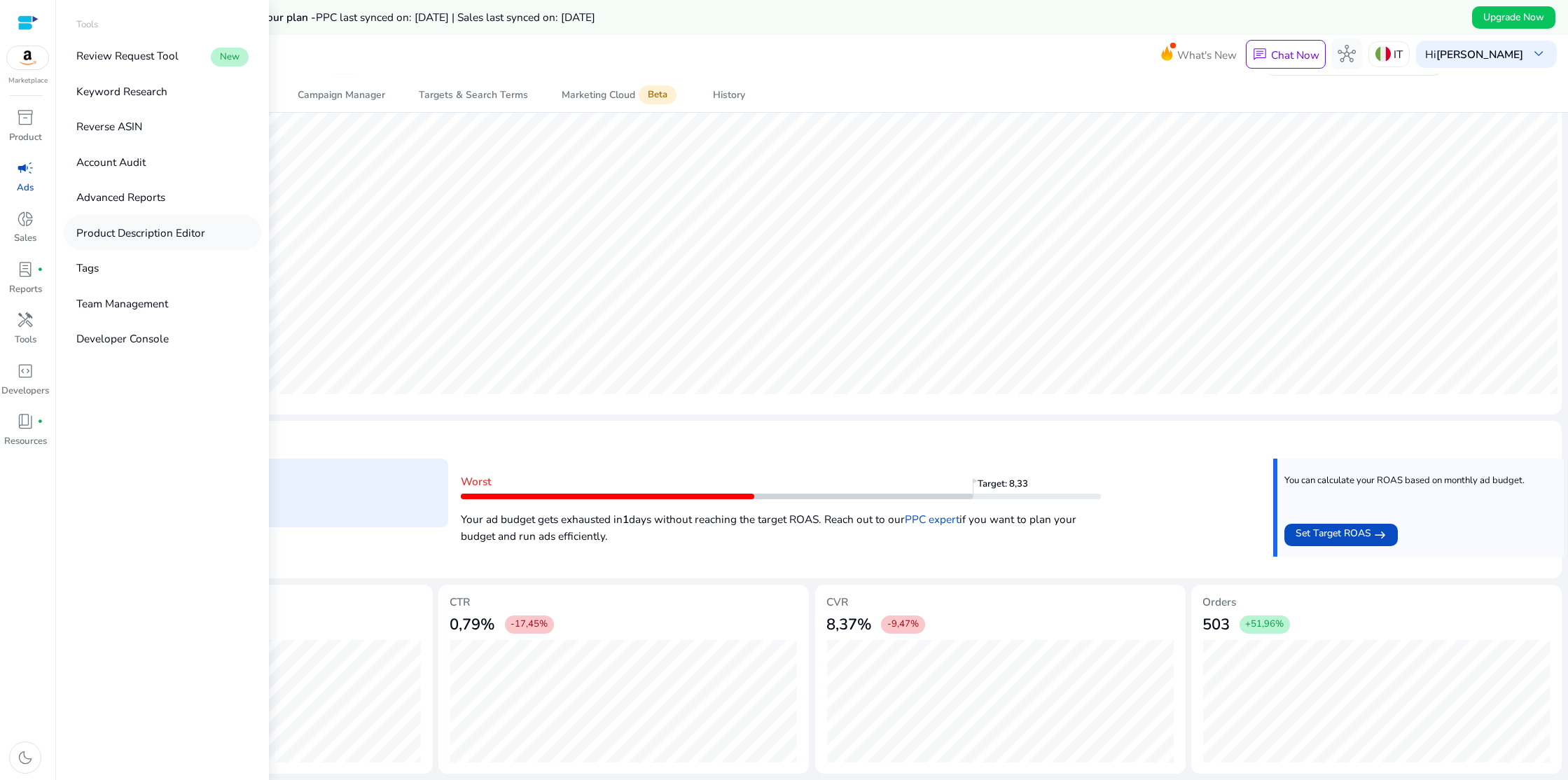
click at [123, 229] on p "Product Description Editor" at bounding box center [140, 232] width 129 height 16
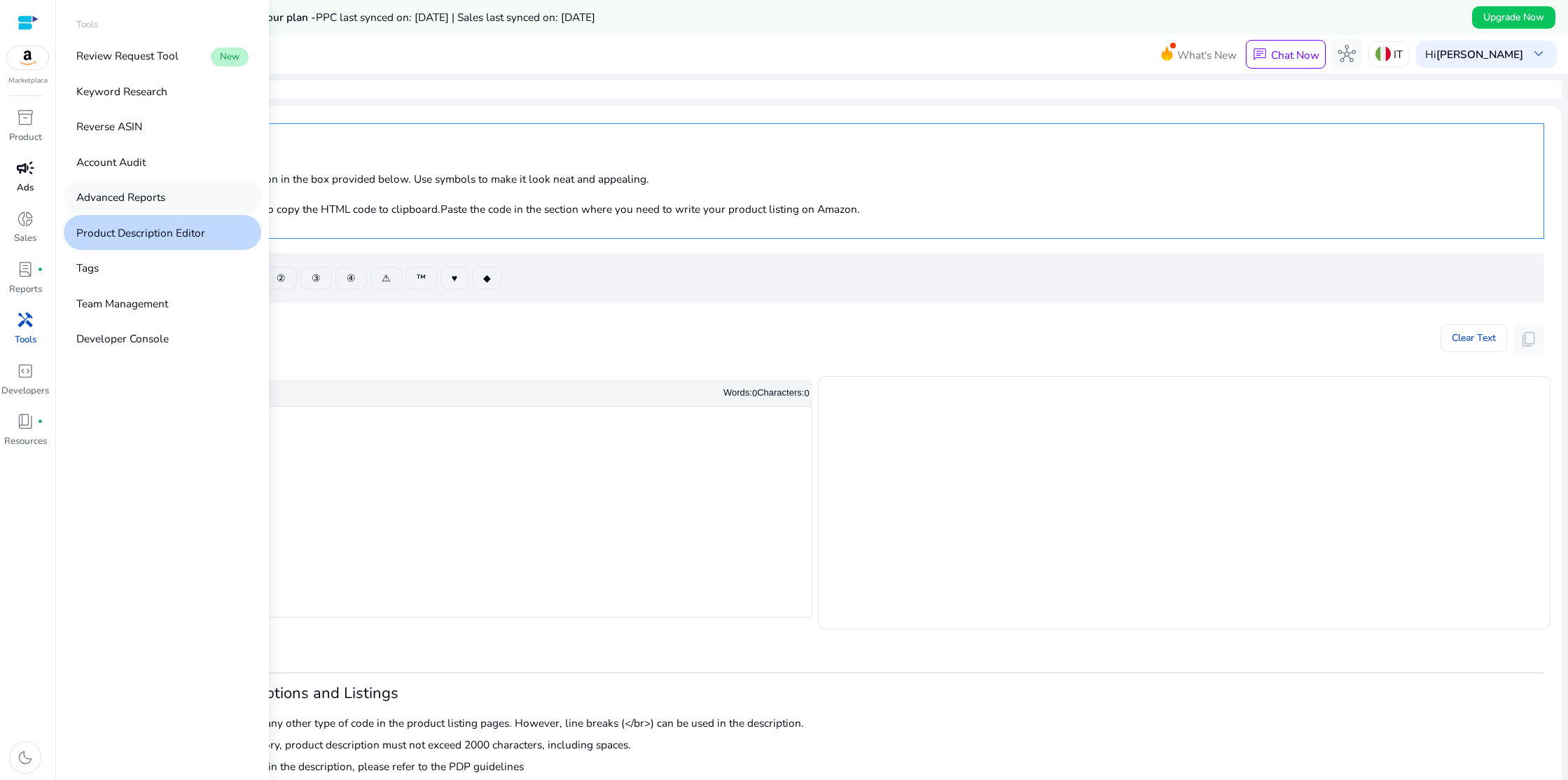
click at [138, 198] on p "Advanced Reports" at bounding box center [121, 196] width 89 height 16
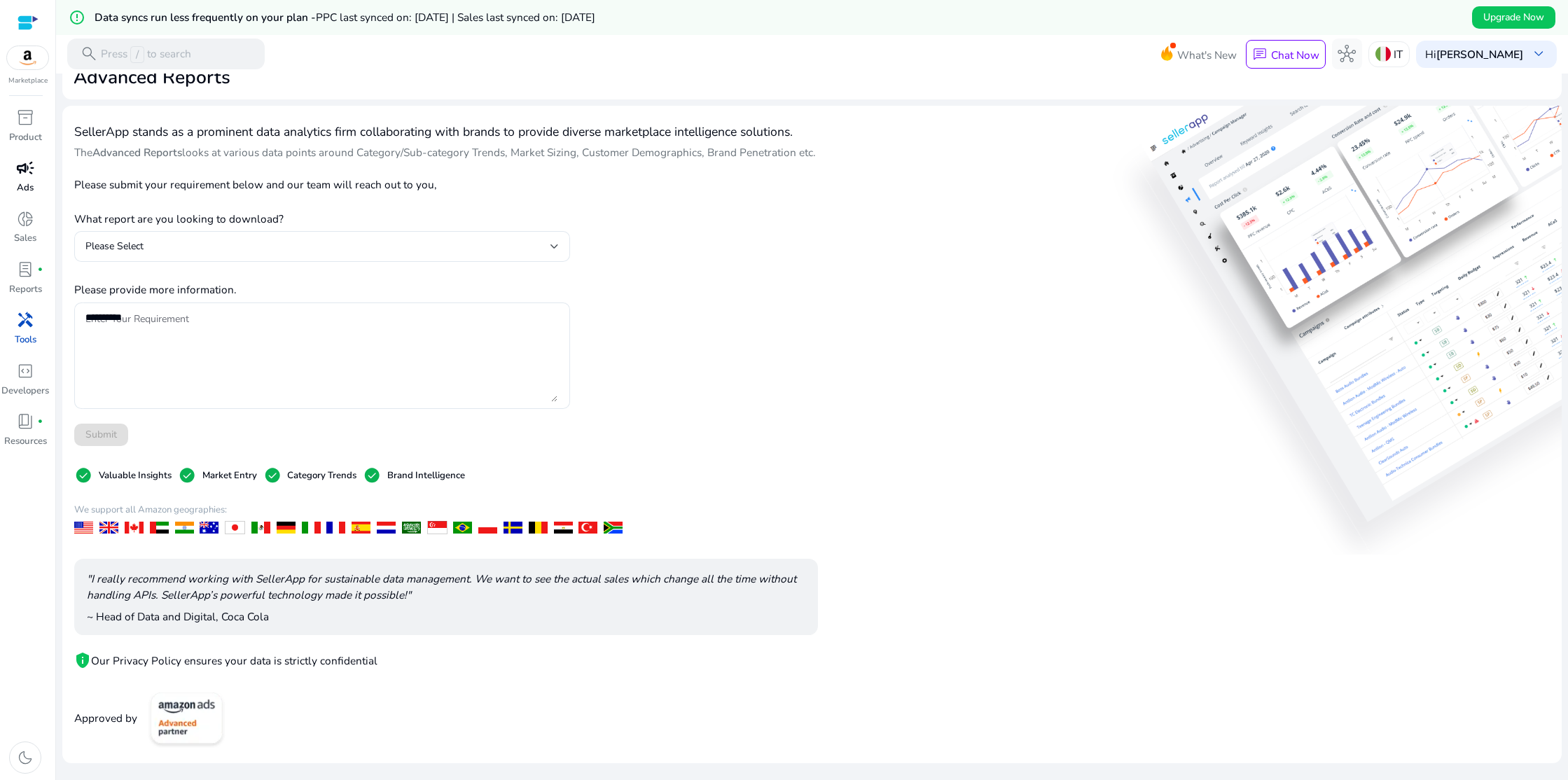
scroll to position [35, 0]
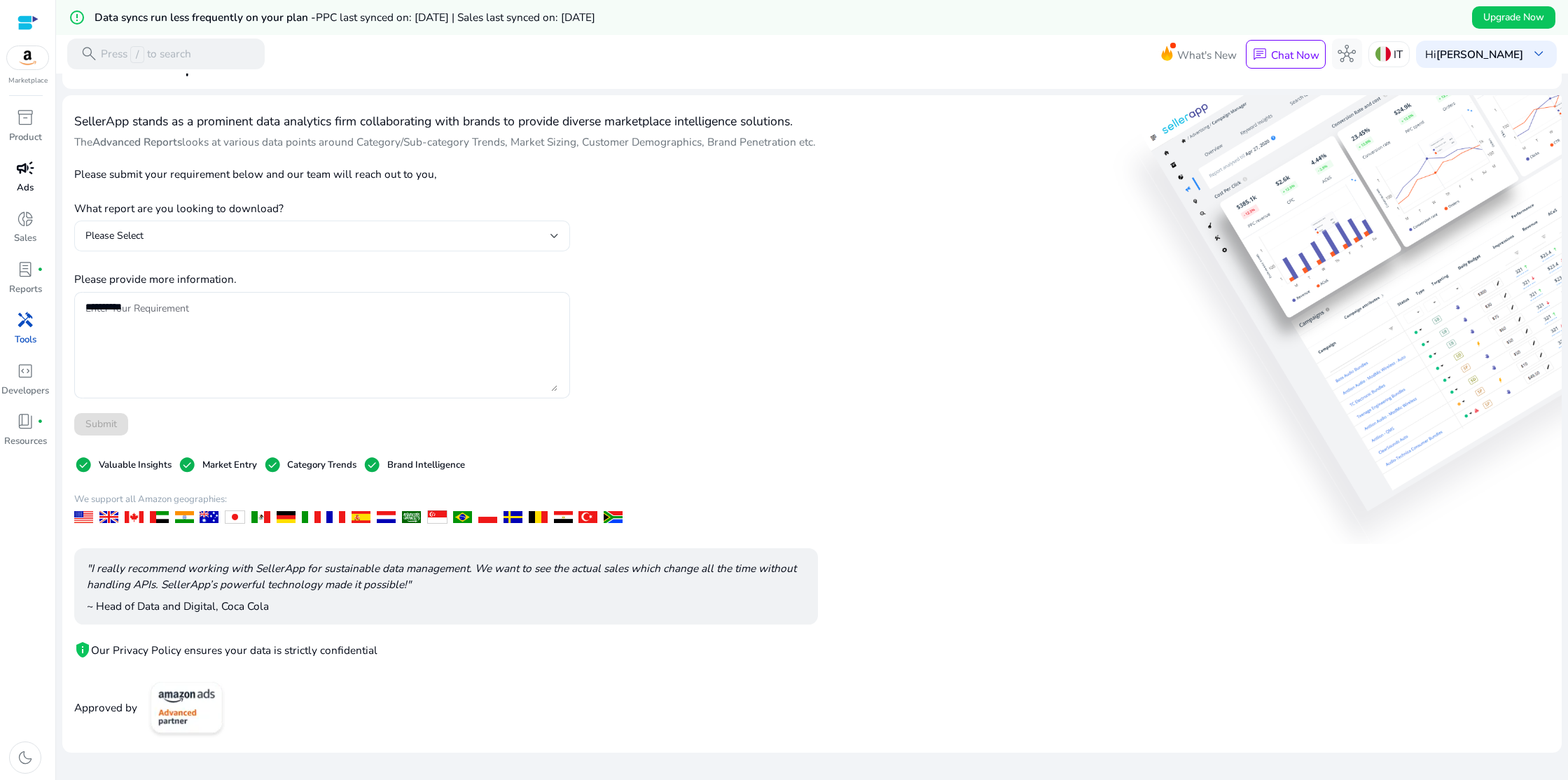
click at [553, 244] on div at bounding box center [555, 235] width 9 height 16
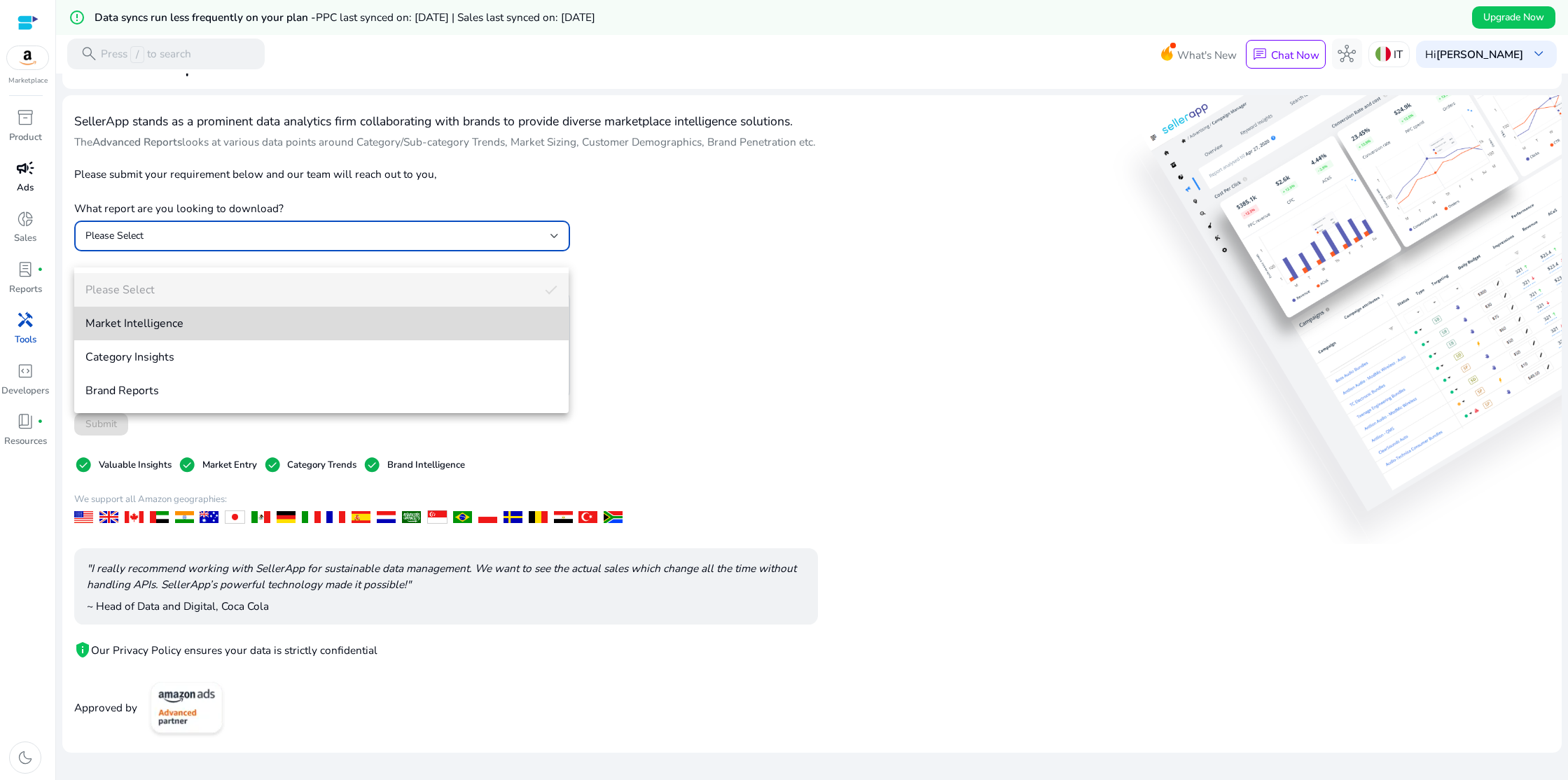
click at [255, 315] on mat-option "Market Intelligence" at bounding box center [321, 323] width 495 height 34
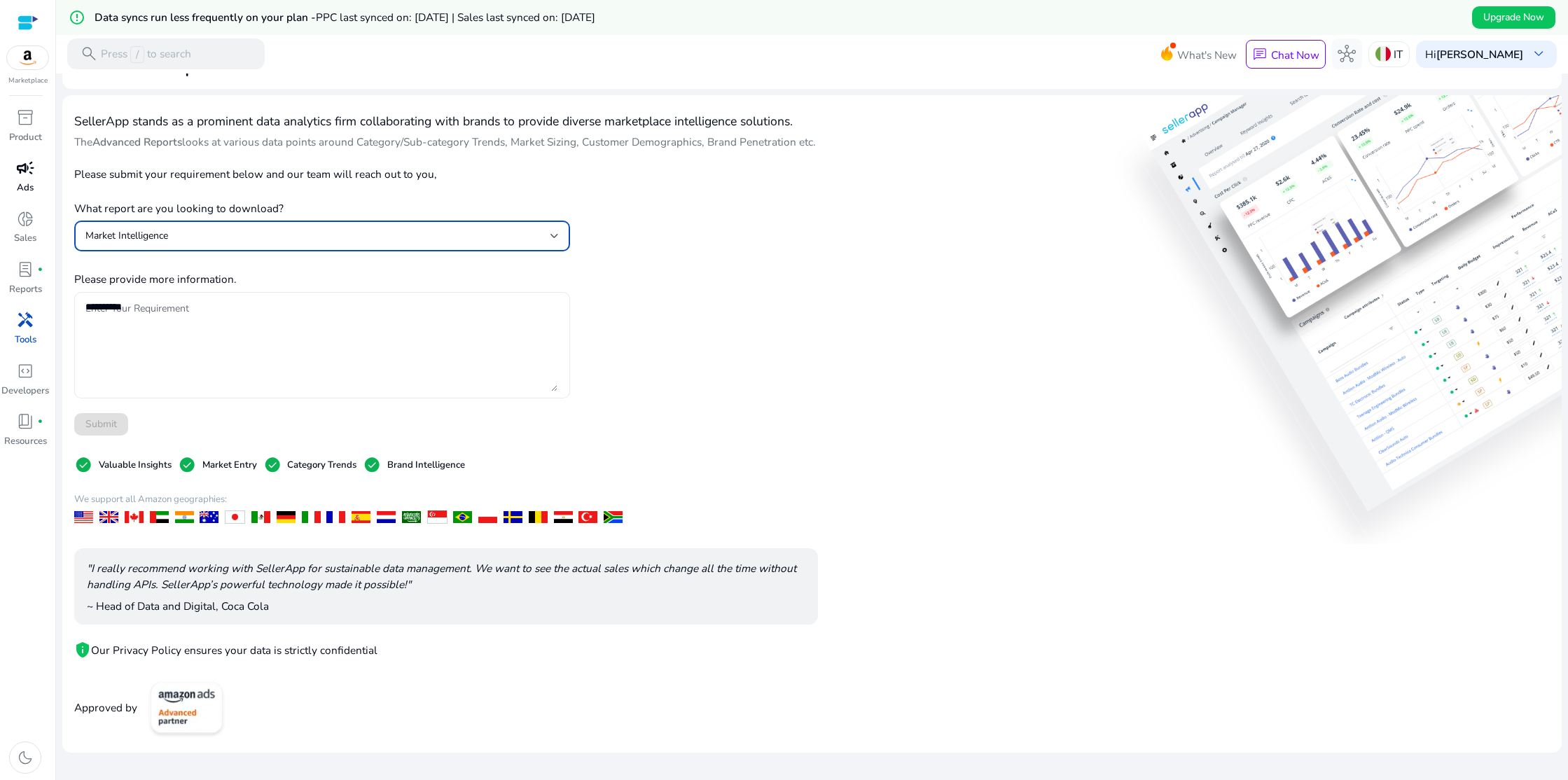
click at [244, 318] on textarea "Enter Your Requirement" at bounding box center [321, 345] width 472 height 92
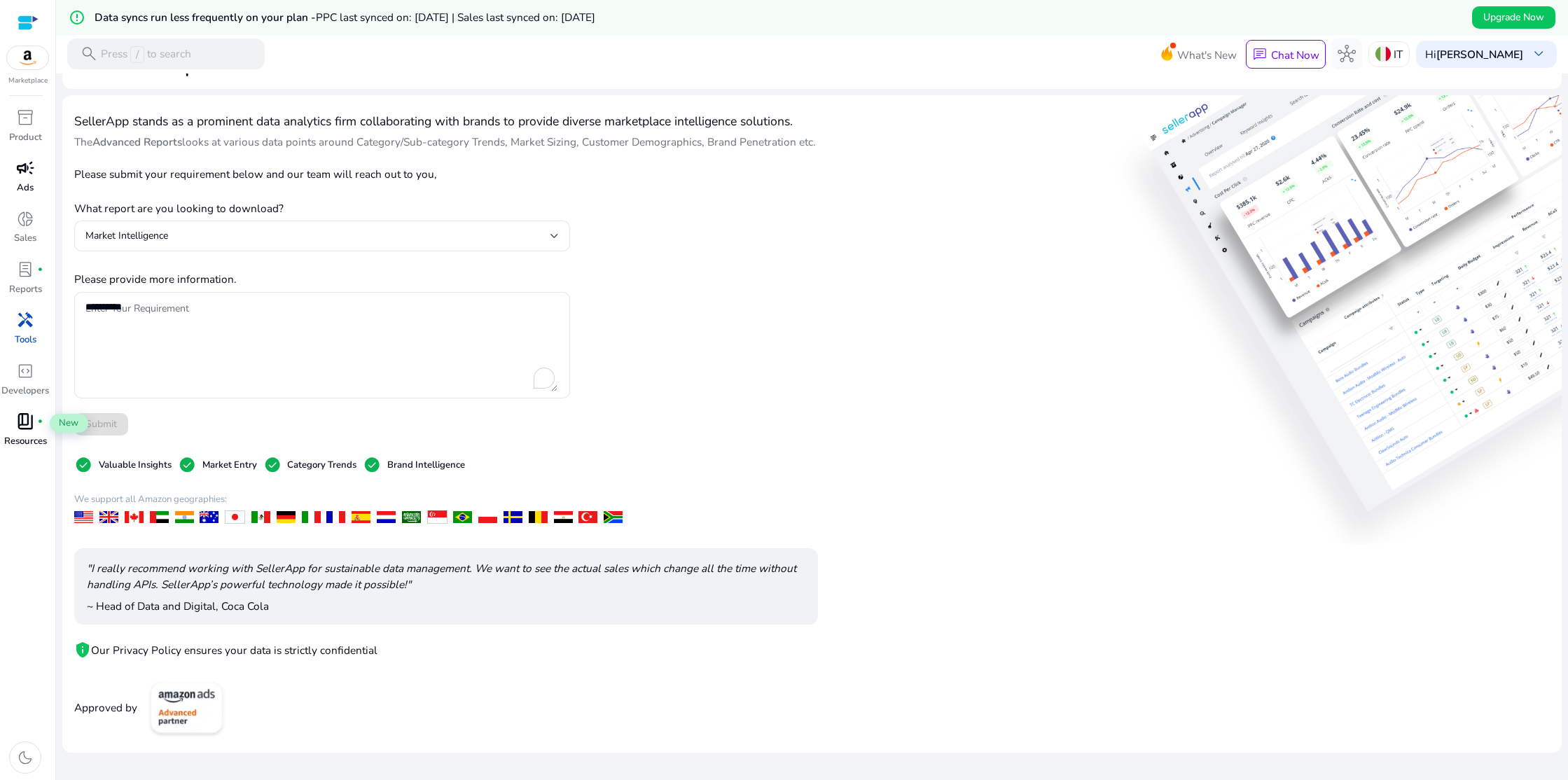
click at [32, 430] on span "book_4" at bounding box center [25, 421] width 18 height 18
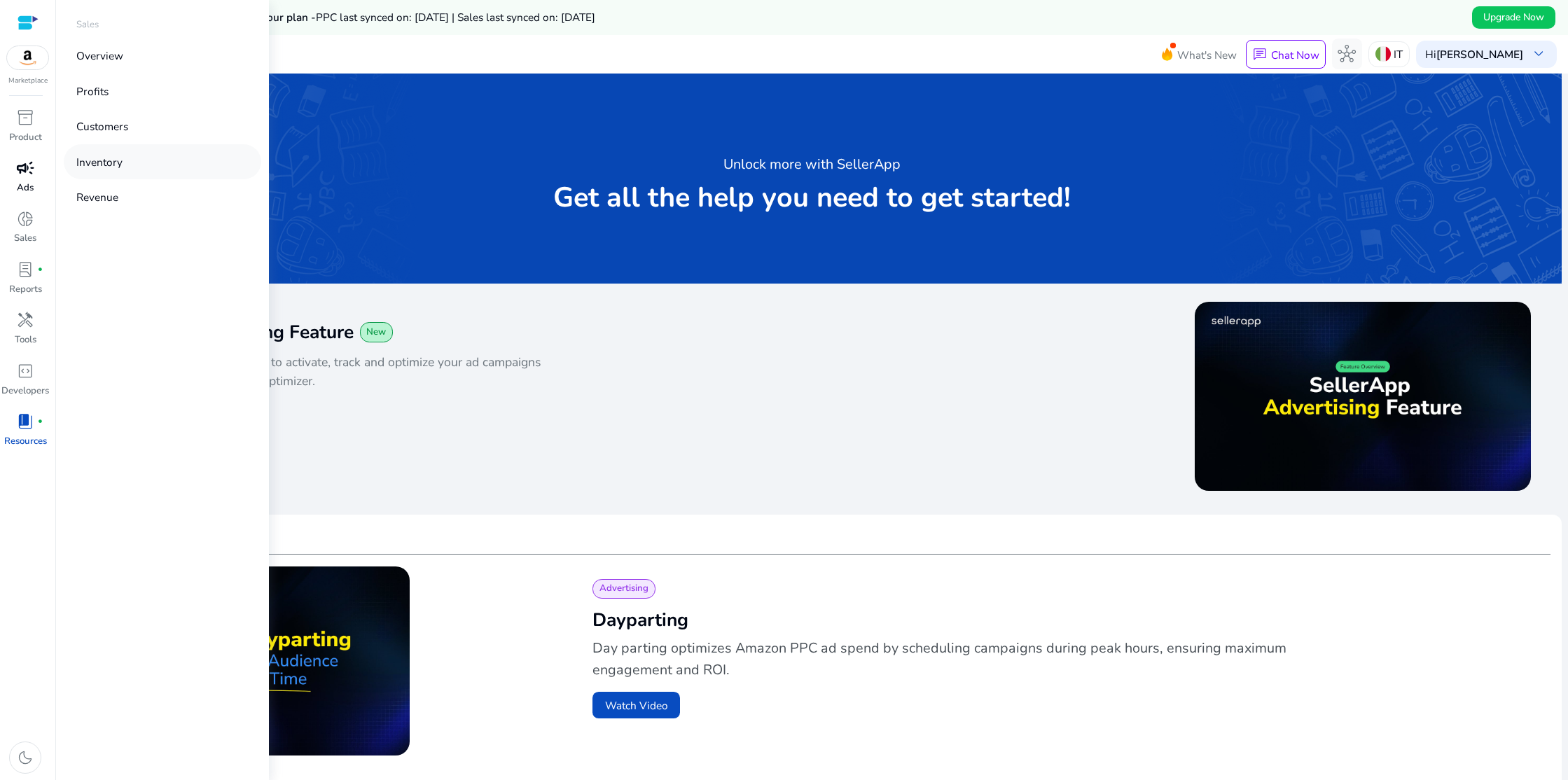
click at [106, 165] on p "Inventory" at bounding box center [100, 162] width 46 height 16
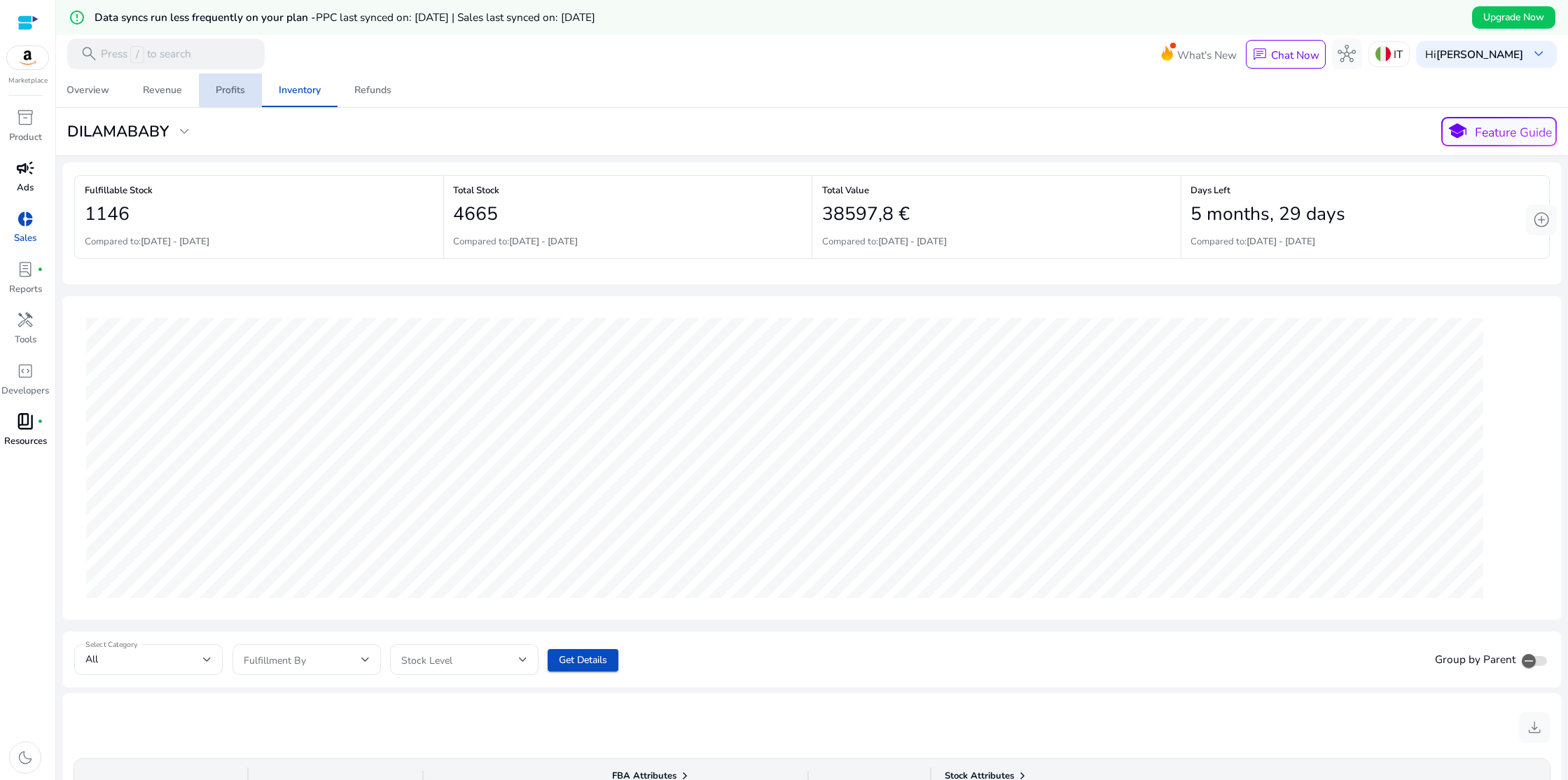
click at [237, 92] on div "Profits" at bounding box center [230, 90] width 29 height 10
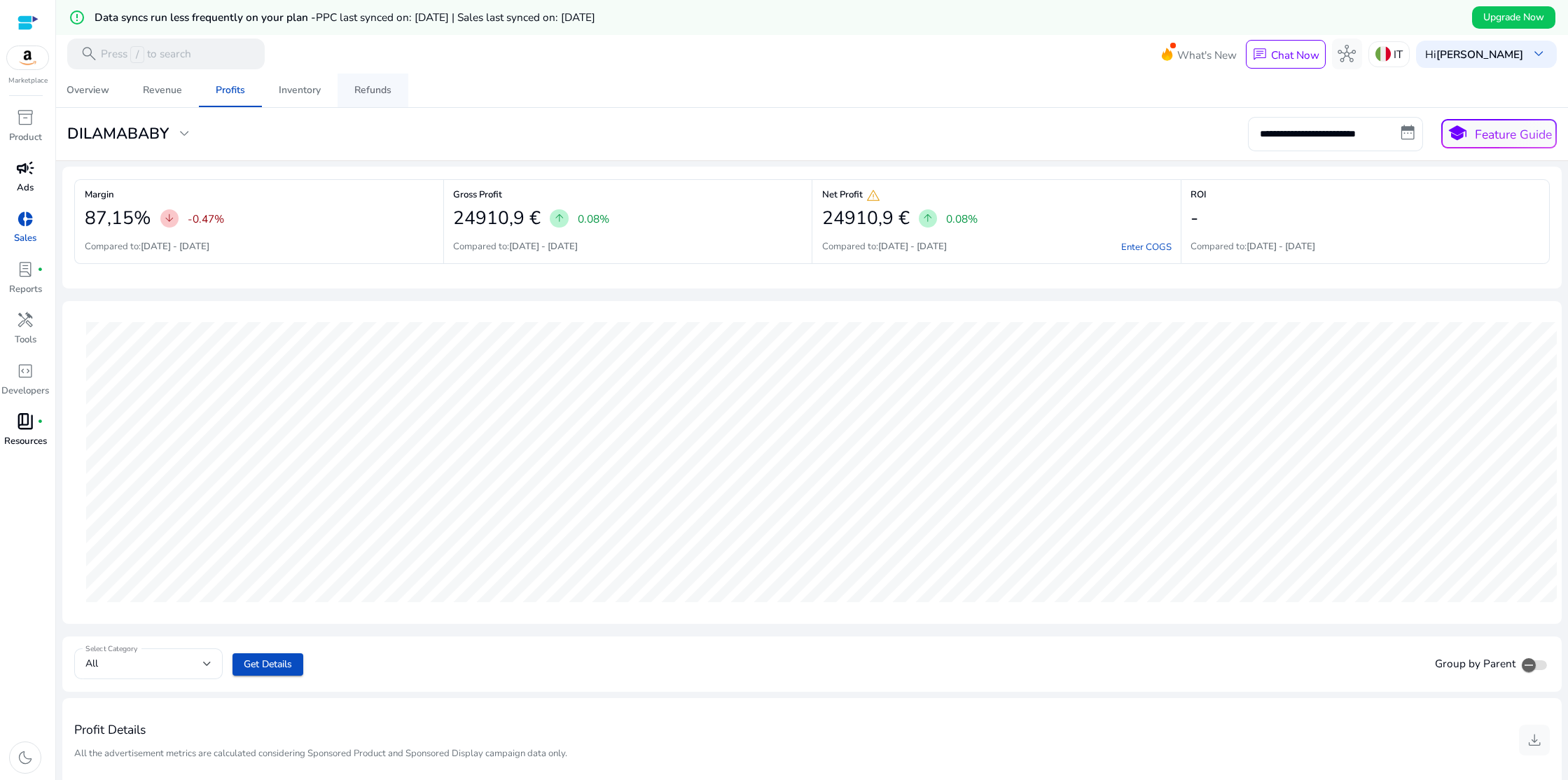
click at [379, 92] on div "Refunds" at bounding box center [373, 90] width 37 height 10
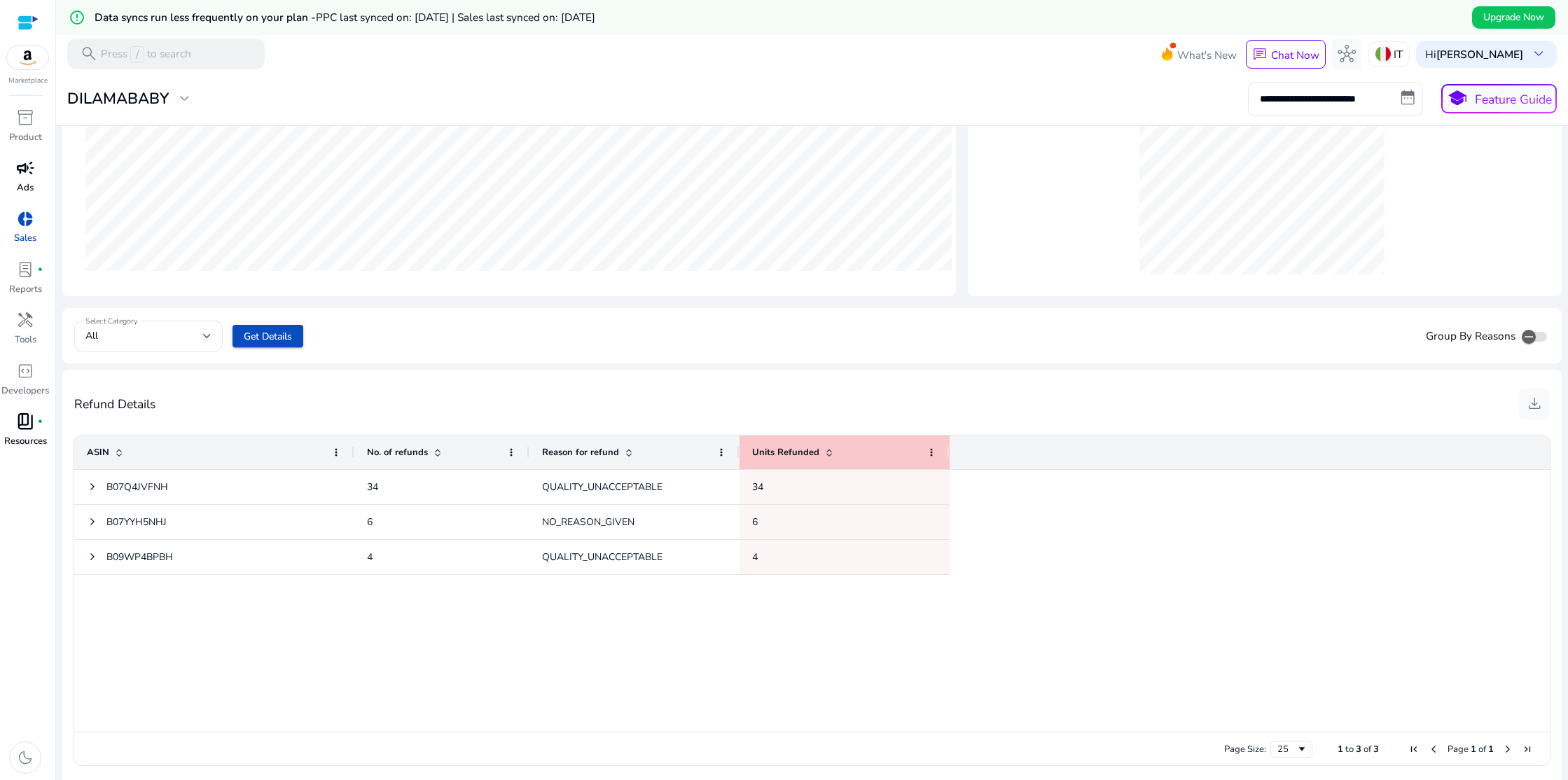
scroll to position [338, 0]
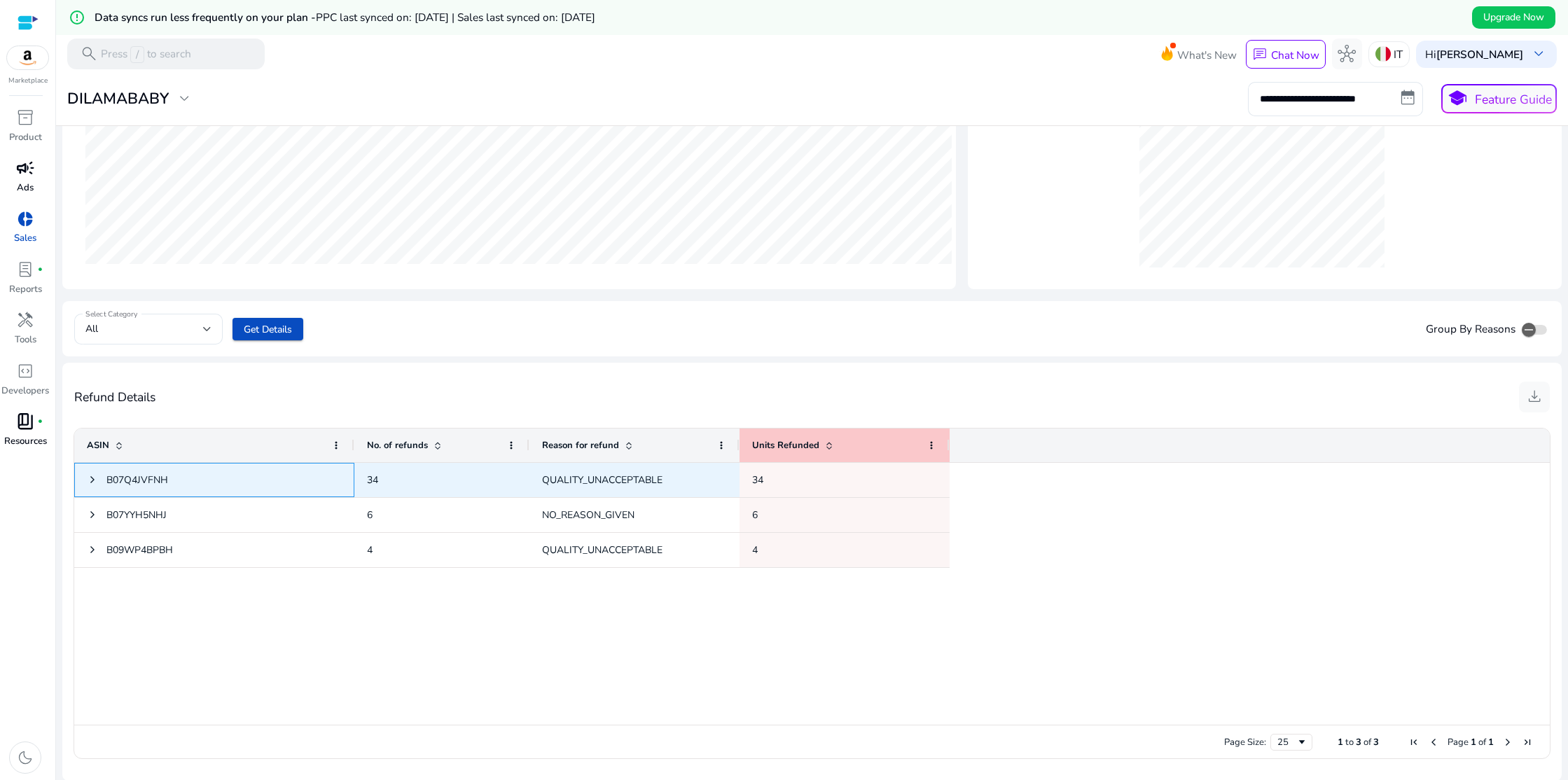
click at [95, 485] on span at bounding box center [93, 480] width 12 height 29
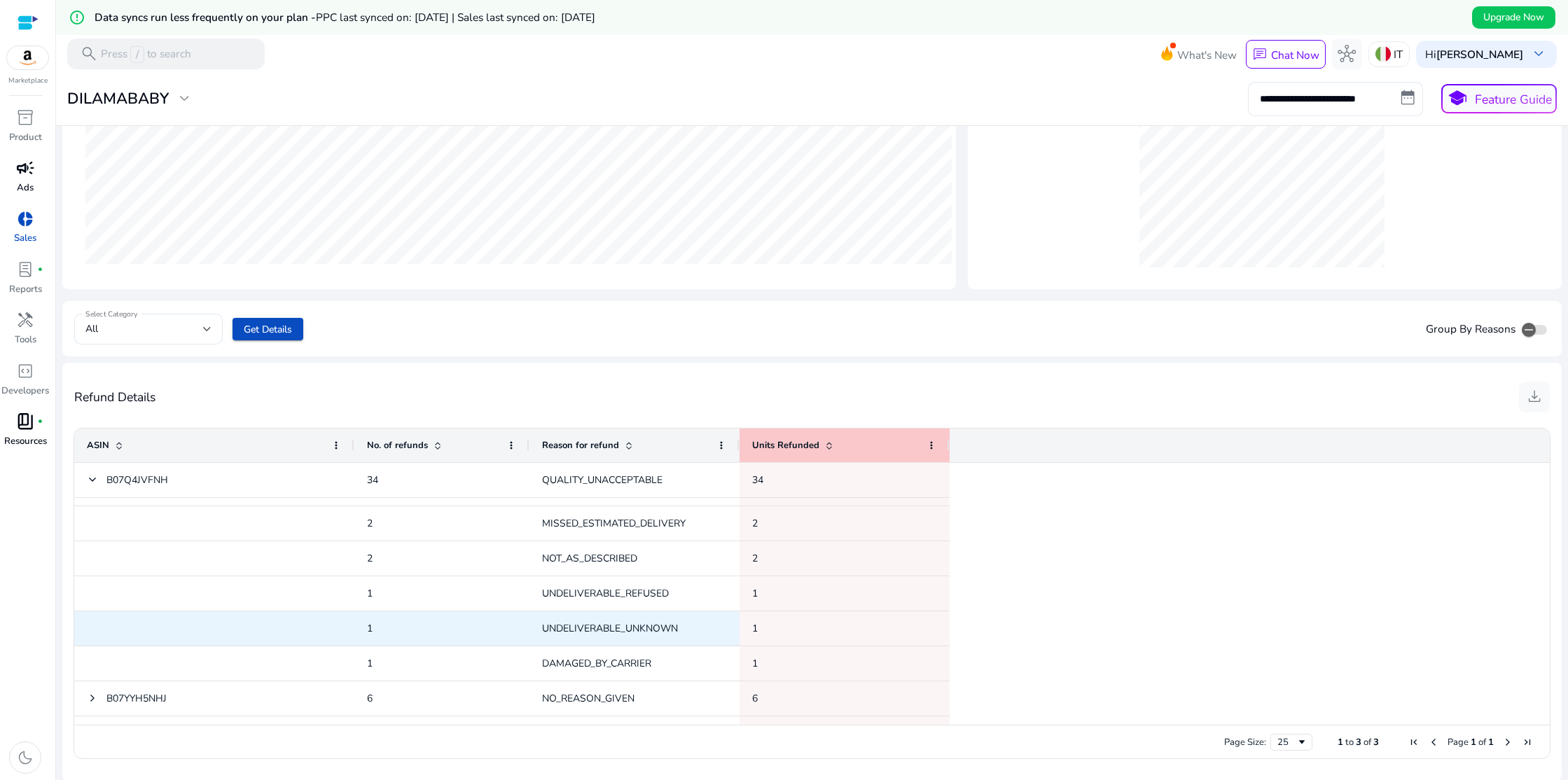
scroll to position [193, 0]
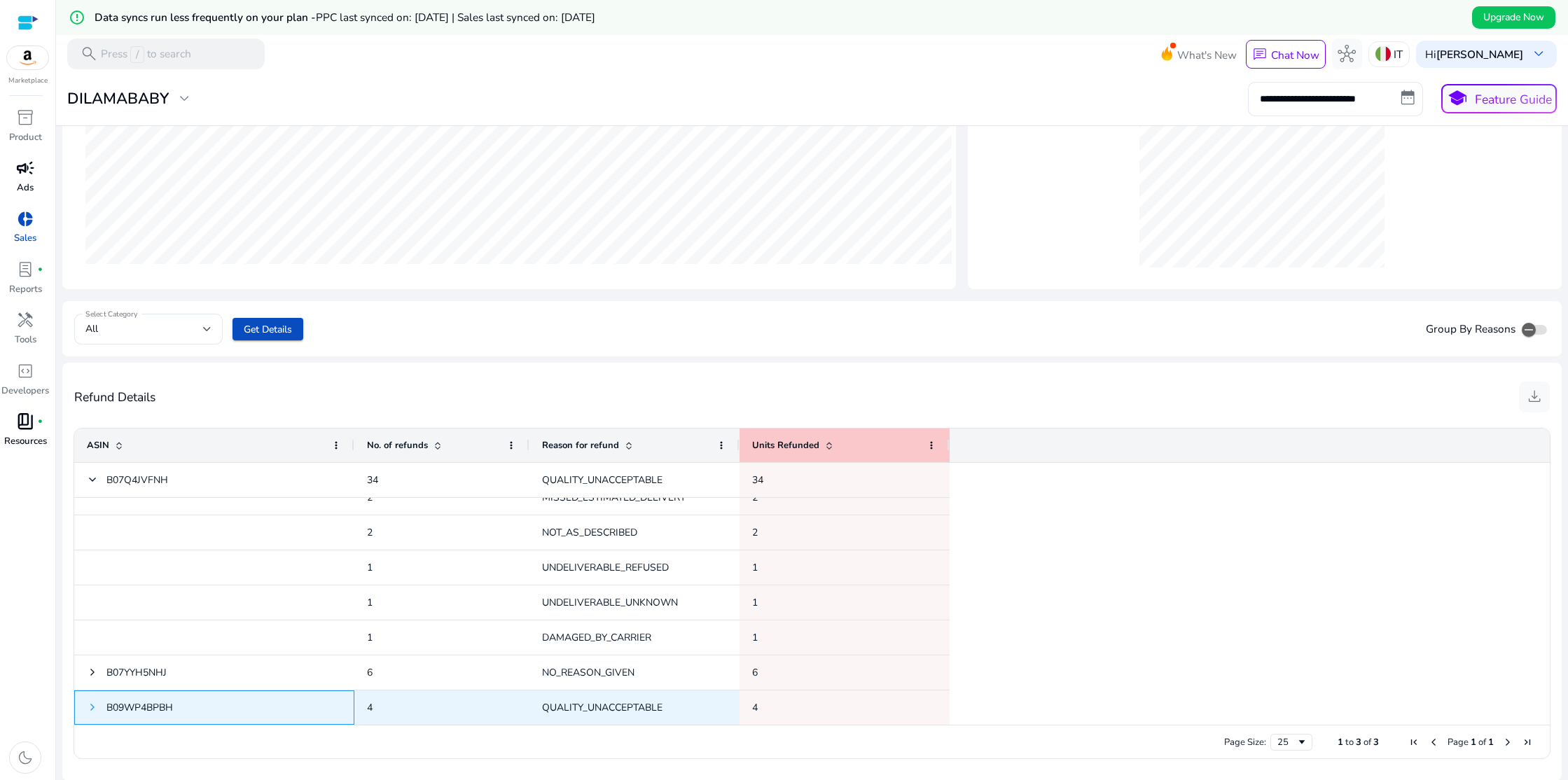
click at [90, 704] on span at bounding box center [93, 707] width 12 height 12
click at [92, 707] on span at bounding box center [93, 707] width 12 height 12
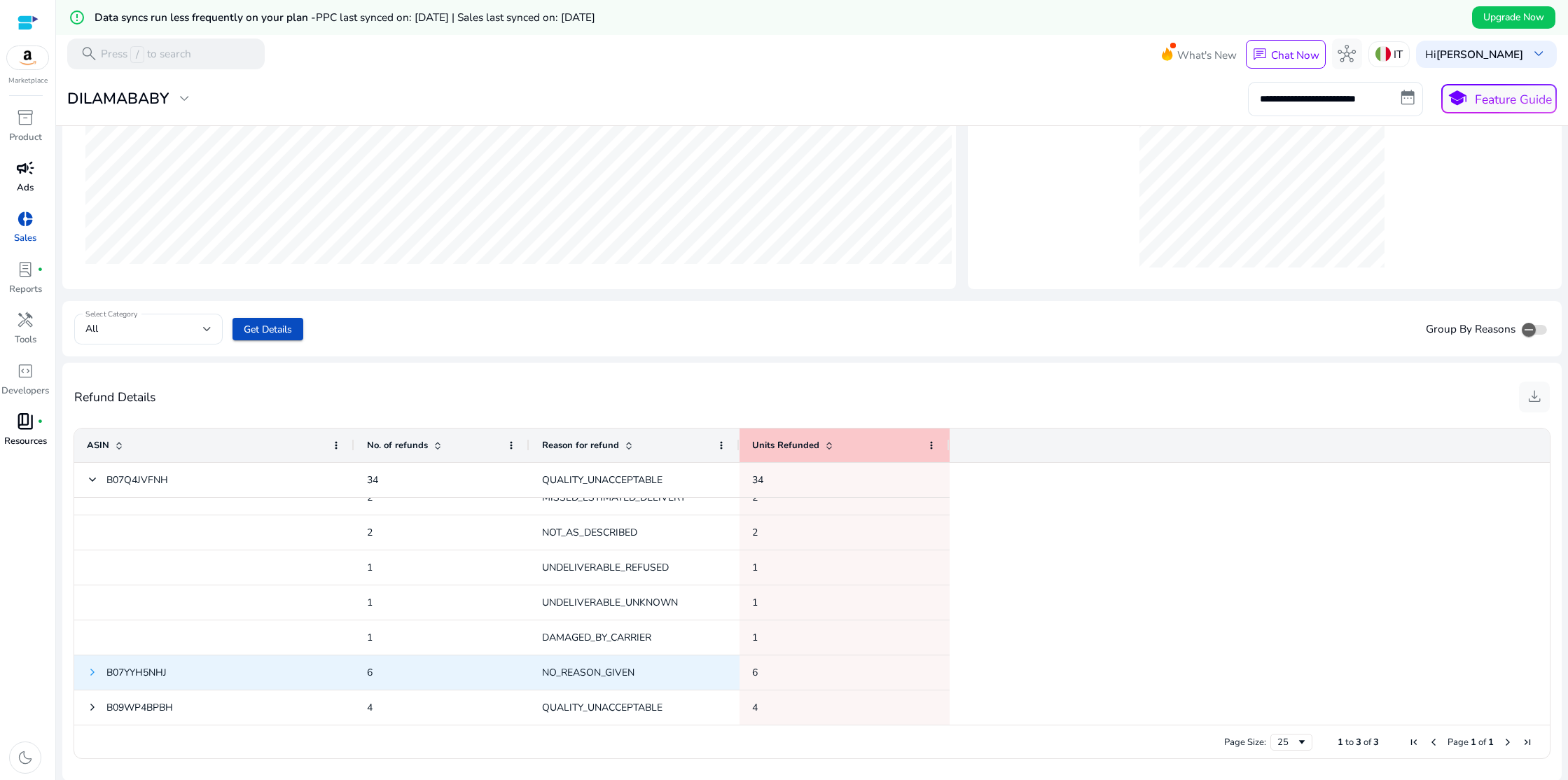
click at [92, 670] on span at bounding box center [93, 673] width 12 height 12
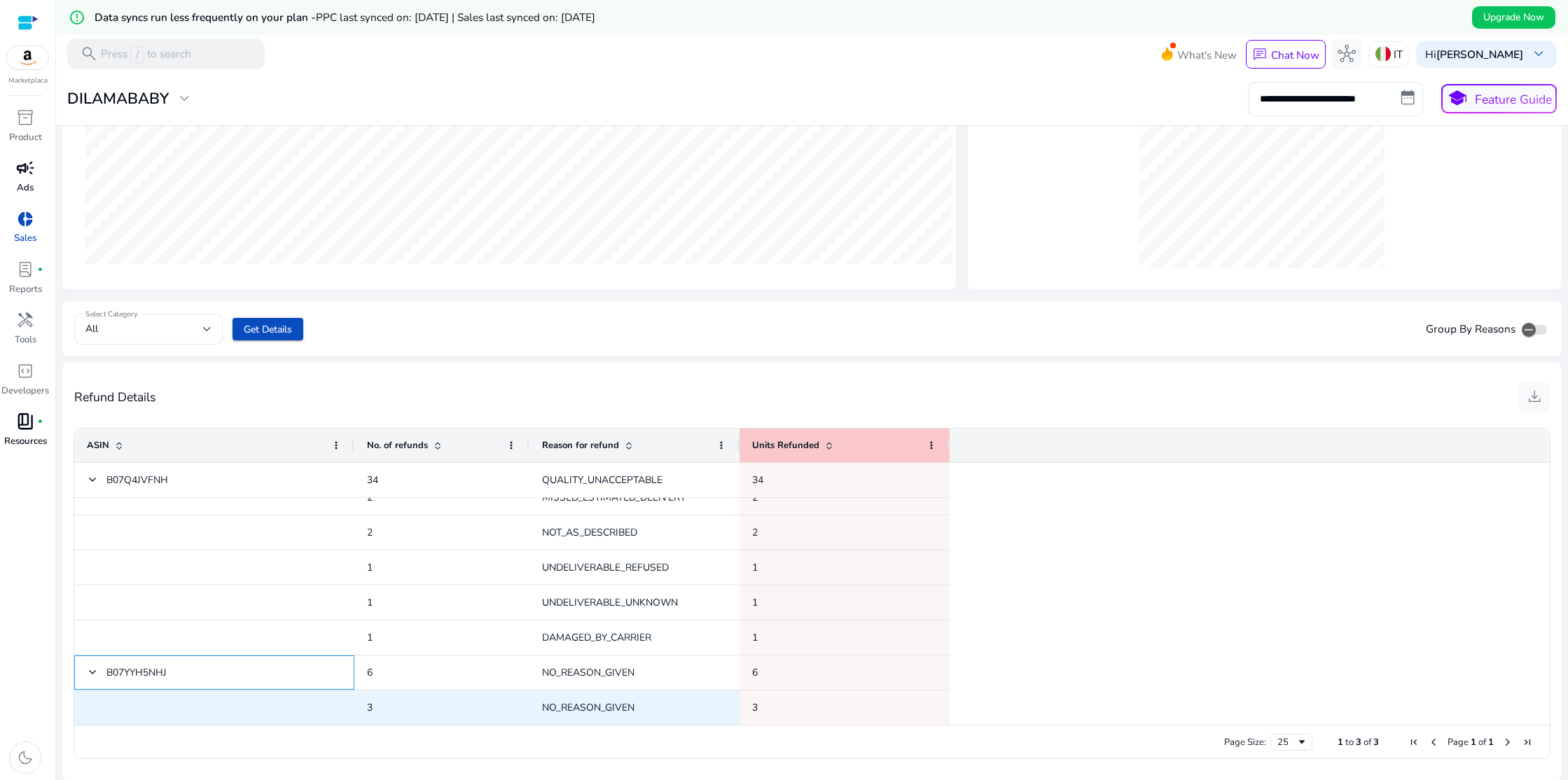
scroll to position [297, 0]
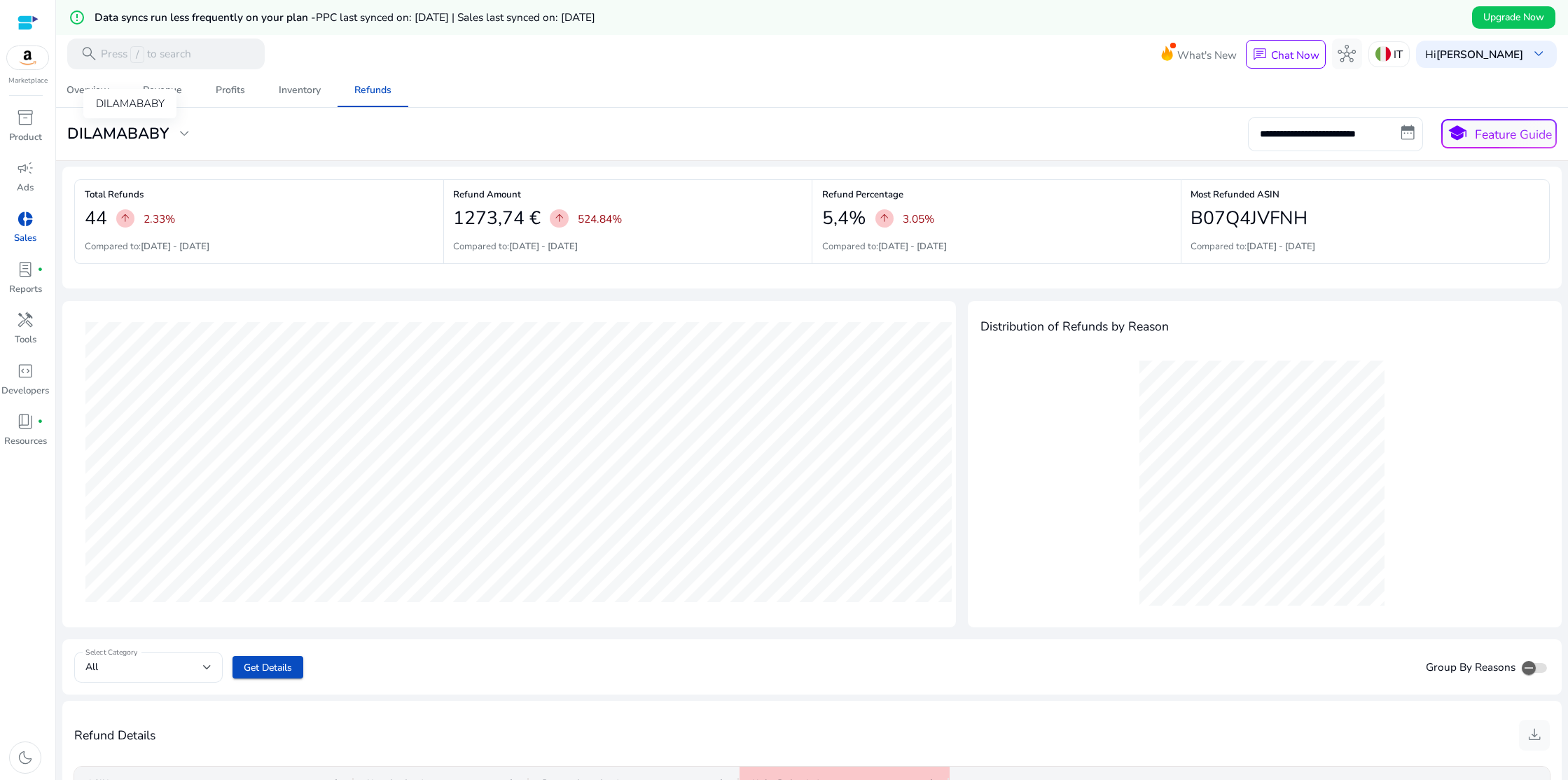
click at [90, 92] on div "DILAMABABY" at bounding box center [130, 104] width 93 height 29
click at [75, 89] on div "Overview" at bounding box center [88, 90] width 43 height 10
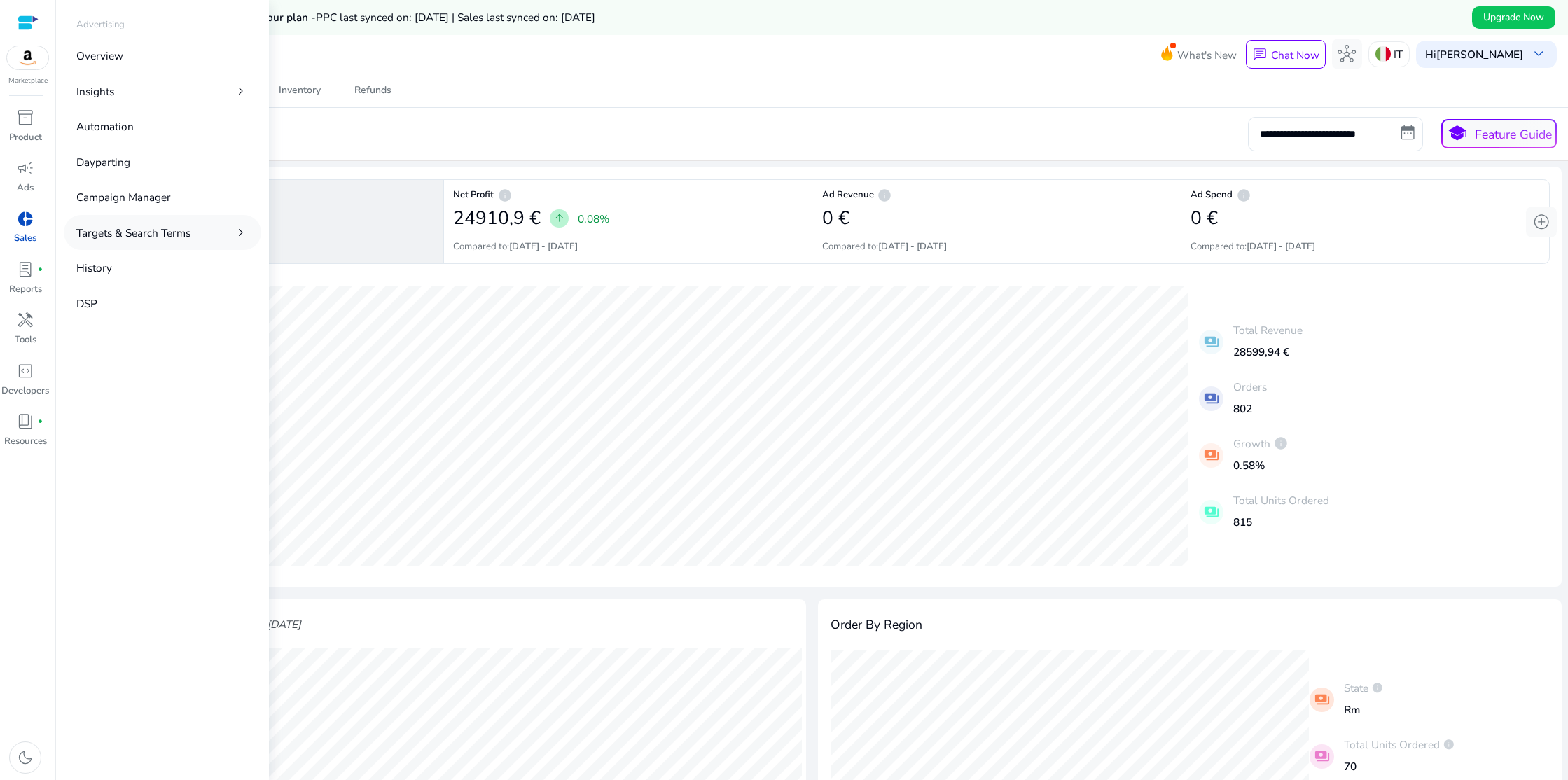
click at [204, 230] on link "Targets & Search Terms chevron_right" at bounding box center [163, 231] width 197 height 34
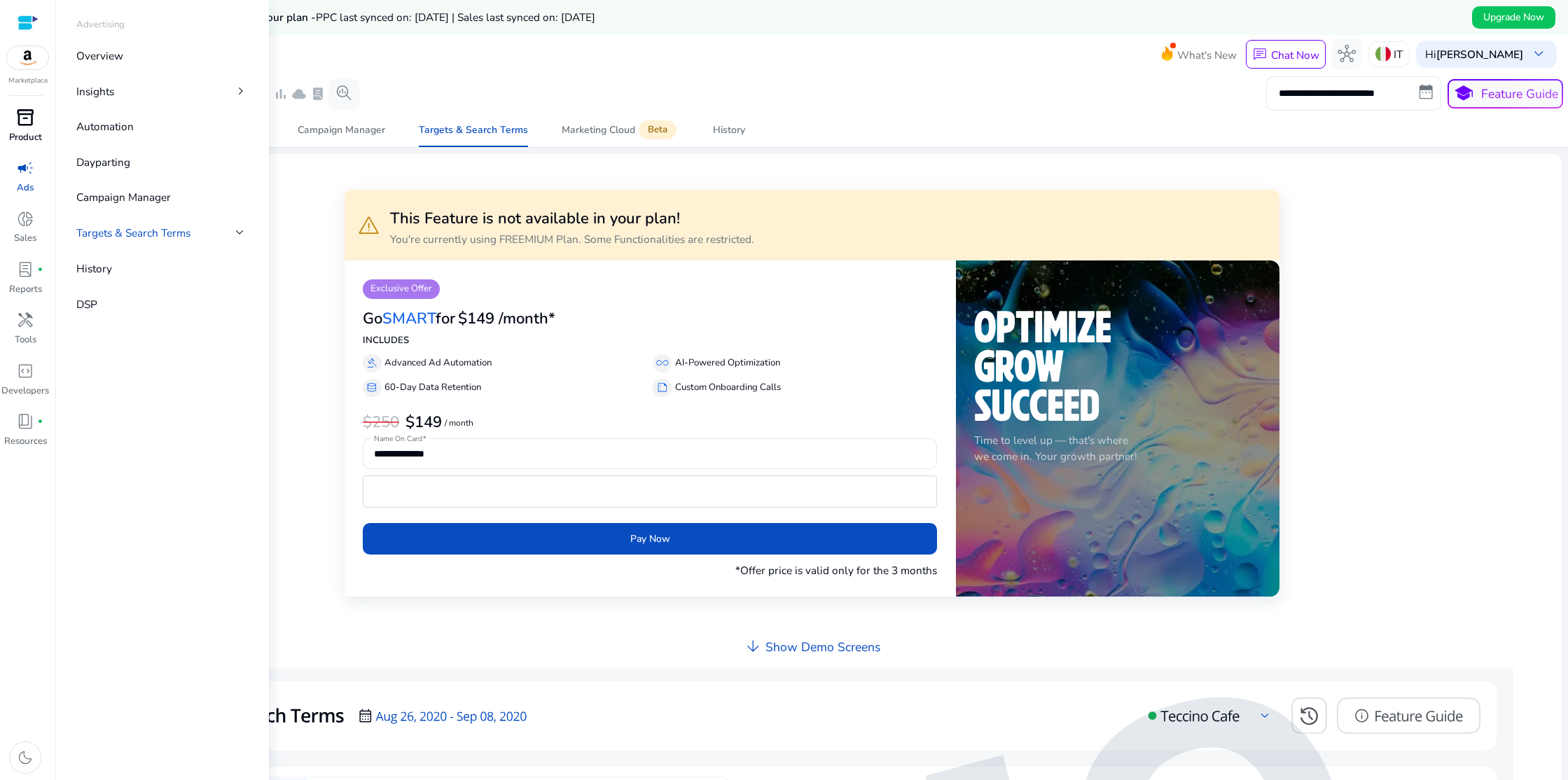
click at [26, 125] on span "inventory_2" at bounding box center [25, 117] width 18 height 18
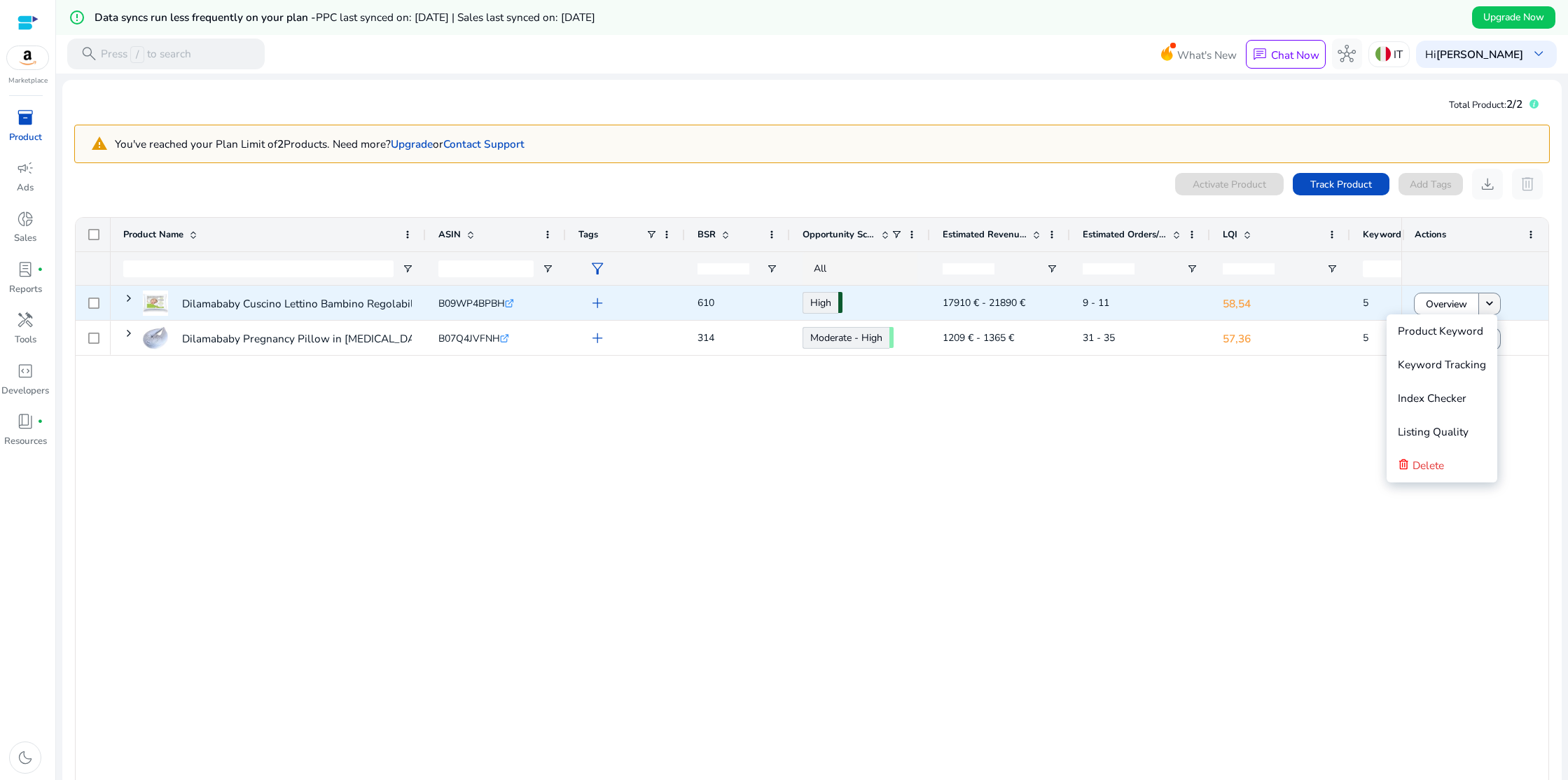
click at [1493, 305] on mat-icon "keyboard_arrow_down" at bounding box center [1489, 304] width 14 height 14
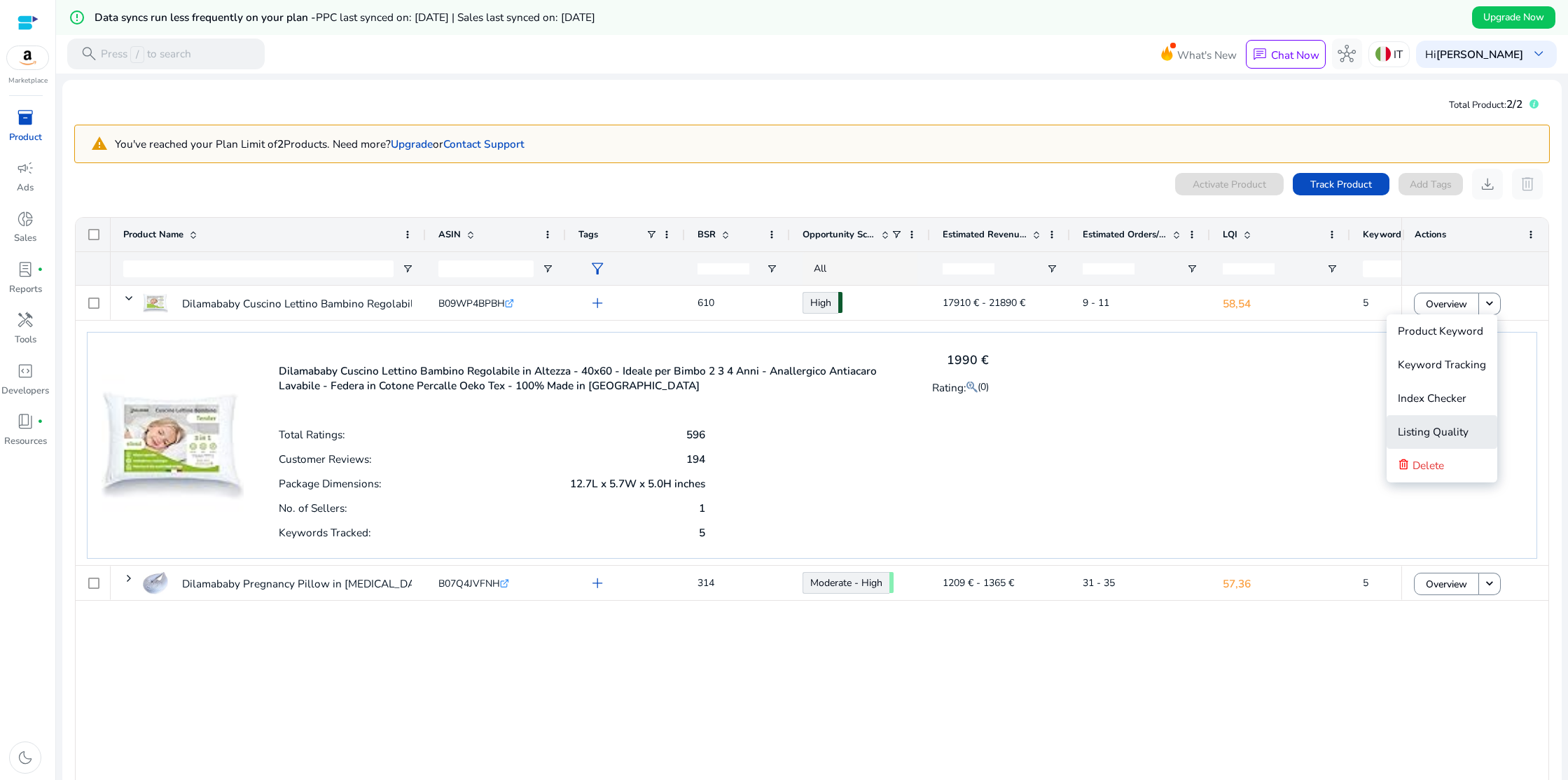
click at [1441, 432] on span "Listing Quality" at bounding box center [1432, 431] width 71 height 15
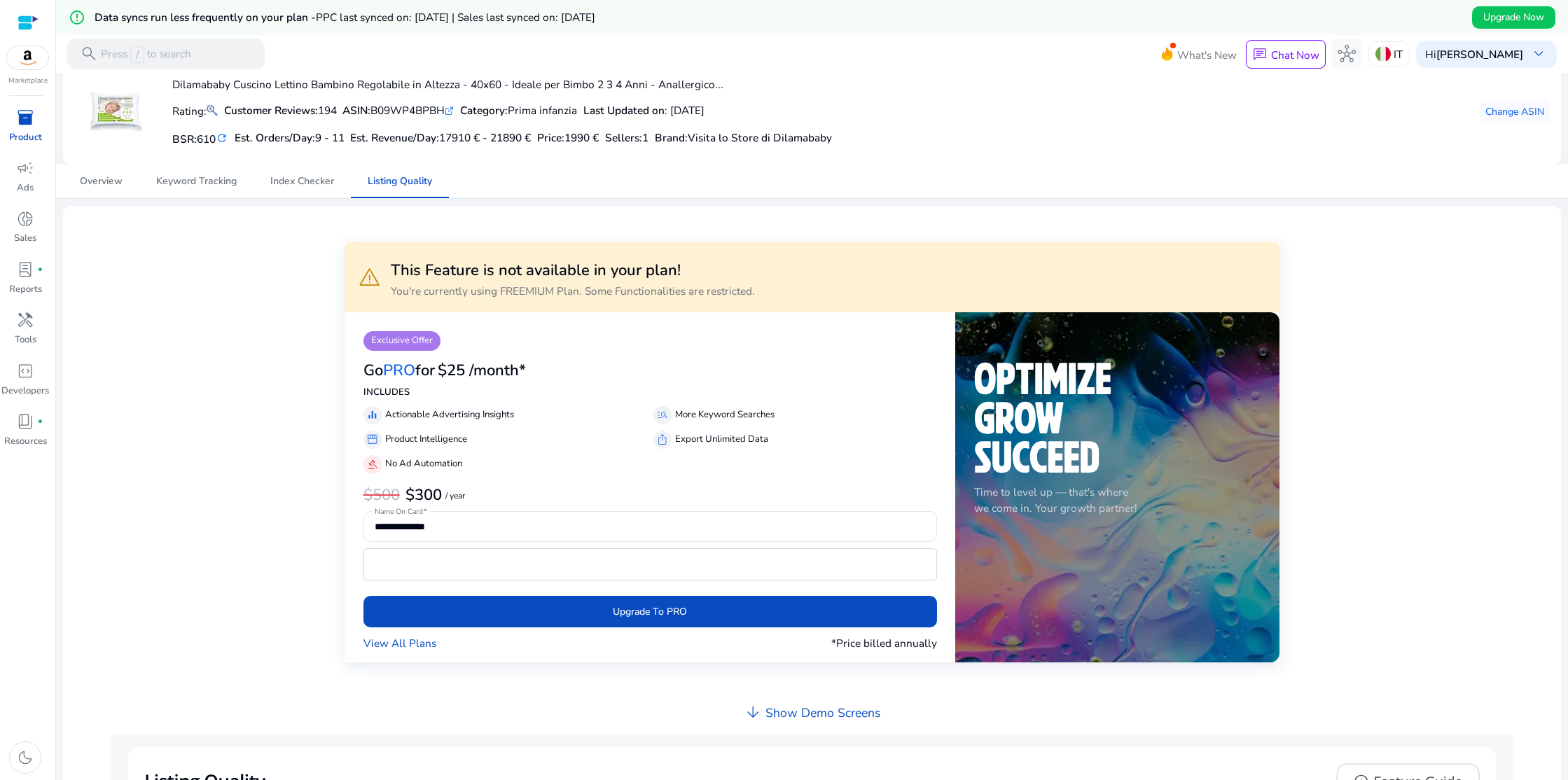
scroll to position [87, 0]
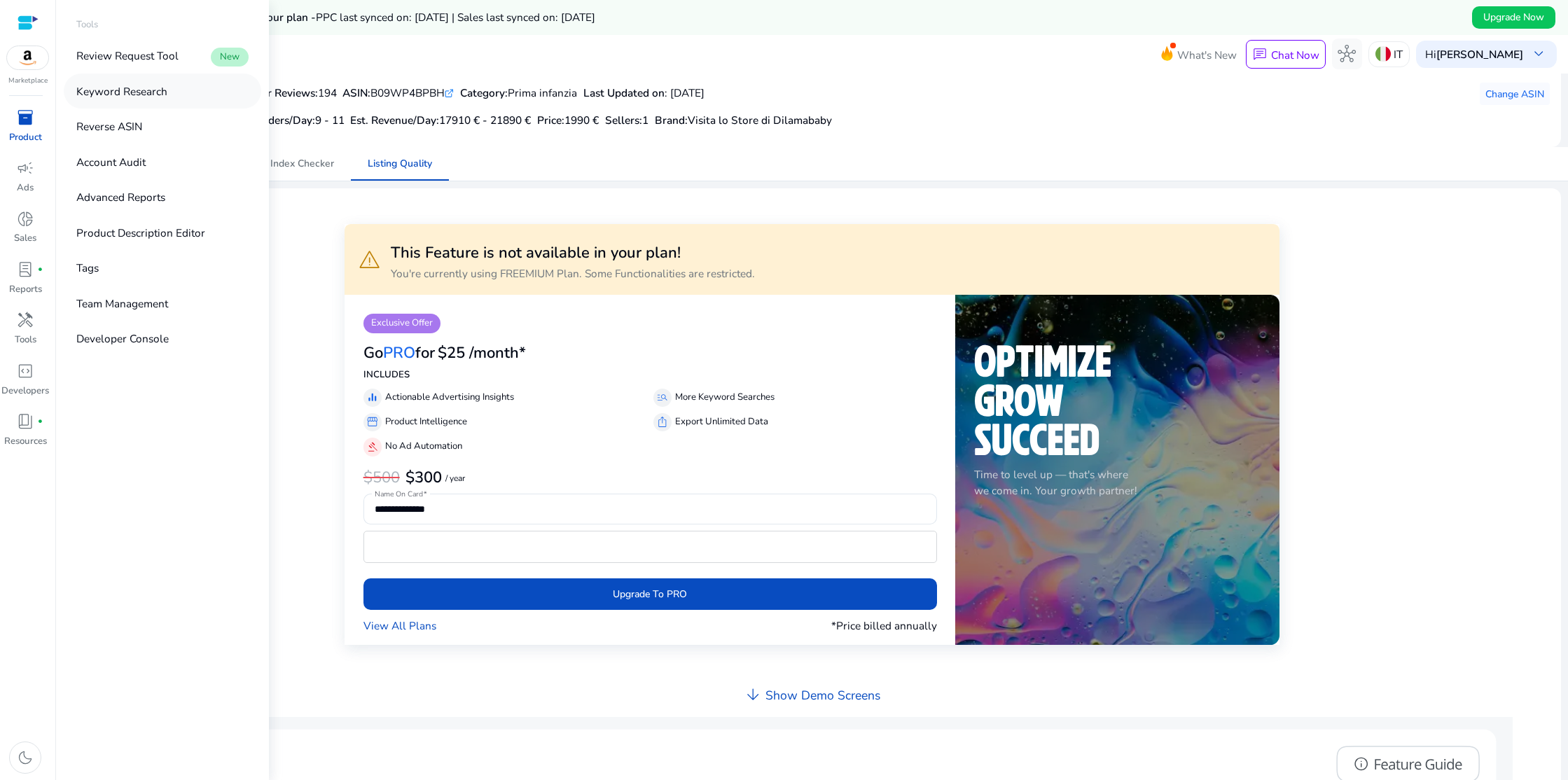
click at [159, 95] on p "Keyword Research" at bounding box center [122, 91] width 91 height 16
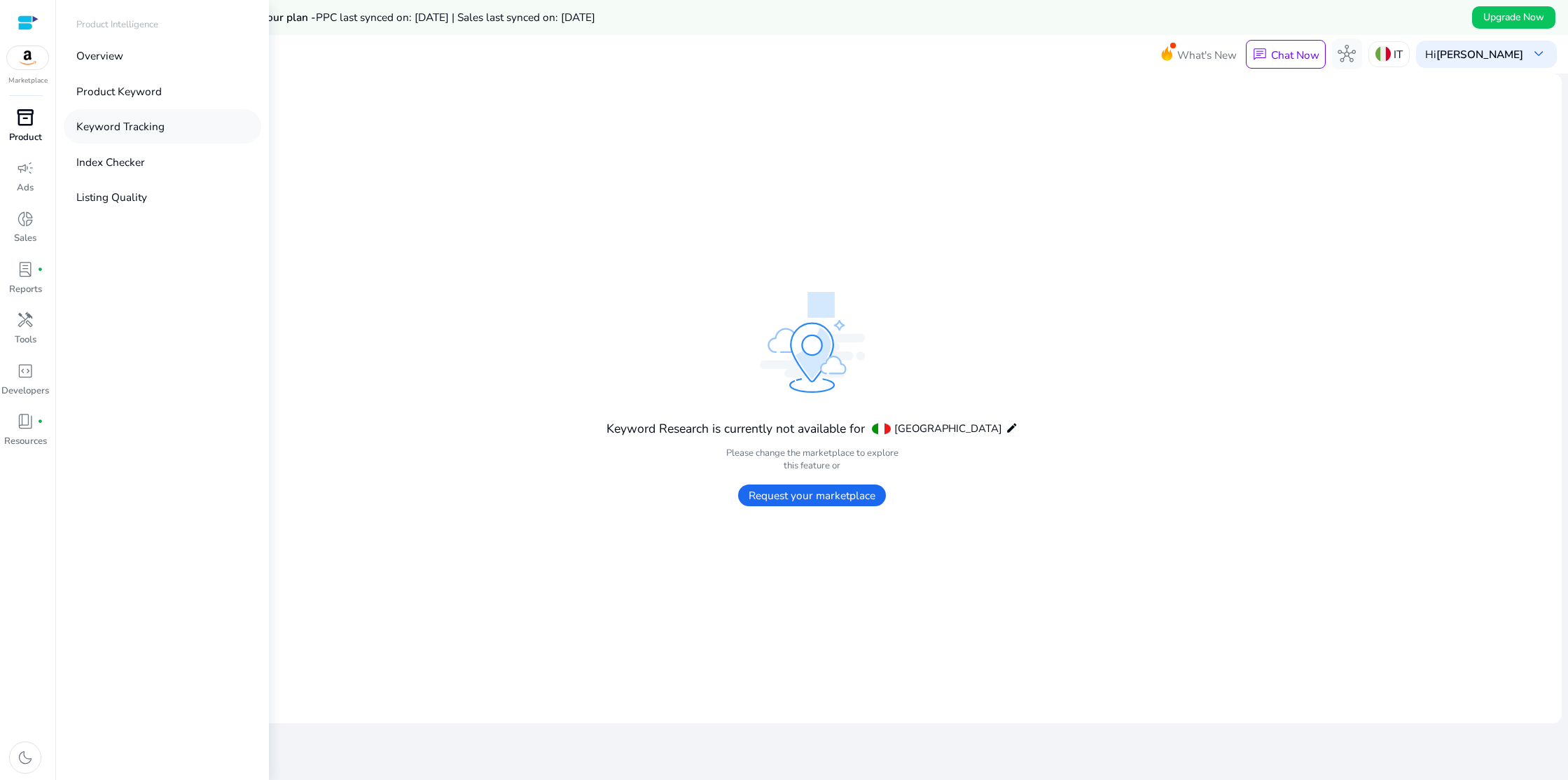
click at [120, 122] on p "Keyword Tracking" at bounding box center [120, 126] width 88 height 16
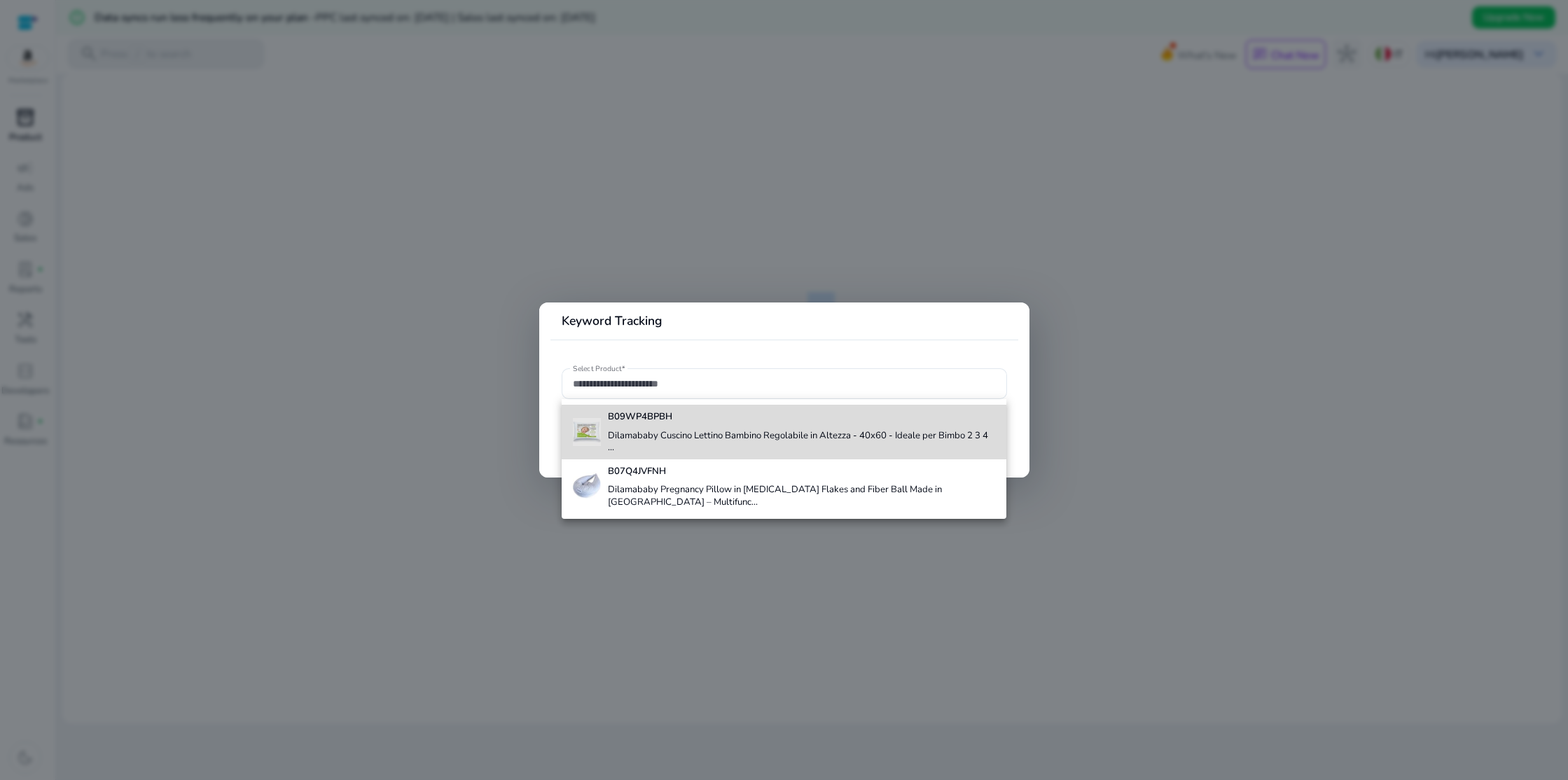
click at [629, 431] on h4 "Dilamababy Cuscino Lettino Bambino Regolabile in Altezza - 40x60 - Ideale per B…" at bounding box center [801, 441] width 387 height 24
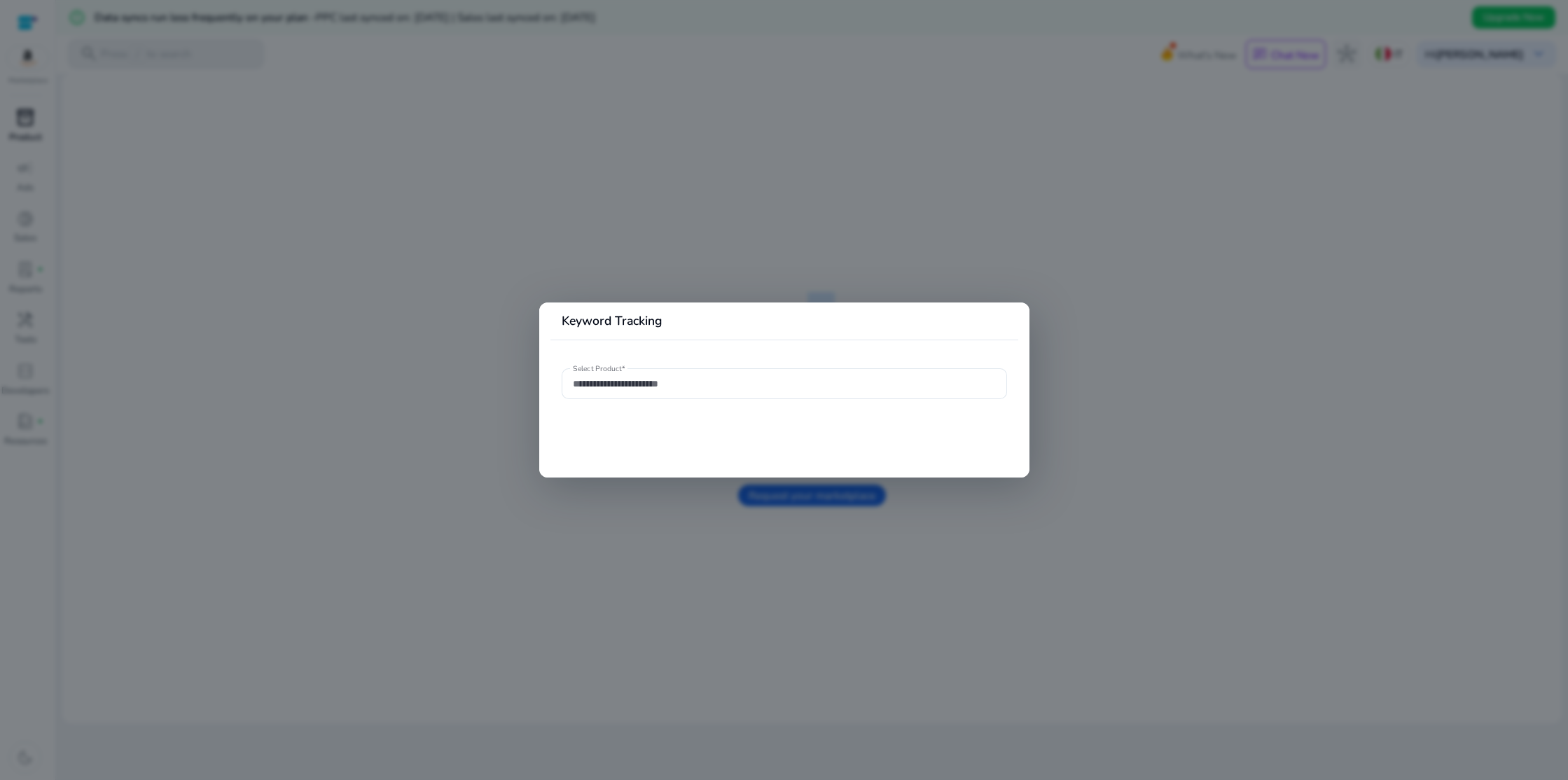
type input "**********"
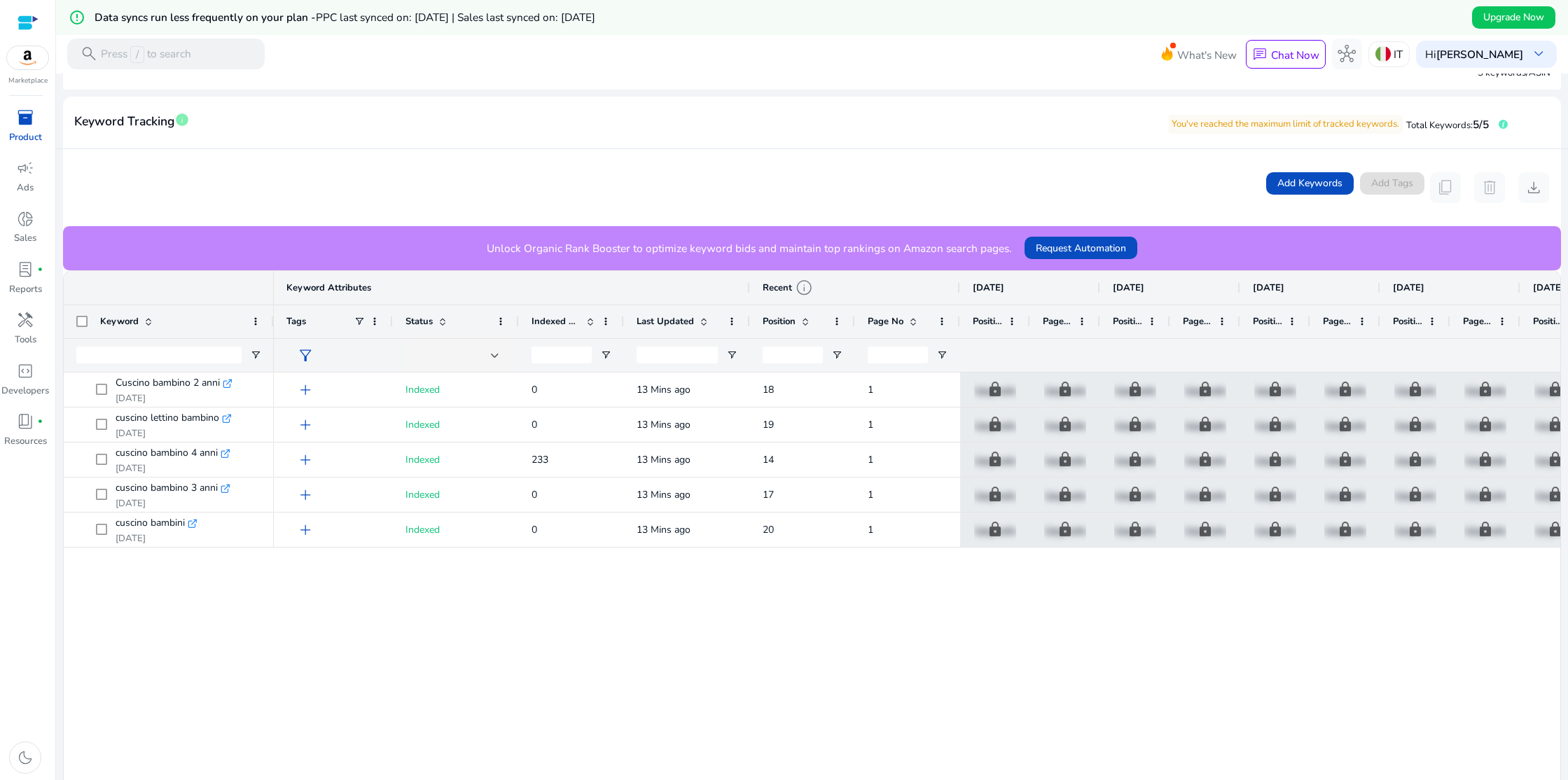
scroll to position [224, 0]
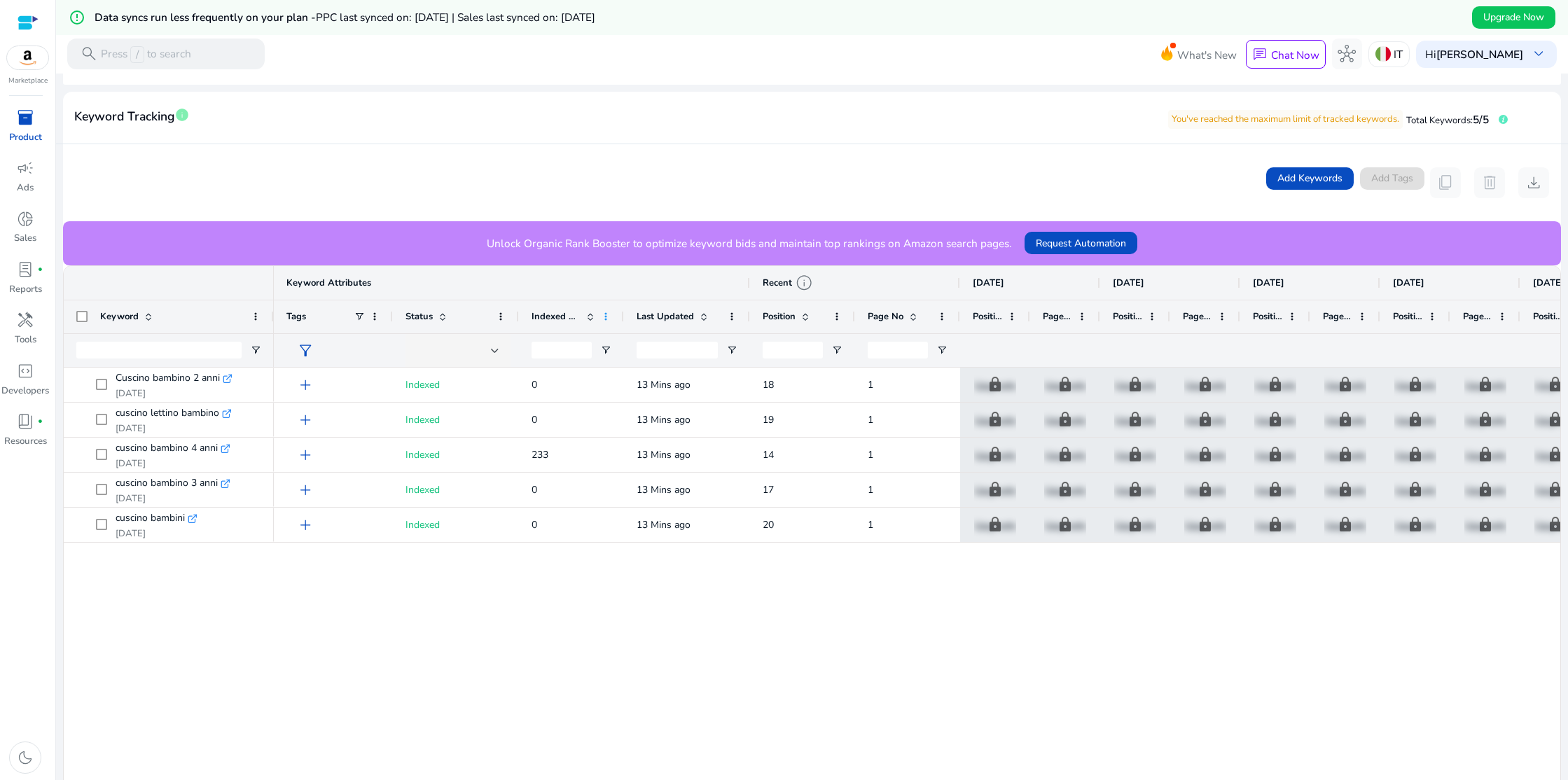
click at [604, 315] on span at bounding box center [606, 316] width 12 height 12
click at [546, 294] on div "Keyword Attributes" at bounding box center [512, 283] width 476 height 34
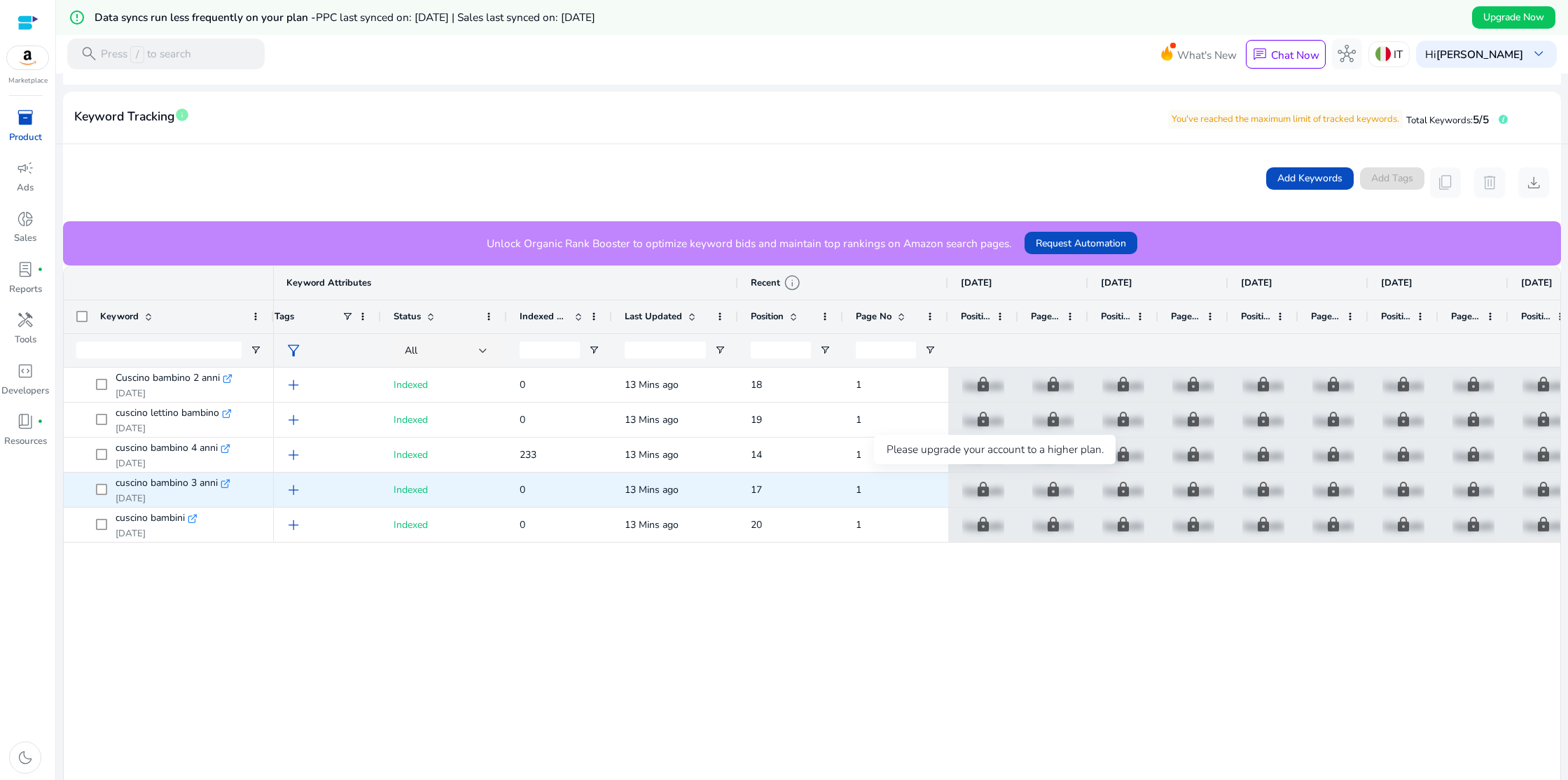
scroll to position [0, 19]
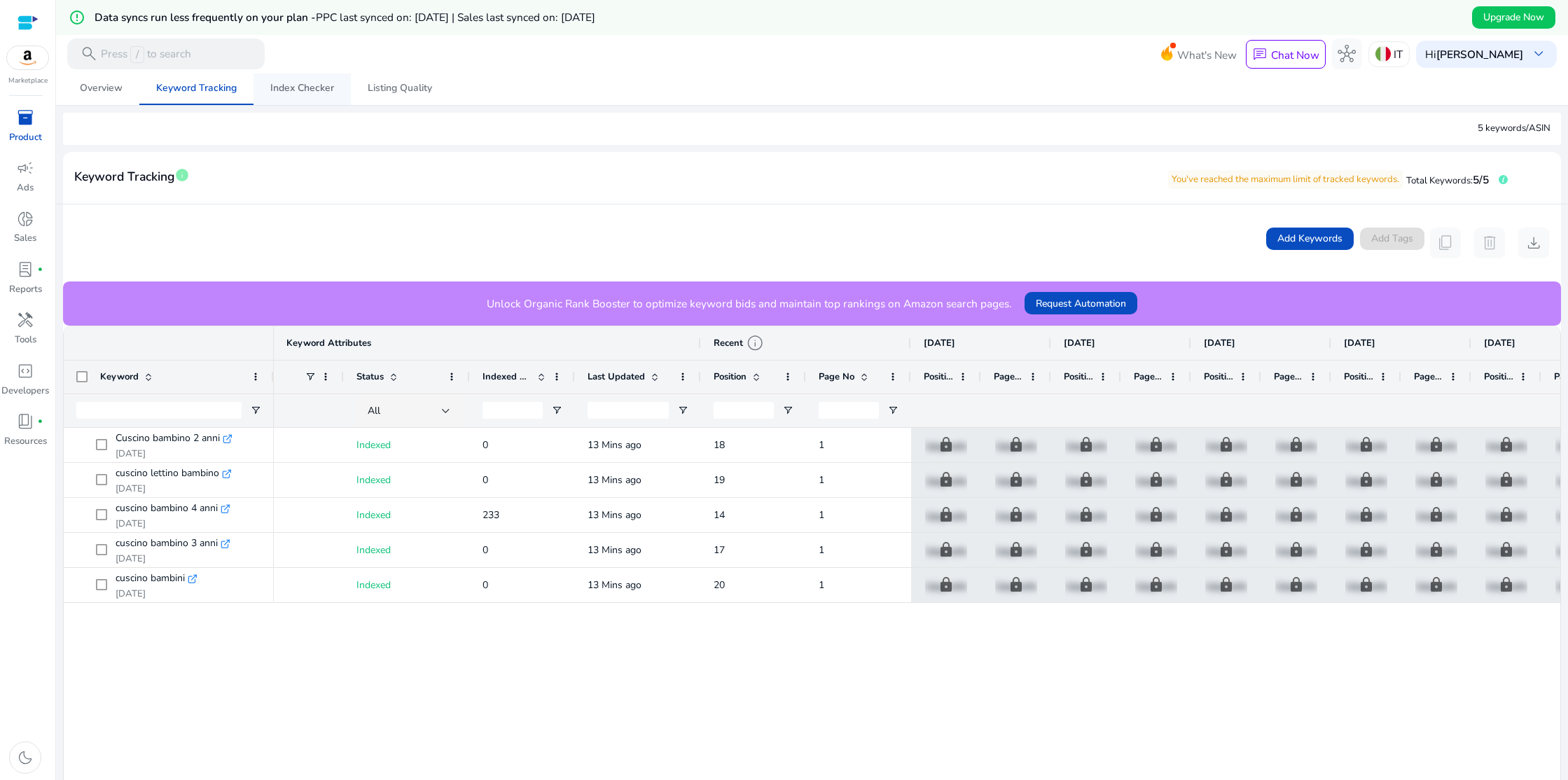
click at [316, 91] on span "Index Checker" at bounding box center [302, 88] width 64 height 10
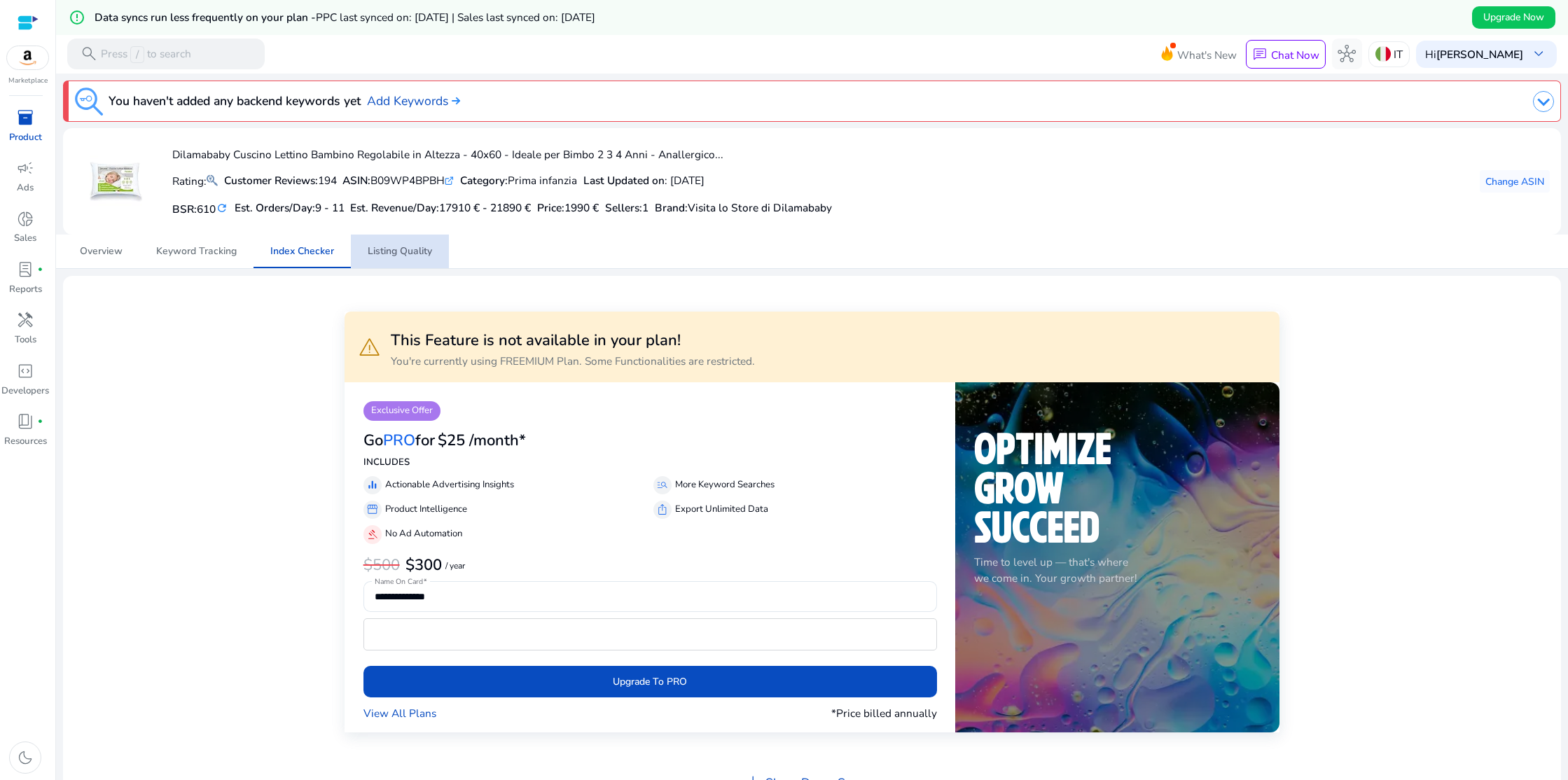
click at [400, 255] on span "Listing Quality" at bounding box center [400, 252] width 65 height 10
click at [238, 263] on link "Keyword Tracking" at bounding box center [196, 251] width 114 height 34
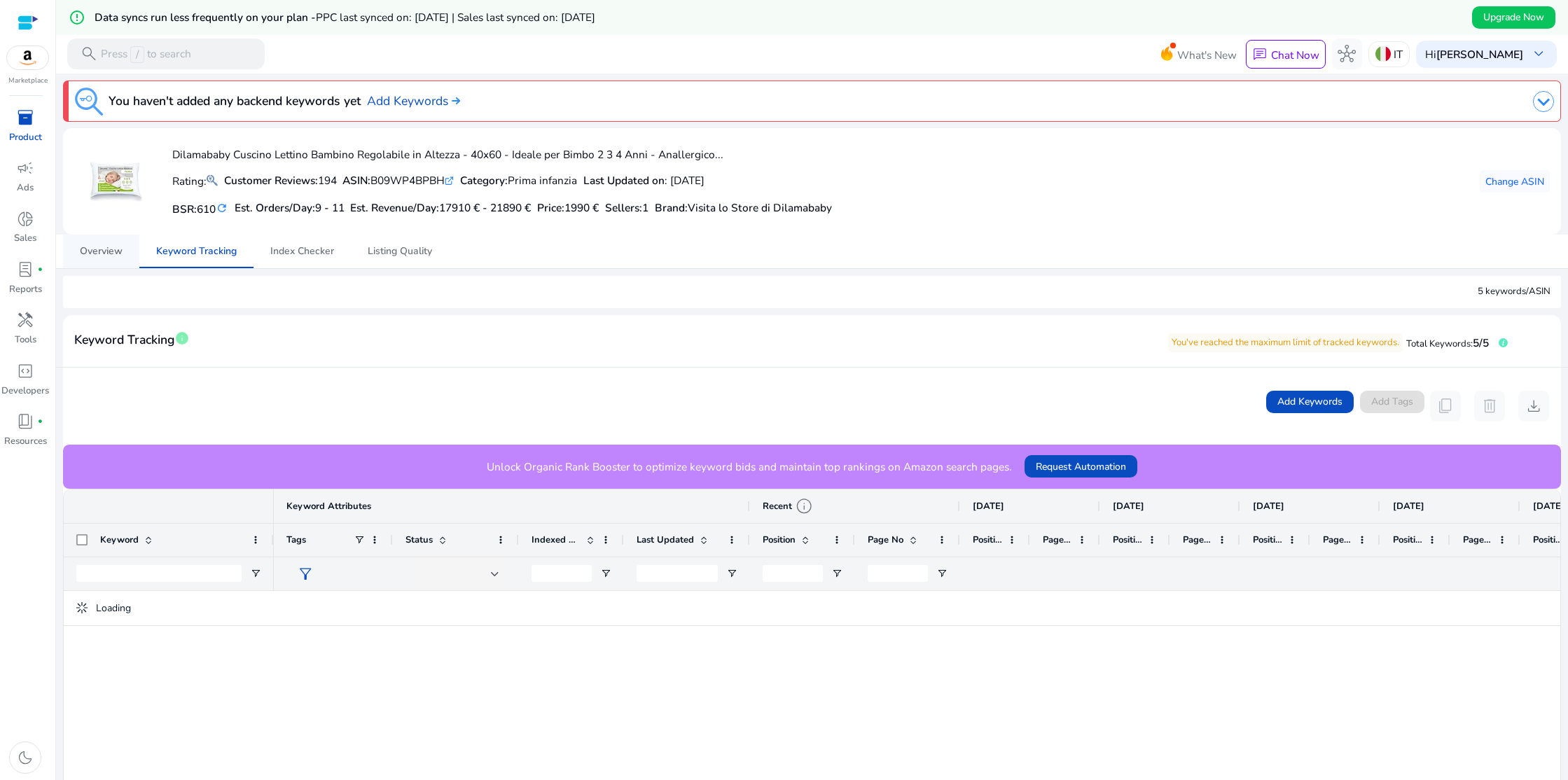
click at [102, 252] on span "Overview" at bounding box center [101, 252] width 43 height 10
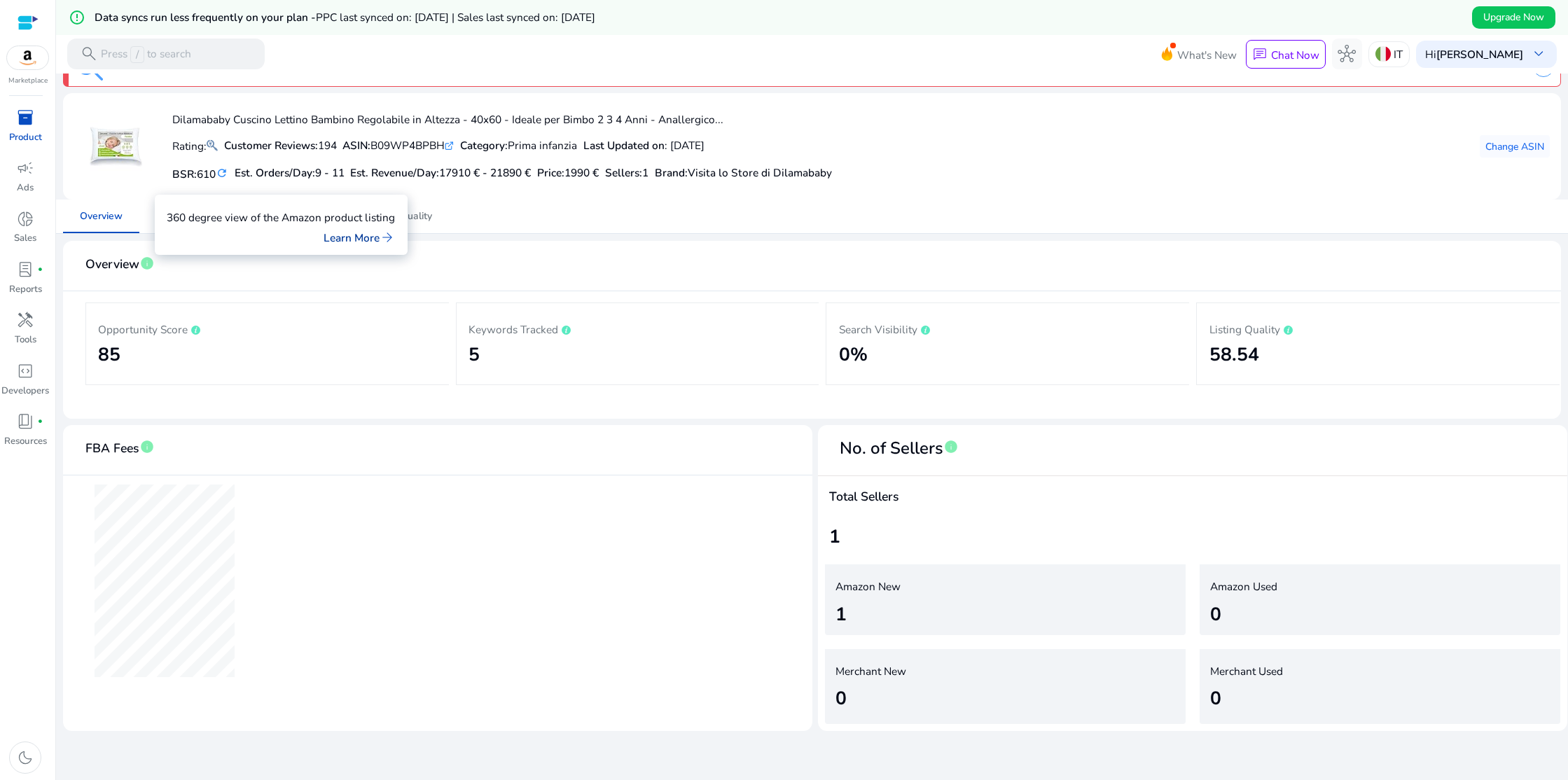
click at [365, 239] on link "Learn More arrow_forward" at bounding box center [359, 237] width 72 height 16
click at [311, 218] on span "Index Checker" at bounding box center [302, 216] width 64 height 10
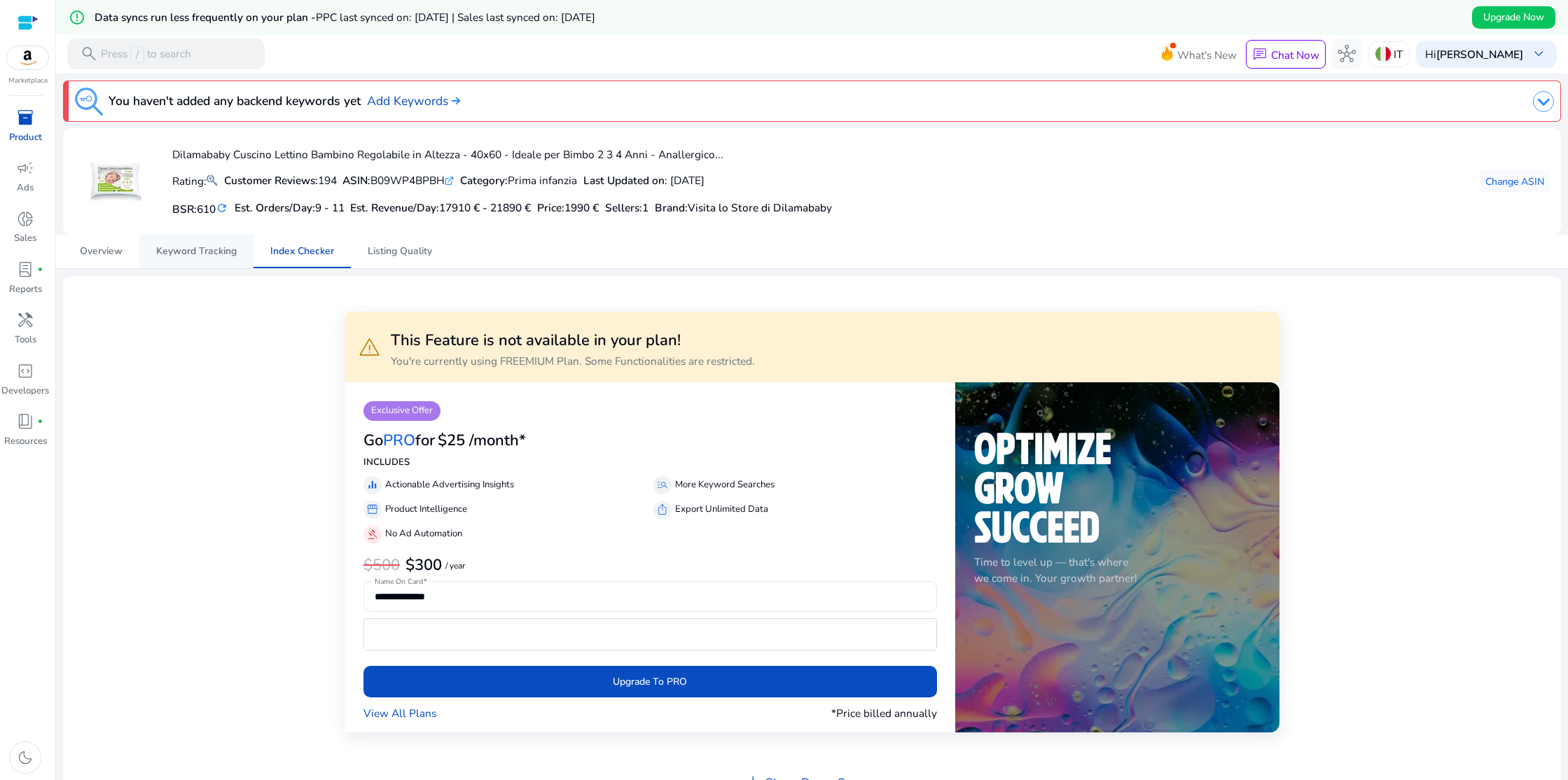
click at [202, 255] on span "Keyword Tracking" at bounding box center [196, 252] width 80 height 10
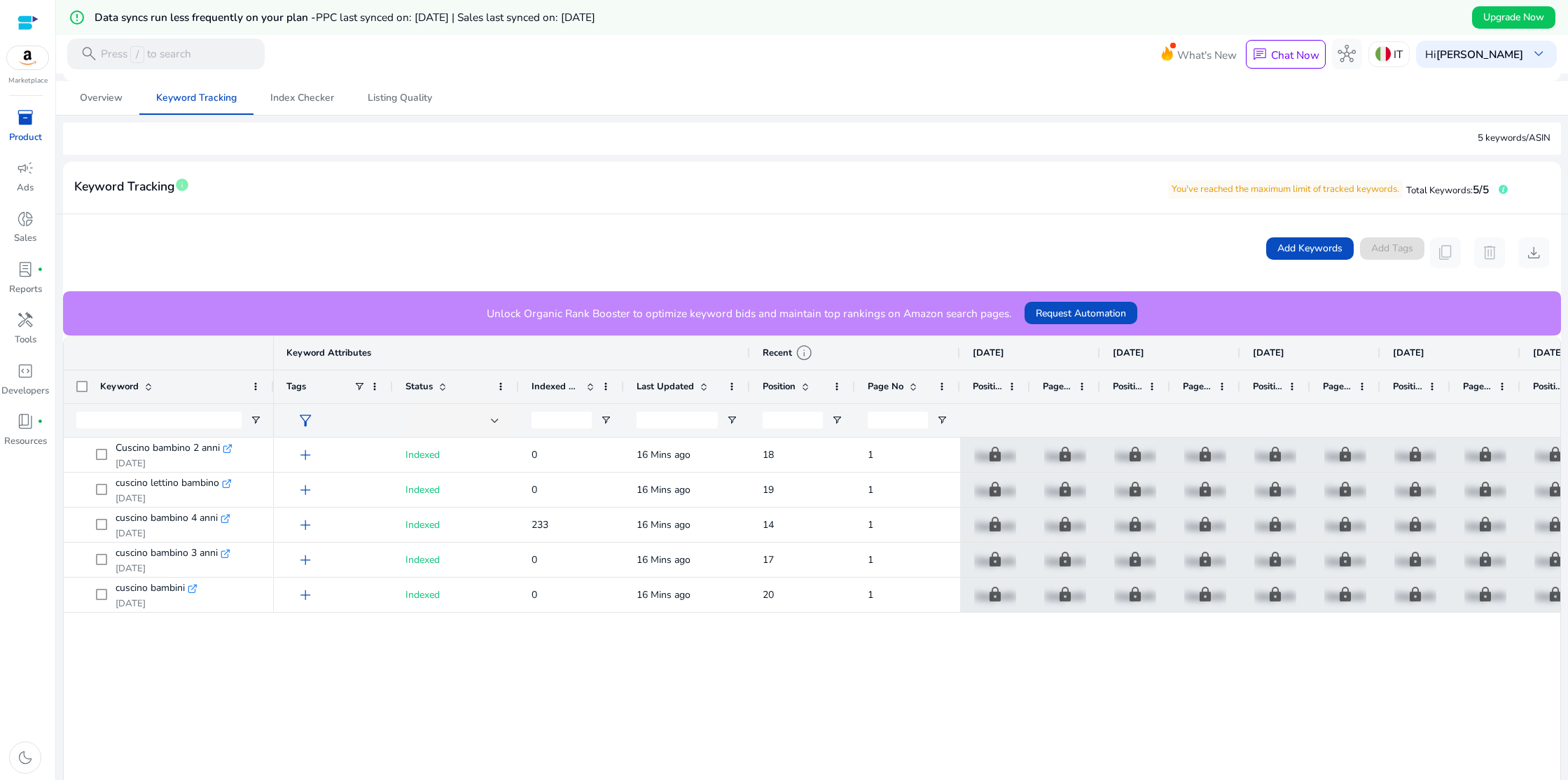
scroll to position [4, 0]
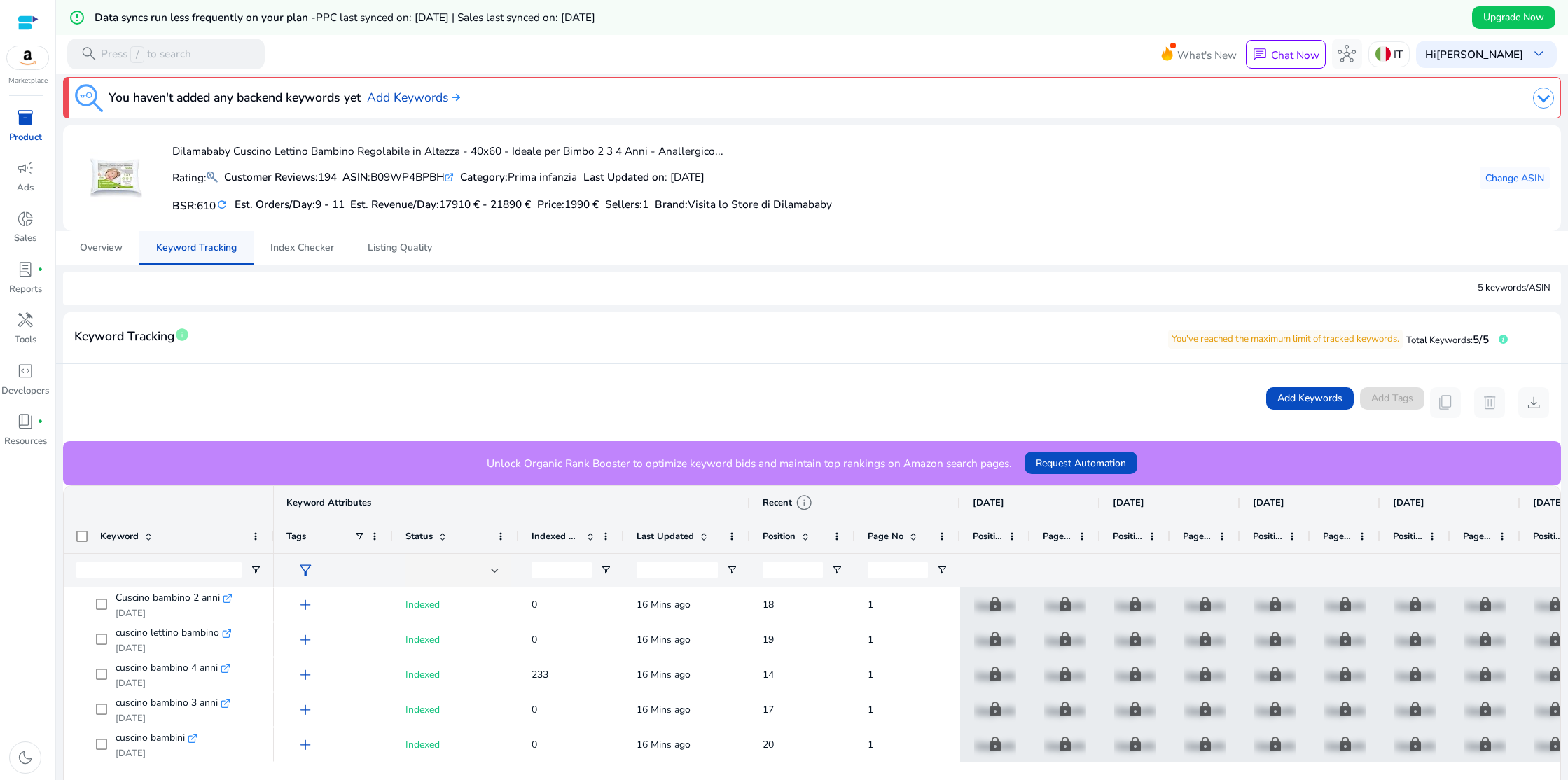
click at [211, 251] on span "Keyword Tracking" at bounding box center [196, 248] width 80 height 10
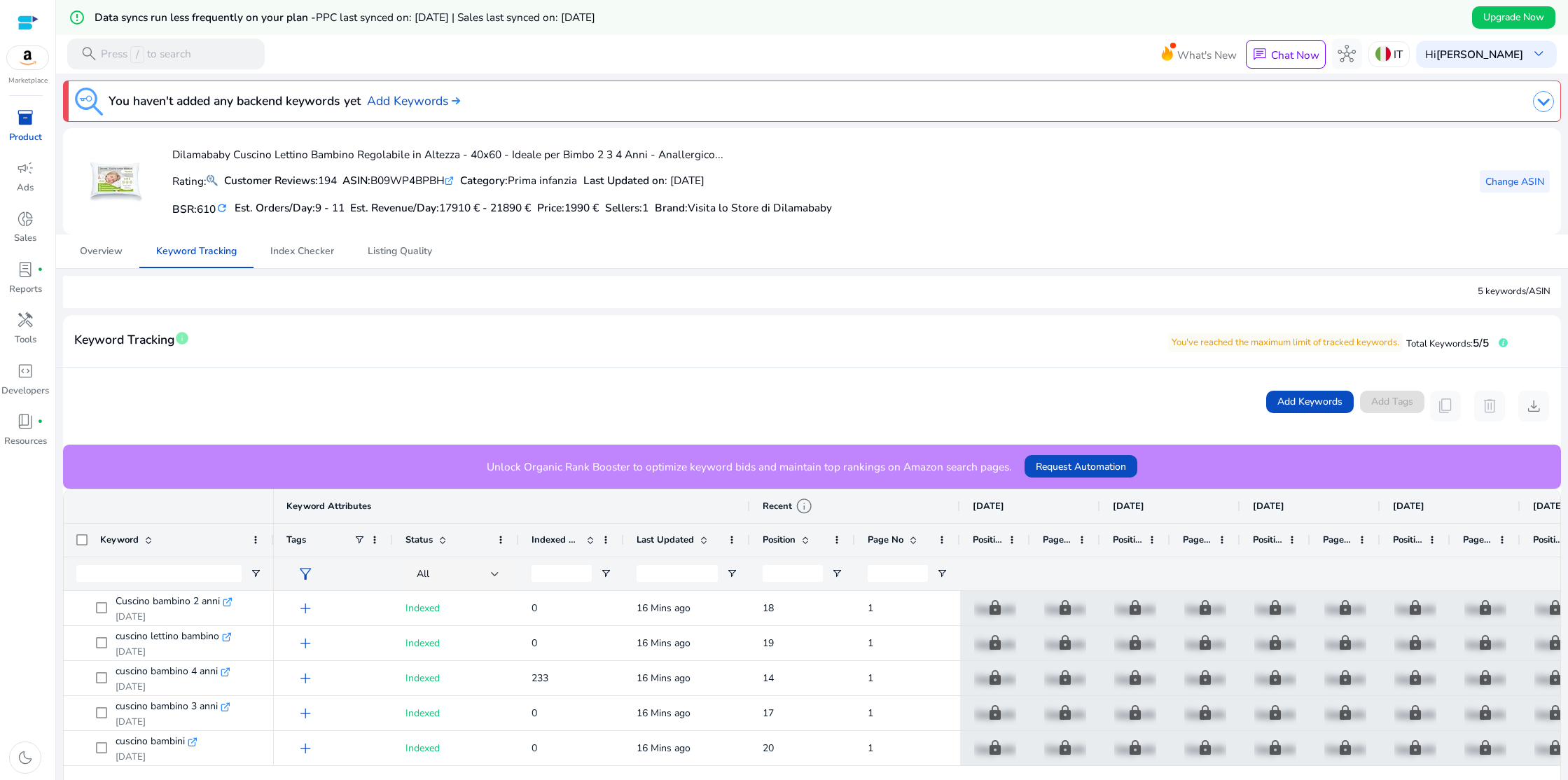
click at [1497, 175] on span "Change ASIN" at bounding box center [1514, 181] width 59 height 15
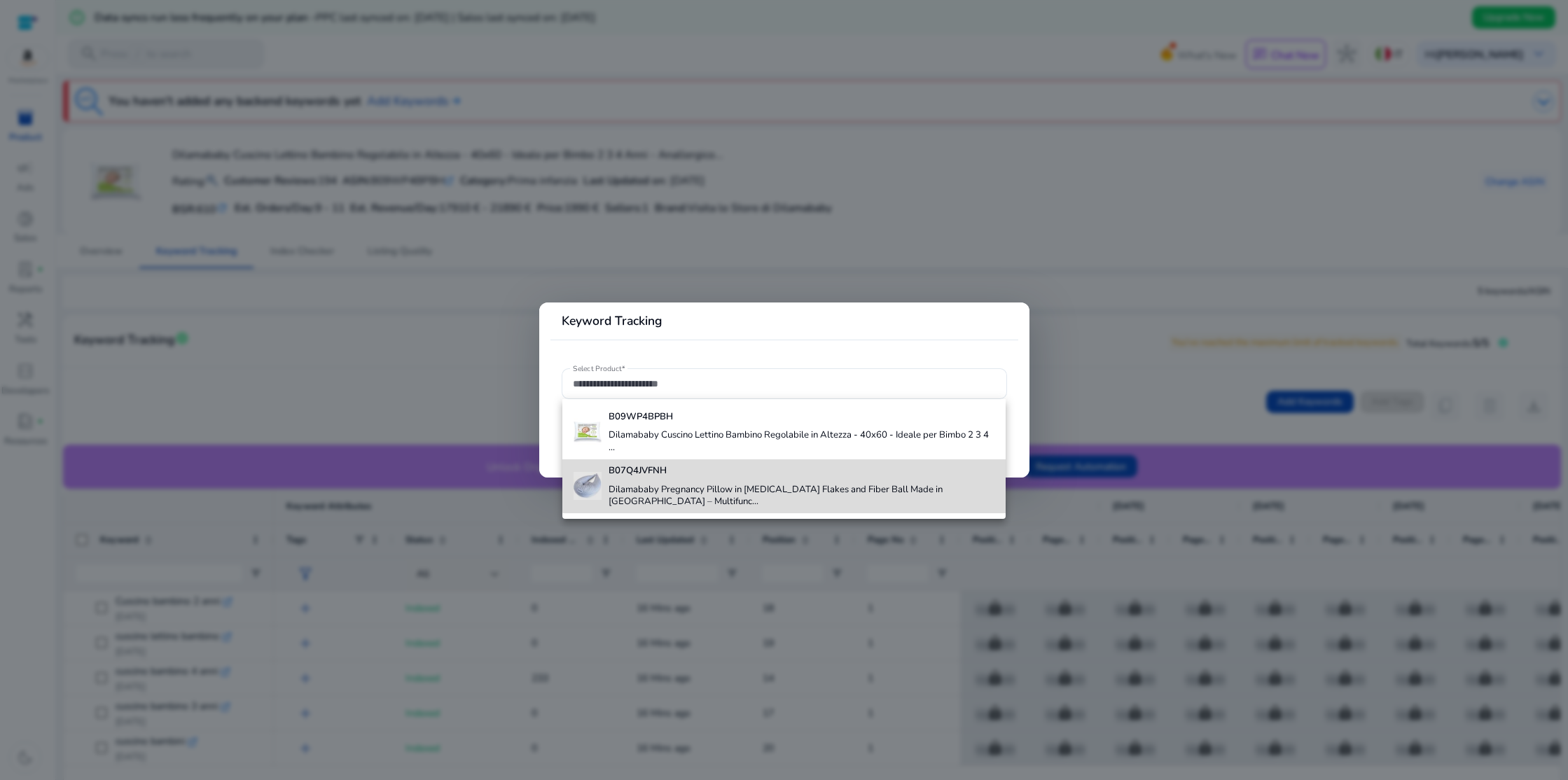
click at [794, 471] on h4 "B07Q4JVFNH" at bounding box center [801, 470] width 385 height 13
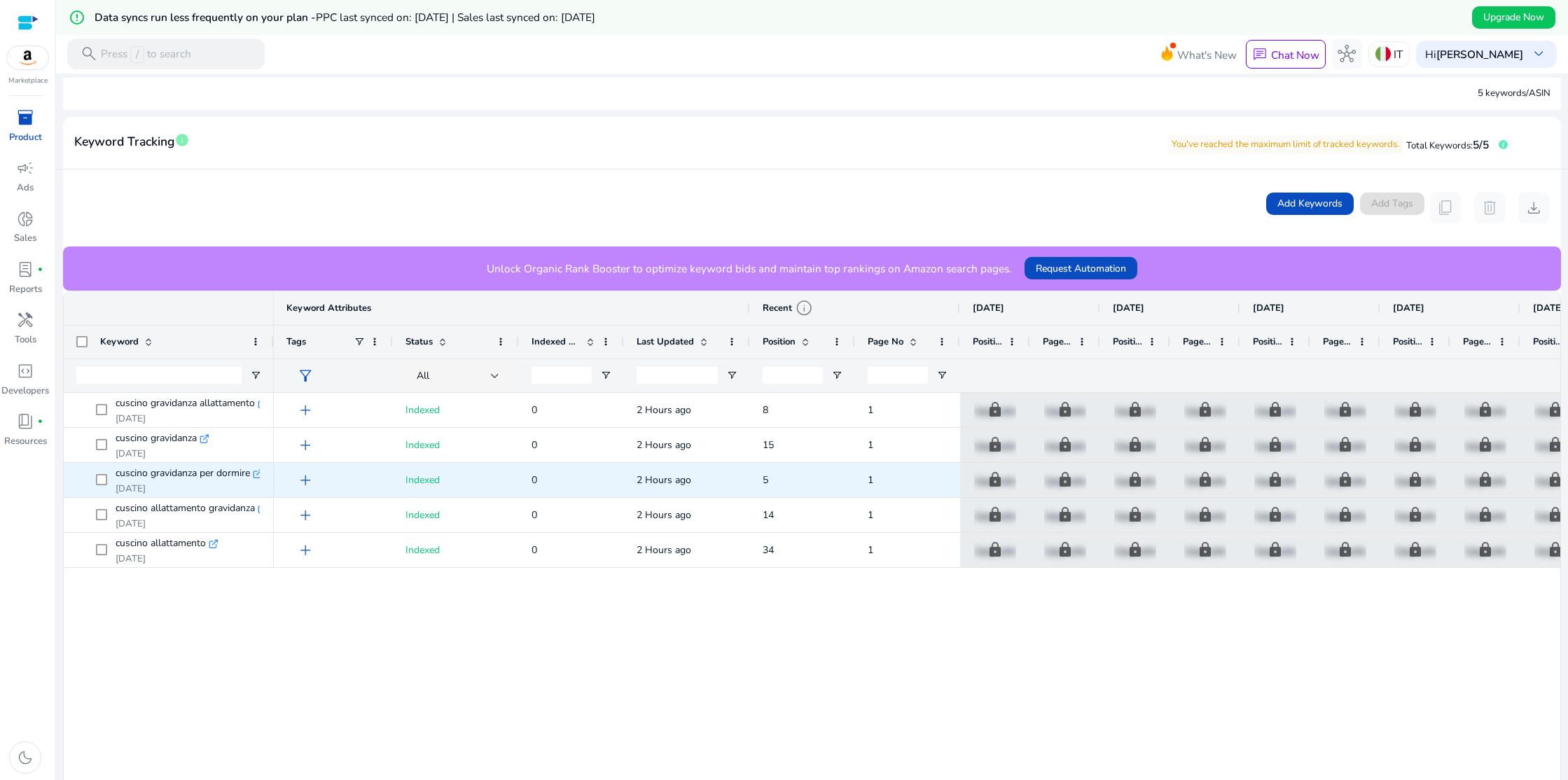
scroll to position [200, 0]
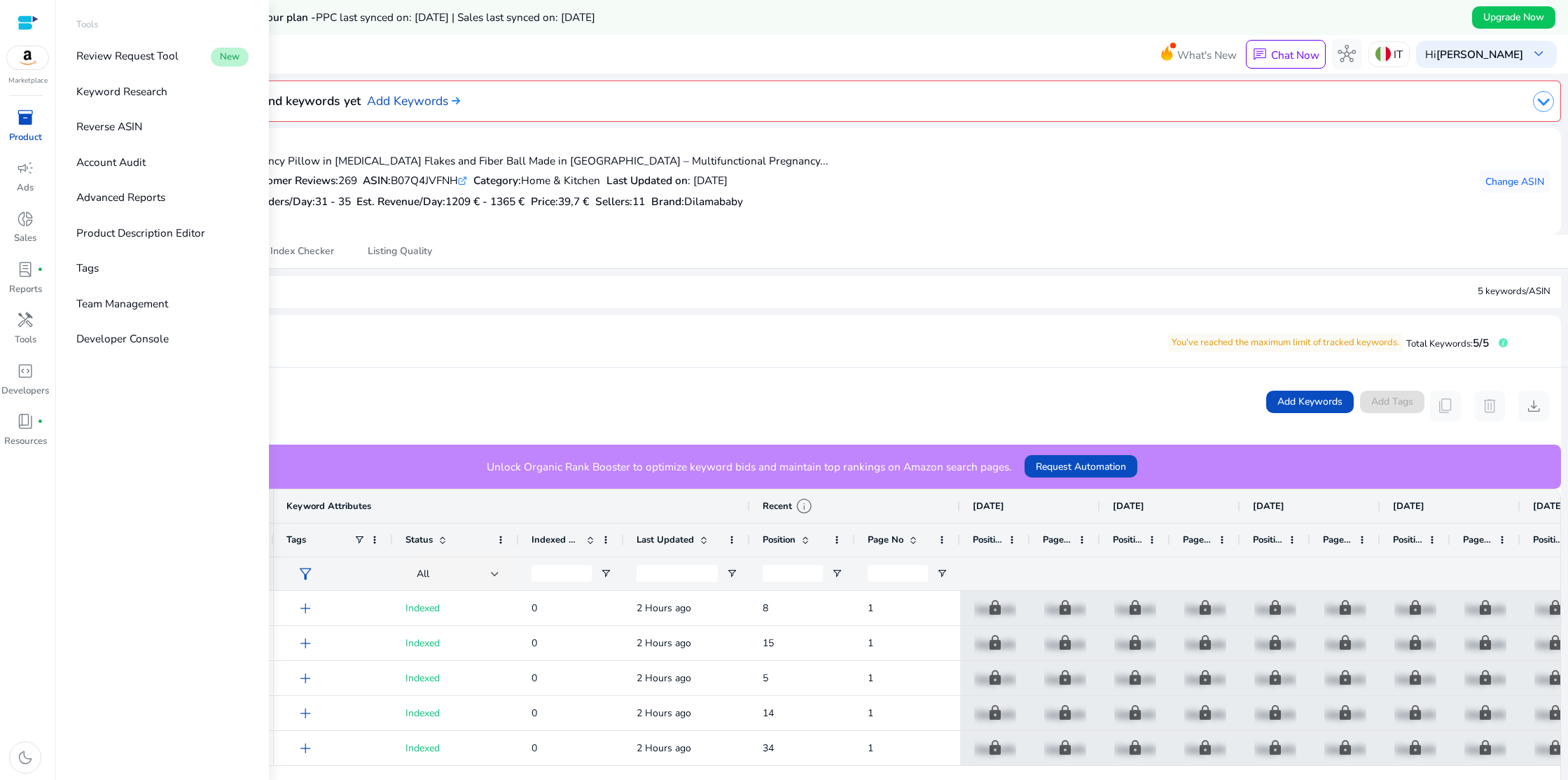
scroll to position [200, 0]
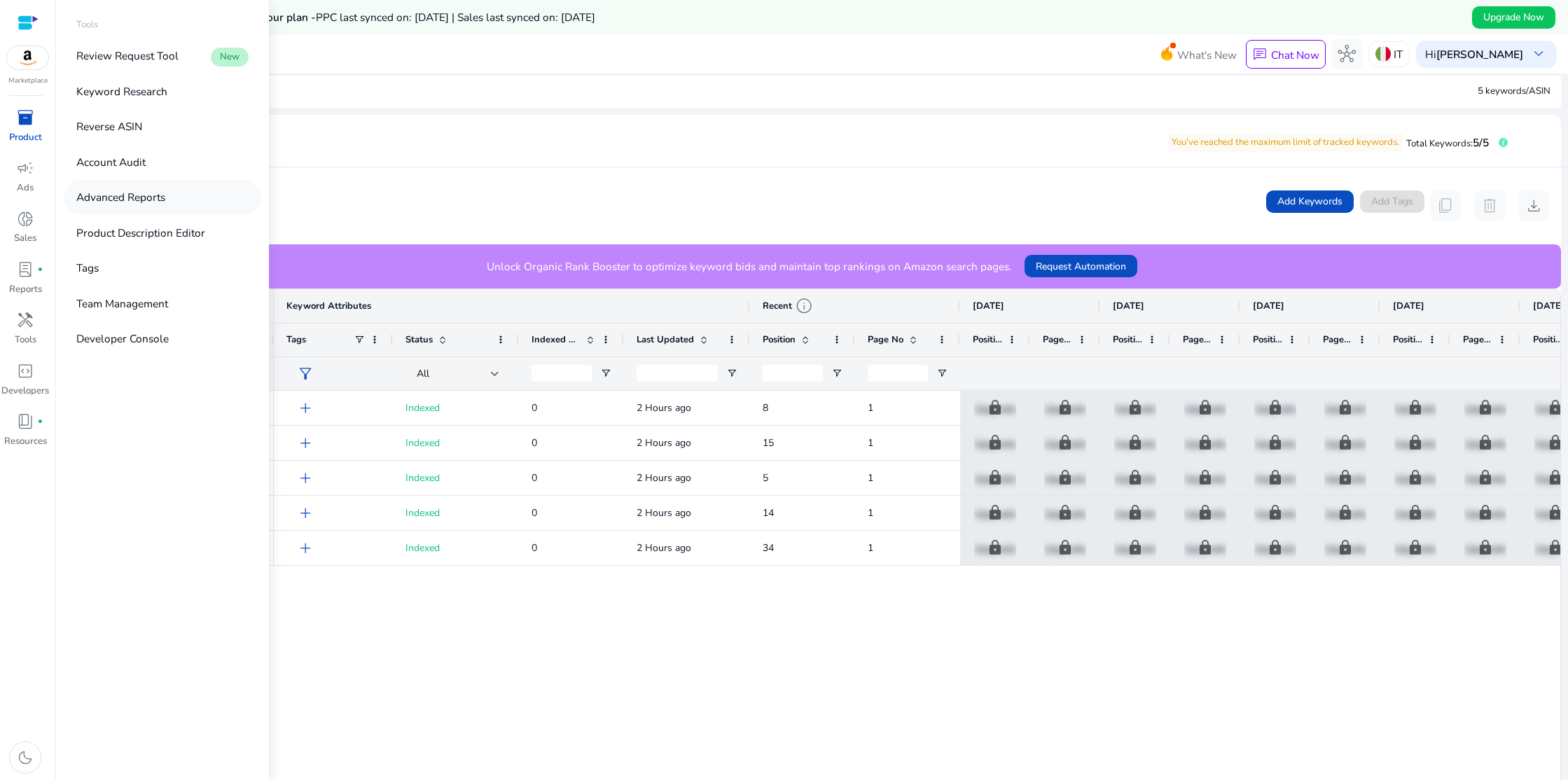
click at [145, 198] on p "Advanced Reports" at bounding box center [121, 196] width 89 height 16
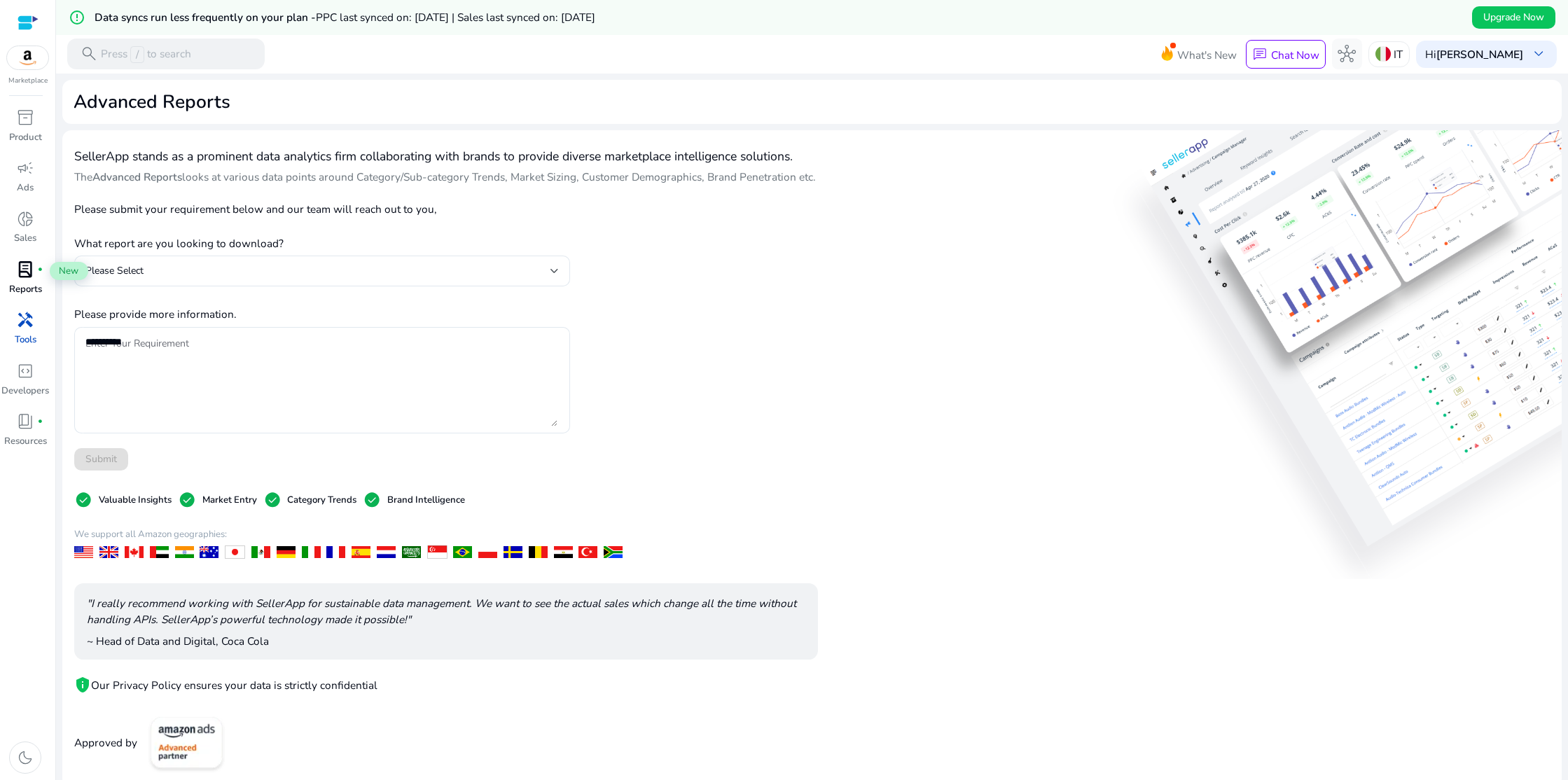
click at [21, 271] on span "lab_profile" at bounding box center [25, 269] width 18 height 18
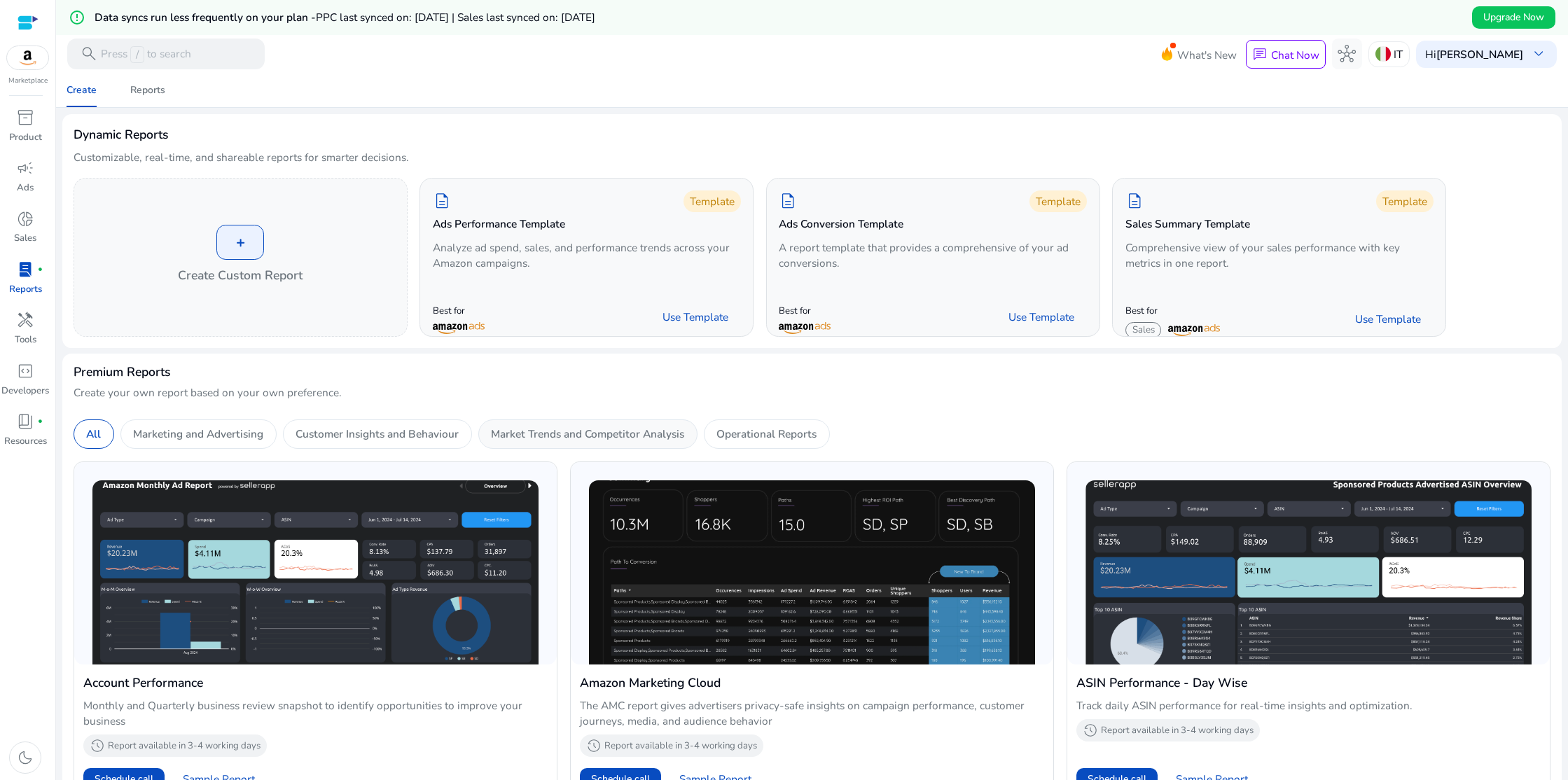
click at [576, 430] on p "Market Trends and Competitor Analysis" at bounding box center [588, 434] width 194 height 16
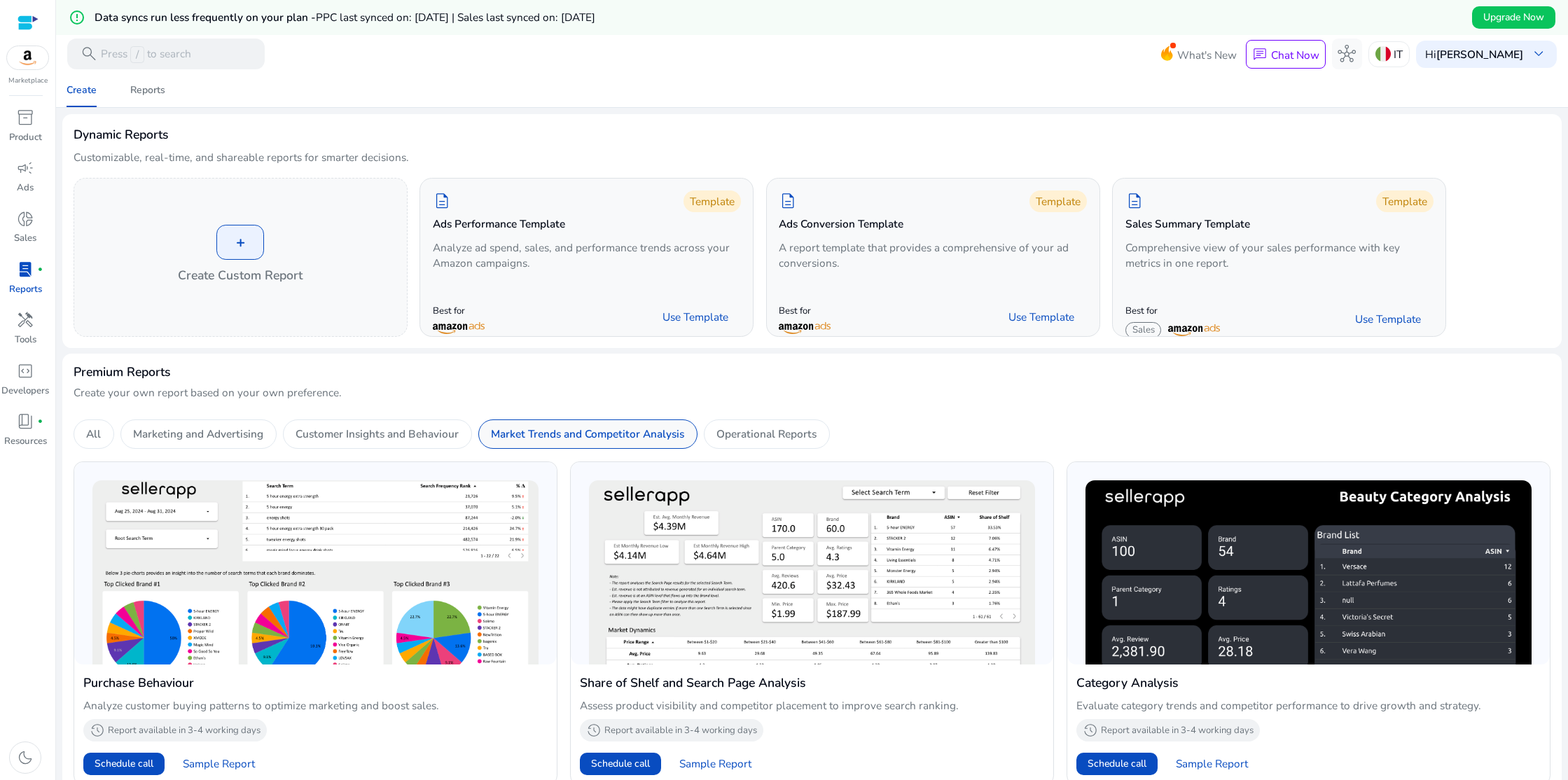
scroll to position [35, 0]
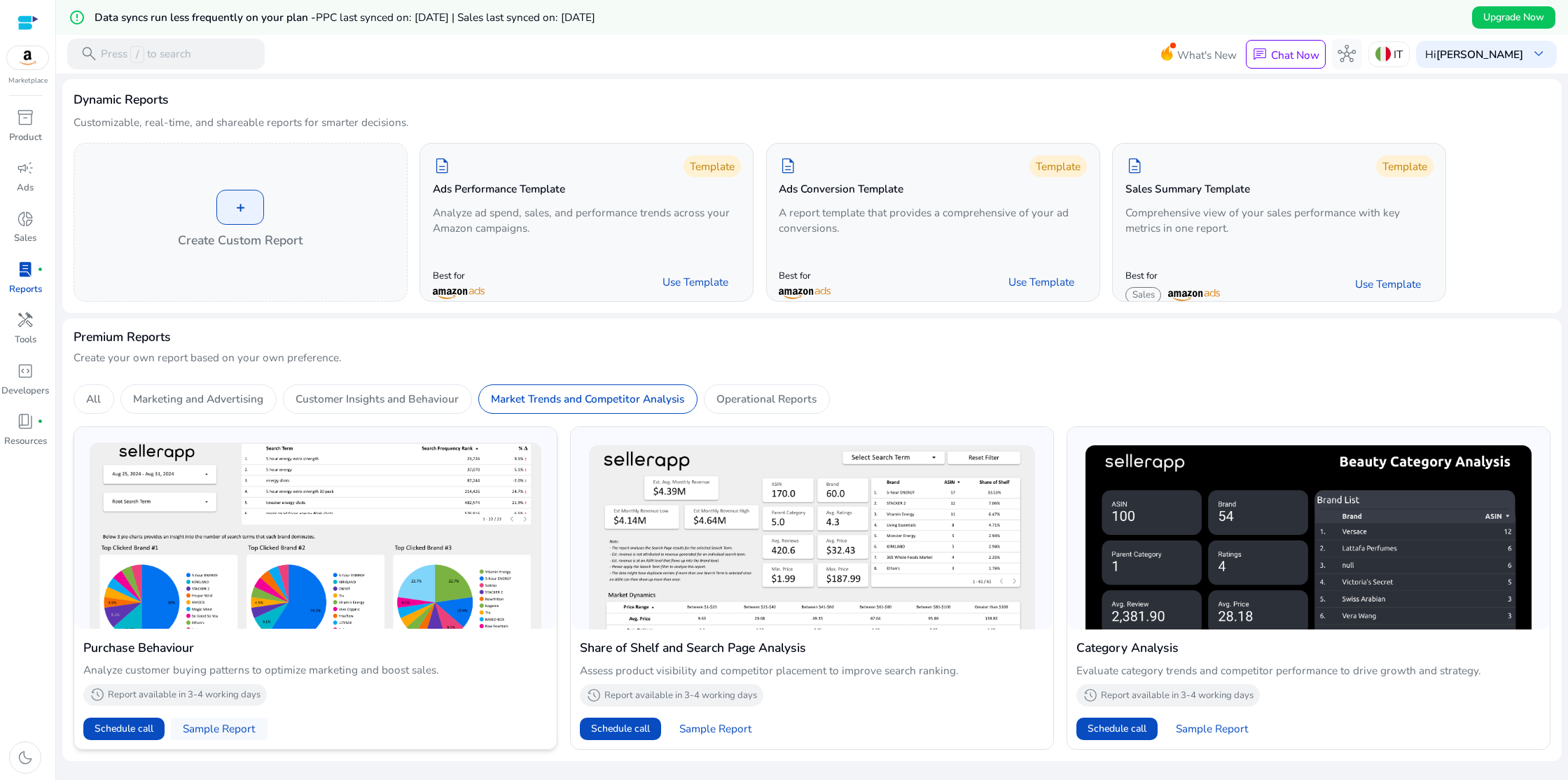
click at [226, 733] on span "Sample Report" at bounding box center [219, 729] width 73 height 15
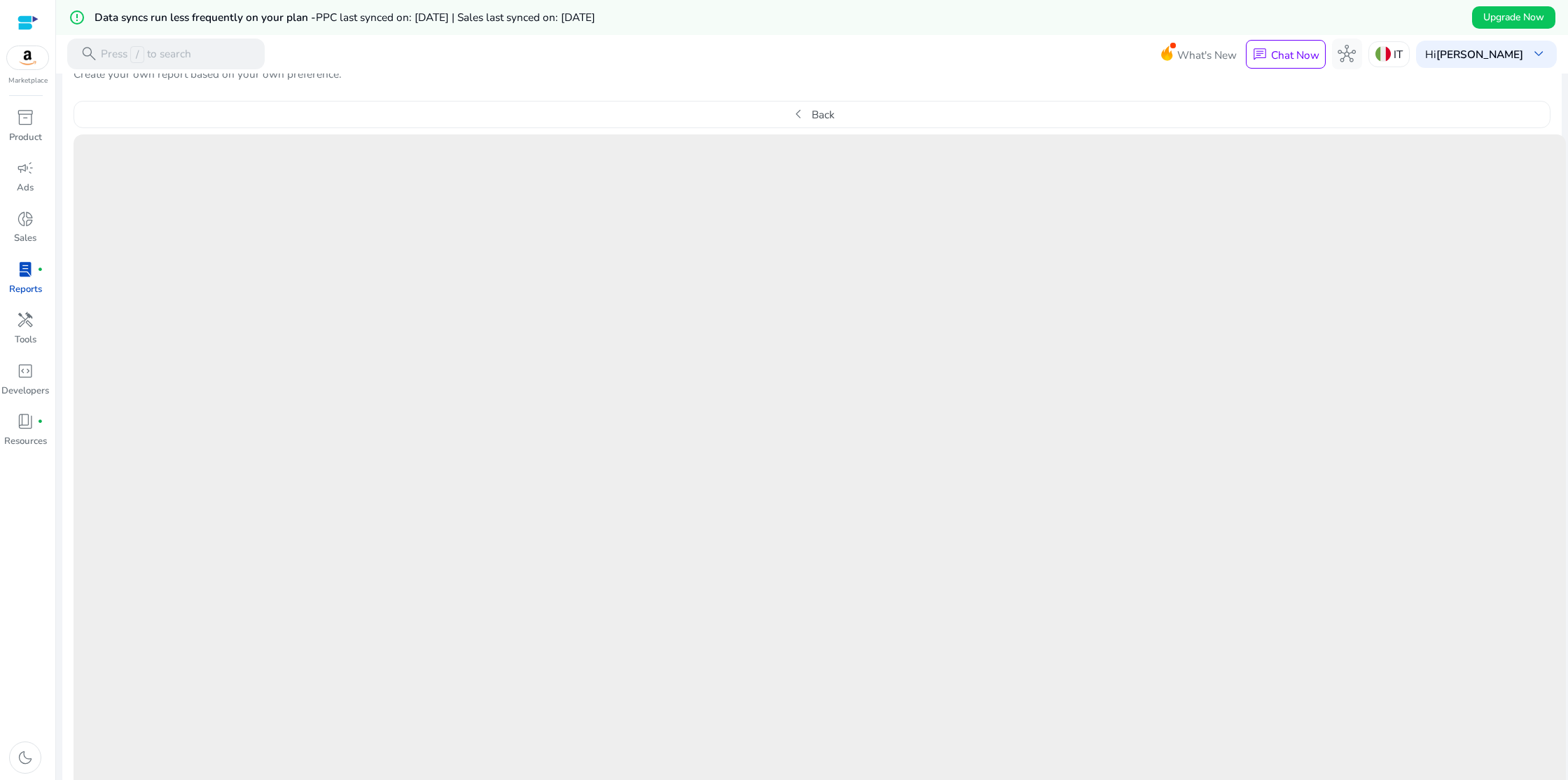
scroll to position [300, 0]
